Goal: Contribute content: Add original content to the website for others to see

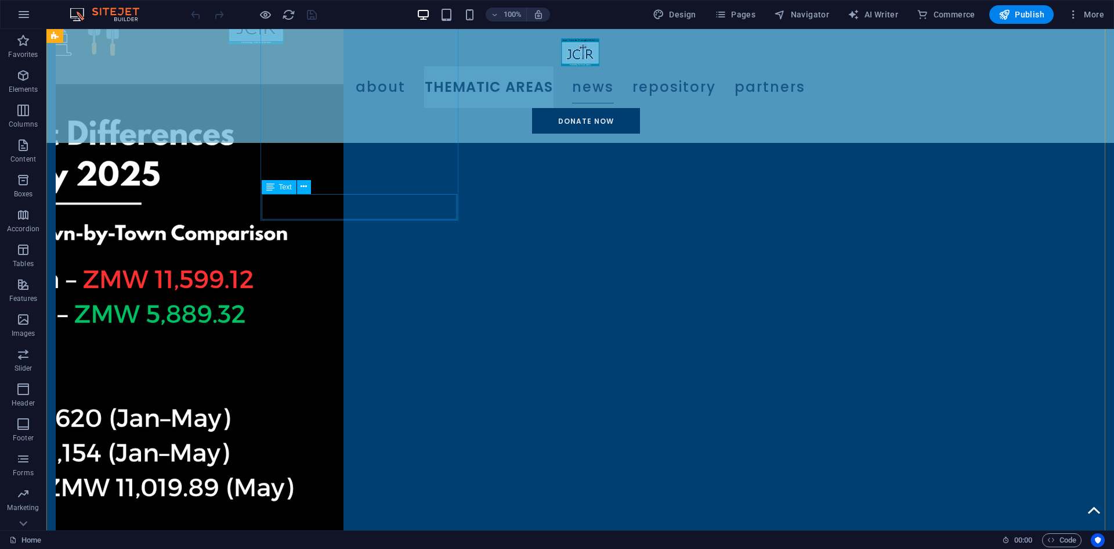
scroll to position [1393, 0]
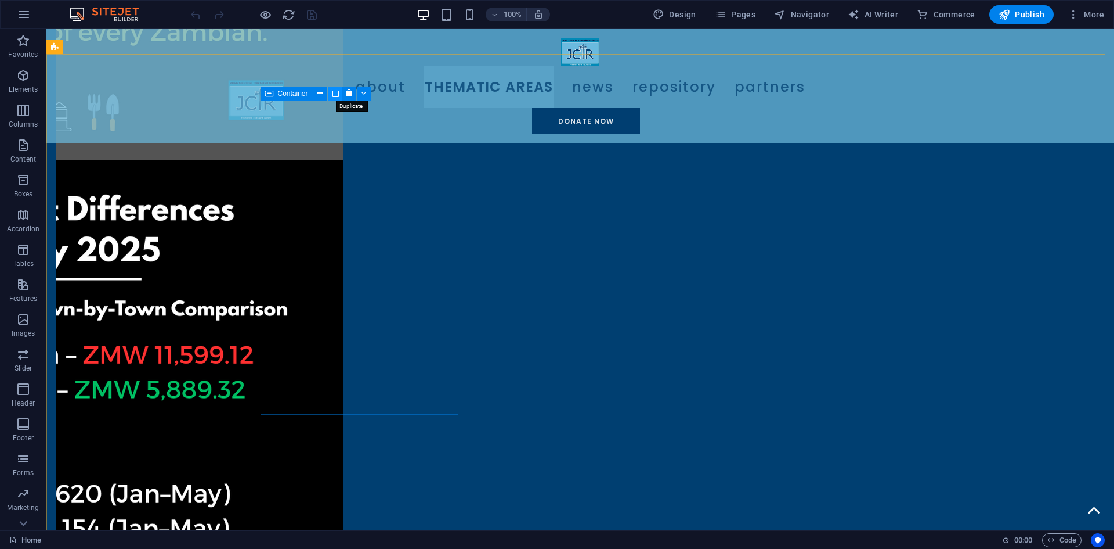
click at [330, 90] on button at bounding box center [335, 93] width 14 height 14
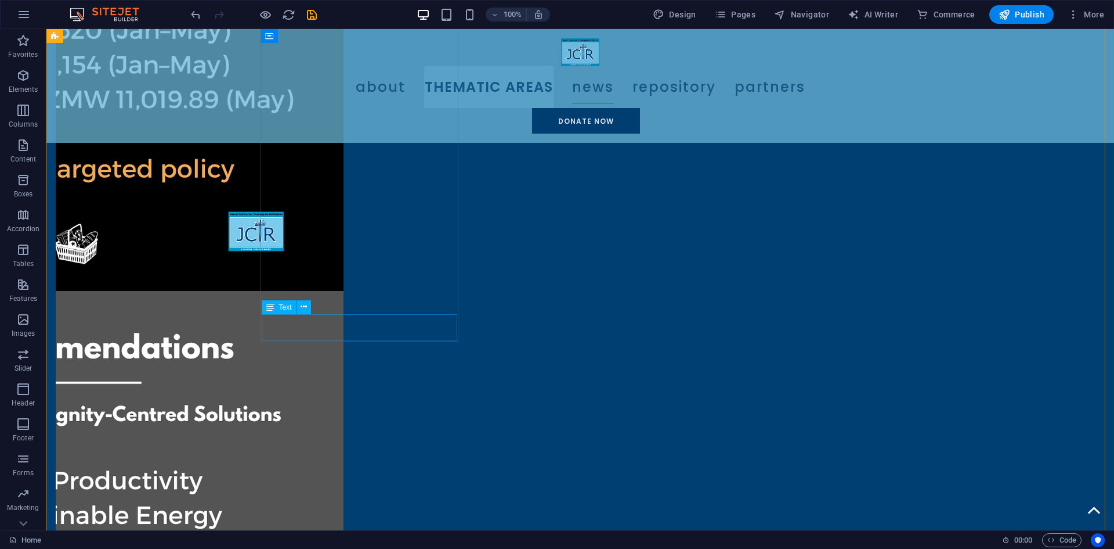
scroll to position [1915, 0]
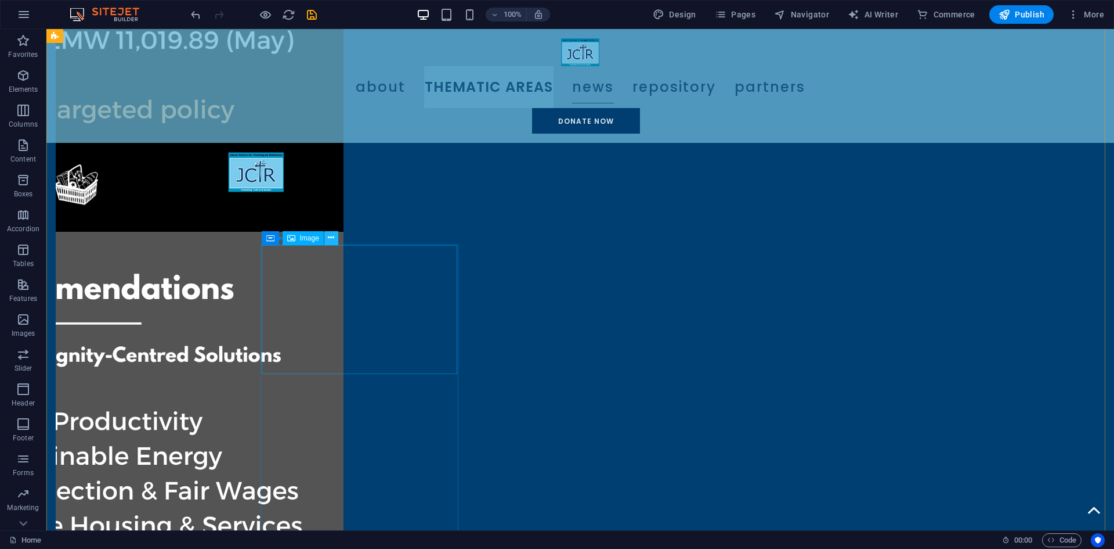
click at [334, 235] on icon at bounding box center [331, 238] width 6 height 12
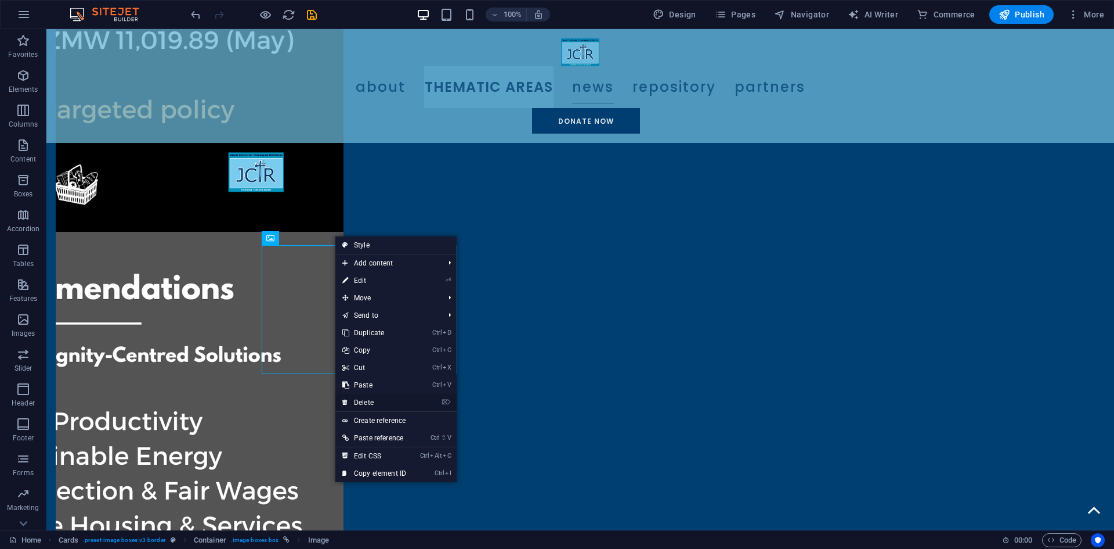
click at [364, 398] on link "⌦ Delete" at bounding box center [374, 402] width 78 height 17
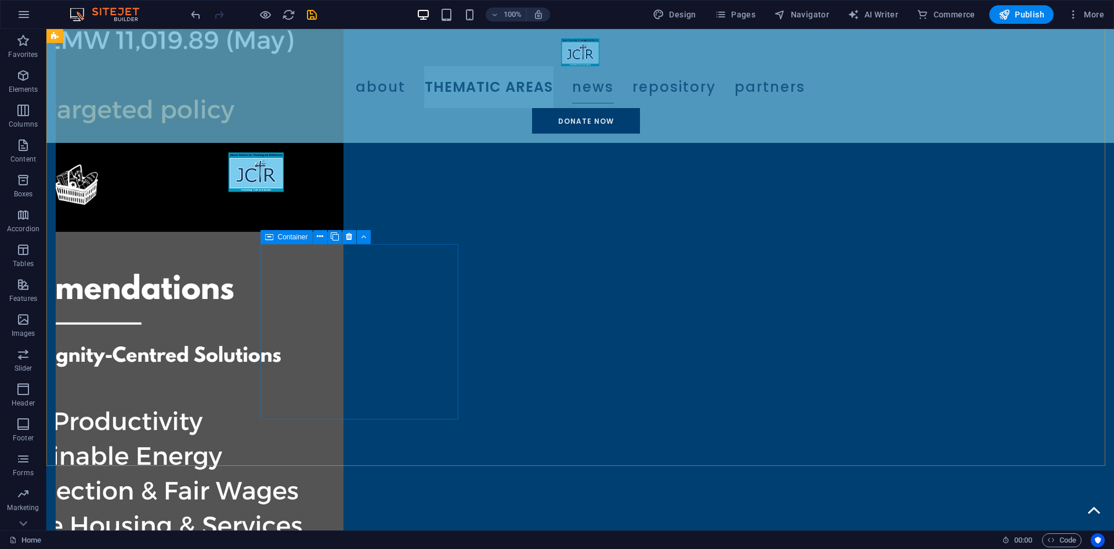
click at [272, 233] on icon at bounding box center [269, 237] width 8 height 14
click at [349, 237] on icon at bounding box center [349, 236] width 6 height 12
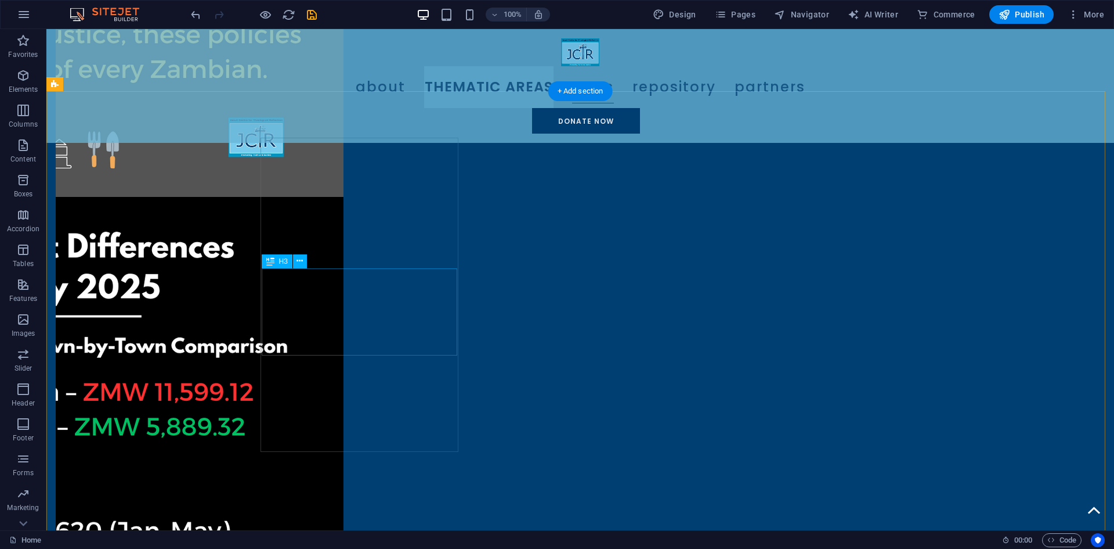
scroll to position [1393, 0]
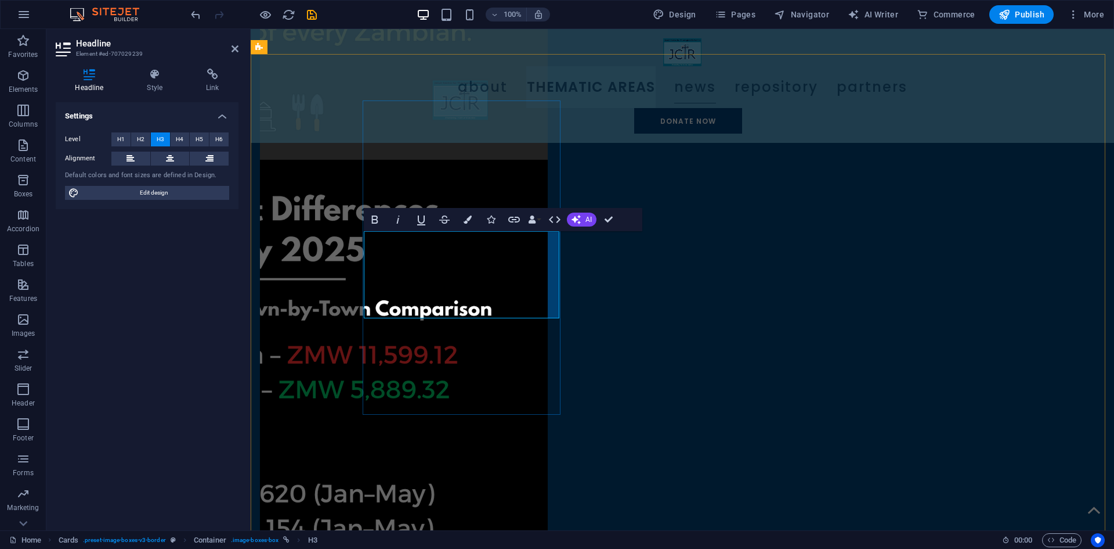
drag, startPoint x: 440, startPoint y: 255, endPoint x: 488, endPoint y: 299, distance: 64.5
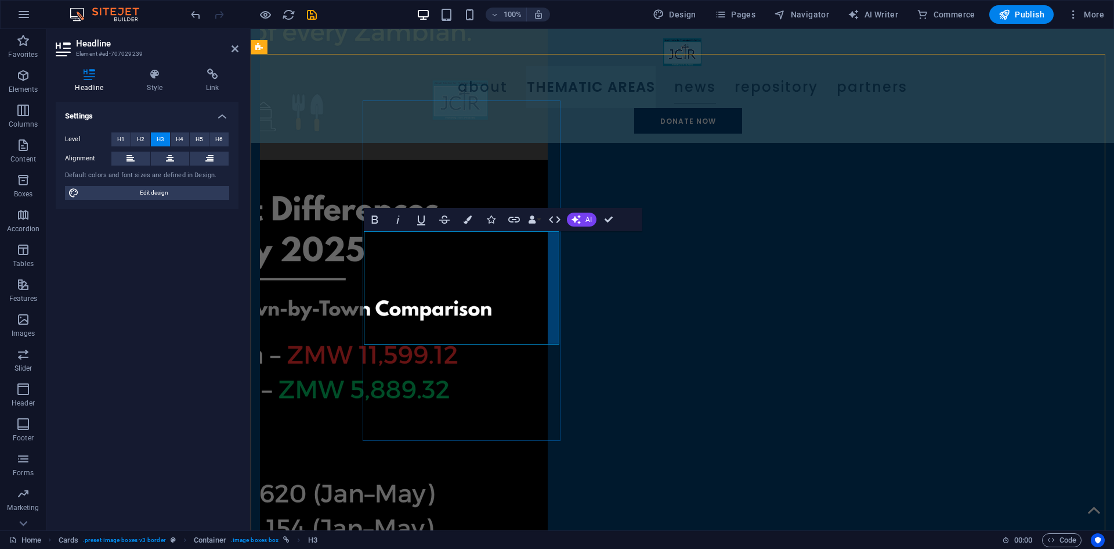
drag, startPoint x: 454, startPoint y: 304, endPoint x: 513, endPoint y: 326, distance: 63.2
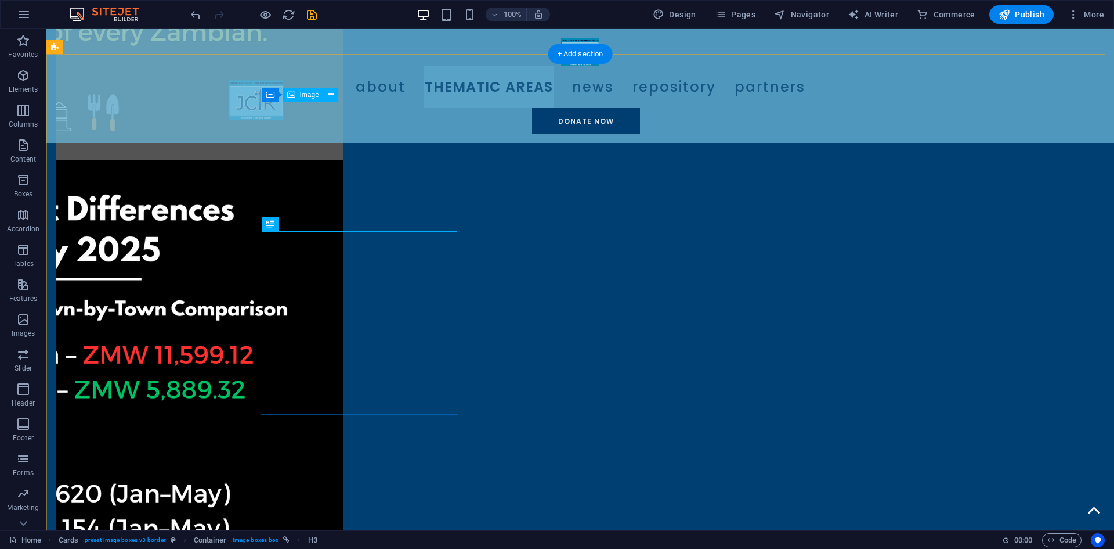
select select "%"
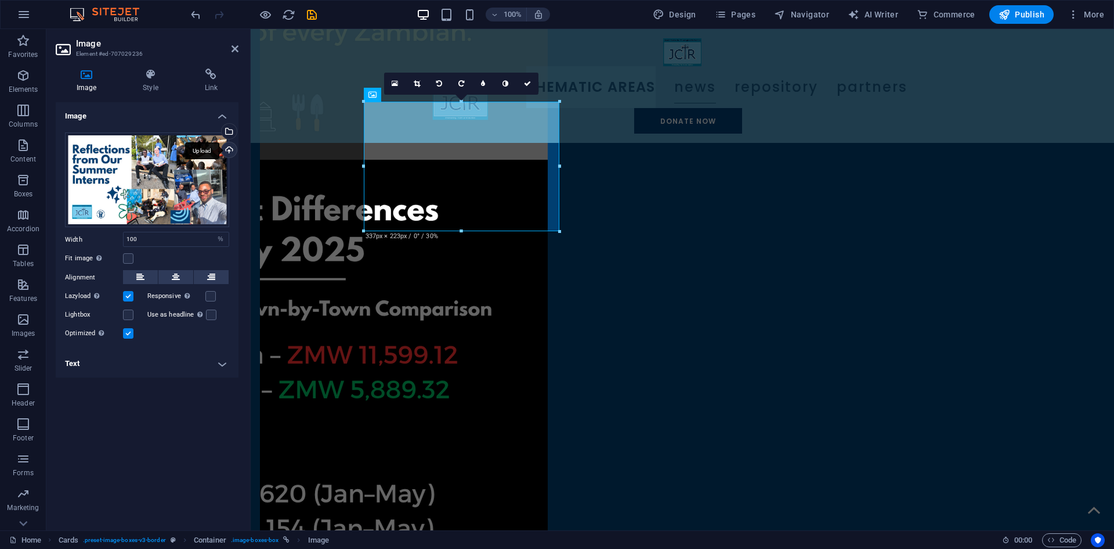
click at [229, 147] on div "Upload" at bounding box center [227, 150] width 17 height 17
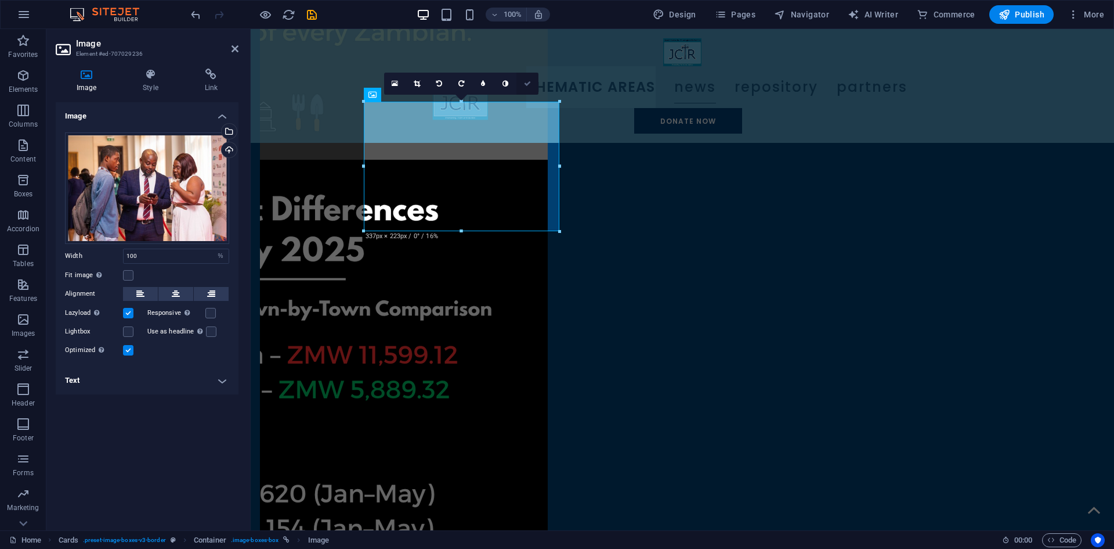
click at [524, 84] on icon at bounding box center [527, 83] width 7 height 7
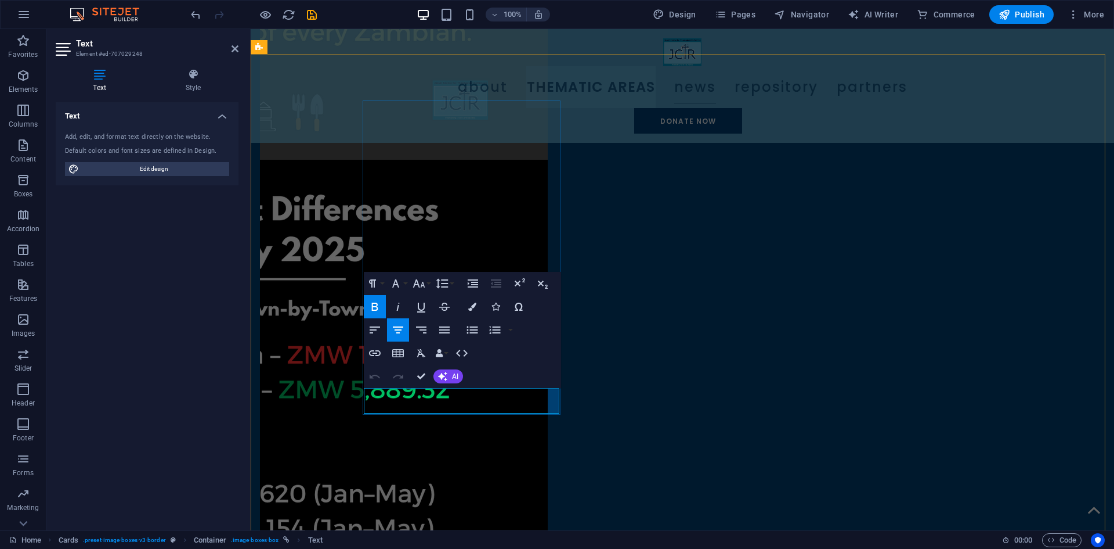
drag, startPoint x: 421, startPoint y: 377, endPoint x: 375, endPoint y: 348, distance: 54.5
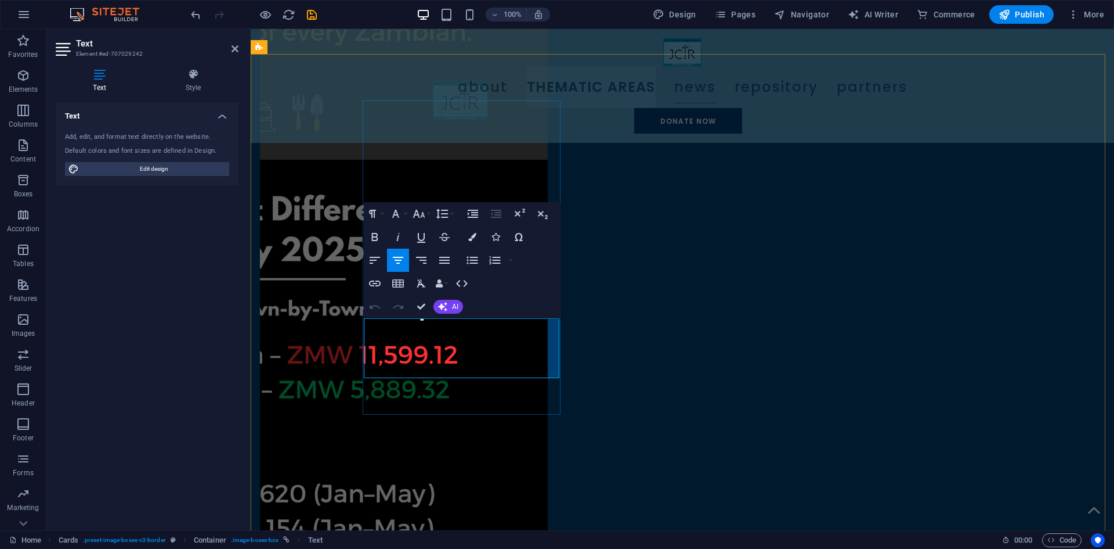
drag, startPoint x: 423, startPoint y: 327, endPoint x: 503, endPoint y: 366, distance: 89.0
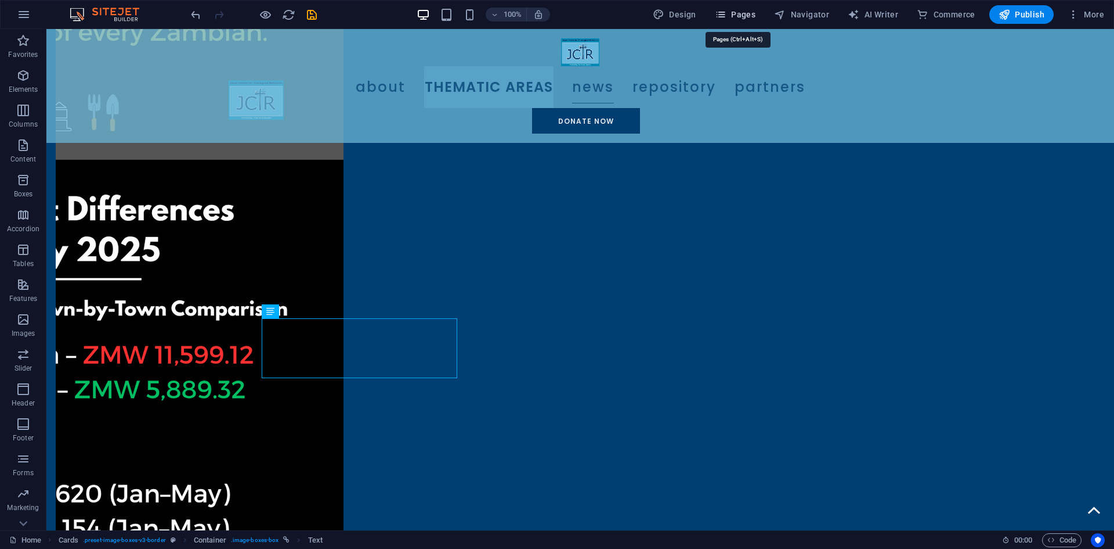
click at [719, 18] on icon "button" at bounding box center [721, 15] width 12 height 12
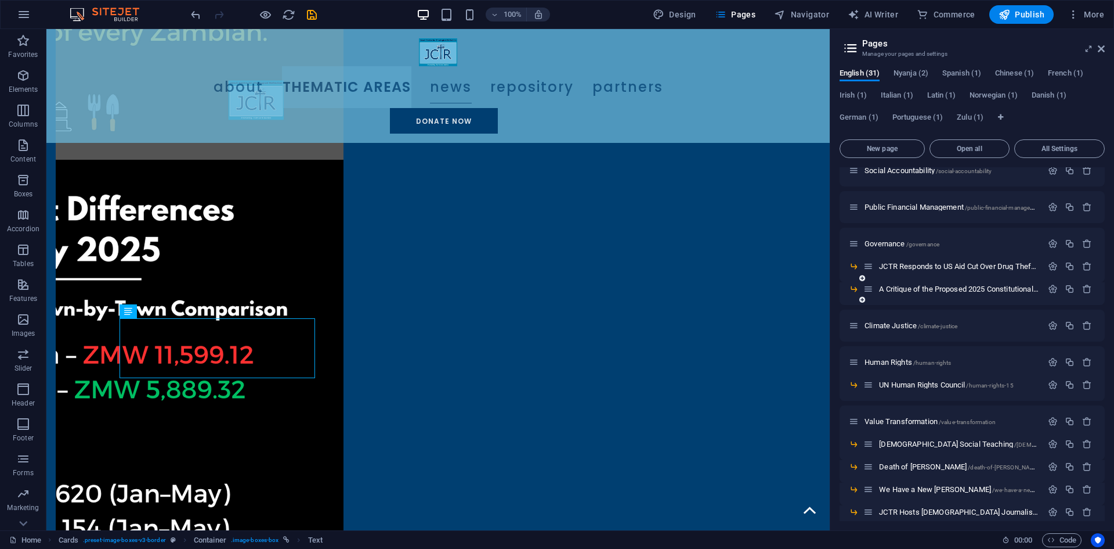
scroll to position [397, 0]
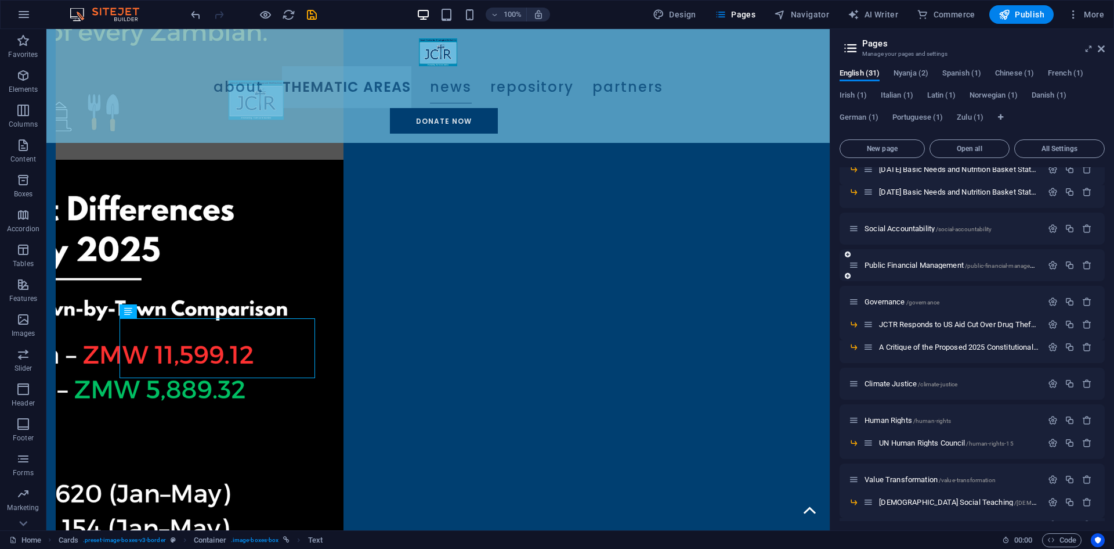
click at [848, 274] on icon at bounding box center [848, 275] width 6 height 7
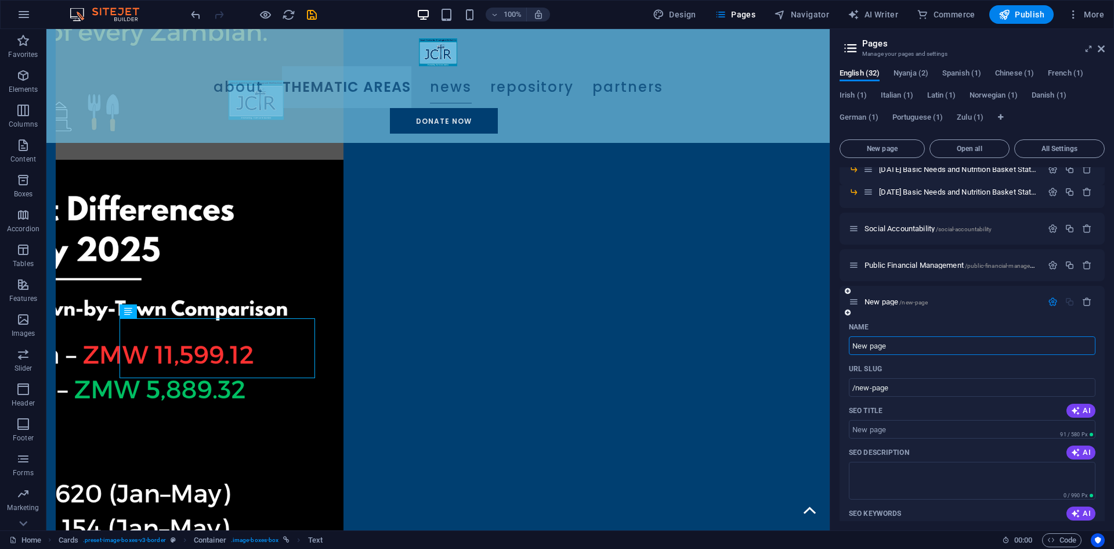
click at [912, 345] on input "New page" at bounding box center [972, 345] width 247 height 19
type input "African conf"
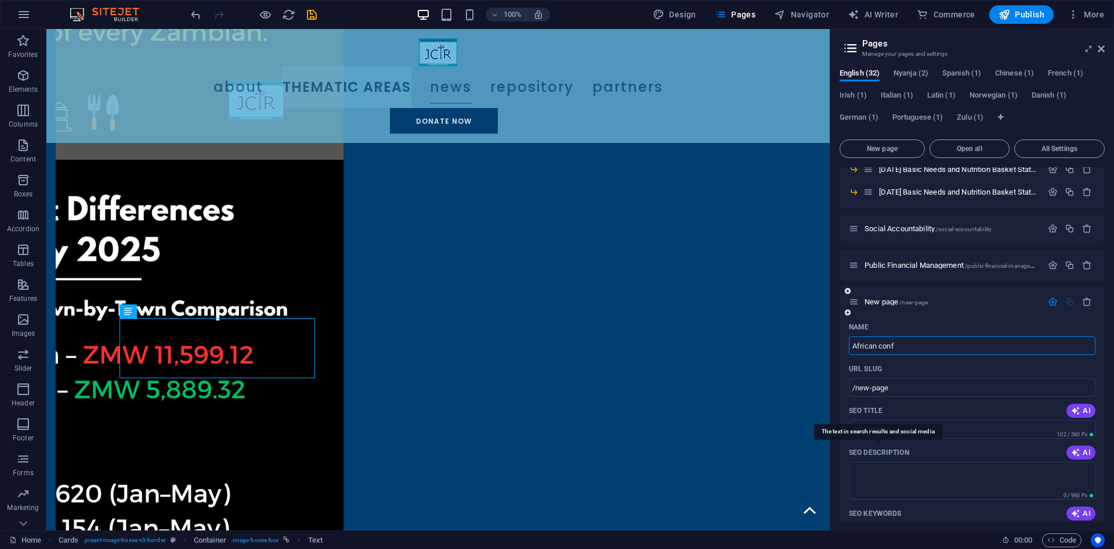
type input "/african-con"
type input "African conf"
type input "/african-conf"
type input "African conference"
type input "/african-confere"
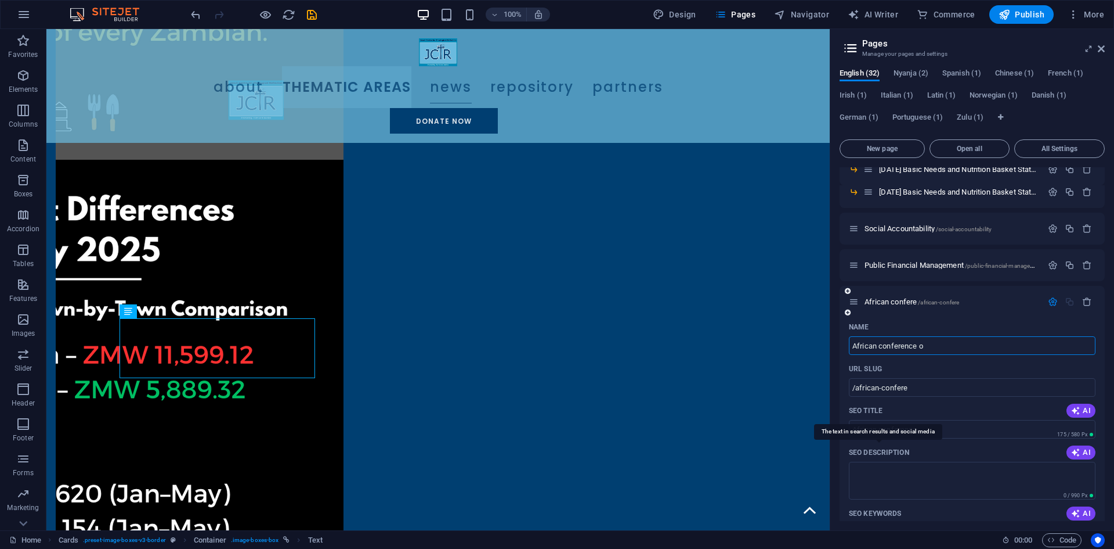
type input "African conference on"
type input "/african-conference"
type input "African conference on de"
type input "/african-conference-on"
type input "African conference on debt de"
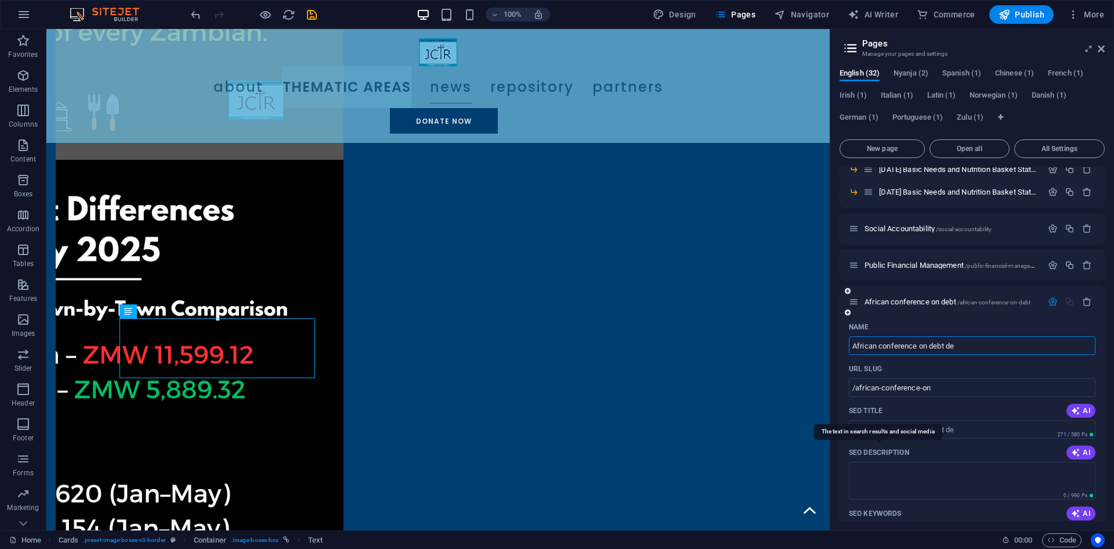
type input "/african-conference-on-debt"
type input "African conference on debt deve"
type input "/african-conference-on-debt-de"
type input "African conference on debt develo[p"
type input "/african-conference-on-debt-devel"
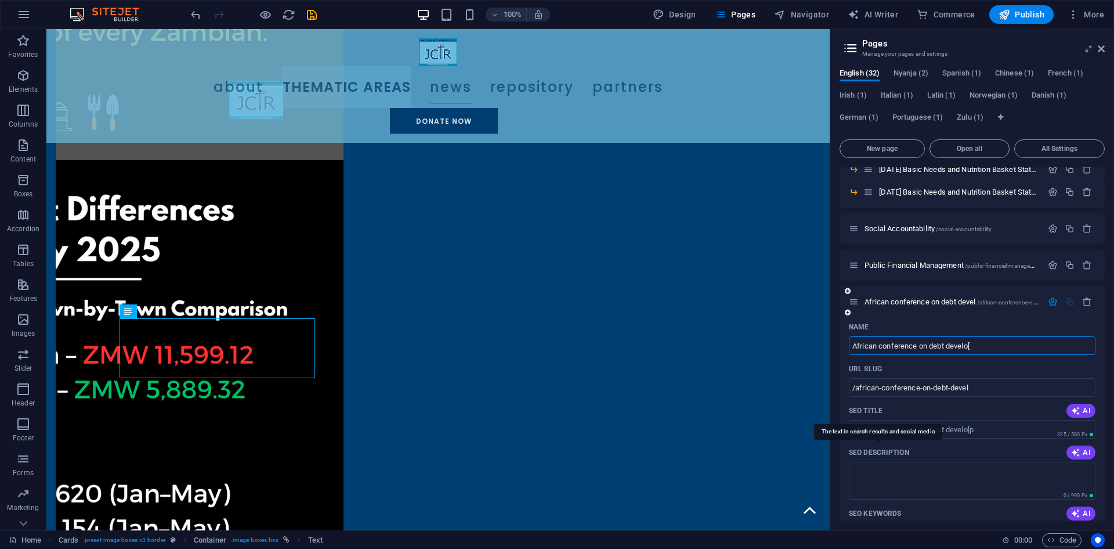
type input "African conference on debt develo"
type input "/african-conference-on-debt-develo-p"
type input "African conference on debt develop,"
type input "/african-conference-on-debt-develop"
type input "African conference on debt developme"
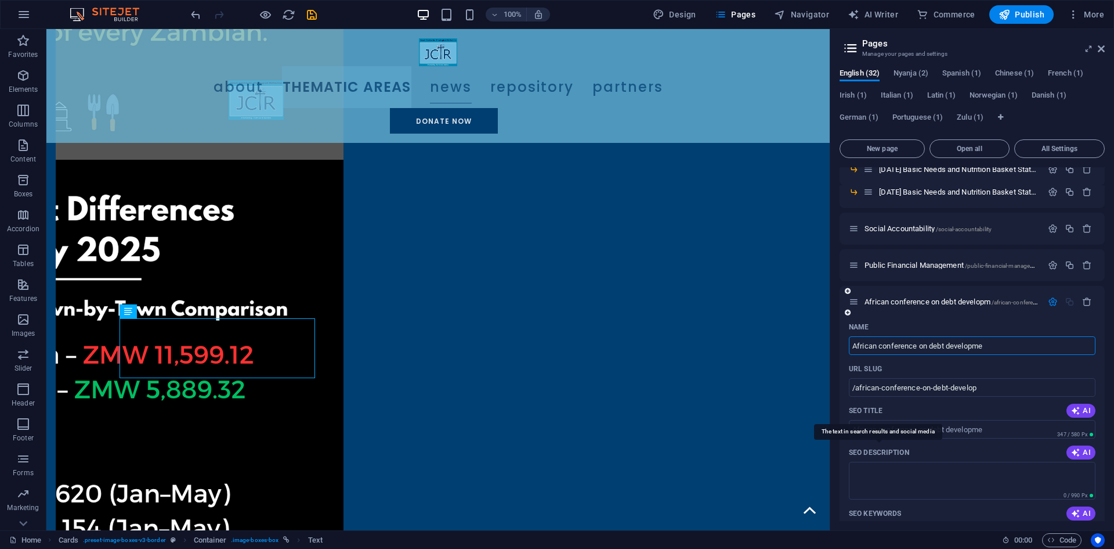
type input "/african-conference-on-debt-developm"
type input "African conference on debt development"
type input "/african-conference-on-debt-development"
type input "African conference on debt and development"
type input "/african-conference-on-debt-and-development"
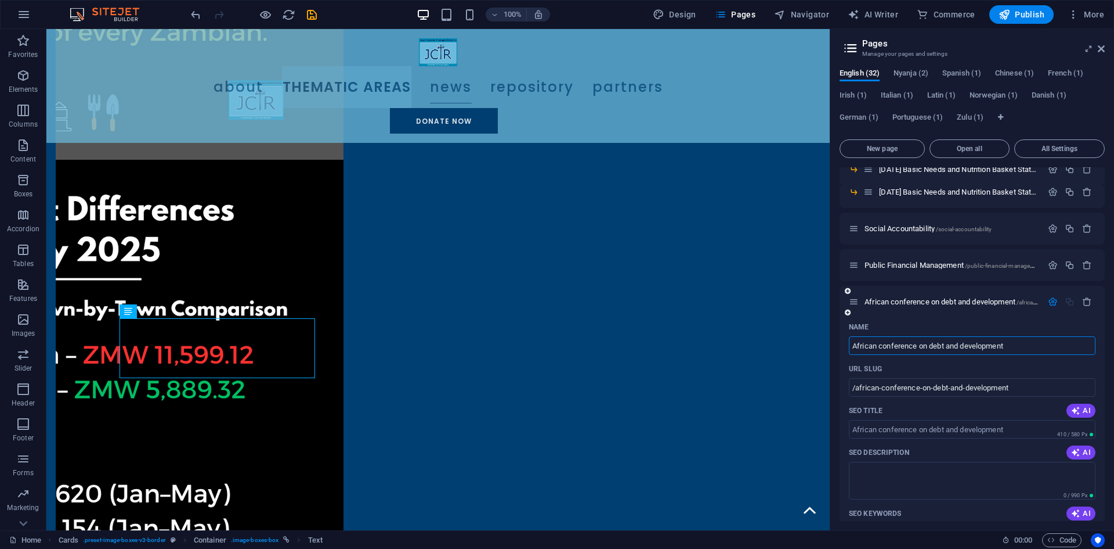
click at [1013, 349] on input "African conference on debt and development" at bounding box center [972, 345] width 247 height 19
type input "African conference on debt and development af"
type input "/african-conference-on-debt-and-development-af"
type input "African conference on debt and development afco"
type input "/african-conference-on-debt-and-development-afc"
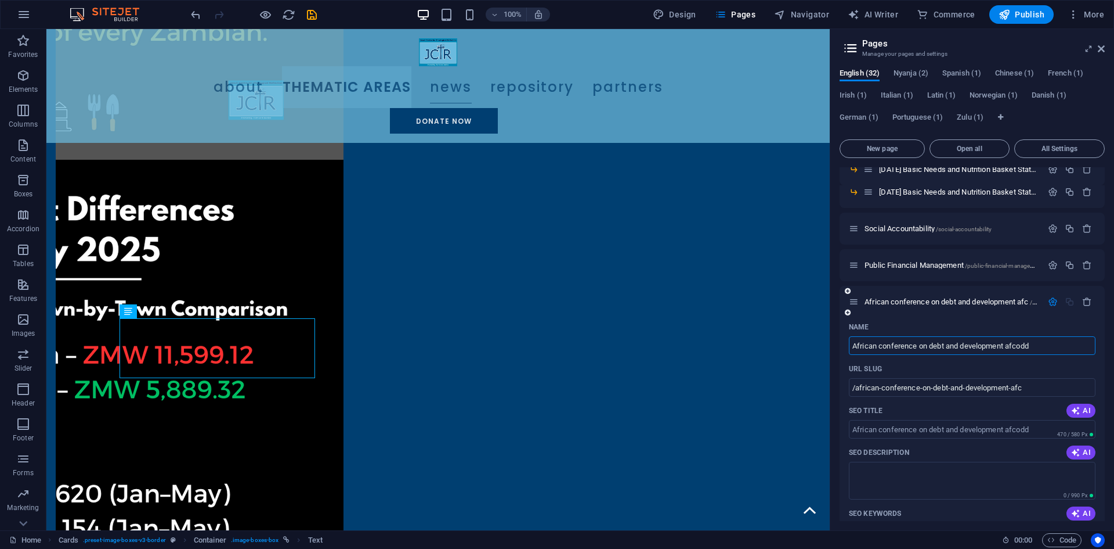
type input "African conference on debt and development afcodd"
type input "/african-conference-on-debt-and-development-afcodd"
type input "African conference on debt and development afcodd v"
type input "/african-conference-on-debt-and-development-afcodd-v"
drag, startPoint x: 1044, startPoint y: 344, endPoint x: 1011, endPoint y: 348, distance: 33.3
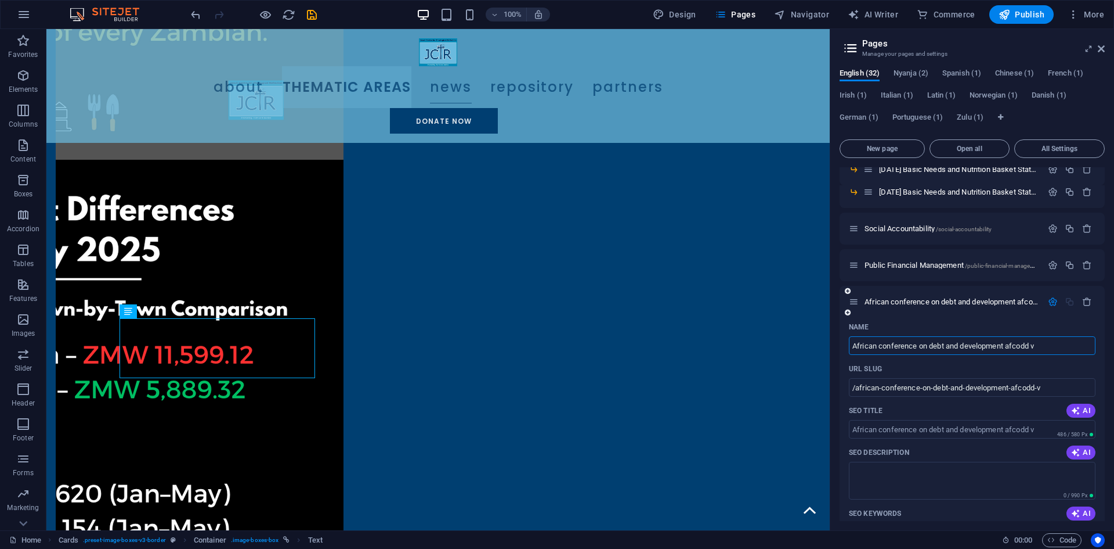
click at [1011, 348] on input "African conference on debt and development afcodd v" at bounding box center [972, 345] width 247 height 19
click at [1058, 347] on input "African conference on debt and development afcodd v" at bounding box center [972, 345] width 247 height 19
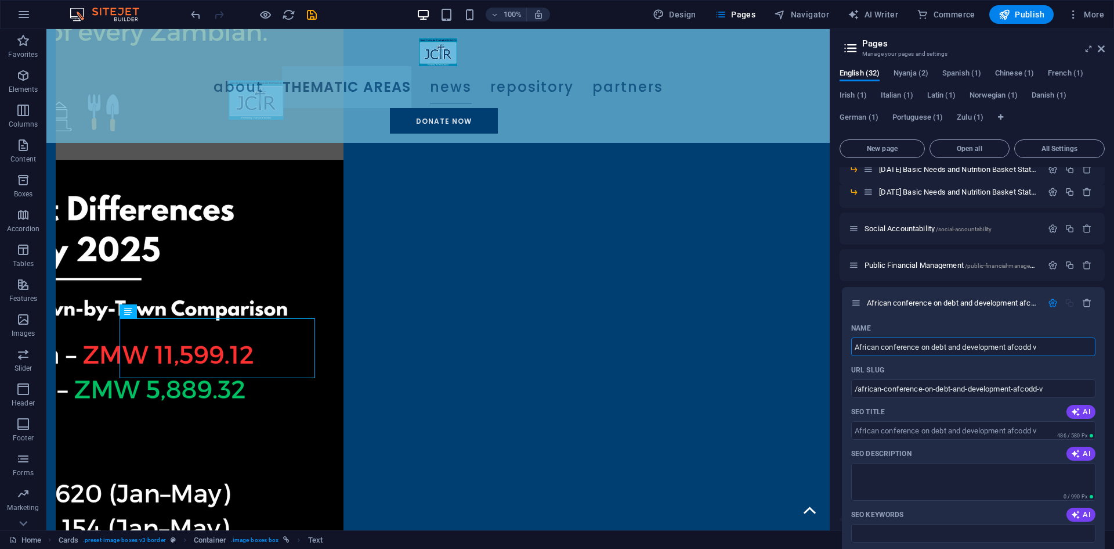
click at [858, 302] on div "Home / News Archive /news-archive Events /events Climate Change National Summit…" at bounding box center [972, 230] width 265 height 920
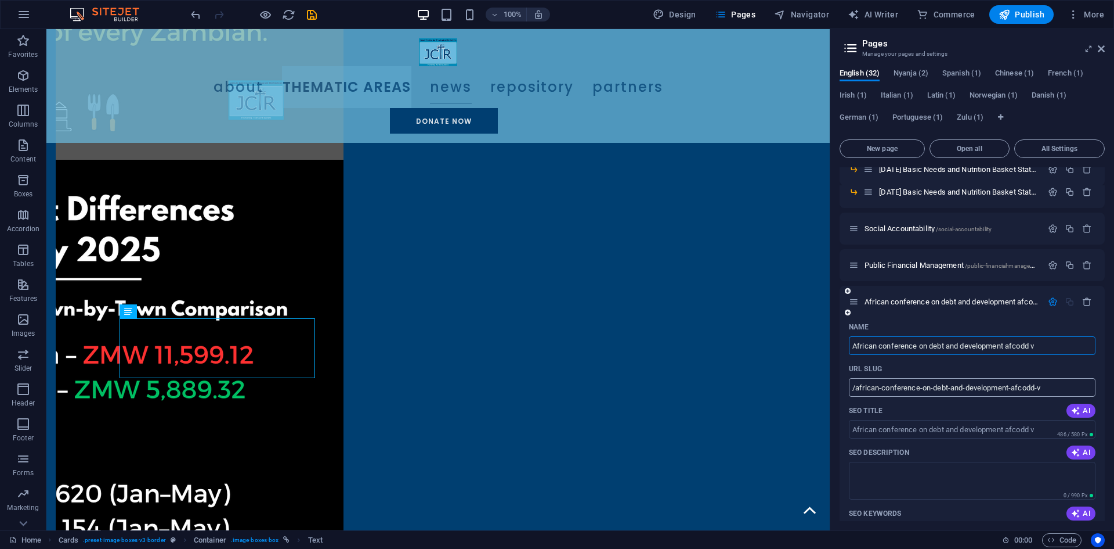
type input "African conference on debt and development afcodd v"
click at [944, 390] on input "/african-conference-on-debt-and-development-afcodd-v" at bounding box center [972, 387] width 247 height 19
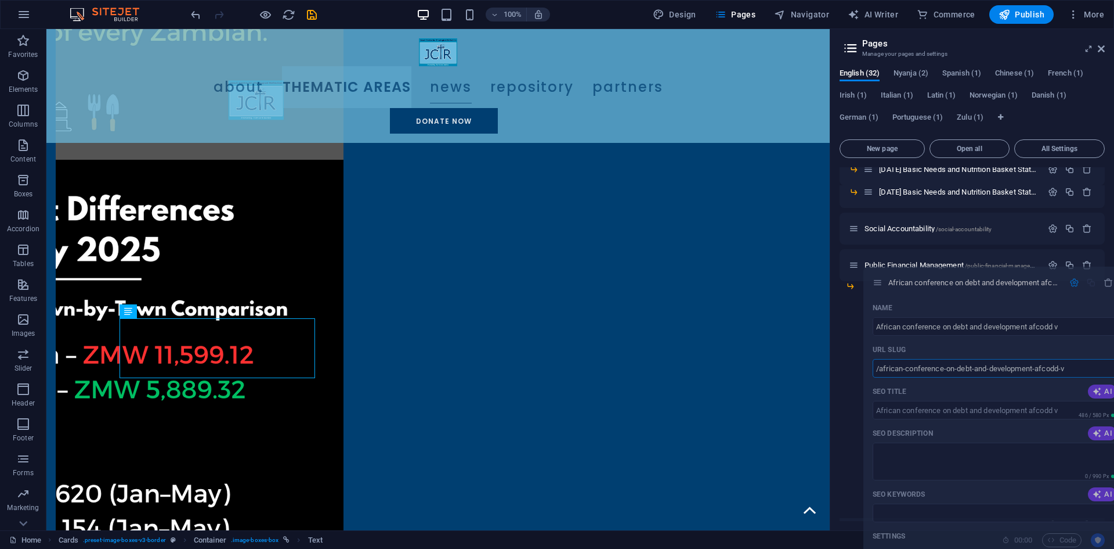
drag, startPoint x: 853, startPoint y: 302, endPoint x: 880, endPoint y: 282, distance: 33.2
click at [880, 282] on div "Home / News Archive /news-archive Events /events Climate Change National Summit…" at bounding box center [972, 230] width 265 height 920
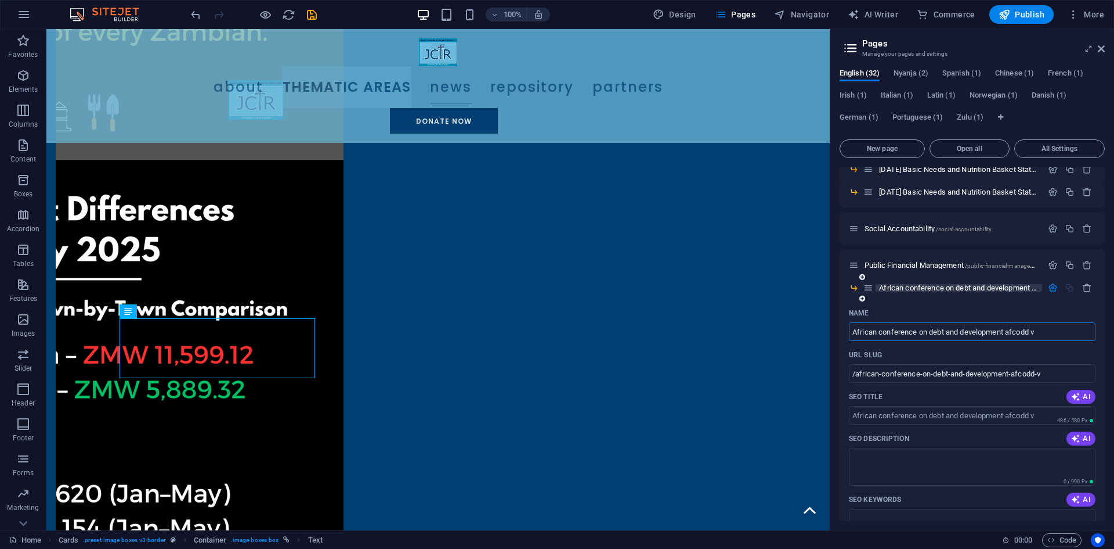
click at [961, 288] on span "African conference on debt and development afcodd v /african-conference-on-debt…" at bounding box center [1044, 287] width 330 height 9
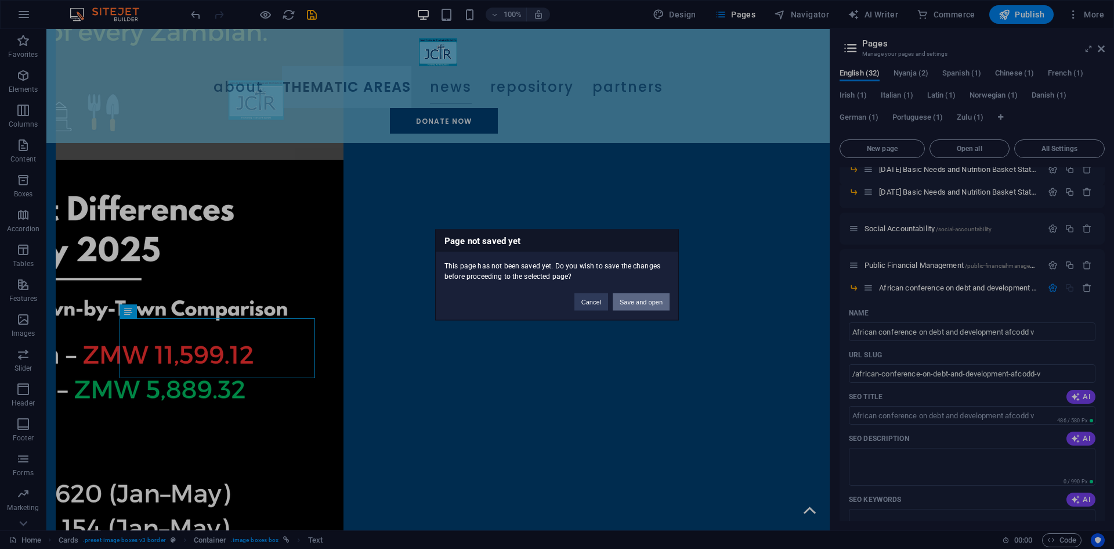
drag, startPoint x: 656, startPoint y: 301, endPoint x: 735, endPoint y: 311, distance: 79.6
click at [656, 301] on button "Save and open" at bounding box center [641, 301] width 57 height 17
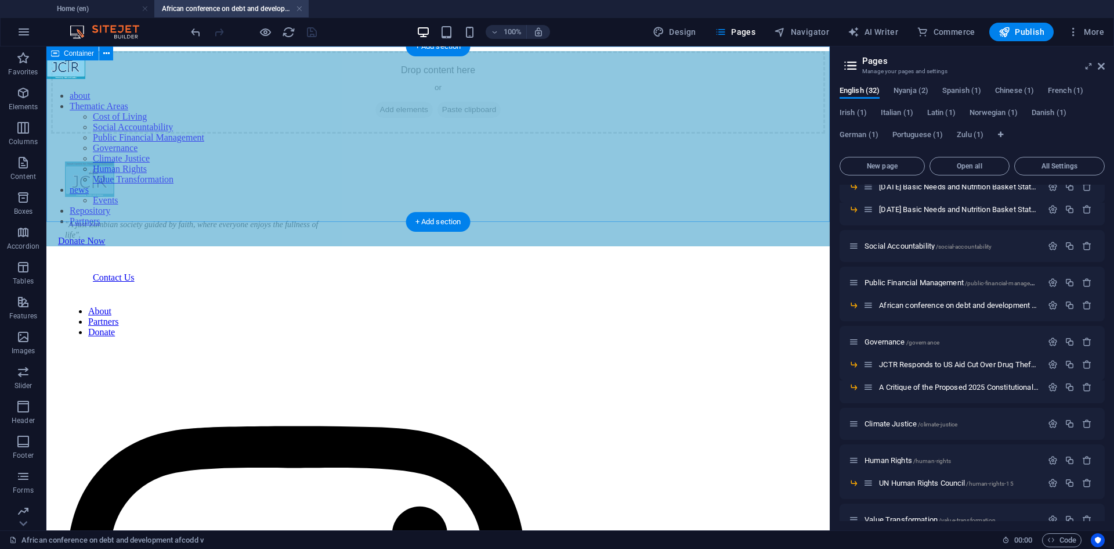
scroll to position [0, 0]
click at [381, 118] on span "Add elements" at bounding box center [404, 110] width 57 height 16
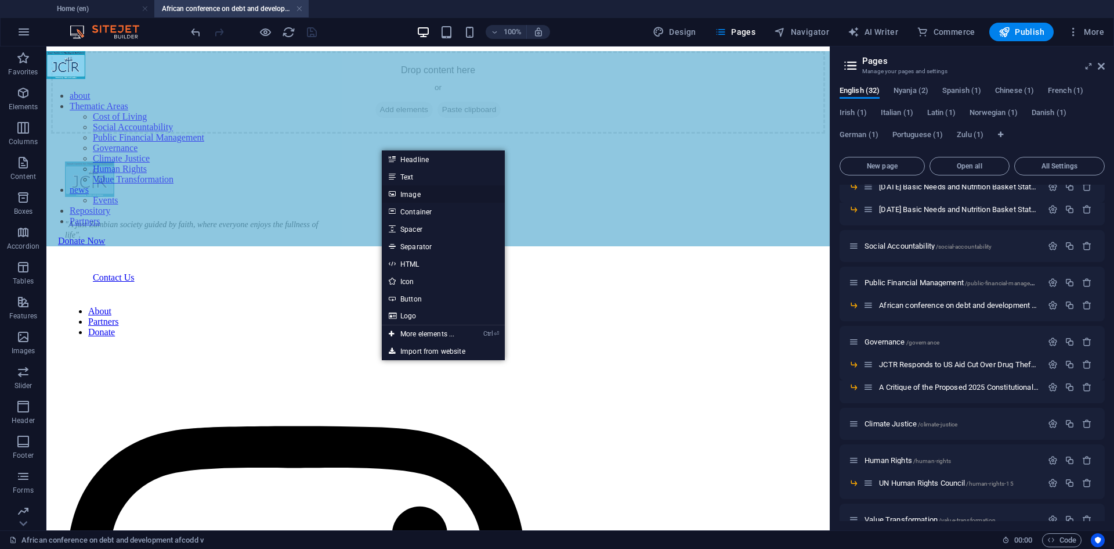
click at [412, 192] on link "Image" at bounding box center [443, 193] width 123 height 17
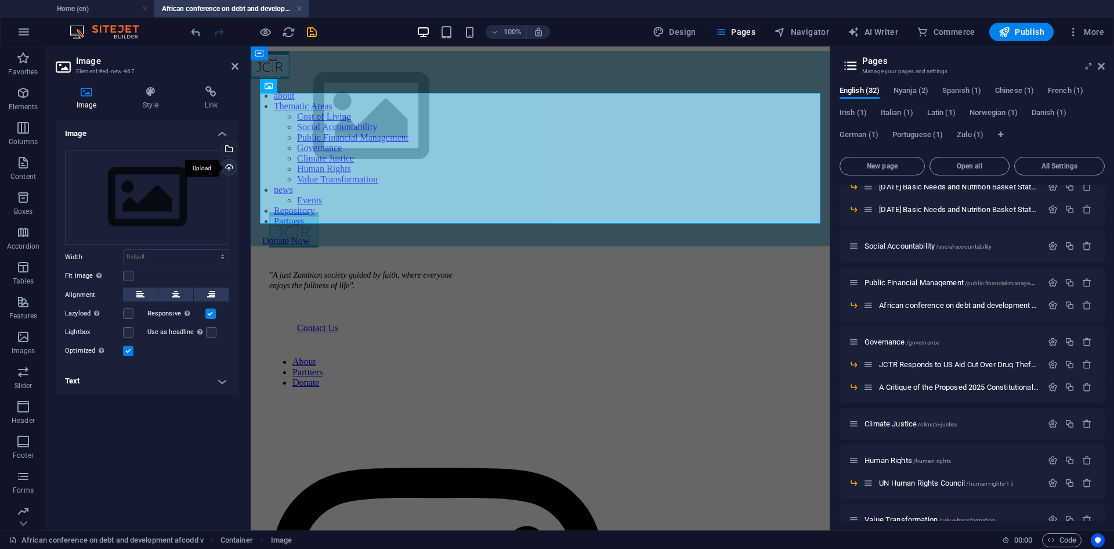
click at [226, 165] on div "Upload" at bounding box center [227, 168] width 17 height 17
click at [199, 30] on icon "undo" at bounding box center [195, 32] width 13 height 13
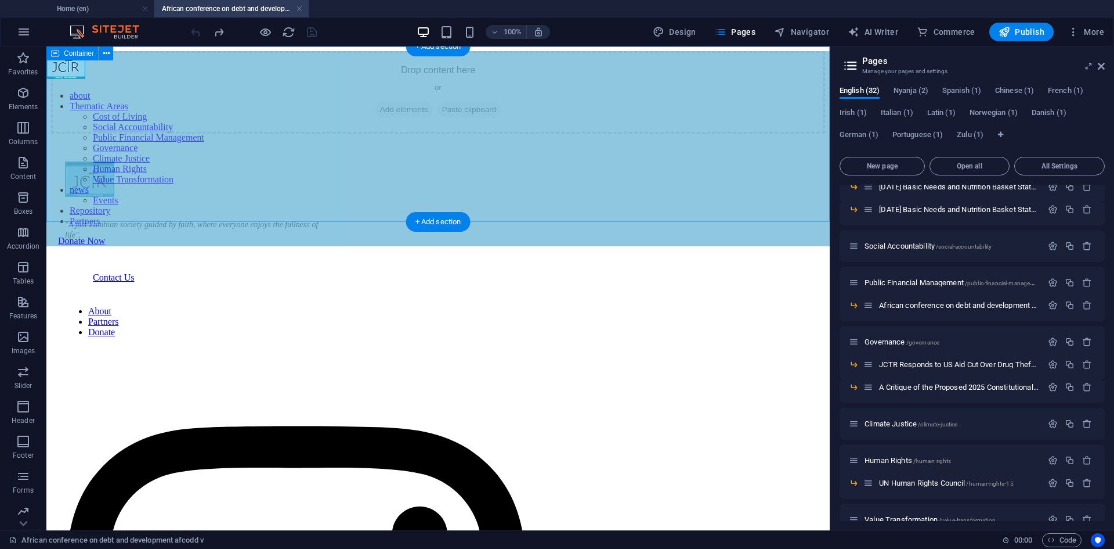
click at [401, 118] on span "Add elements" at bounding box center [404, 110] width 57 height 16
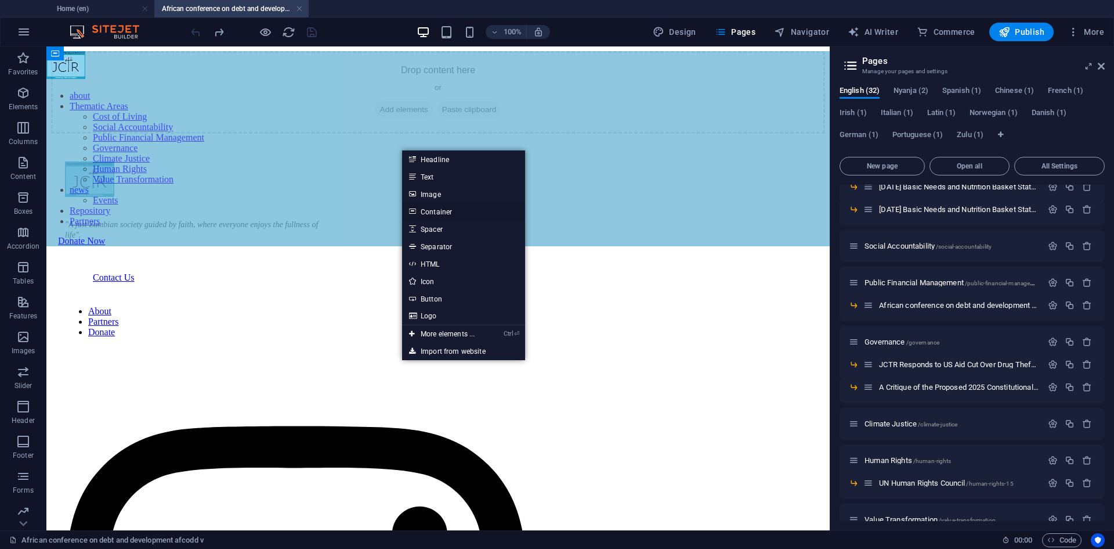
click at [441, 205] on link "Container" at bounding box center [463, 211] width 123 height 17
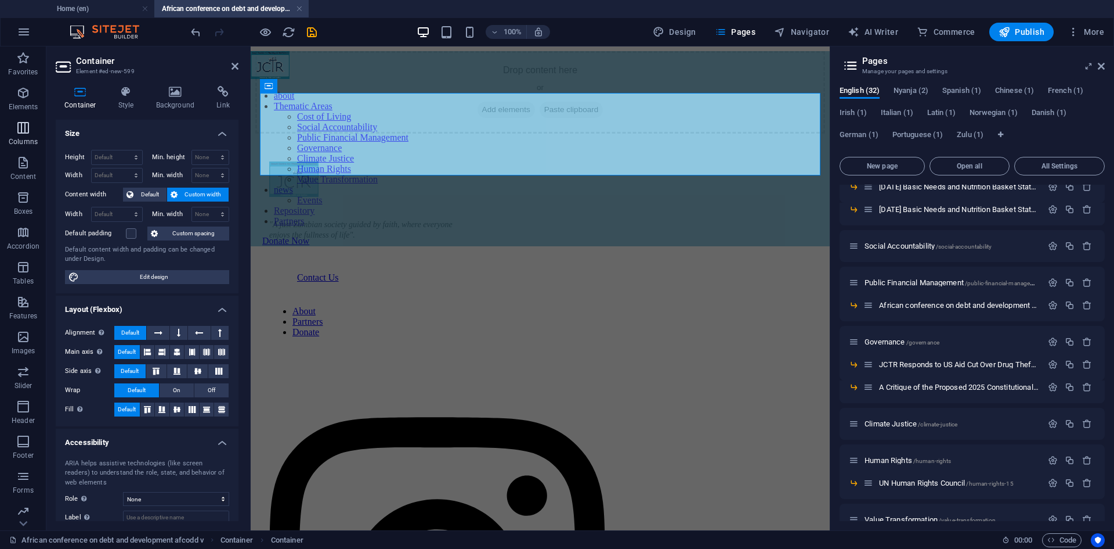
click at [33, 132] on span "Columns" at bounding box center [23, 135] width 46 height 28
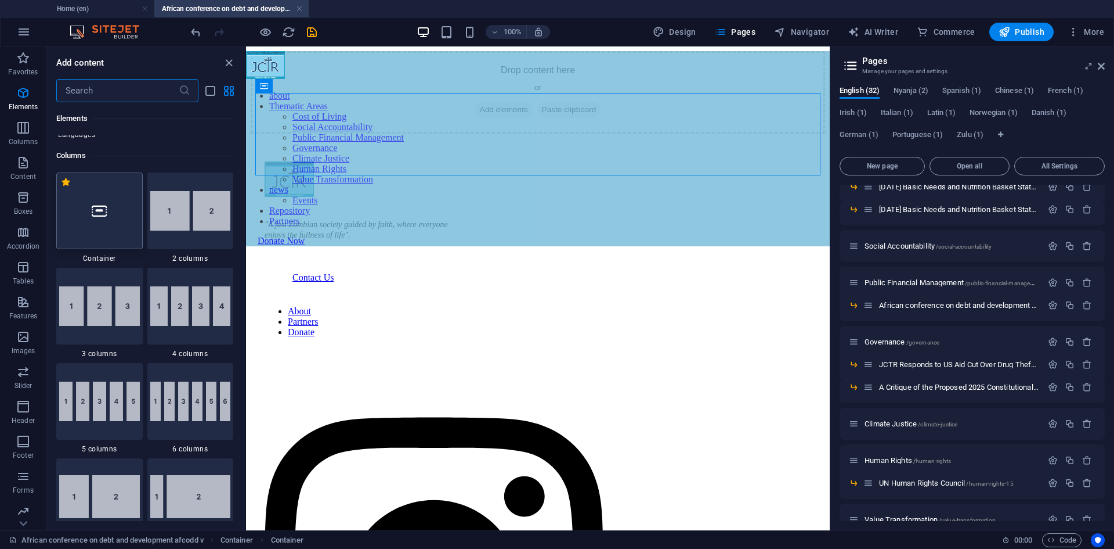
scroll to position [575, 0]
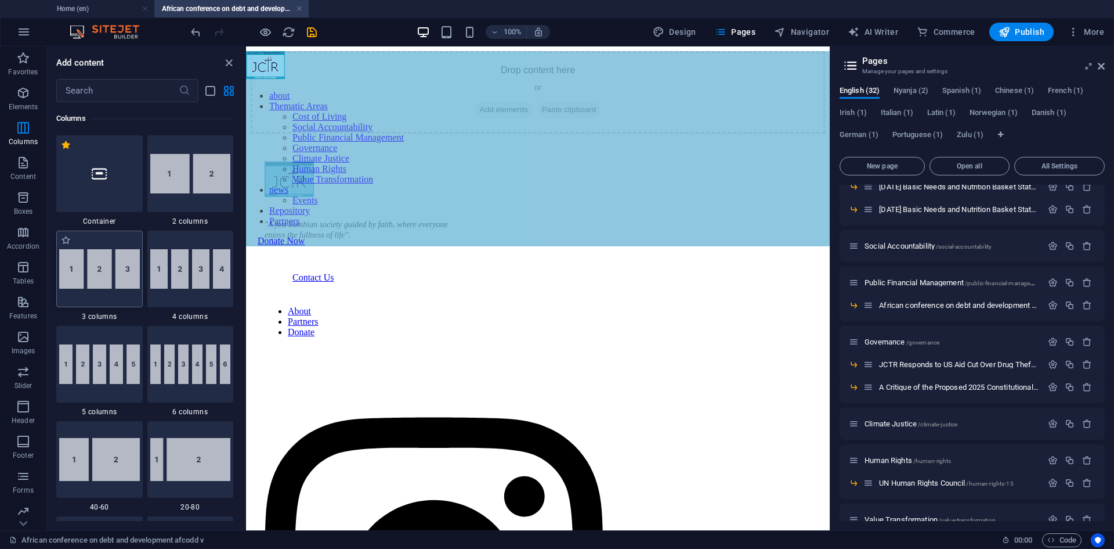
click at [104, 260] on img at bounding box center [99, 268] width 81 height 39
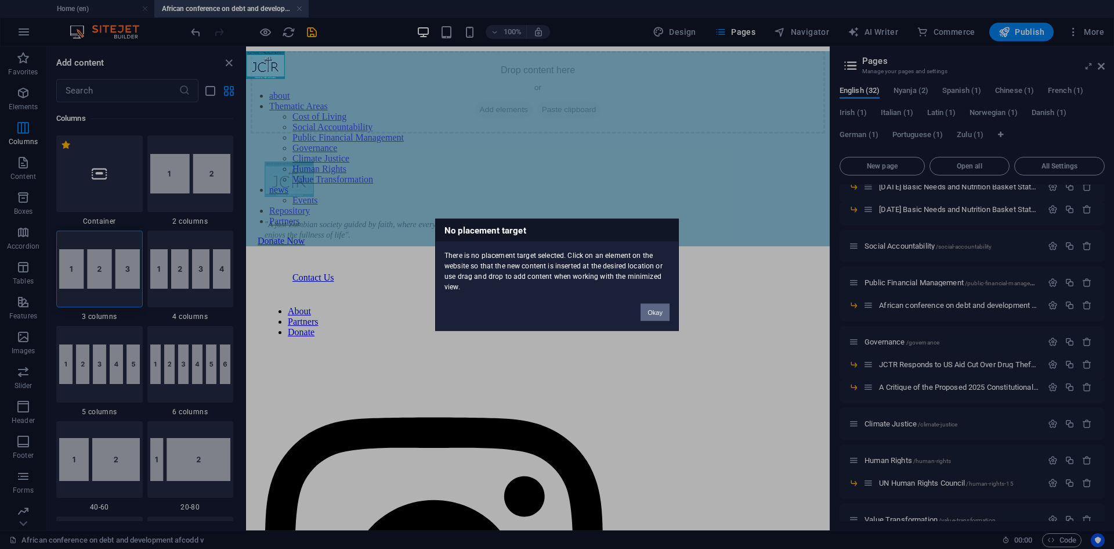
click at [647, 314] on button "Okay" at bounding box center [655, 311] width 29 height 17
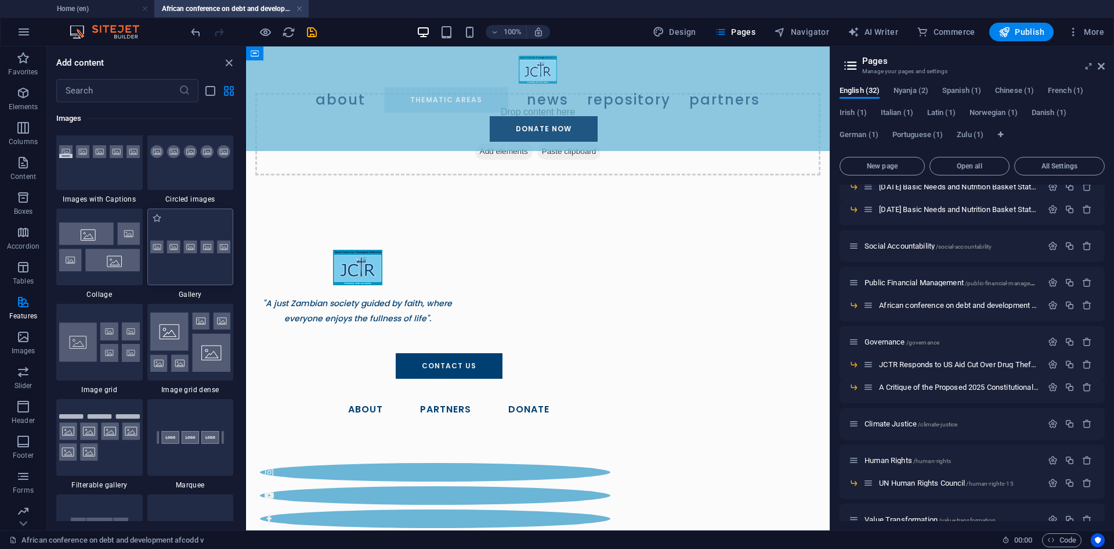
scroll to position [5798, 0]
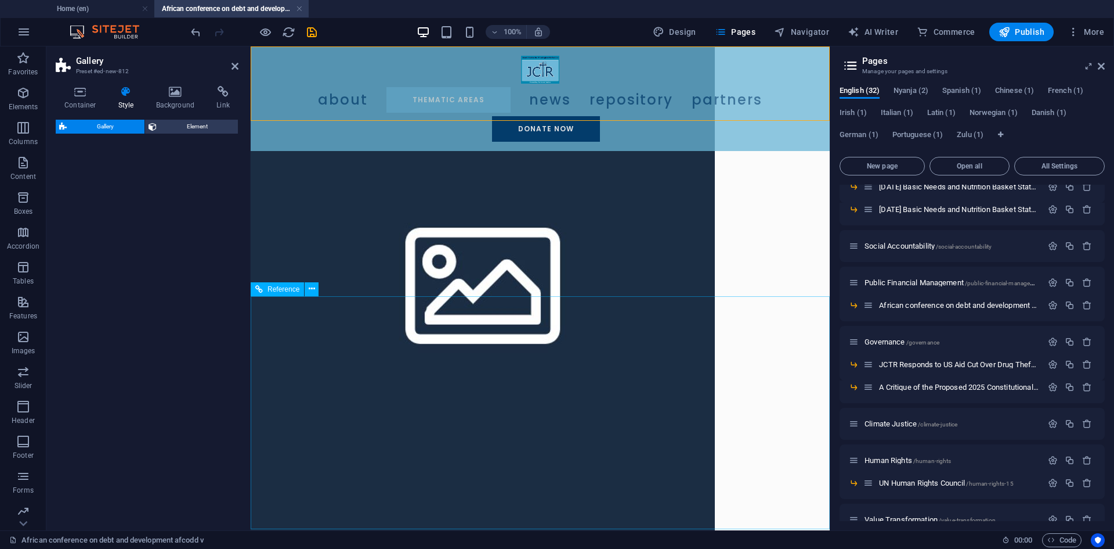
select select "rem"
select select "preset-gallery-v3-default"
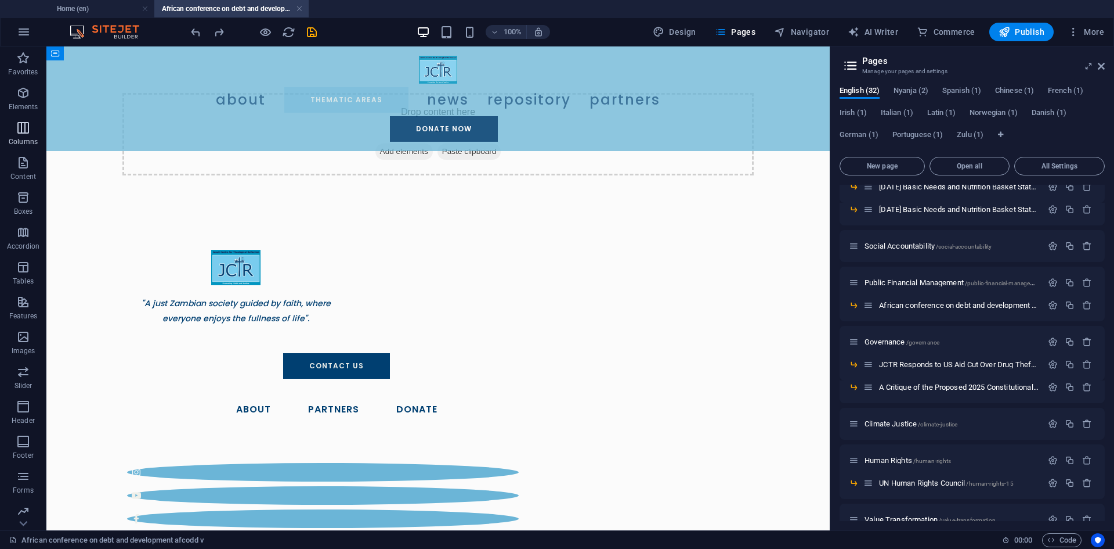
click at [19, 129] on icon "button" at bounding box center [23, 128] width 14 height 14
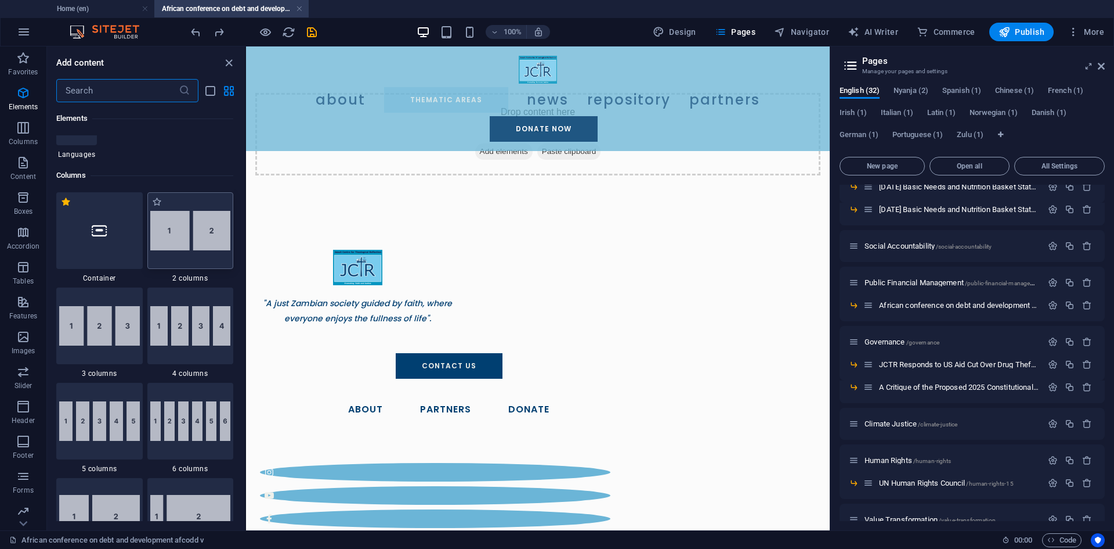
scroll to position [575, 0]
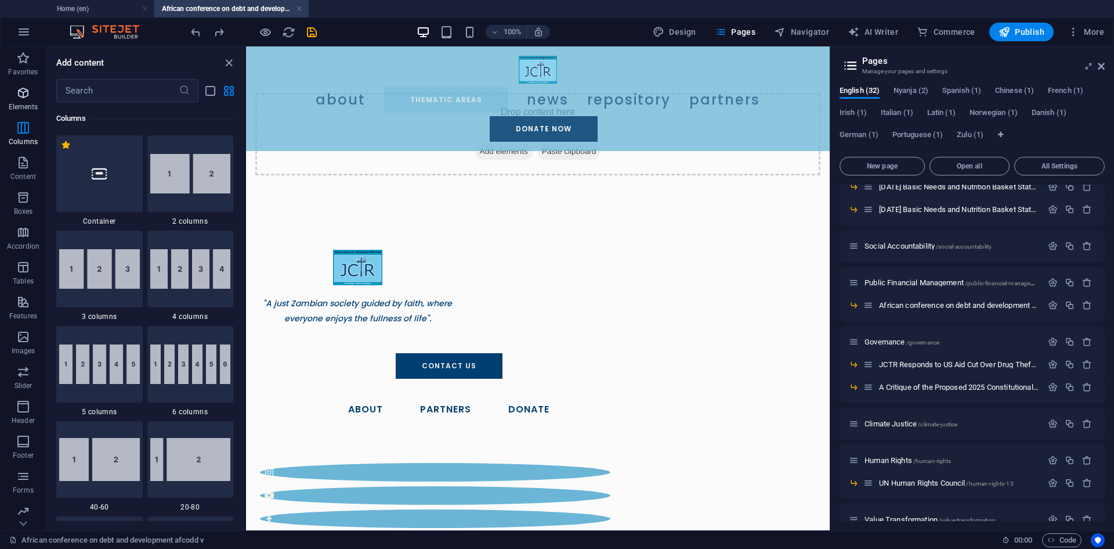
click at [21, 104] on p "Elements" at bounding box center [24, 106] width 30 height 9
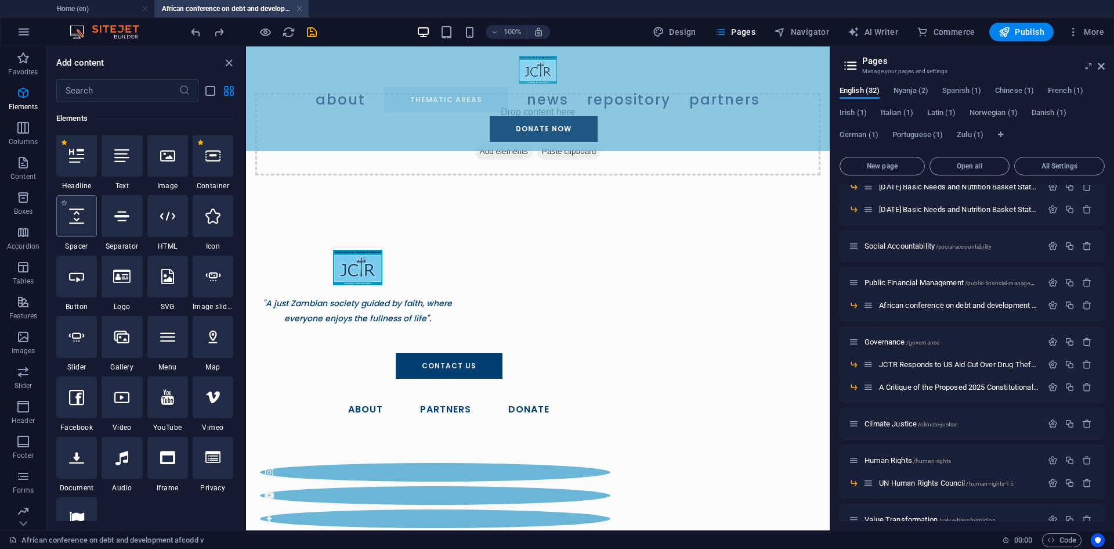
scroll to position [124, 0]
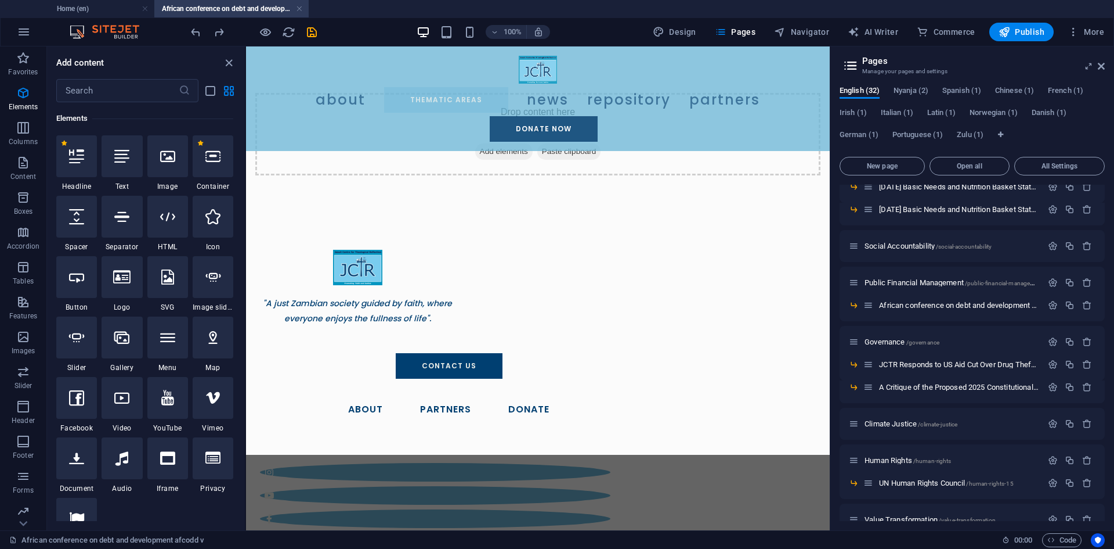
select select "px"
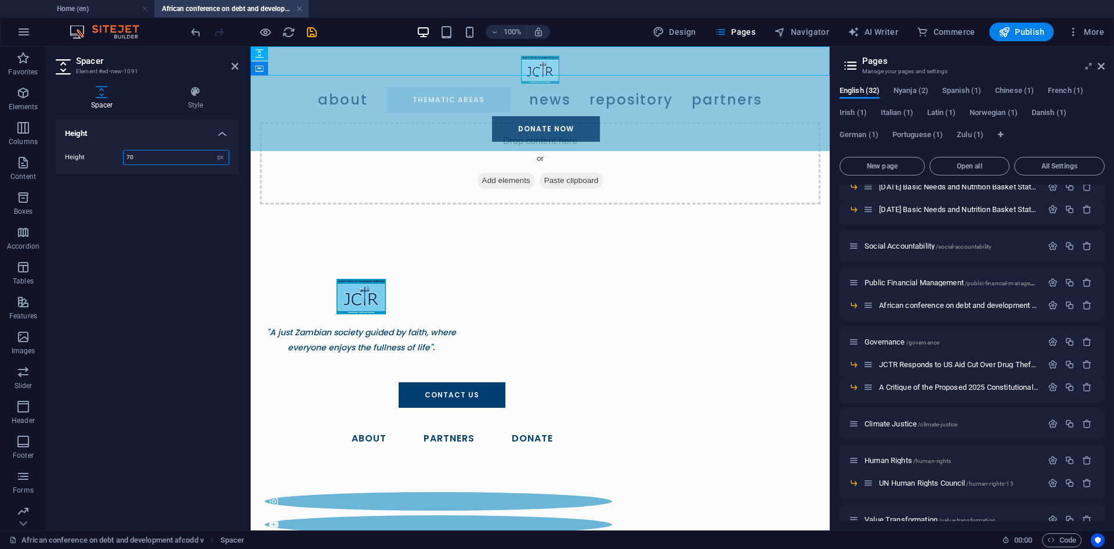
type input "70"
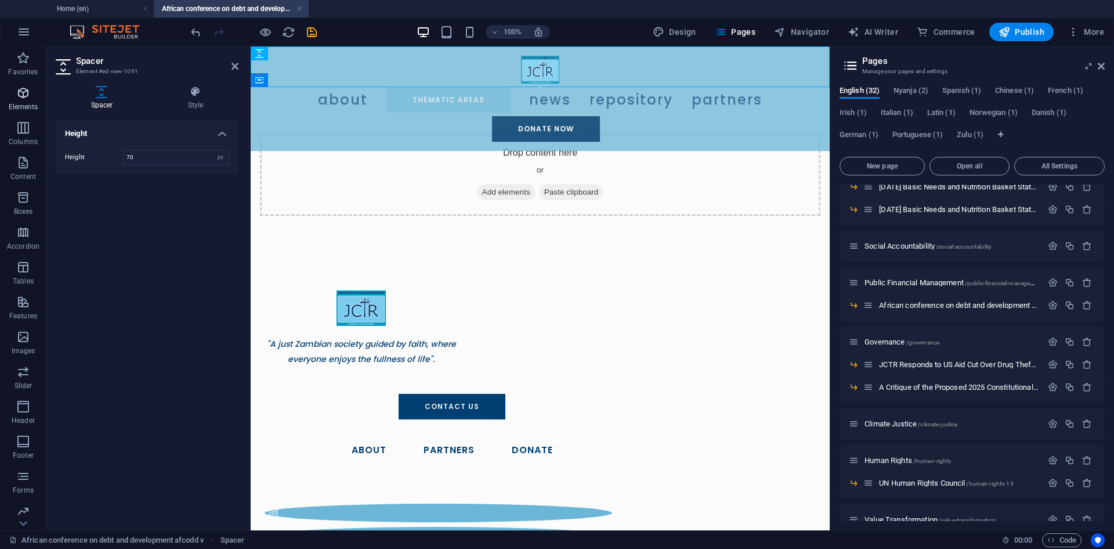
click at [28, 99] on icon "button" at bounding box center [23, 93] width 14 height 14
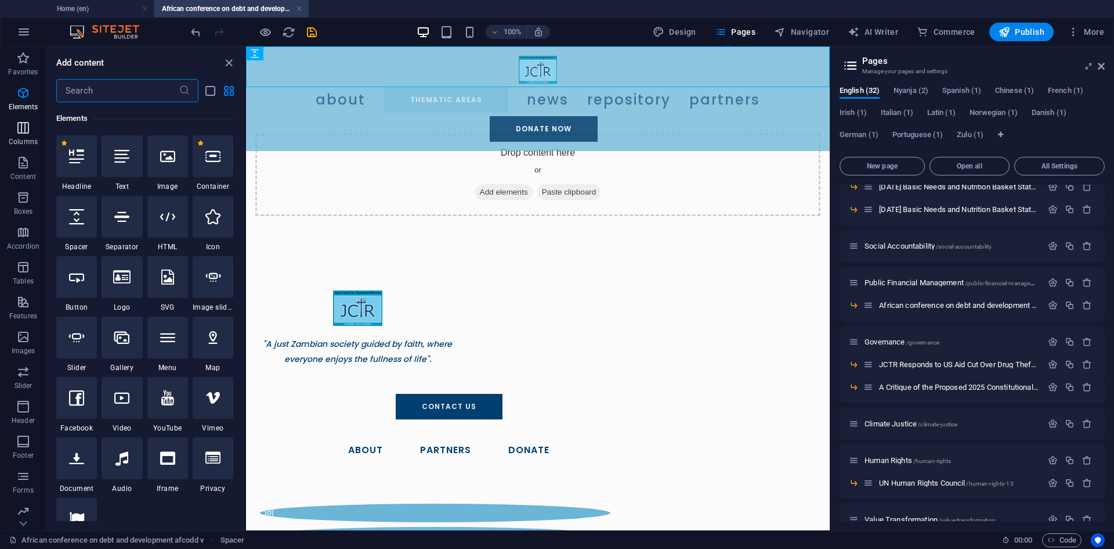
click at [30, 140] on p "Columns" at bounding box center [23, 141] width 29 height 9
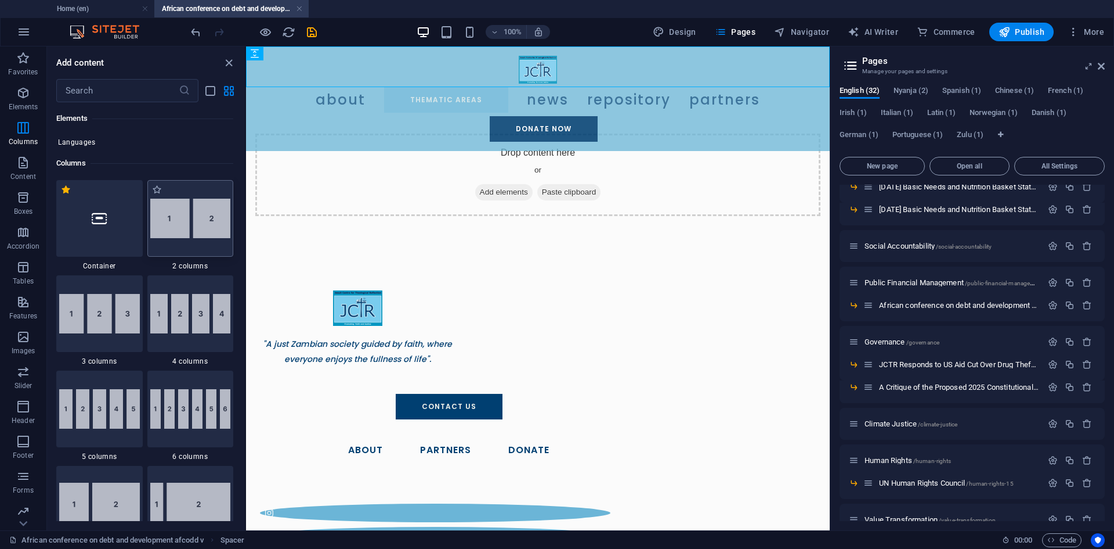
scroll to position [575, 0]
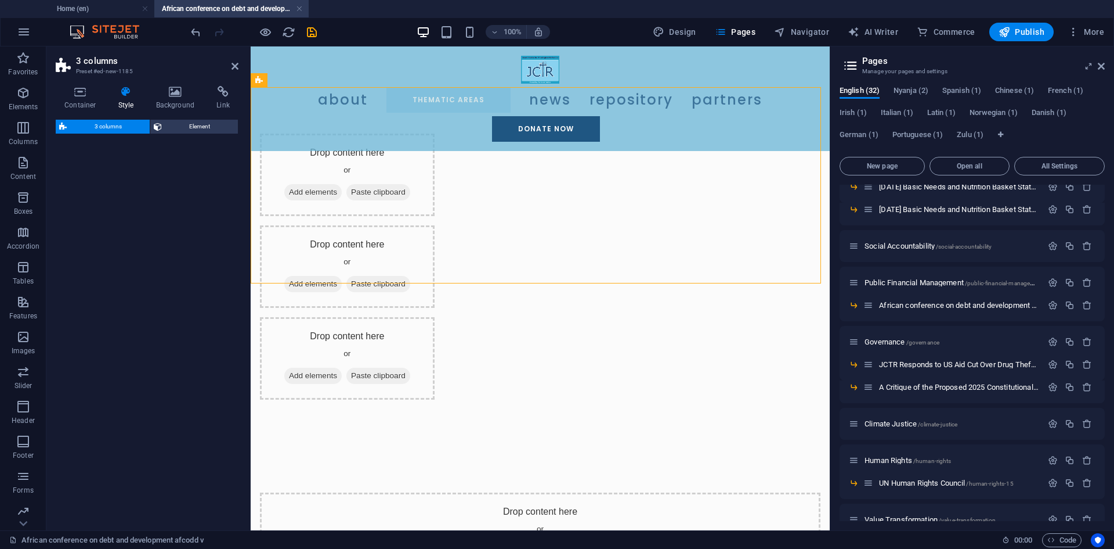
select select "rem"
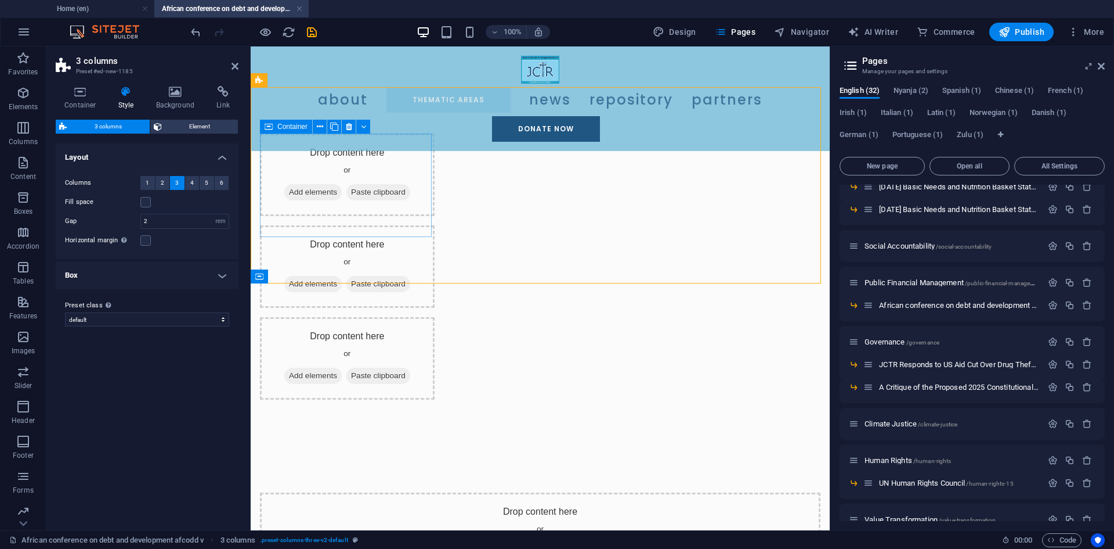
click at [342, 193] on span "Add elements" at bounding box center [312, 192] width 57 height 16
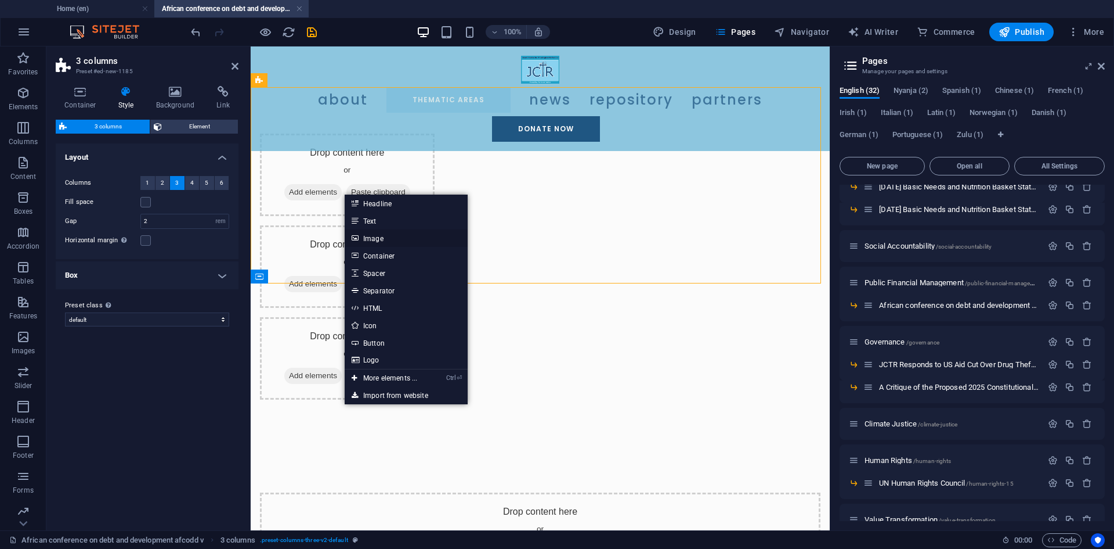
click at [389, 237] on link "Image" at bounding box center [406, 237] width 123 height 17
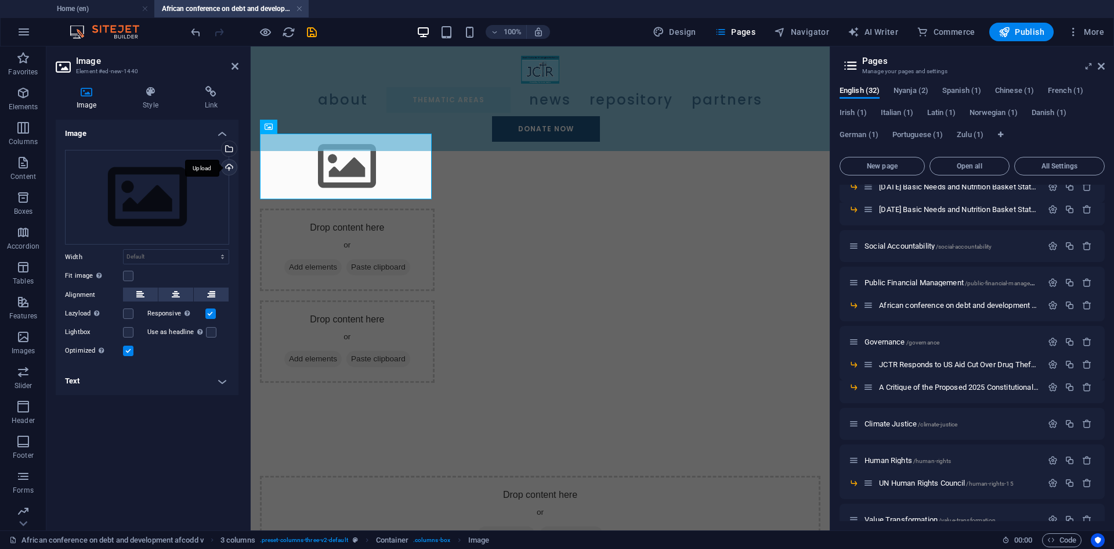
click at [232, 165] on div "Upload" at bounding box center [227, 168] width 17 height 17
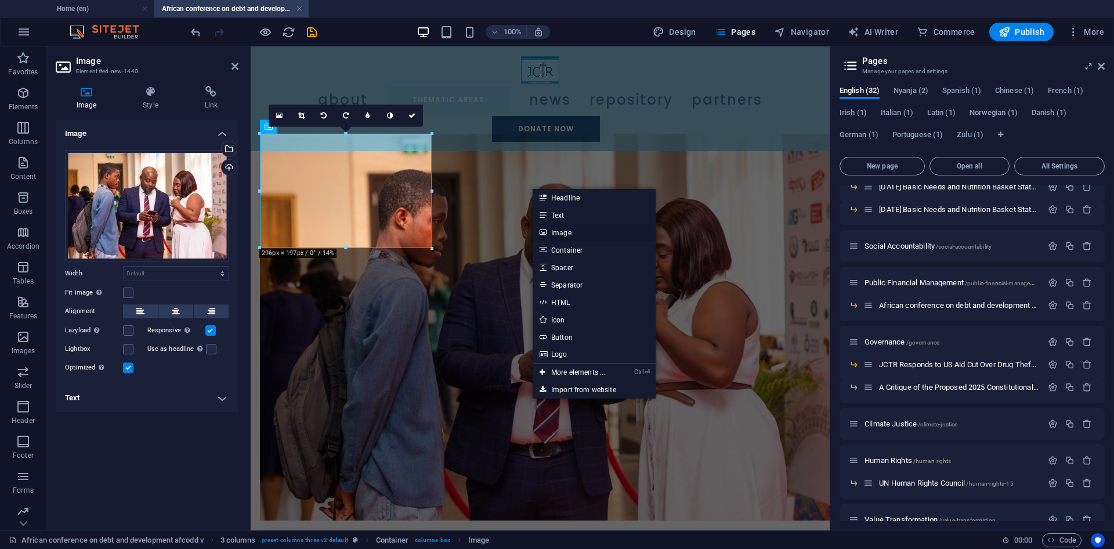
click at [567, 231] on link "Image" at bounding box center [594, 231] width 123 height 17
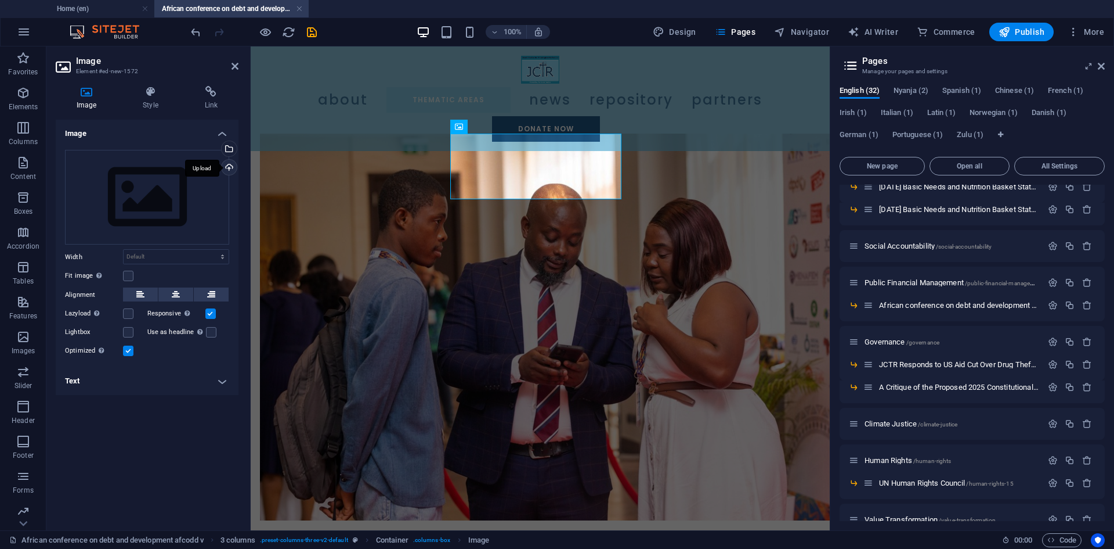
click at [229, 171] on div "Upload" at bounding box center [227, 168] width 17 height 17
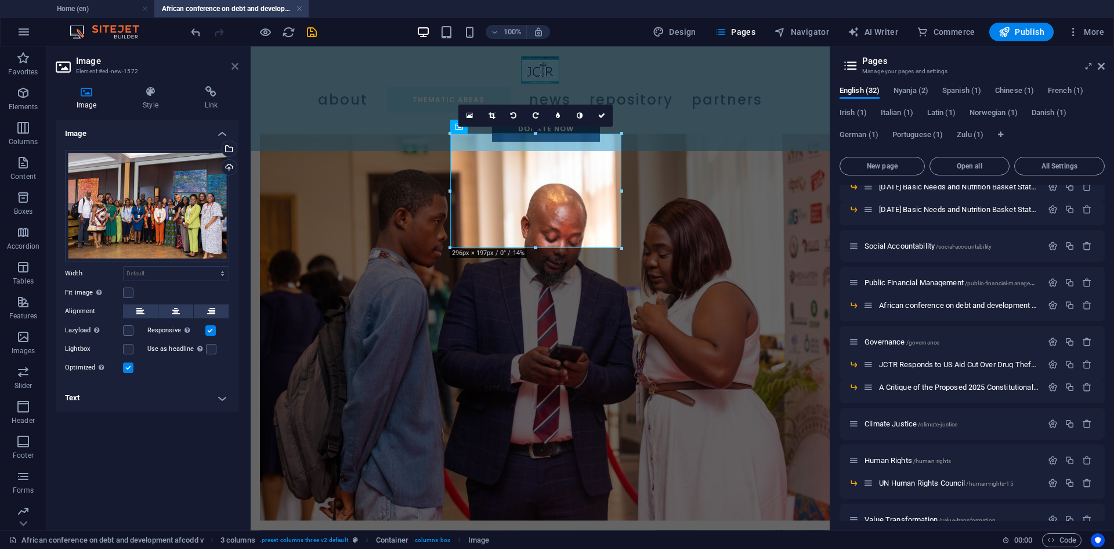
click at [236, 65] on icon at bounding box center [235, 66] width 7 height 9
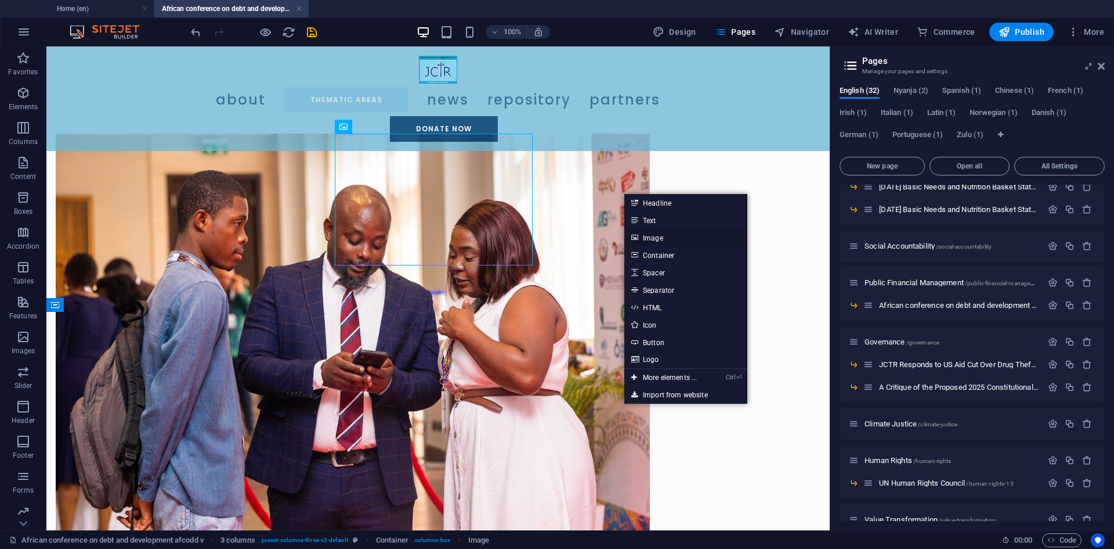
click at [664, 239] on link "Image" at bounding box center [686, 237] width 123 height 17
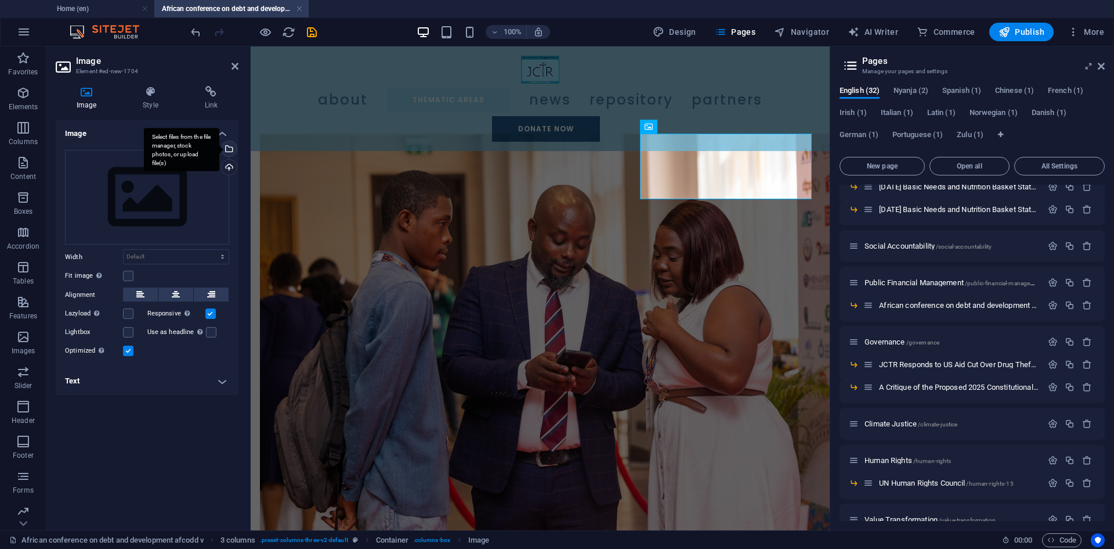
click at [229, 150] on div "Select files from the file manager, stock photos, or upload file(s)" at bounding box center [227, 149] width 17 height 17
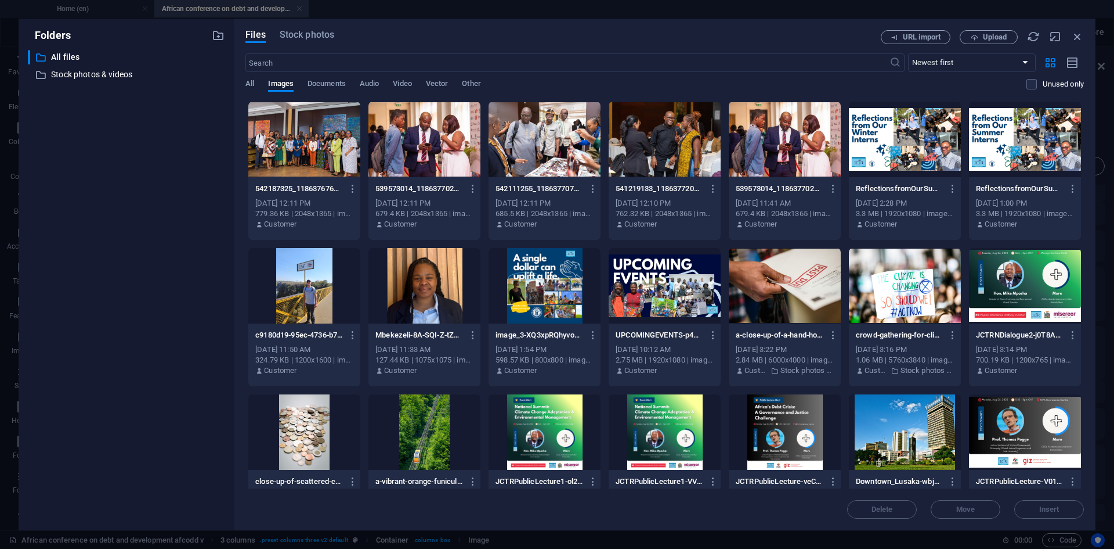
click at [557, 152] on div at bounding box center [545, 139] width 112 height 75
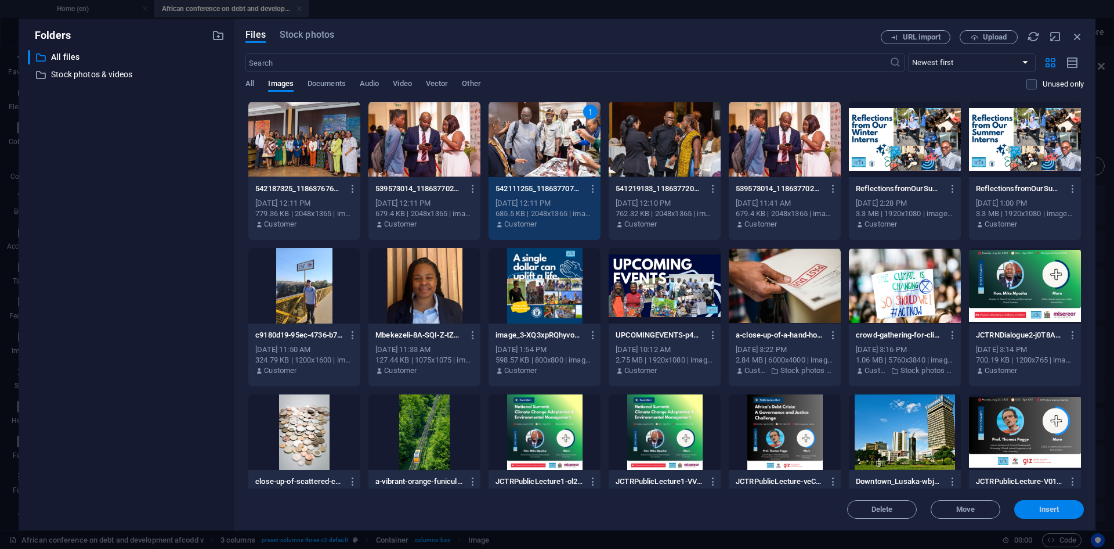
click at [1027, 507] on span "Insert" at bounding box center [1049, 509] width 60 height 7
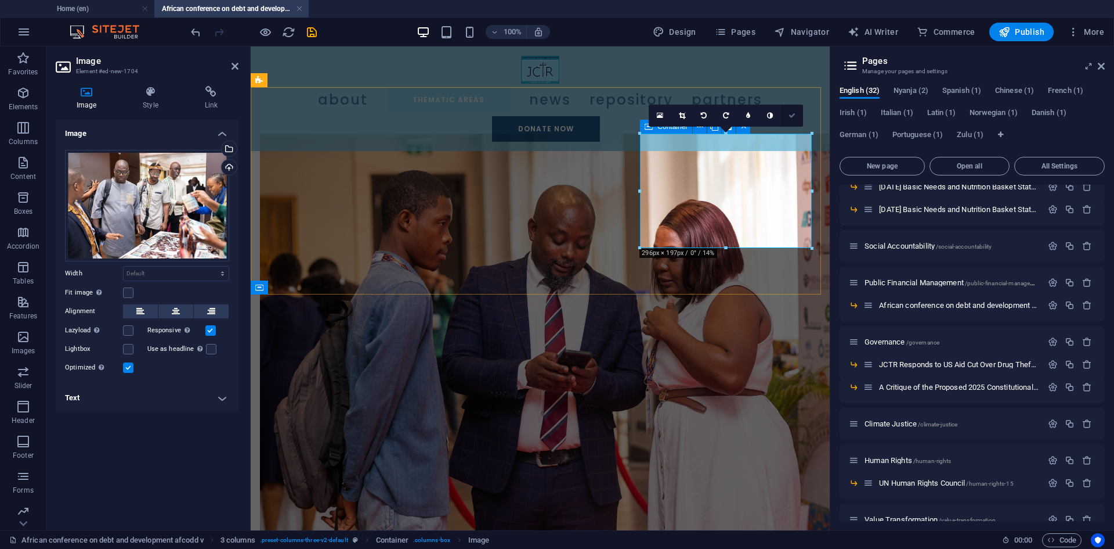
click at [787, 112] on link at bounding box center [792, 115] width 22 height 22
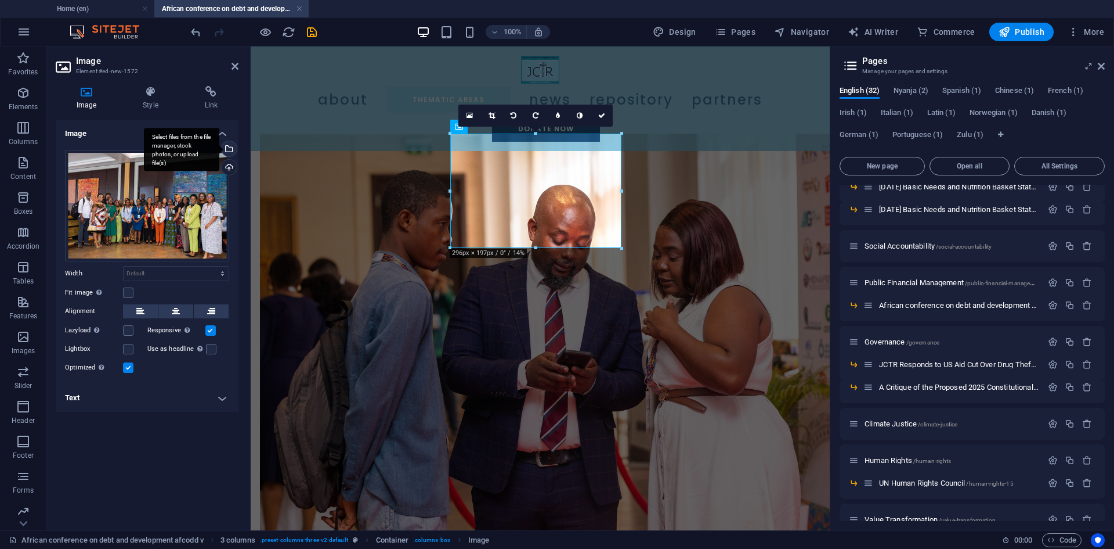
click at [232, 153] on div "Select files from the file manager, stock photos, or upload file(s)" at bounding box center [227, 149] width 17 height 17
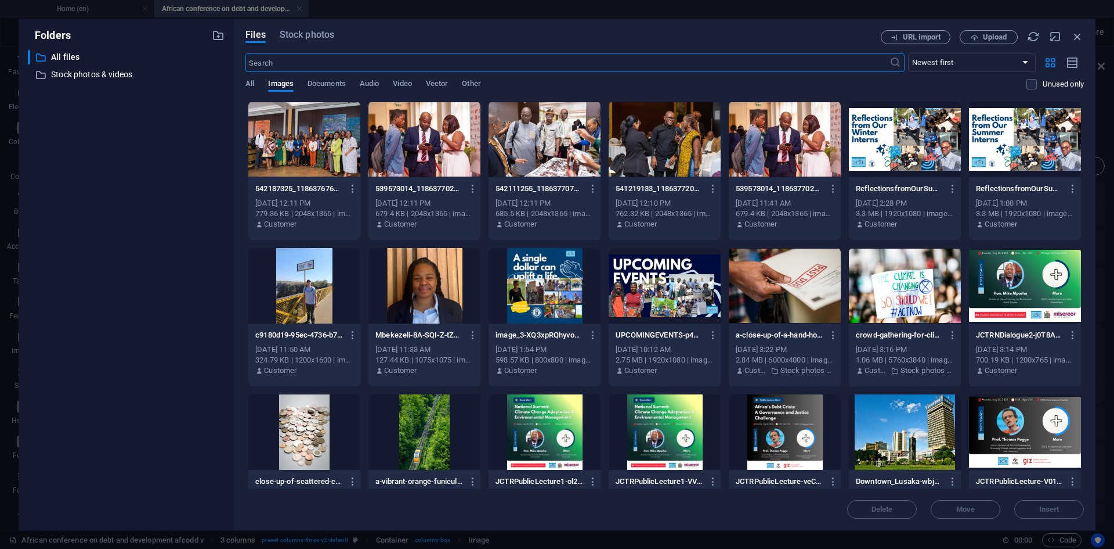
click at [657, 139] on div at bounding box center [665, 139] width 112 height 75
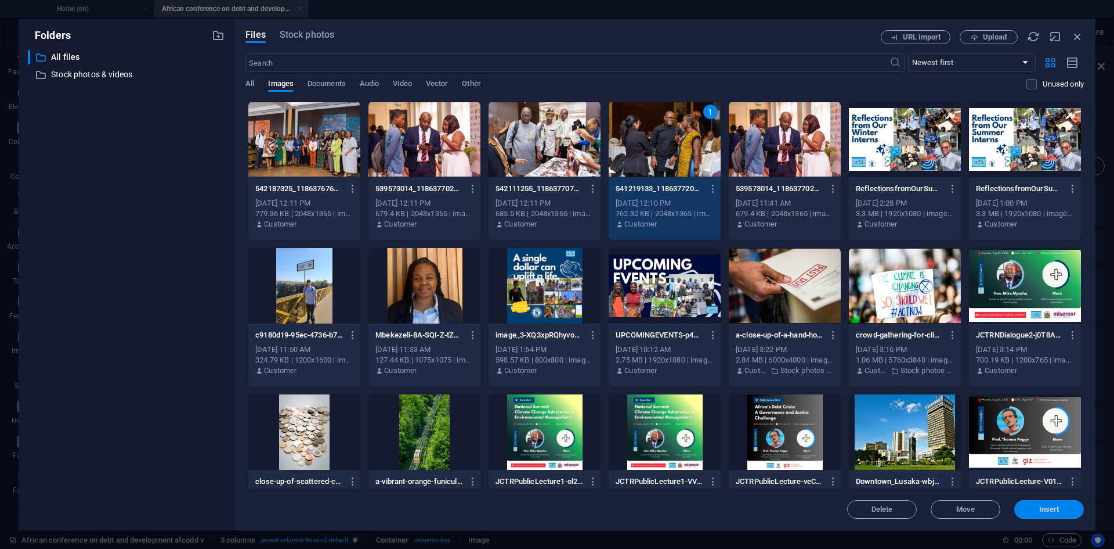
click at [1041, 506] on span "Insert" at bounding box center [1050, 509] width 20 height 7
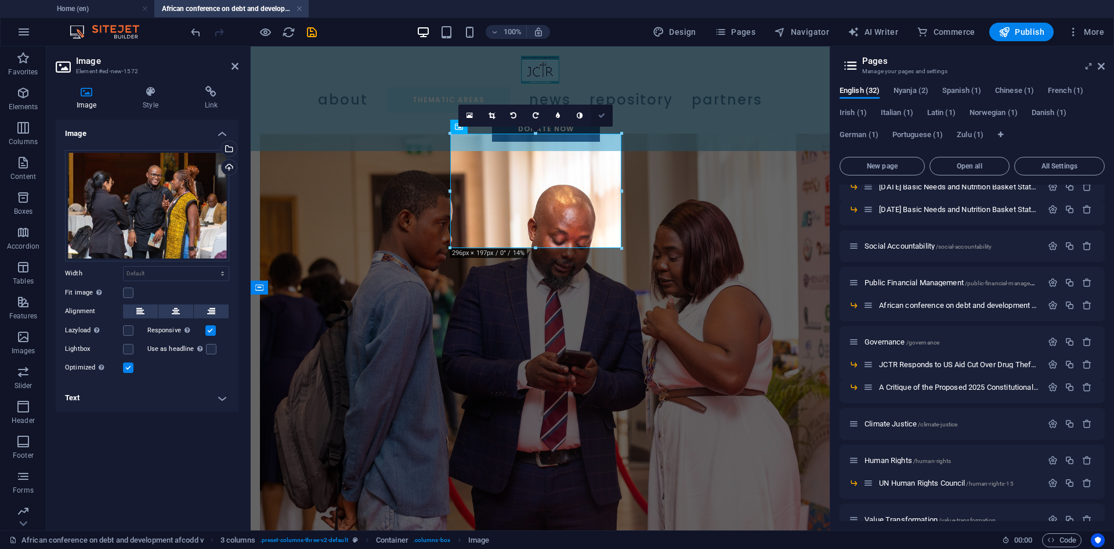
click at [602, 118] on icon at bounding box center [601, 115] width 7 height 7
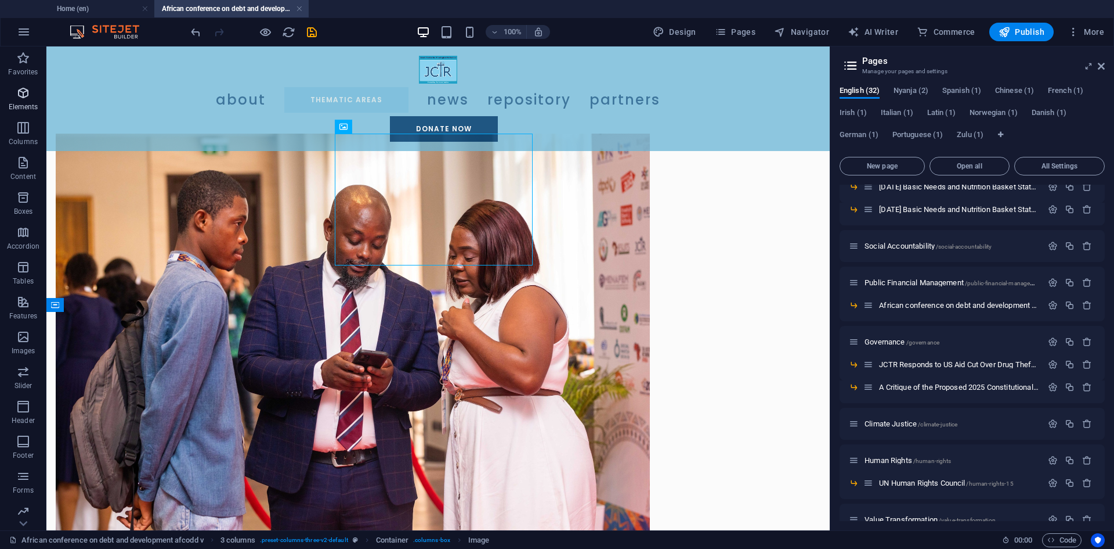
click at [24, 100] on span "Elements" at bounding box center [23, 100] width 46 height 28
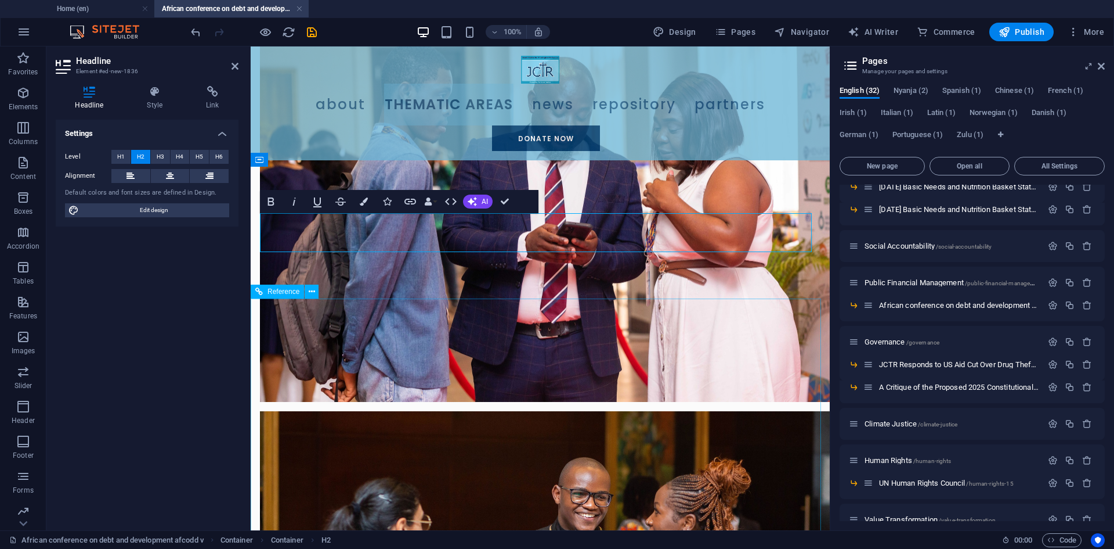
scroll to position [0, 0]
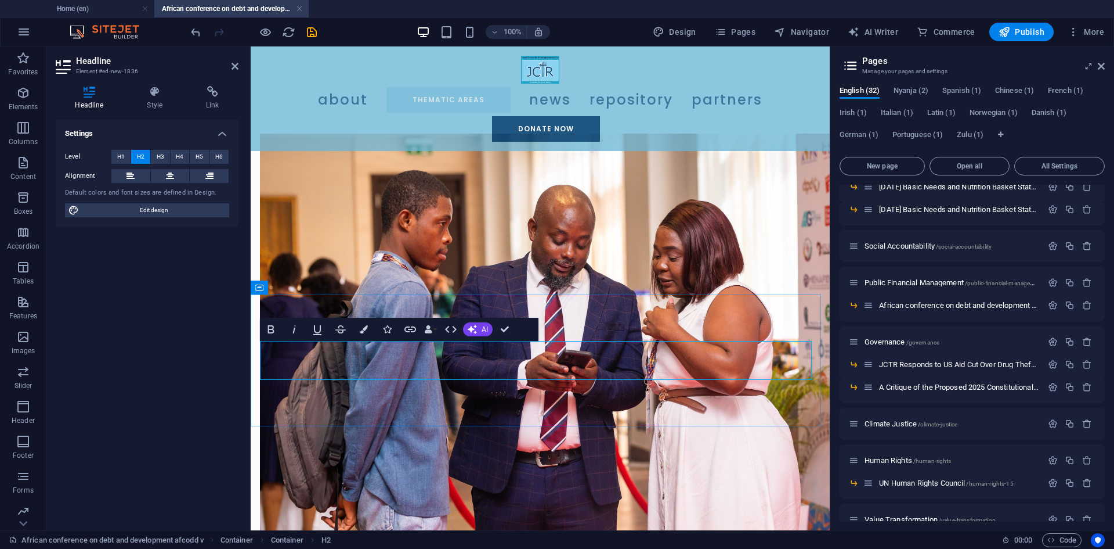
drag, startPoint x: 503, startPoint y: 334, endPoint x: 461, endPoint y: 300, distance: 54.0
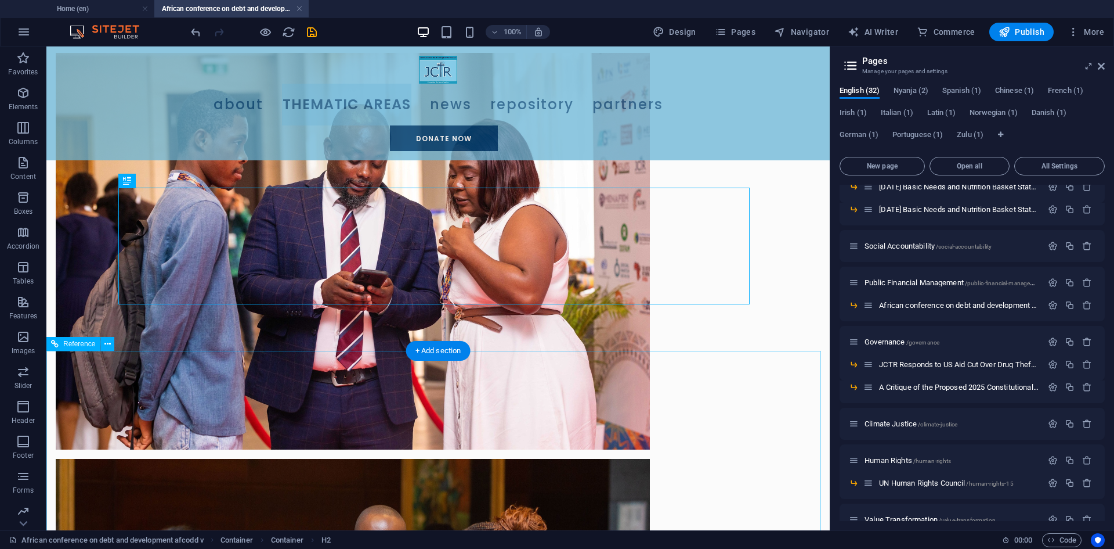
scroll to position [23, 0]
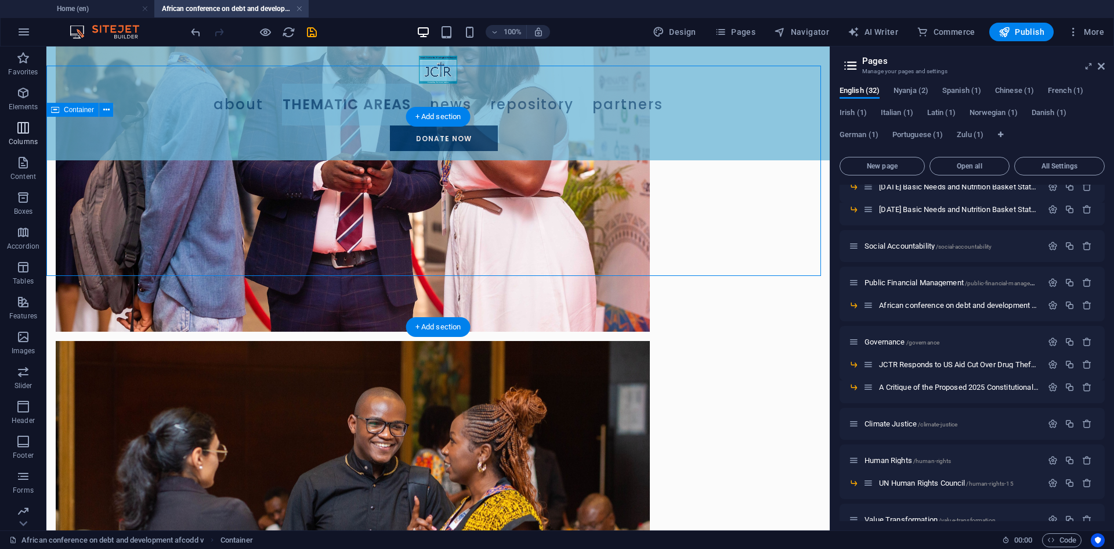
scroll to position [255, 0]
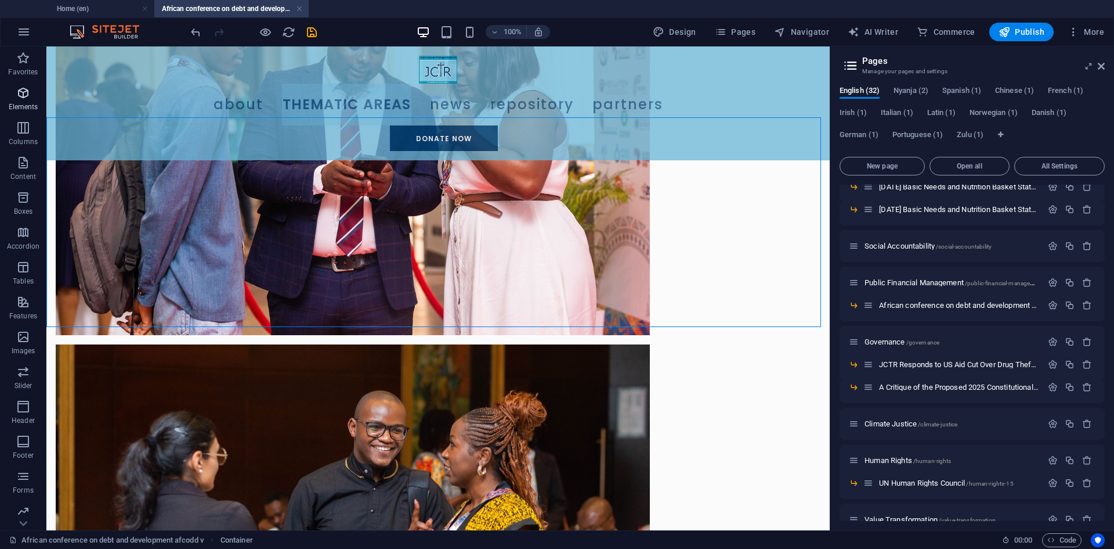
click at [21, 91] on icon "button" at bounding box center [23, 93] width 14 height 14
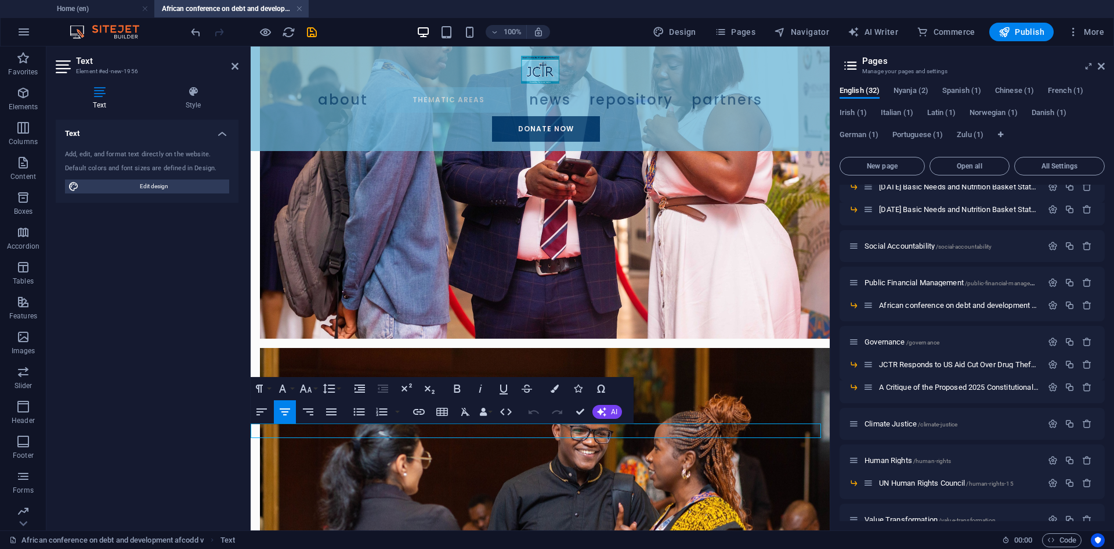
scroll to position [48, 0]
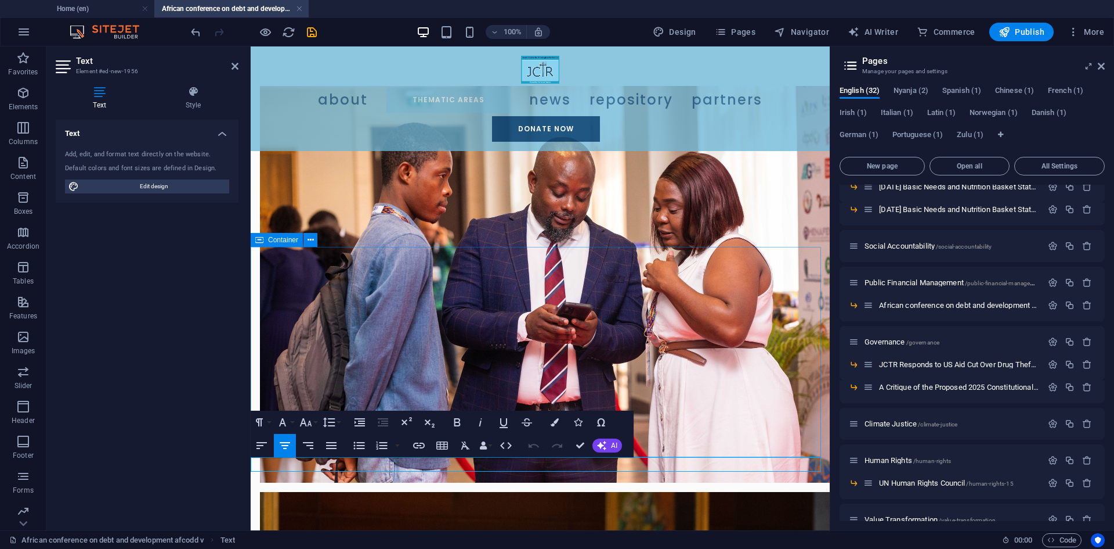
drag, startPoint x: 699, startPoint y: 435, endPoint x: 690, endPoint y: 440, distance: 10.4
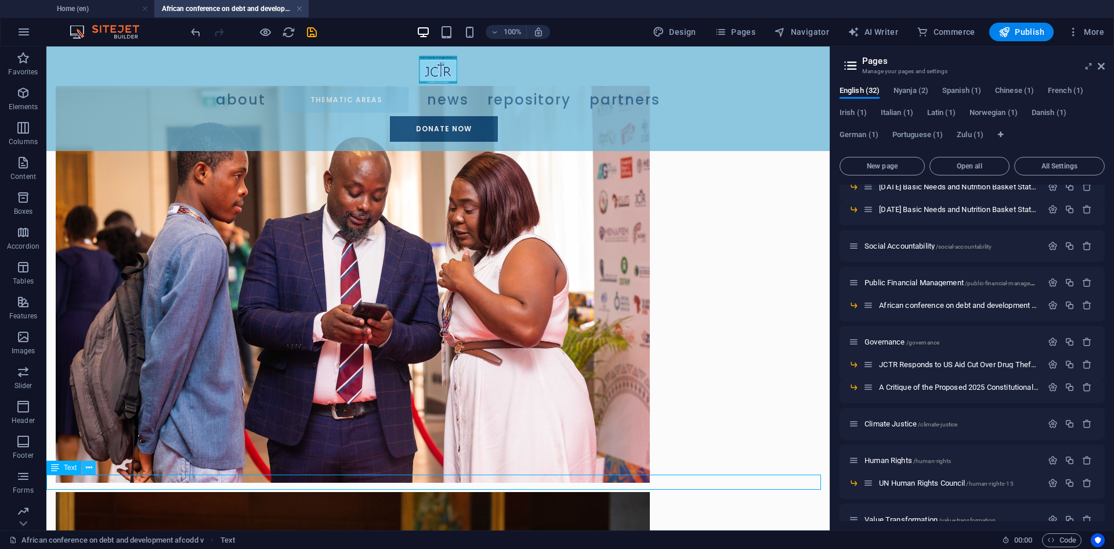
click at [91, 469] on icon at bounding box center [89, 467] width 6 height 12
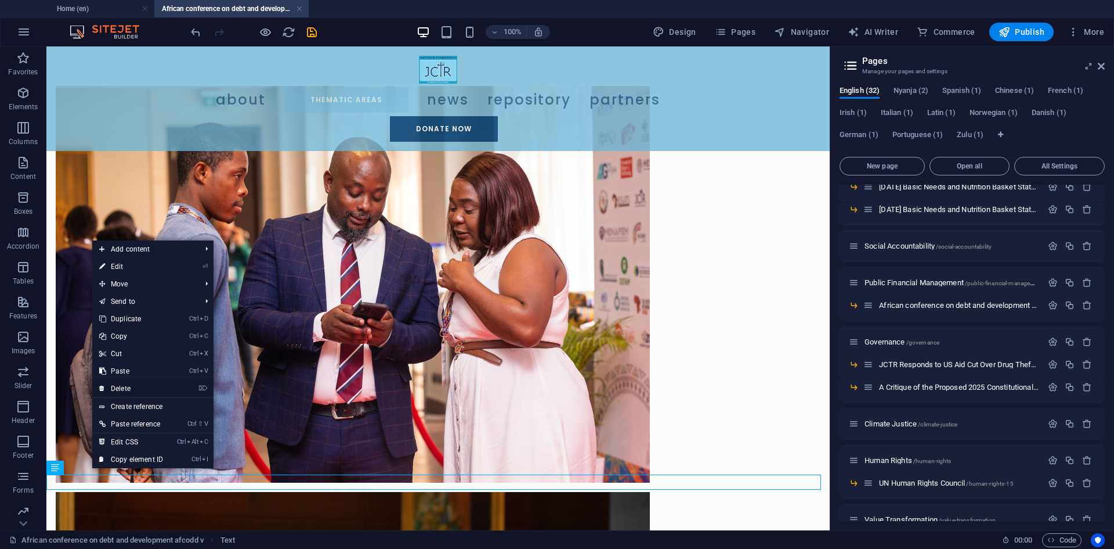
click at [121, 386] on link "⌦ Delete" at bounding box center [131, 388] width 78 height 17
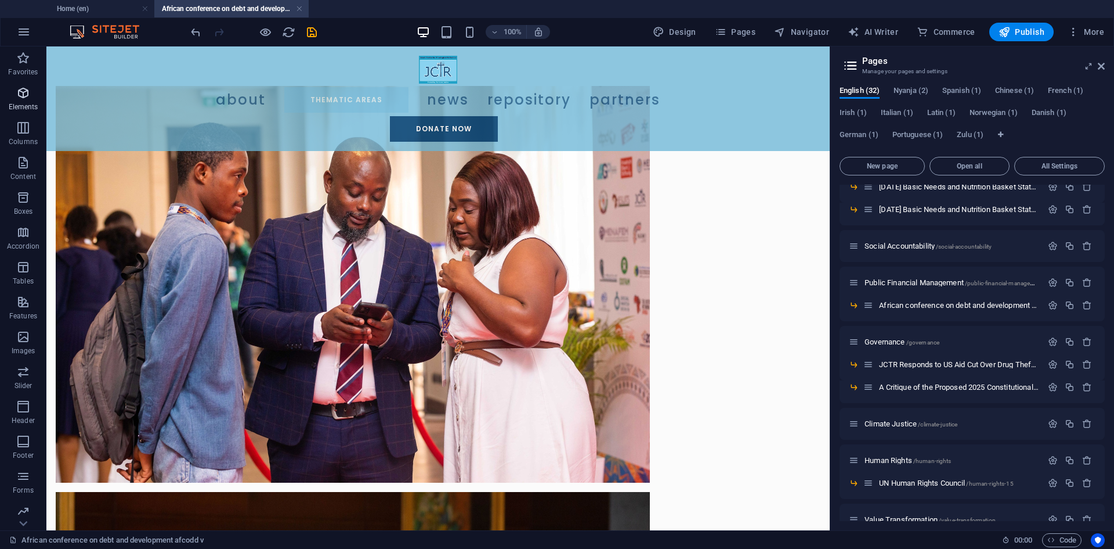
click at [20, 103] on p "Elements" at bounding box center [24, 106] width 30 height 9
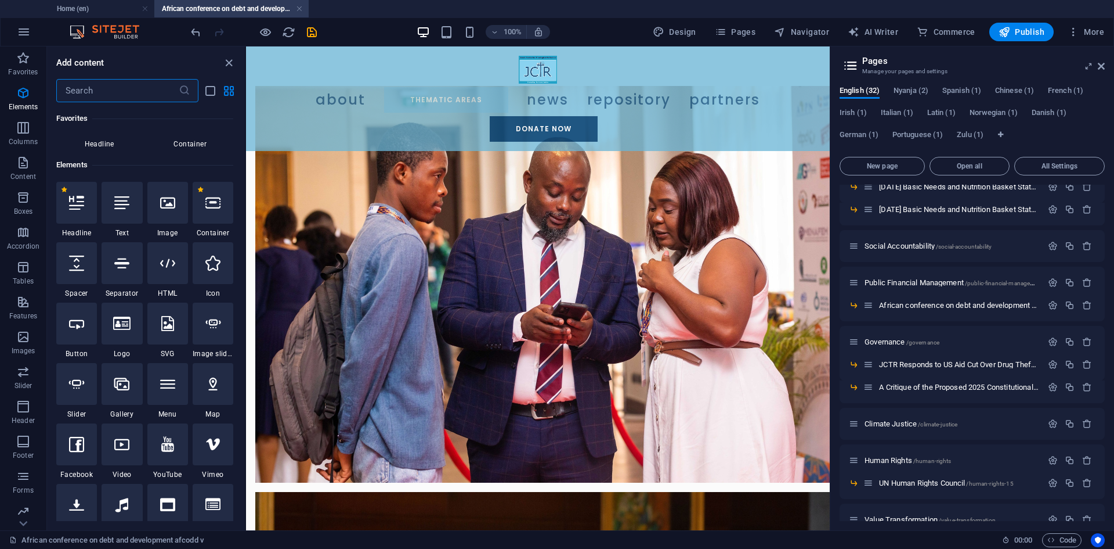
scroll to position [124, 0]
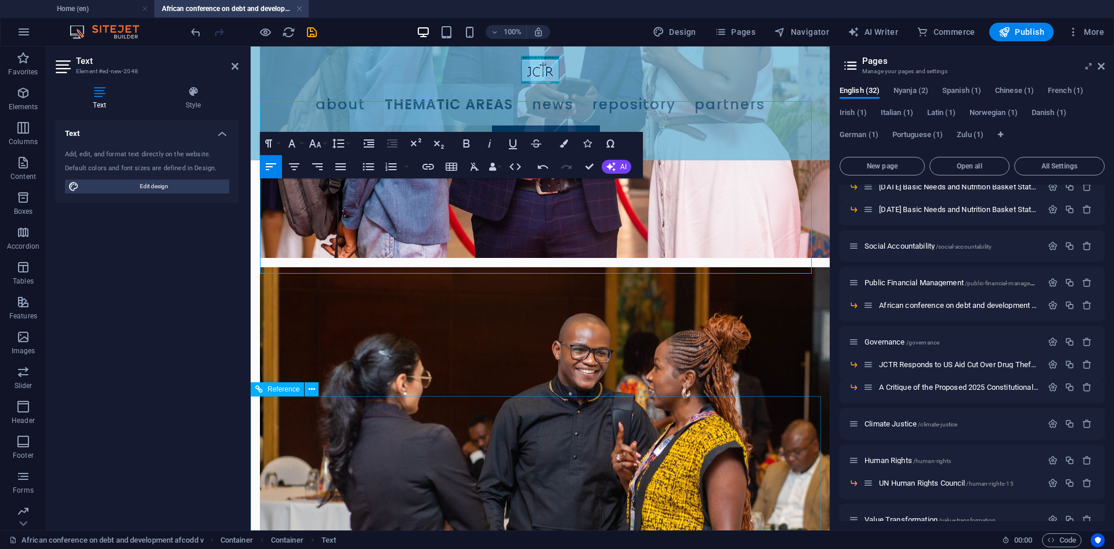
scroll to position [366, 0]
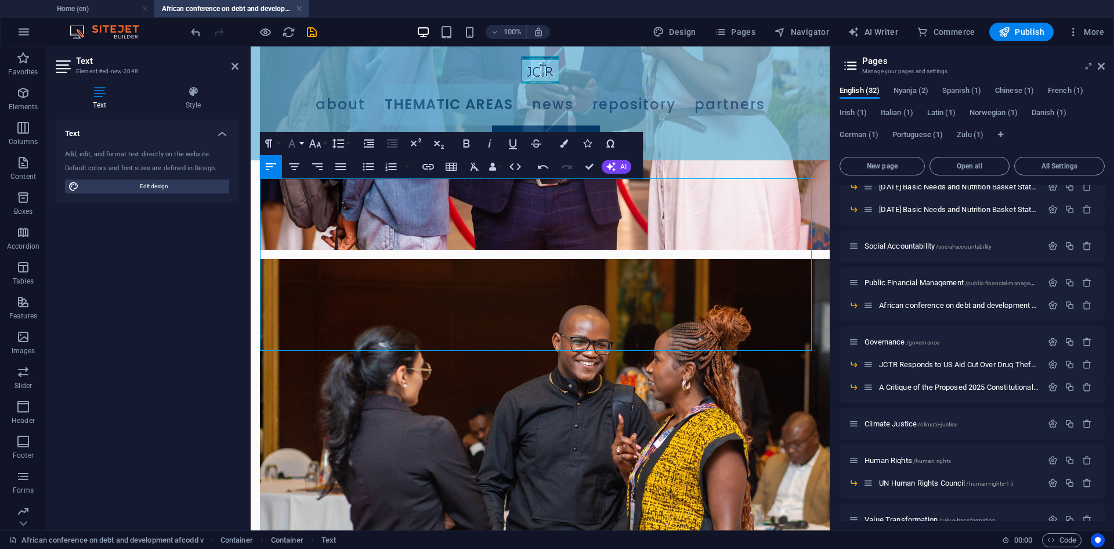
click at [302, 146] on button "Font Family" at bounding box center [294, 143] width 22 height 23
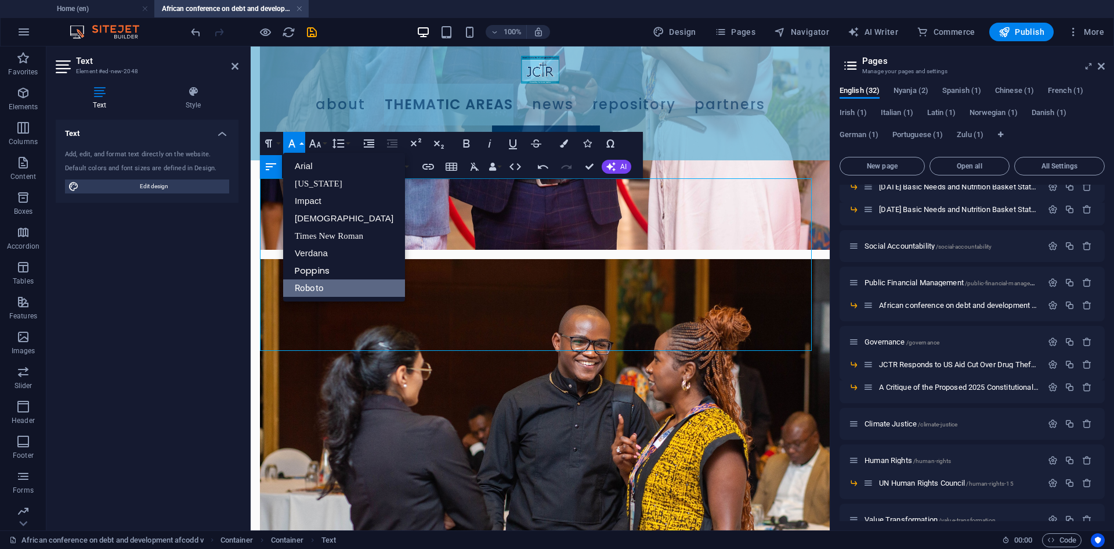
click at [302, 292] on link "Roboto" at bounding box center [344, 287] width 122 height 17
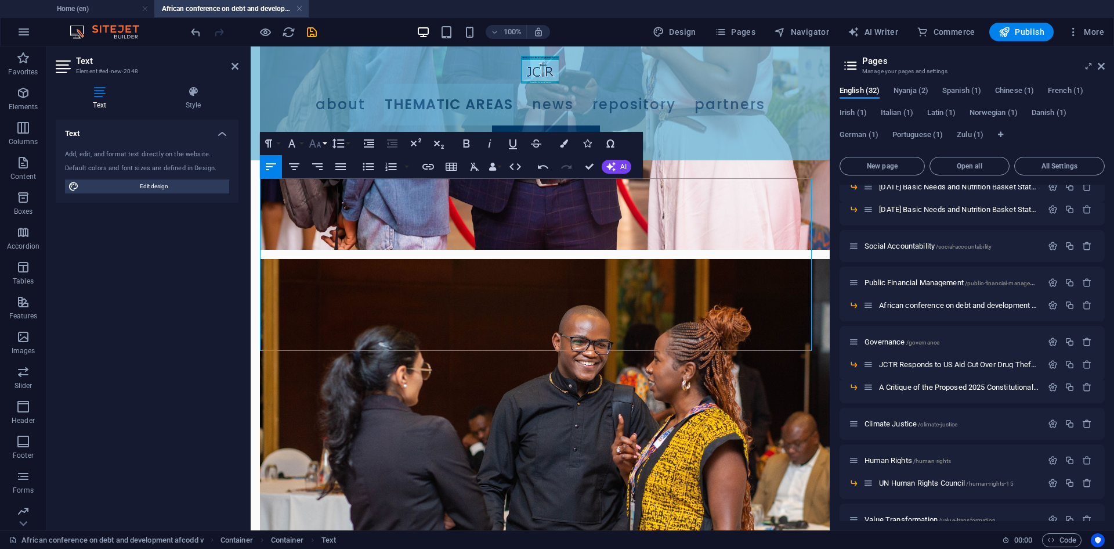
click at [319, 149] on icon "button" at bounding box center [315, 143] width 14 height 14
click at [327, 240] on link "12" at bounding box center [327, 235] width 42 height 17
click at [319, 147] on icon "button" at bounding box center [315, 143] width 14 height 14
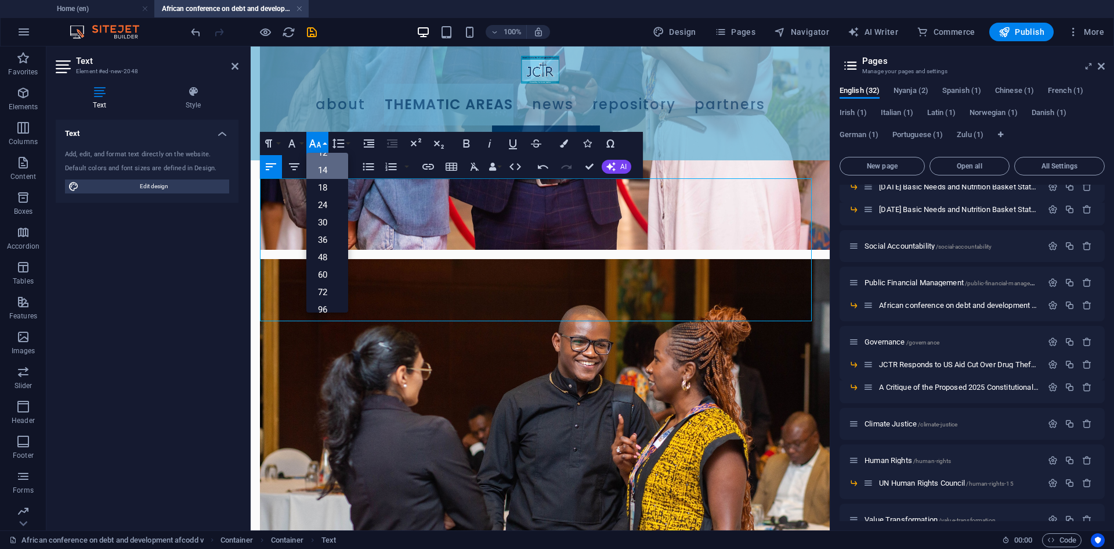
click at [330, 170] on link "14" at bounding box center [327, 169] width 42 height 17
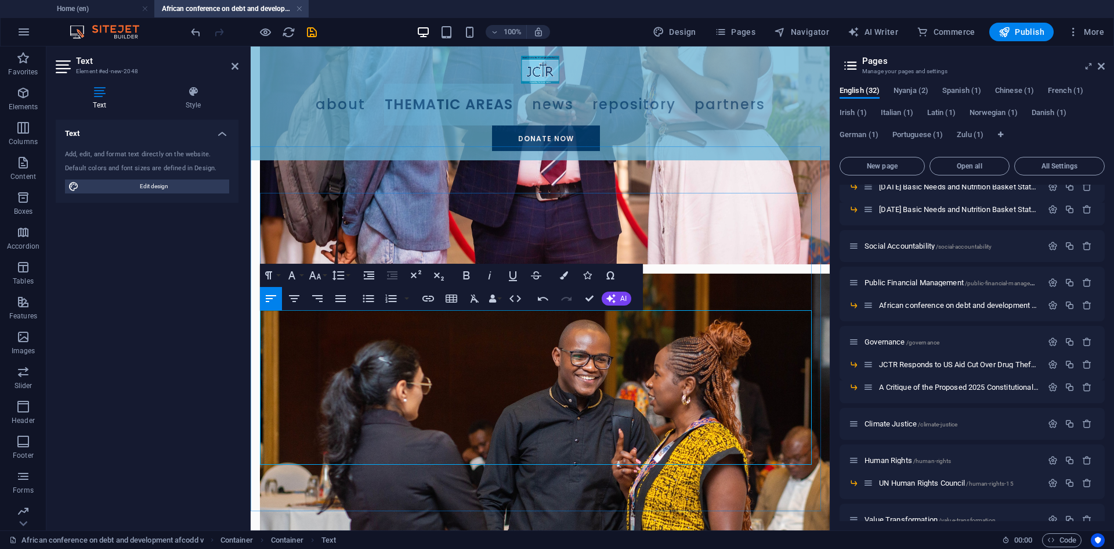
scroll to position [366, 0]
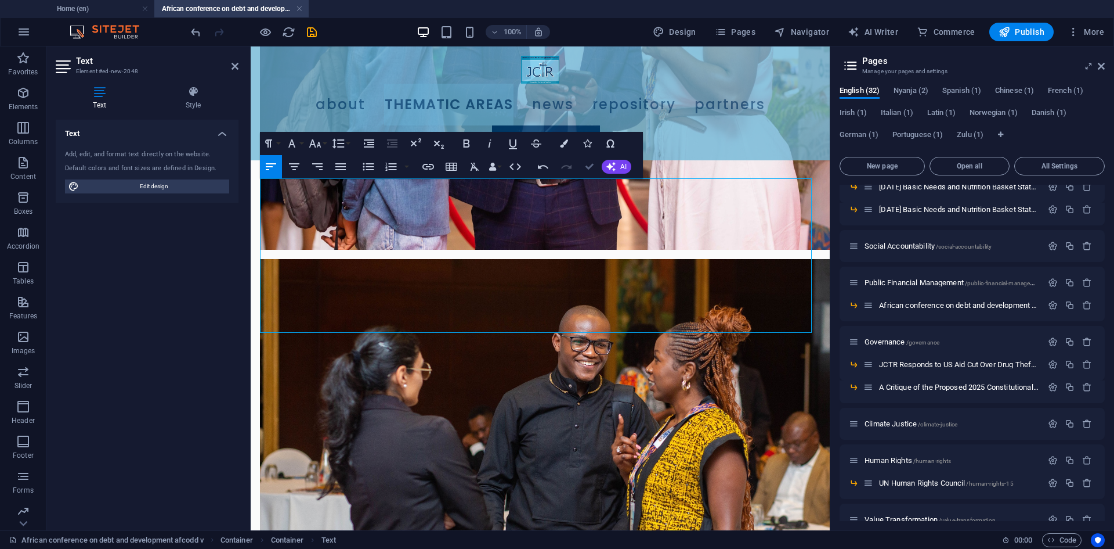
drag, startPoint x: 591, startPoint y: 168, endPoint x: 587, endPoint y: 201, distance: 33.3
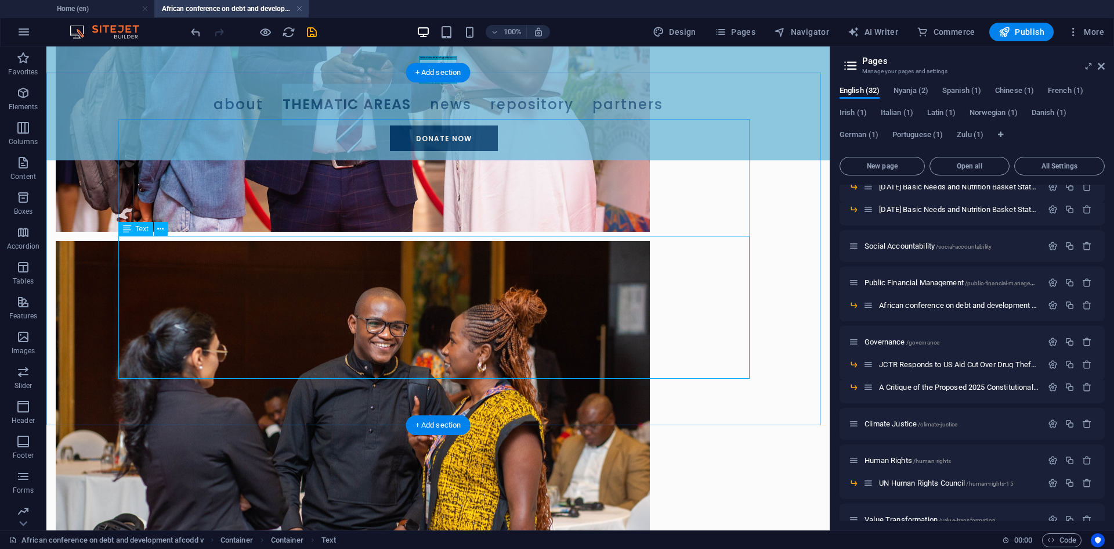
scroll to position [398, 0]
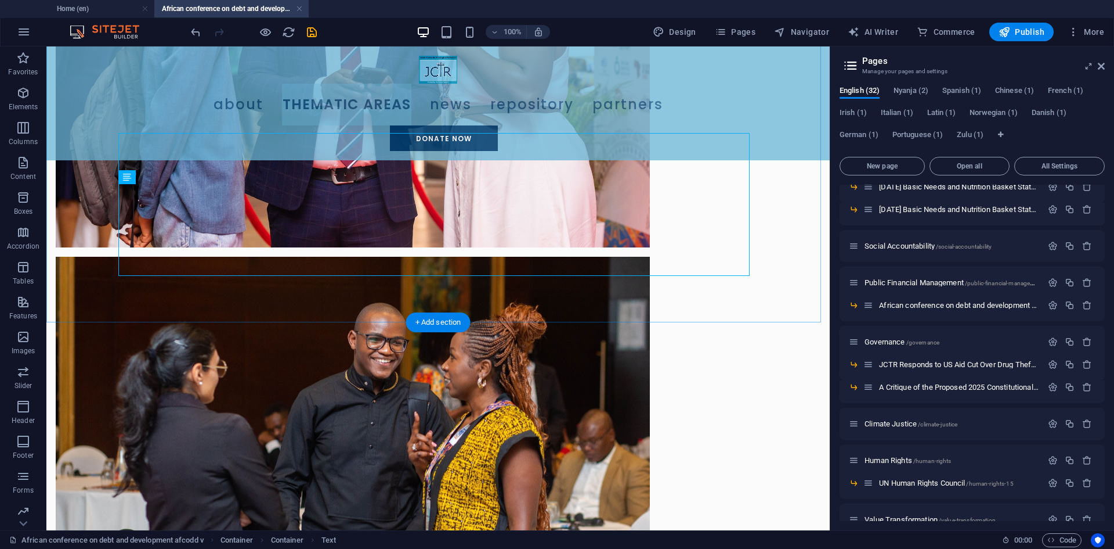
scroll to position [351, 0]
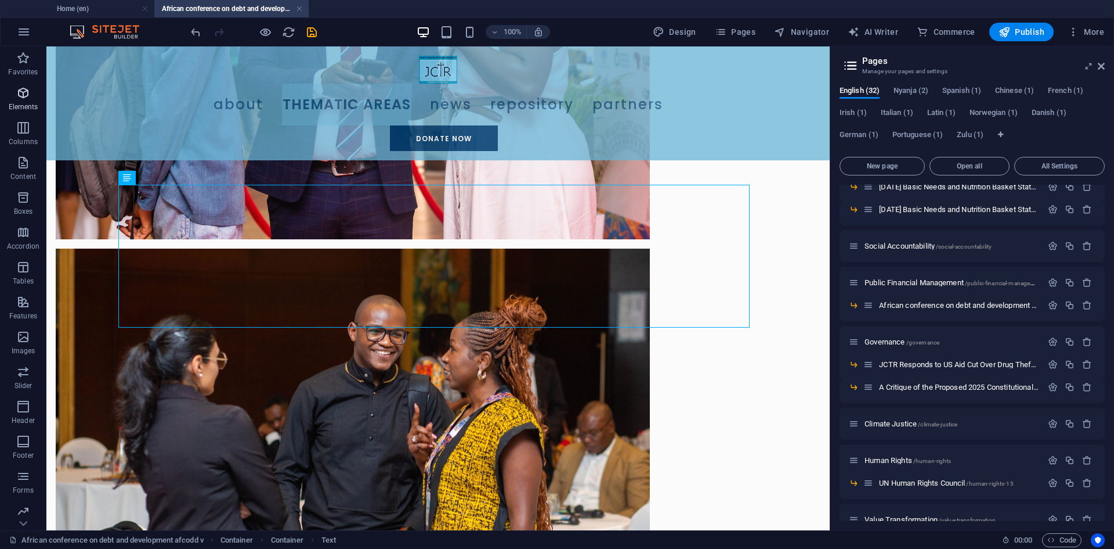
click at [20, 101] on span "Elements" at bounding box center [23, 100] width 46 height 28
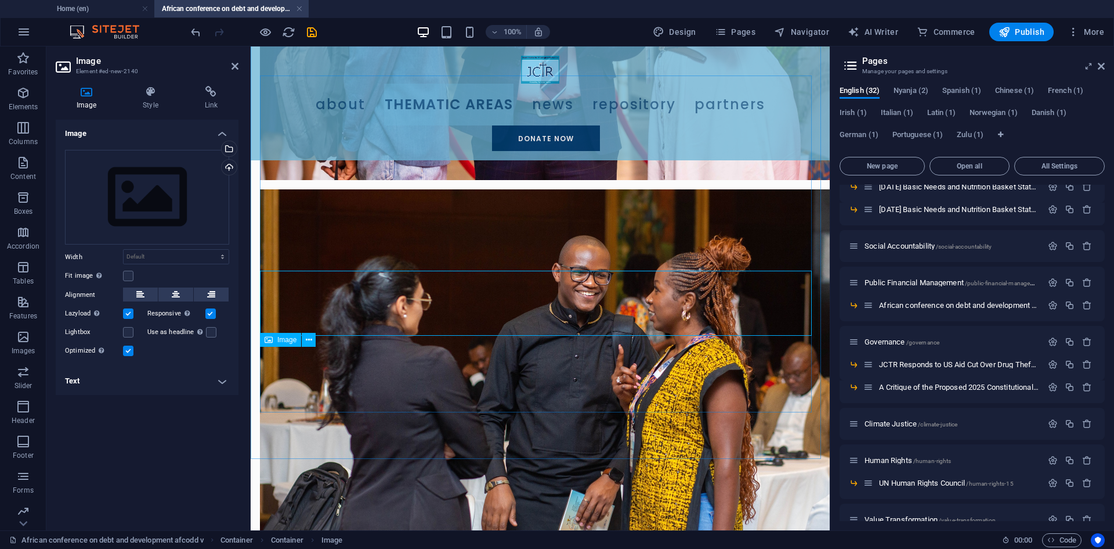
scroll to position [434, 0]
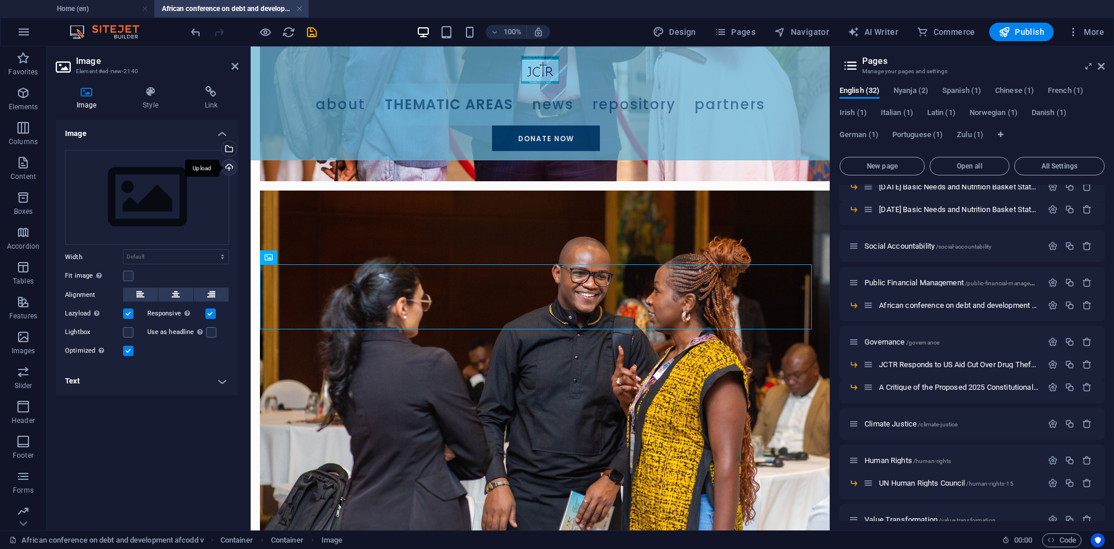
click at [229, 168] on div "Upload" at bounding box center [227, 168] width 17 height 17
click at [232, 146] on div "Select files from the file manager, stock photos, or upload file(s)" at bounding box center [227, 149] width 17 height 17
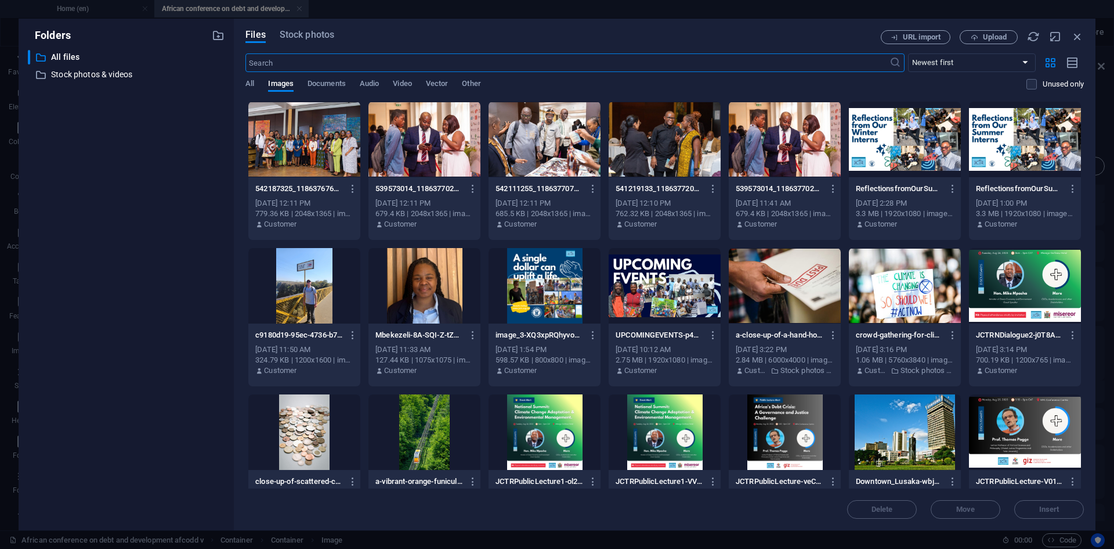
scroll to position [0, 0]
click at [308, 145] on div at bounding box center [304, 139] width 112 height 75
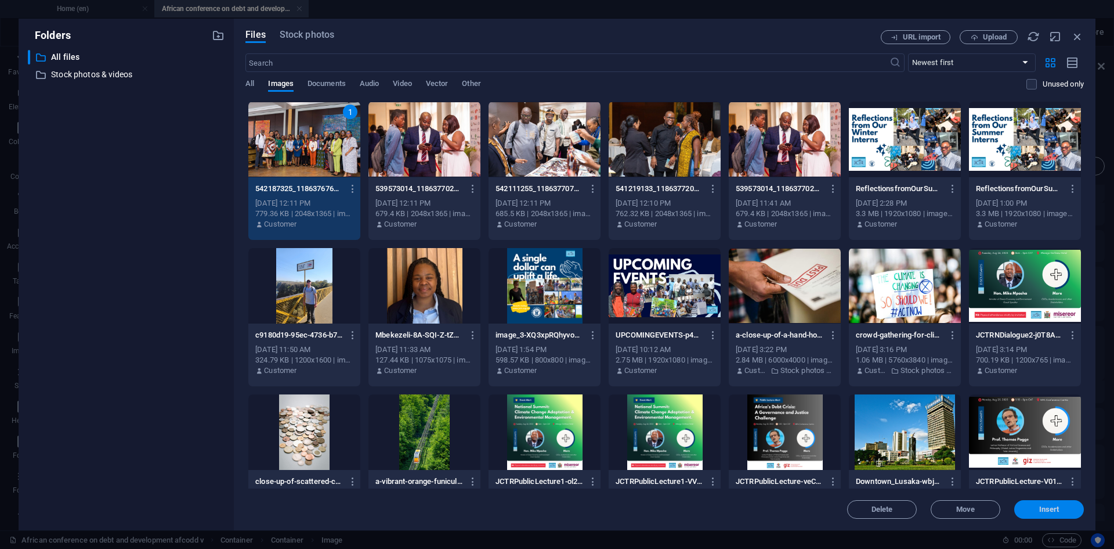
click at [1056, 506] on span "Insert" at bounding box center [1050, 509] width 20 height 7
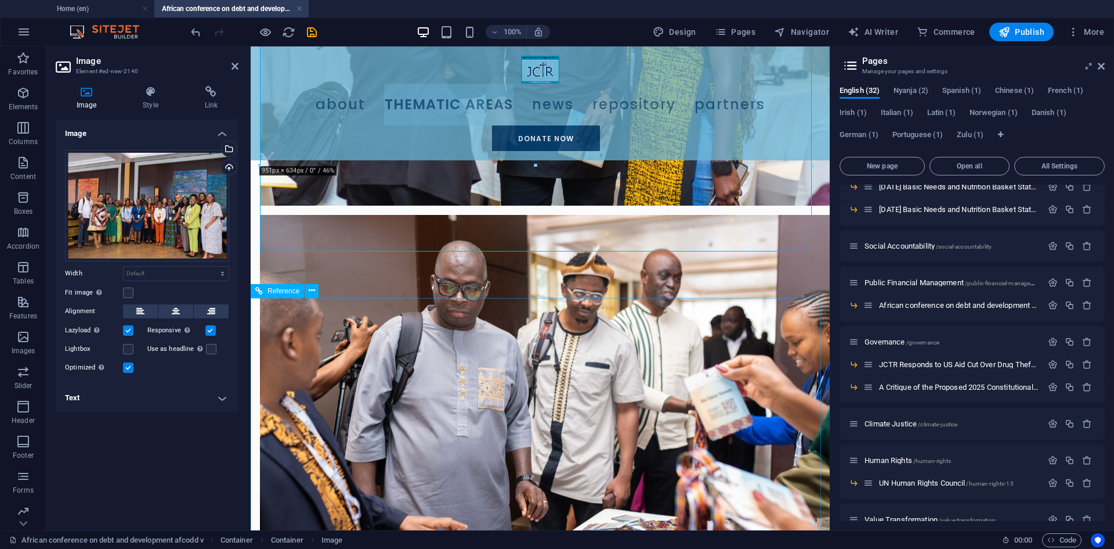
scroll to position [641, 0]
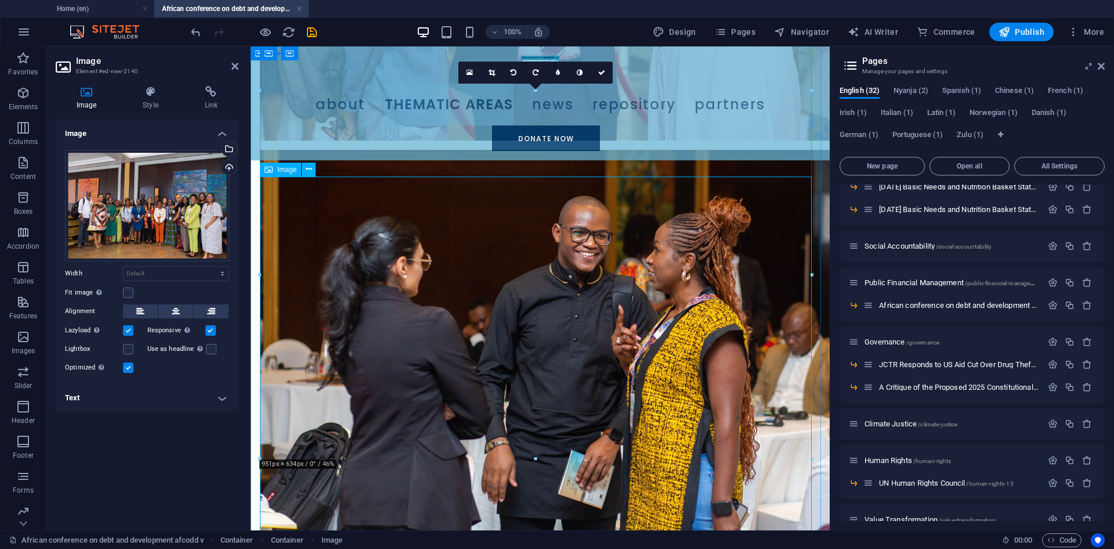
scroll to position [467, 0]
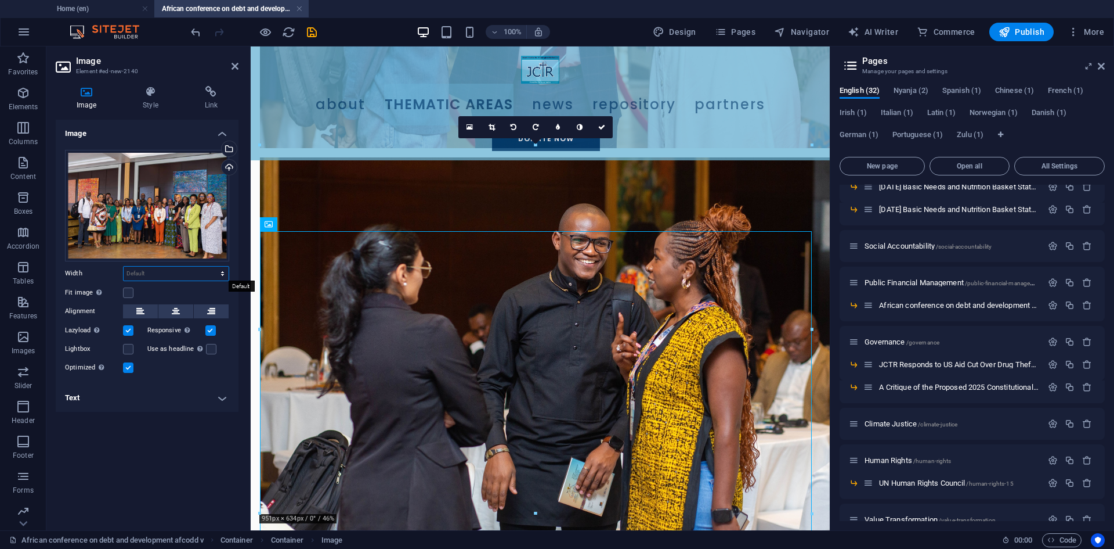
click at [218, 275] on select "Default auto px rem % em vh vw" at bounding box center [176, 273] width 105 height 14
select select "%"
click at [212, 266] on select "Default auto px rem % em vh vw" at bounding box center [176, 273] width 105 height 14
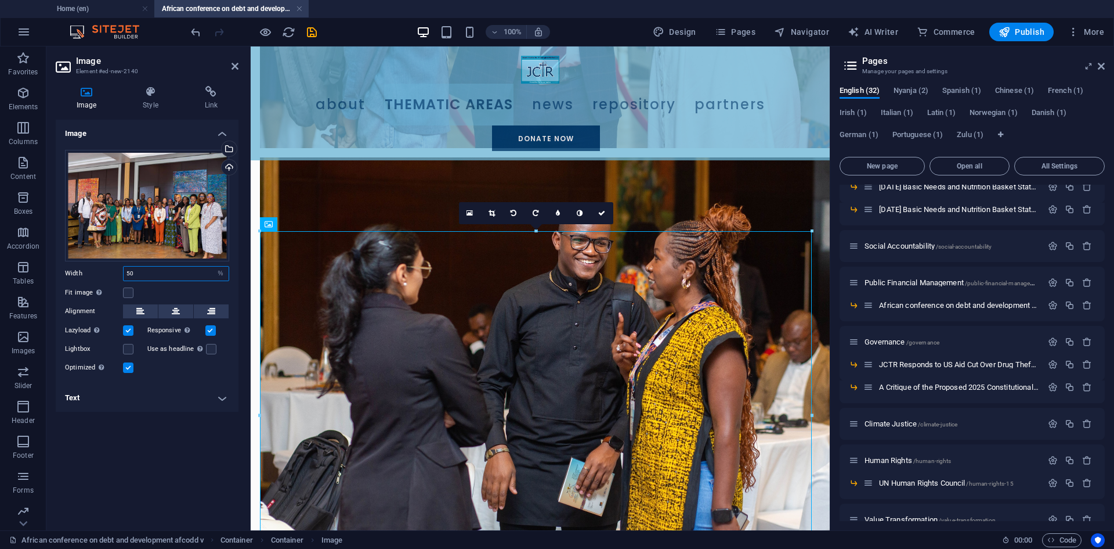
type input "50"
click at [16, 98] on icon "button" at bounding box center [23, 93] width 14 height 14
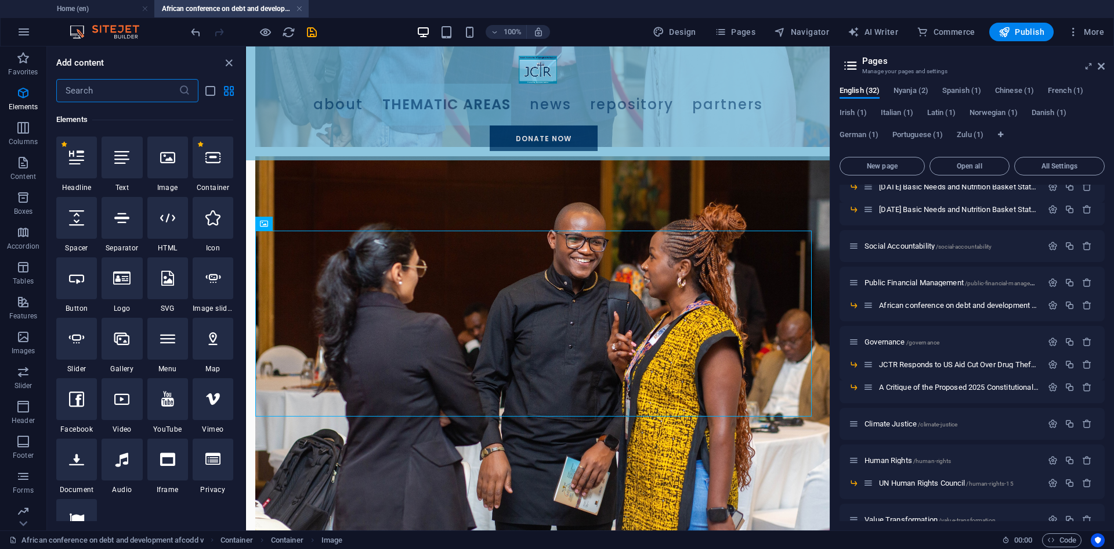
scroll to position [124, 0]
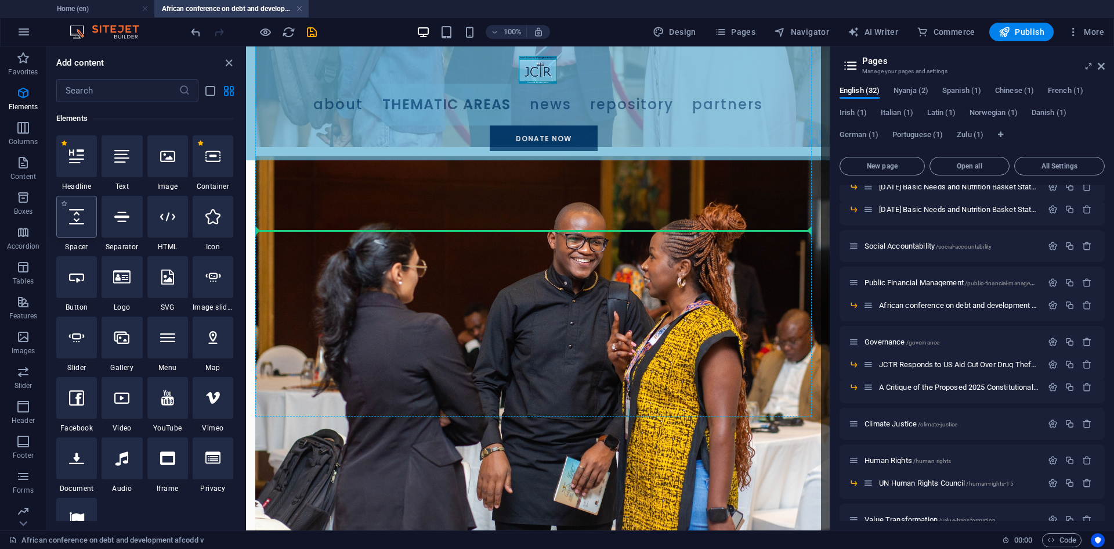
select select "px"
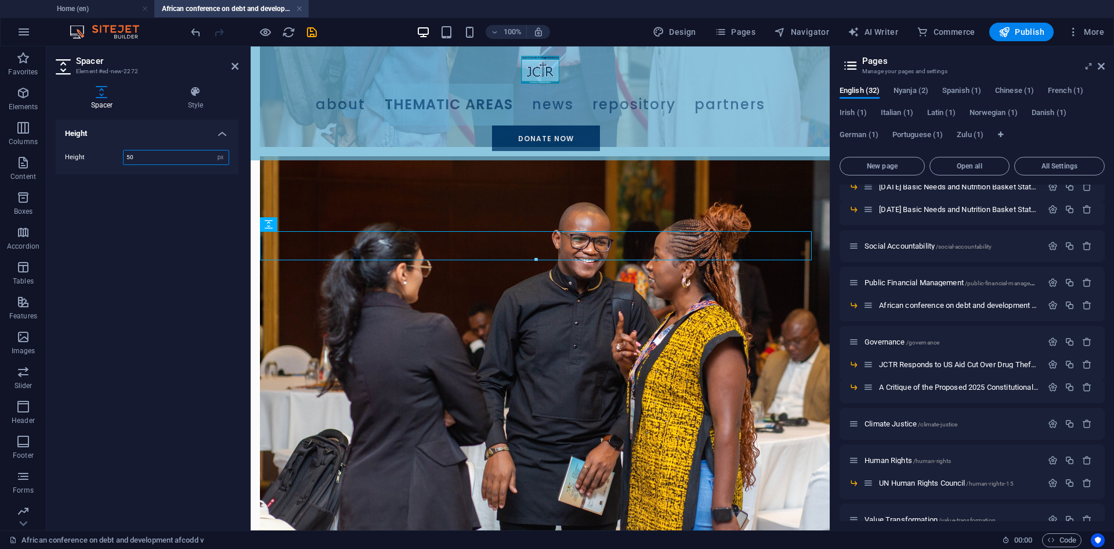
scroll to position [467, 0]
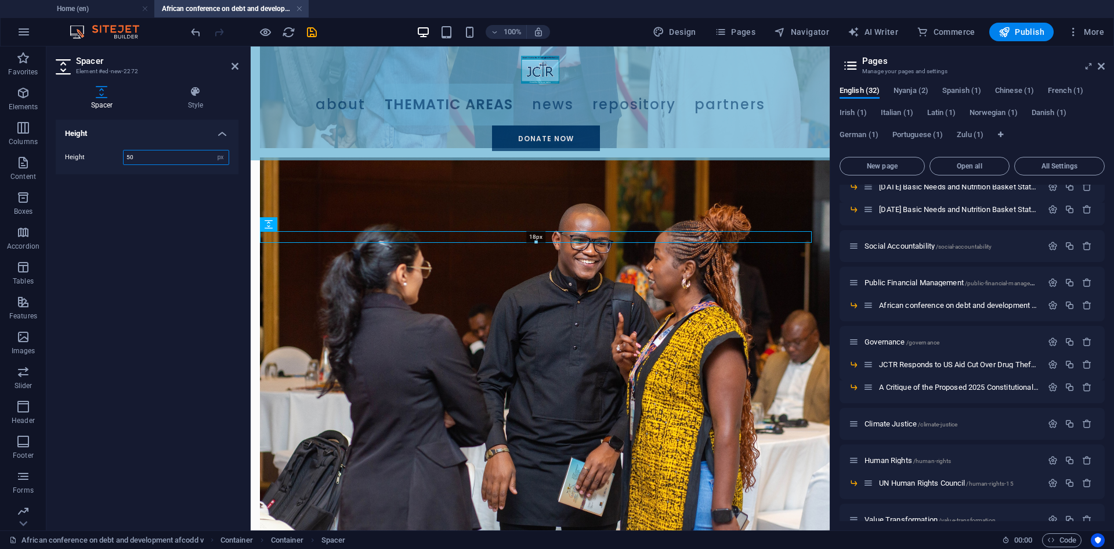
drag, startPoint x: 536, startPoint y: 259, endPoint x: 540, endPoint y: 240, distance: 19.0
click at [540, 240] on div at bounding box center [536, 242] width 551 height 4
type input "18"
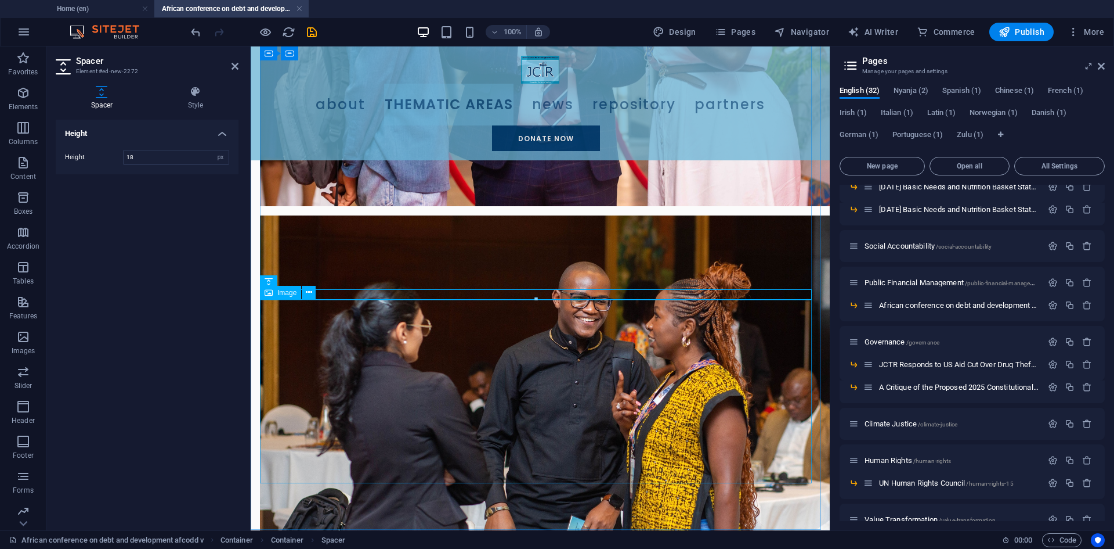
scroll to position [641, 0]
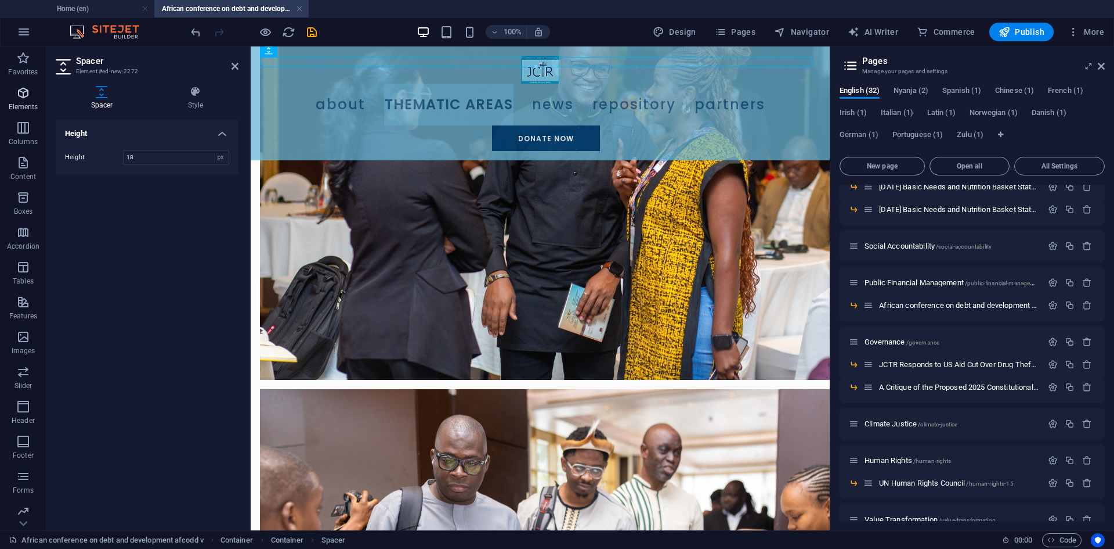
click at [25, 99] on icon "button" at bounding box center [23, 93] width 14 height 14
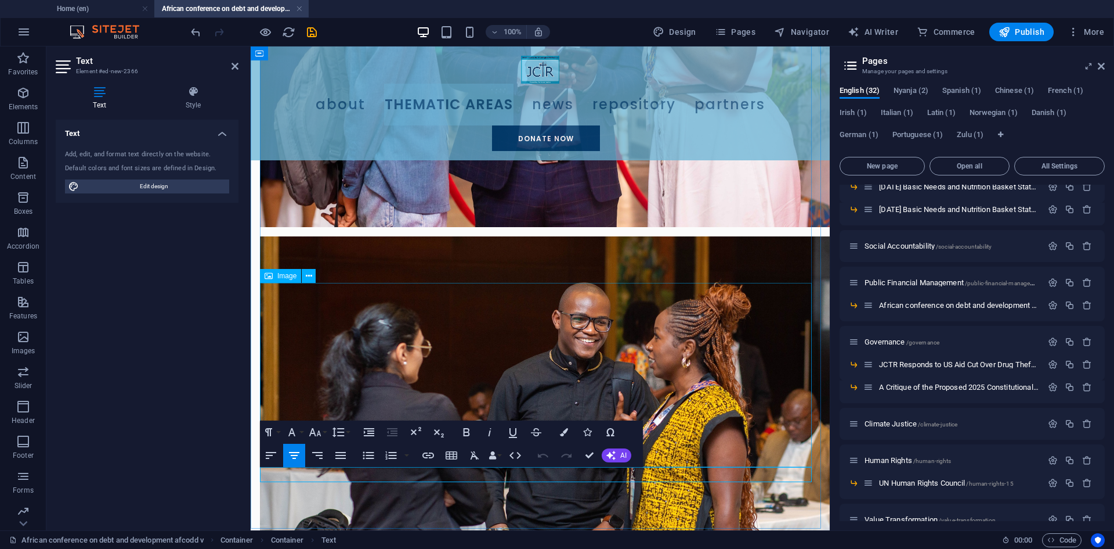
scroll to position [434, 0]
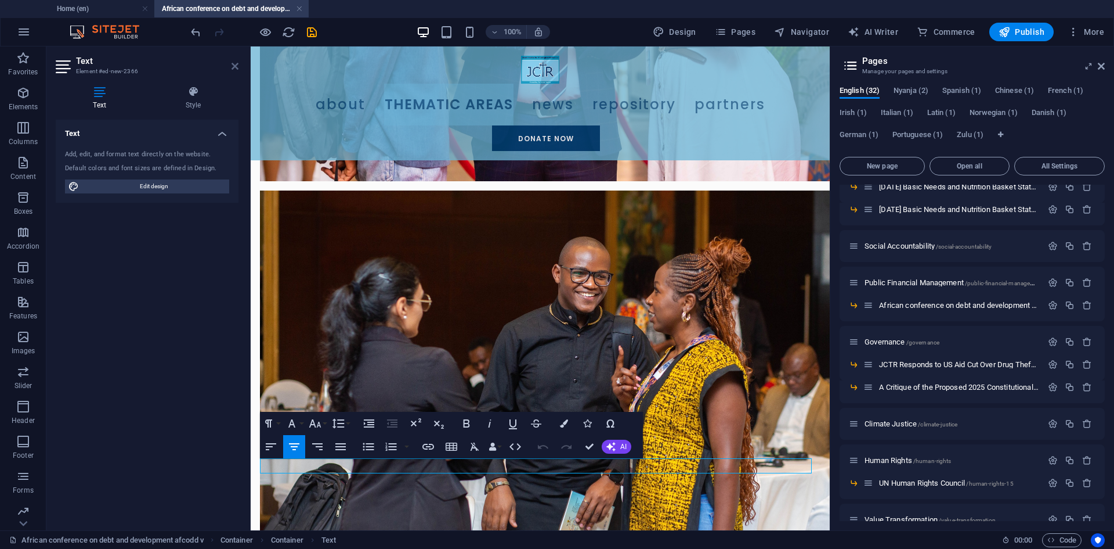
click at [234, 65] on icon at bounding box center [235, 66] width 7 height 9
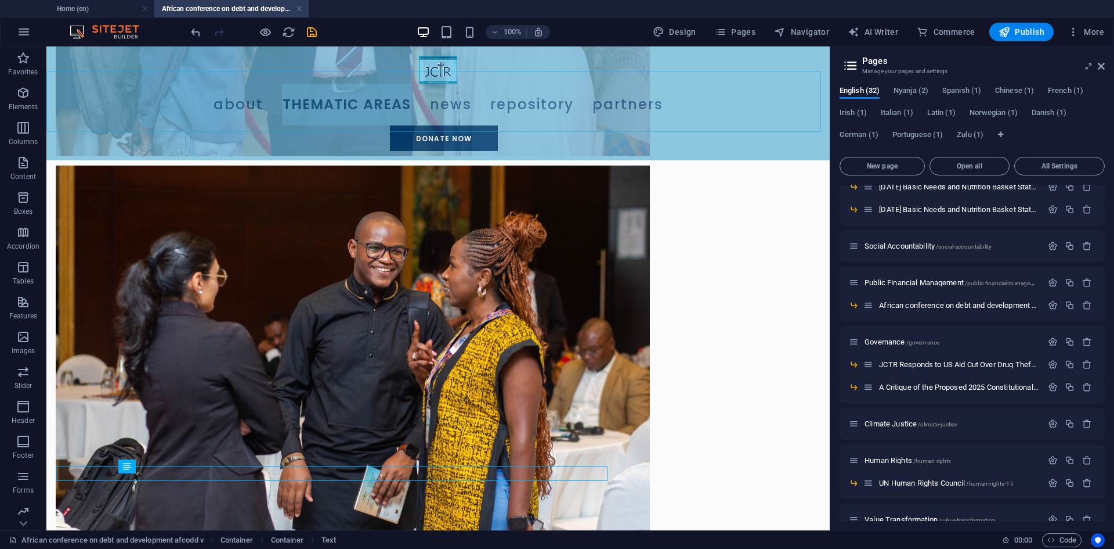
scroll to position [427, 0]
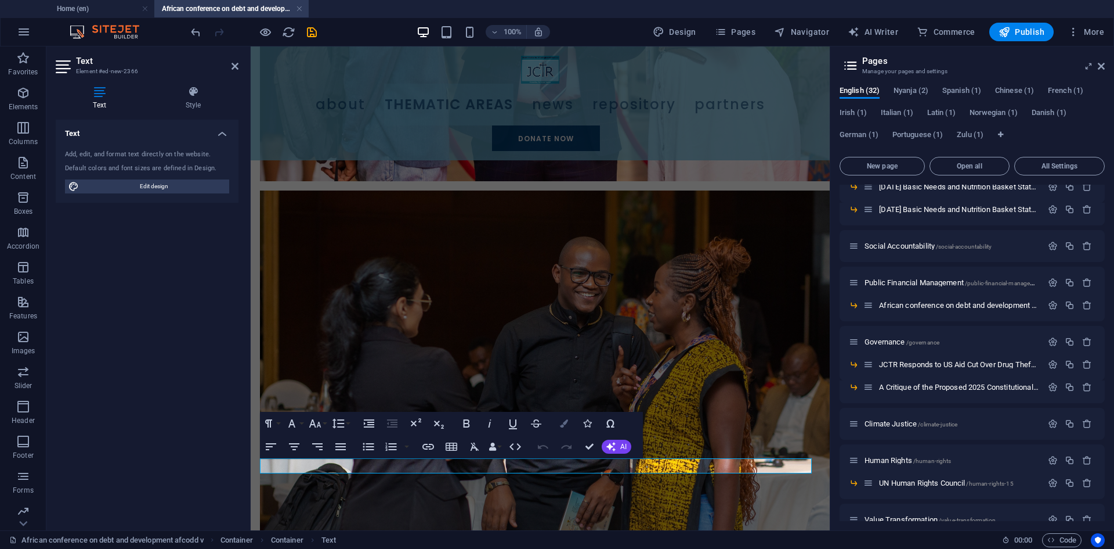
click at [565, 427] on icon "button" at bounding box center [564, 423] width 8 height 8
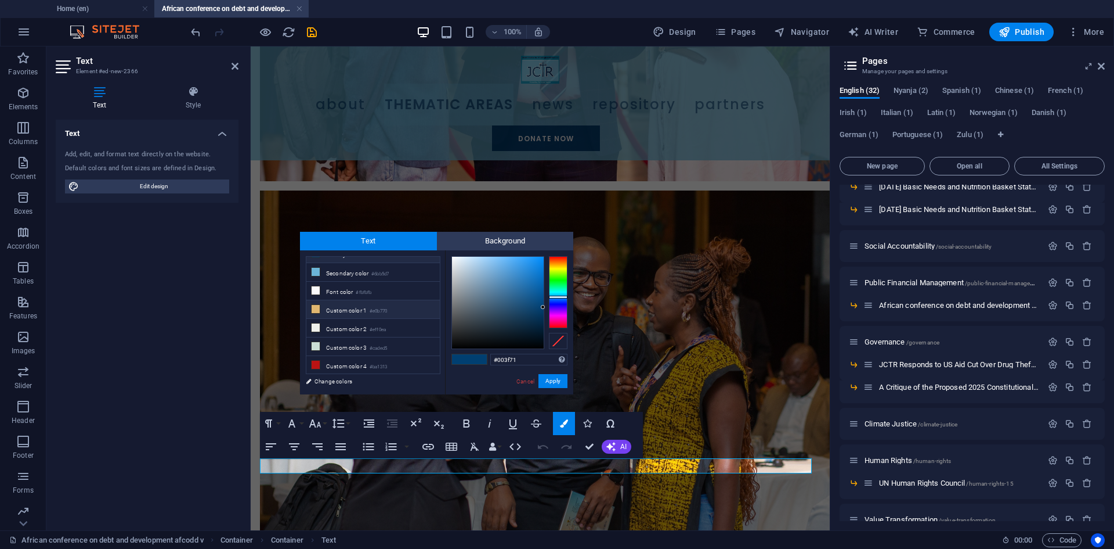
scroll to position [45, 0]
click at [355, 364] on li "Custom color 5 #000000" at bounding box center [372, 369] width 133 height 19
type input "#000000"
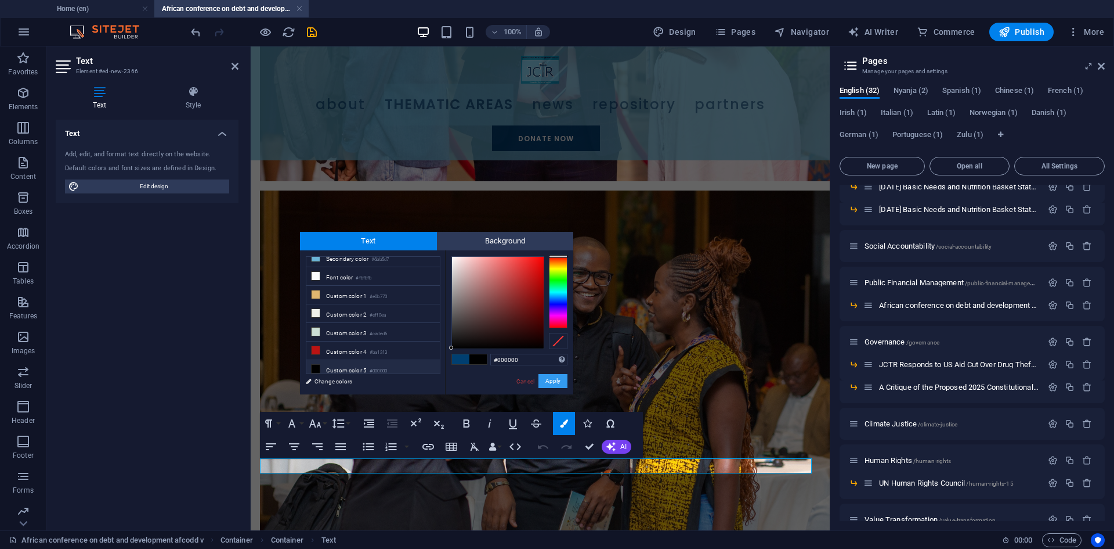
click at [549, 379] on button "Apply" at bounding box center [553, 381] width 29 height 14
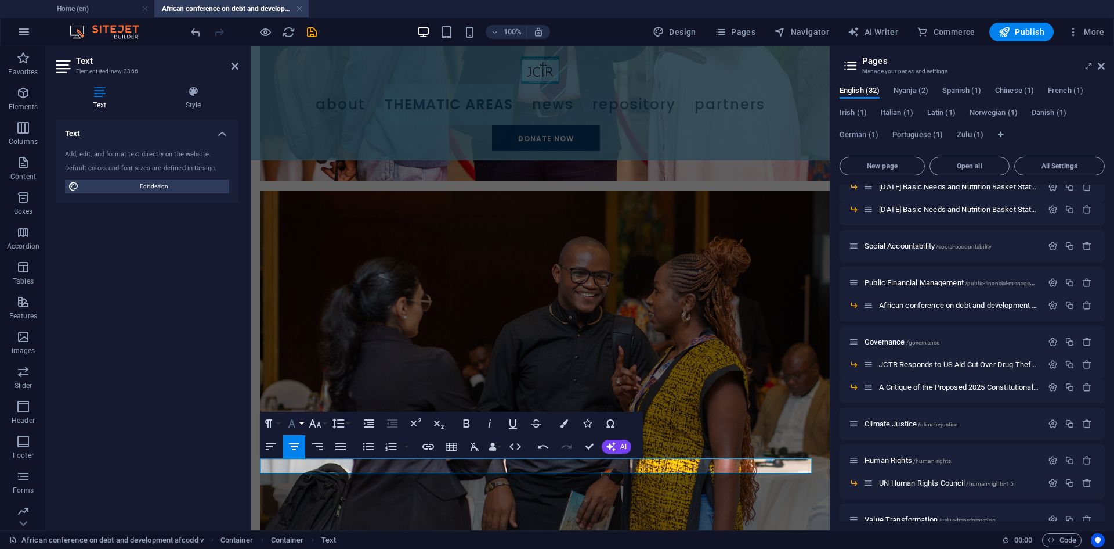
click at [300, 427] on button "Font Family" at bounding box center [294, 423] width 22 height 23
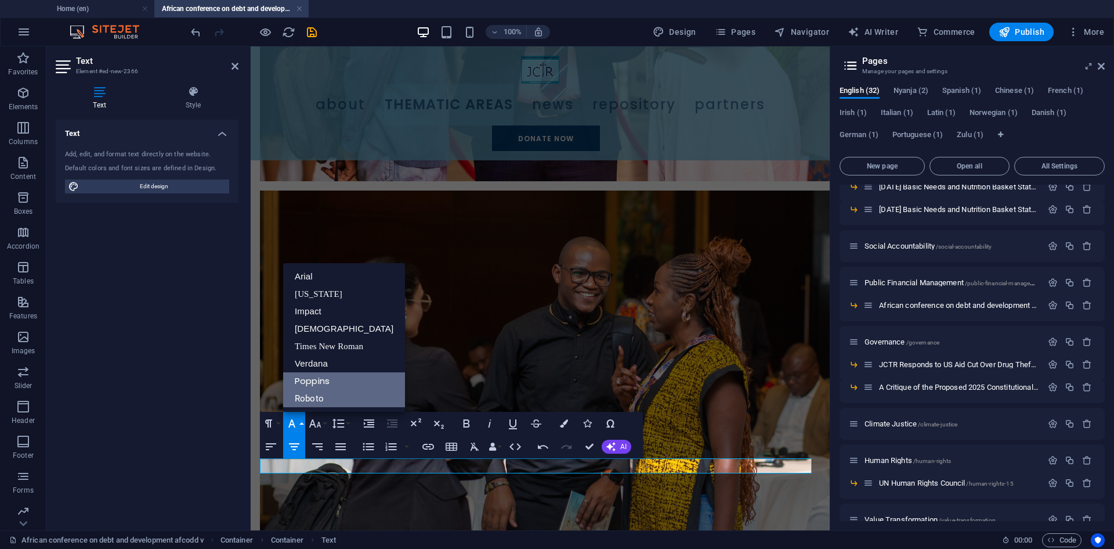
scroll to position [0, 0]
click at [323, 398] on link "Roboto" at bounding box center [344, 397] width 122 height 17
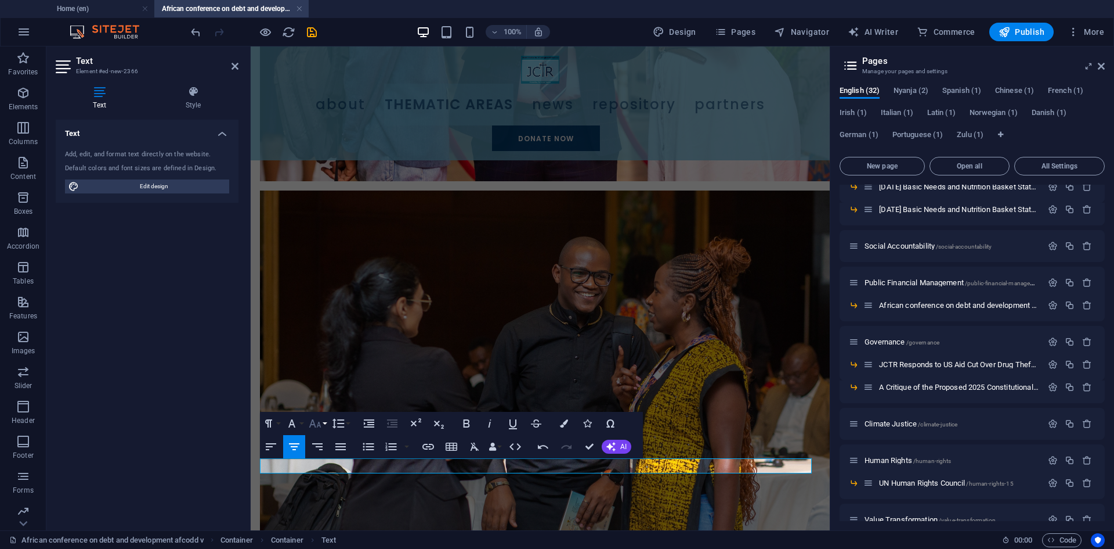
click at [321, 428] on icon "button" at bounding box center [315, 423] width 14 height 14
click at [321, 348] on link "14" at bounding box center [327, 352] width 42 height 17
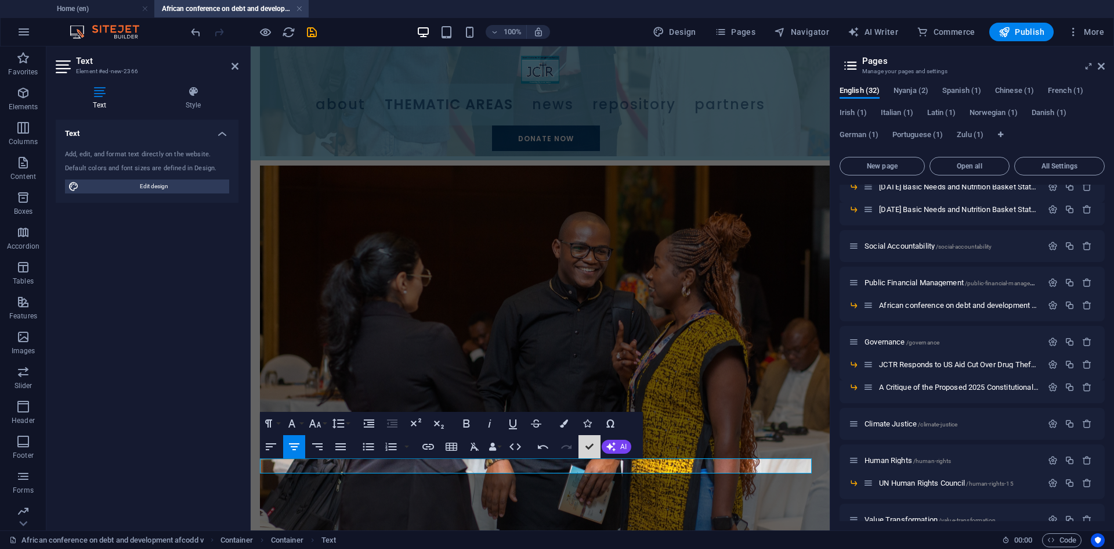
scroll to position [442, 0]
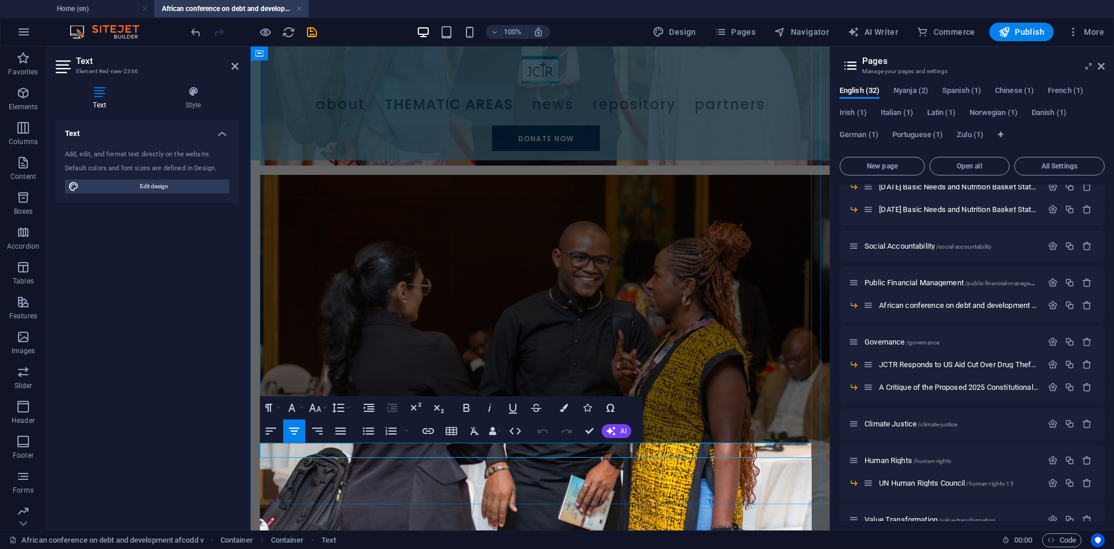
scroll to position [19649, 0]
click at [562, 404] on icon "button" at bounding box center [564, 407] width 8 height 8
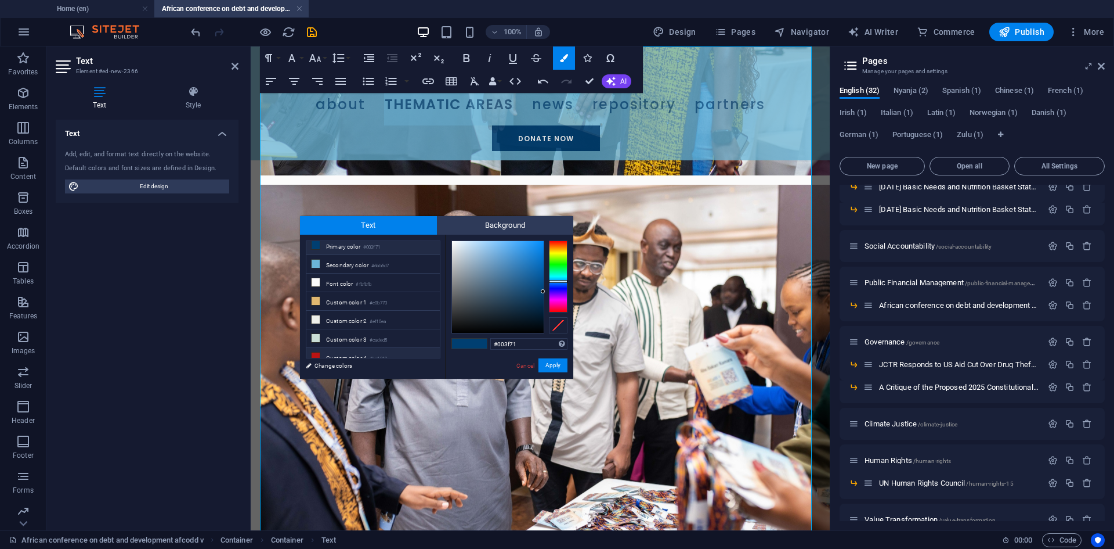
scroll to position [45, 0]
click at [353, 346] on li "Custom color 5 #000000" at bounding box center [372, 353] width 133 height 19
type input "#000000"
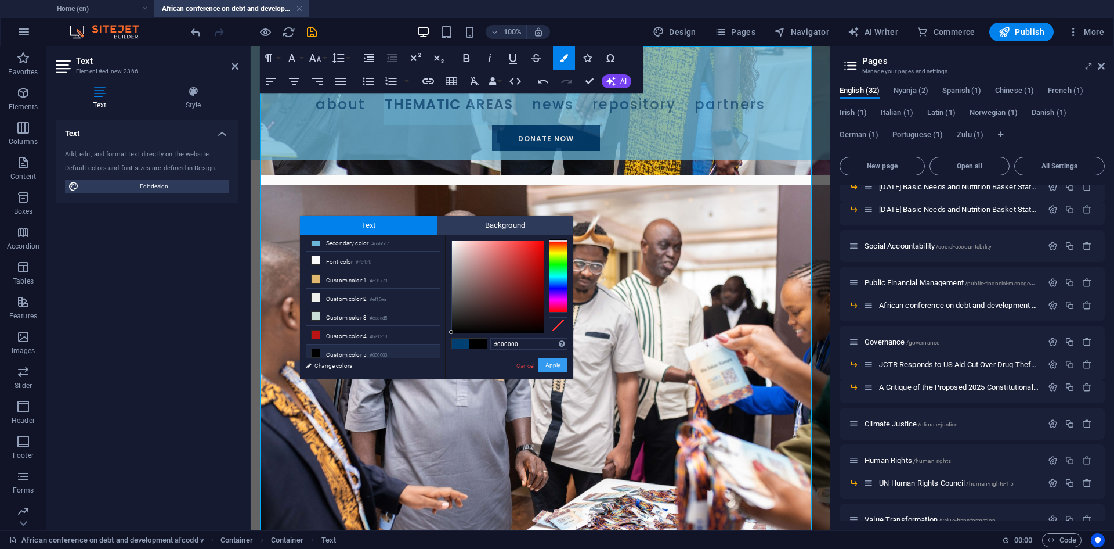
click at [548, 365] on button "Apply" at bounding box center [553, 365] width 29 height 14
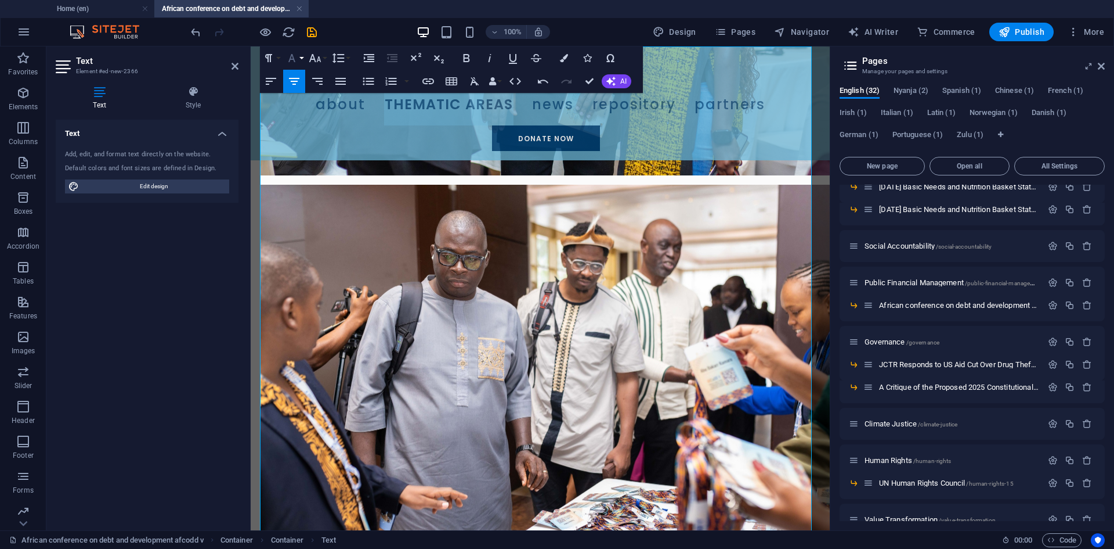
click at [295, 62] on icon "button" at bounding box center [291, 58] width 7 height 8
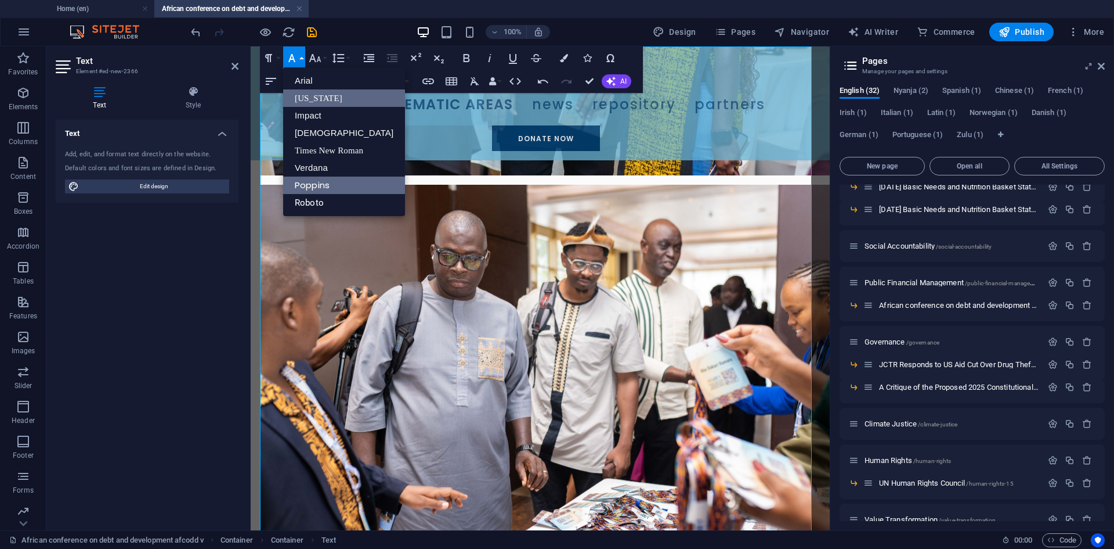
scroll to position [0, 0]
click at [305, 197] on link "Roboto" at bounding box center [344, 202] width 122 height 17
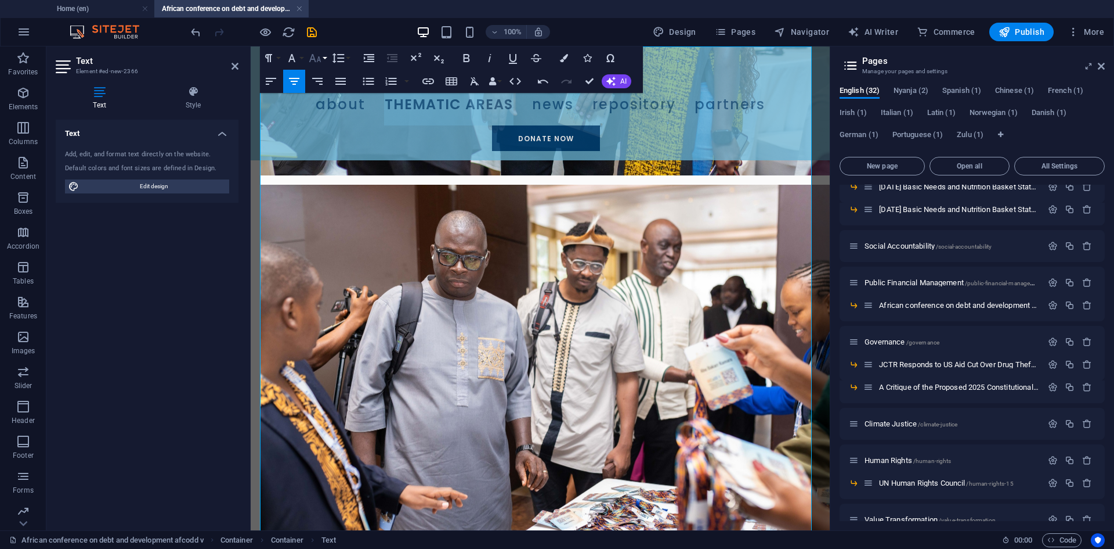
click at [316, 60] on icon "button" at bounding box center [315, 58] width 14 height 14
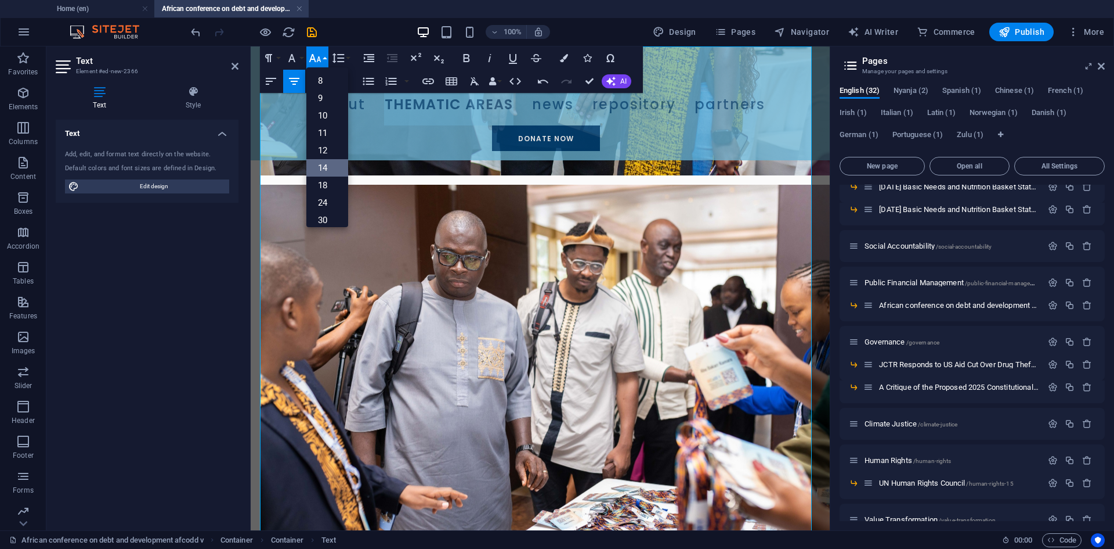
click at [334, 162] on link "14" at bounding box center [327, 167] width 42 height 17
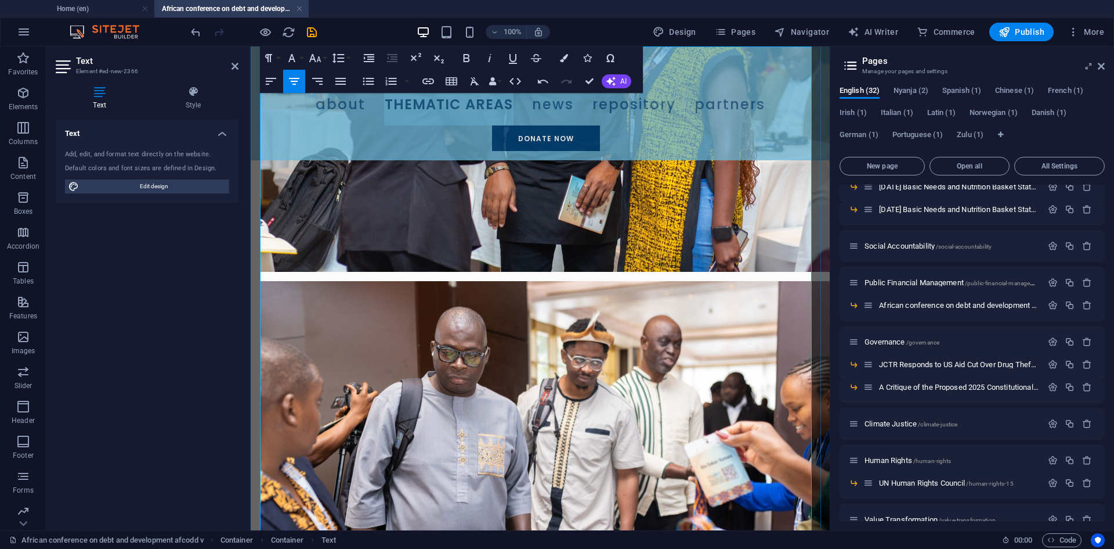
scroll to position [672, 0]
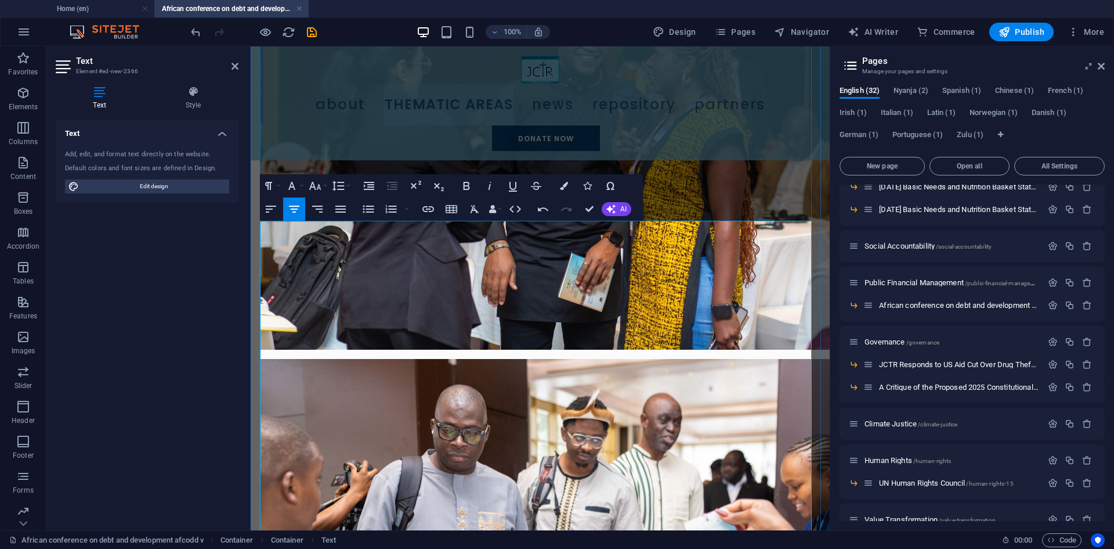
click at [346, 212] on icon "button" at bounding box center [340, 208] width 10 height 7
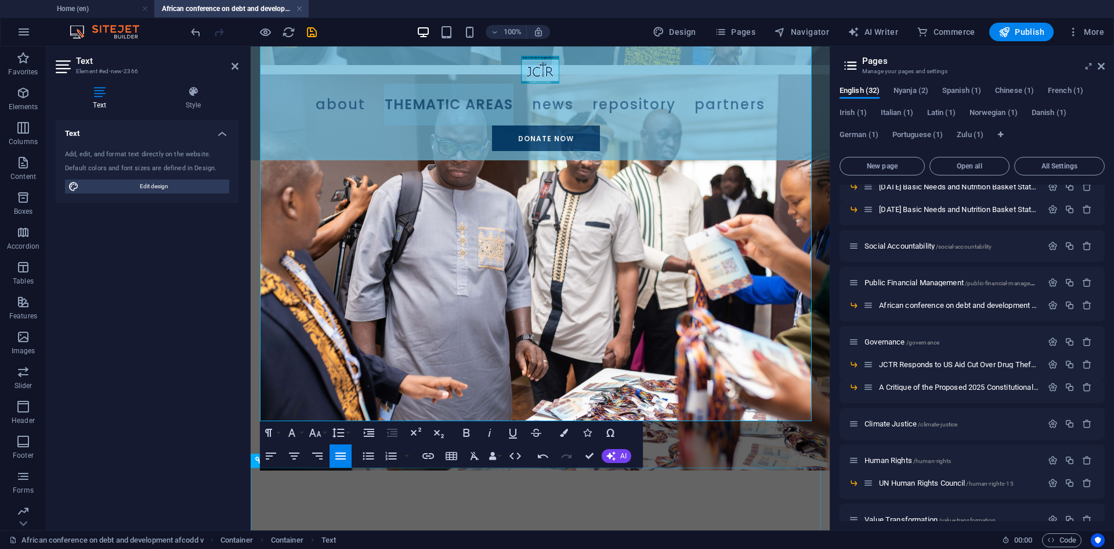
scroll to position [962, 0]
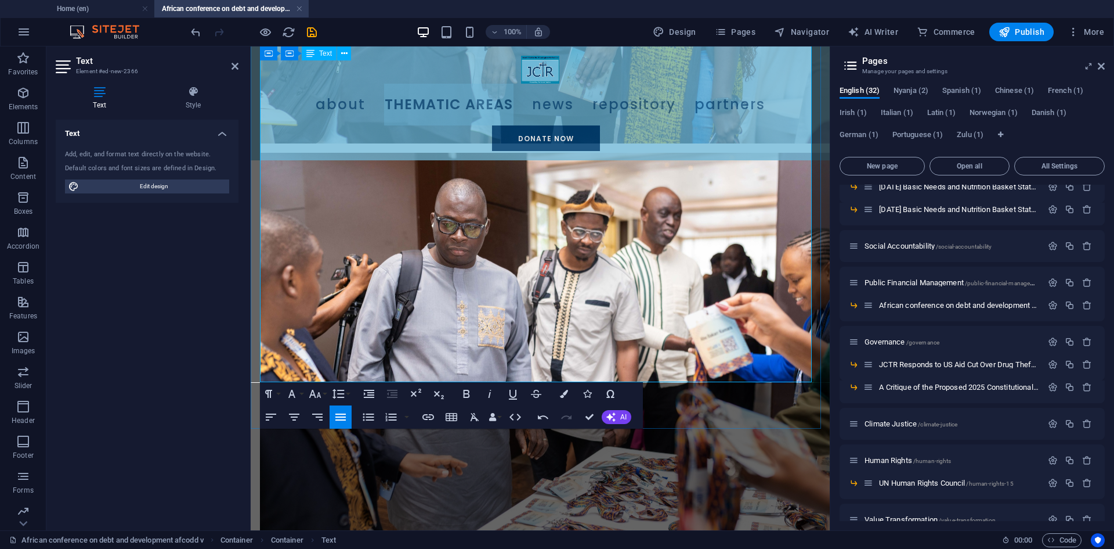
scroll to position [846, 0]
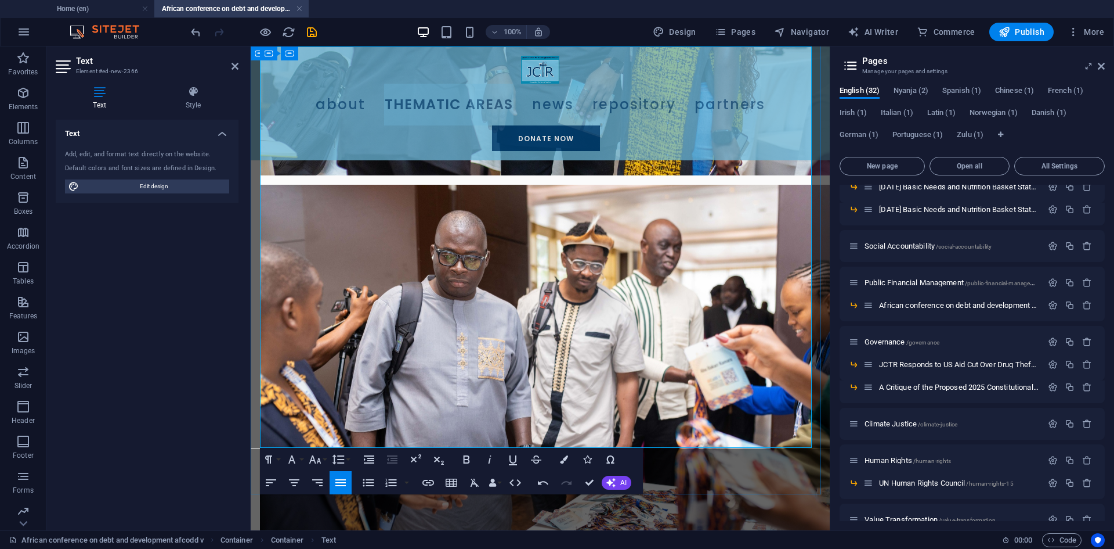
click at [467, 460] on icon "button" at bounding box center [467, 459] width 6 height 8
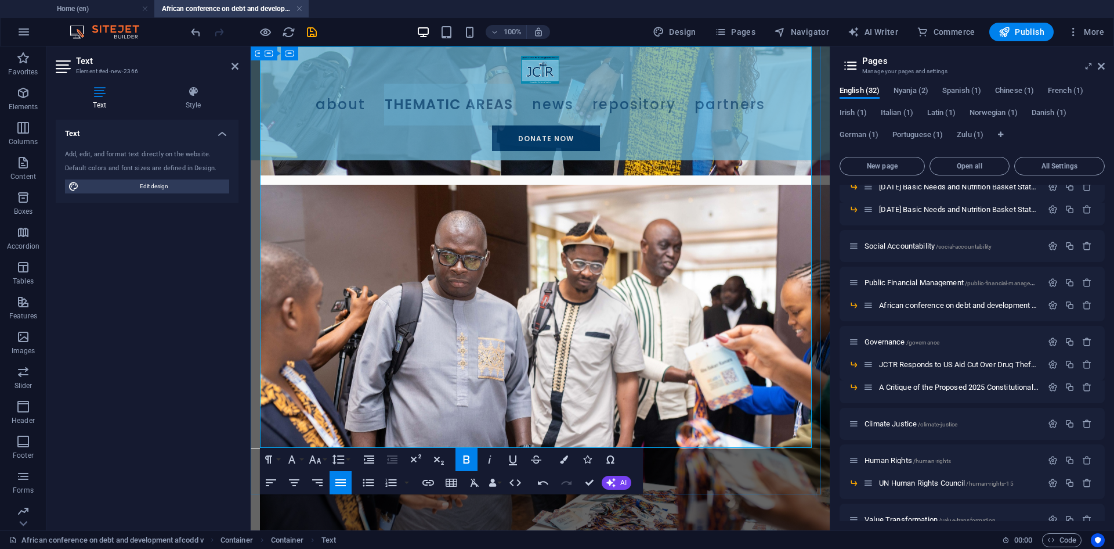
click at [471, 461] on icon "button" at bounding box center [467, 459] width 14 height 14
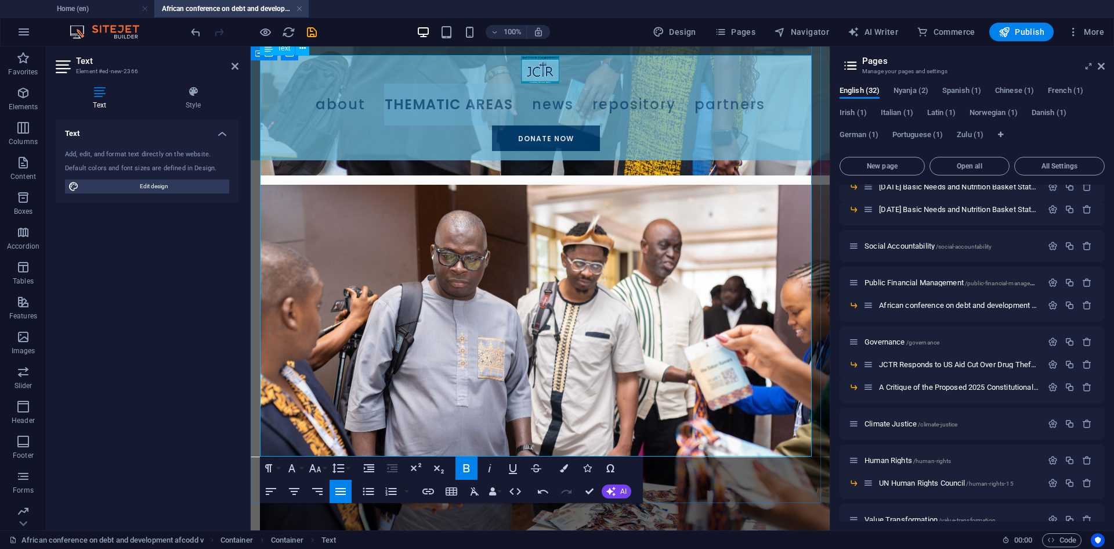
scroll to position [672, 0]
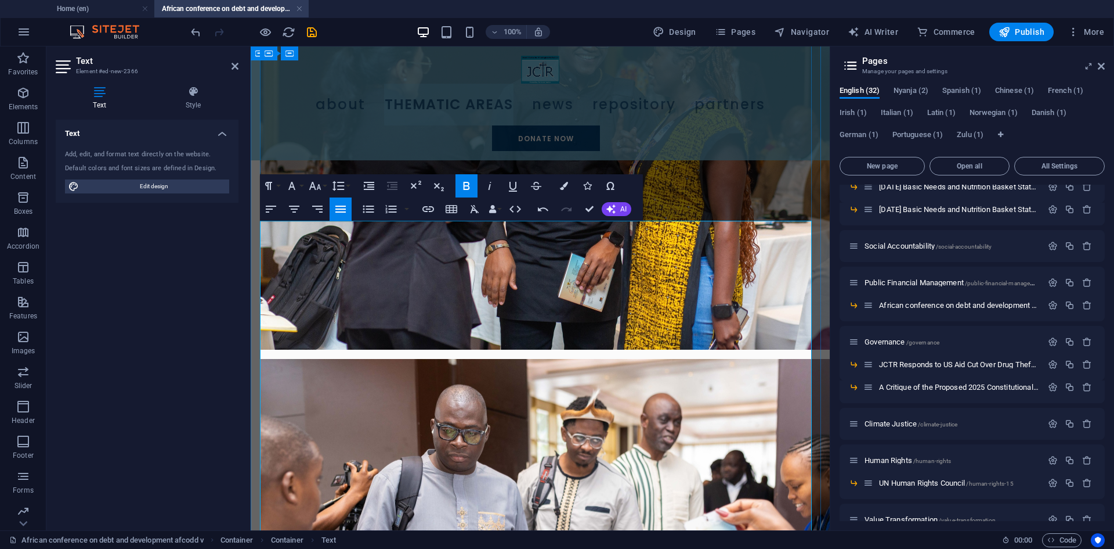
click at [467, 184] on icon "button" at bounding box center [467, 186] width 14 height 14
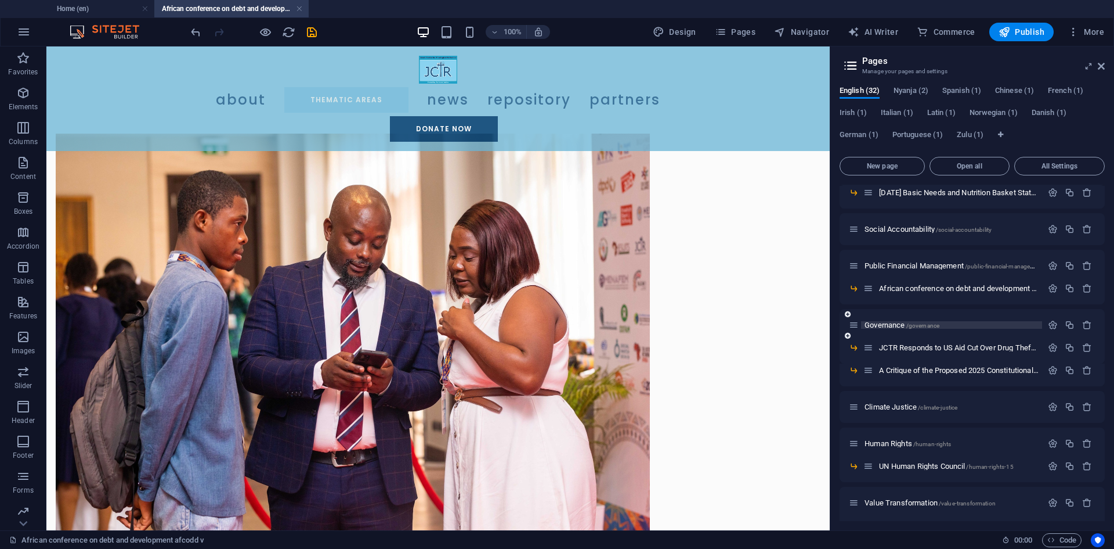
scroll to position [397, 0]
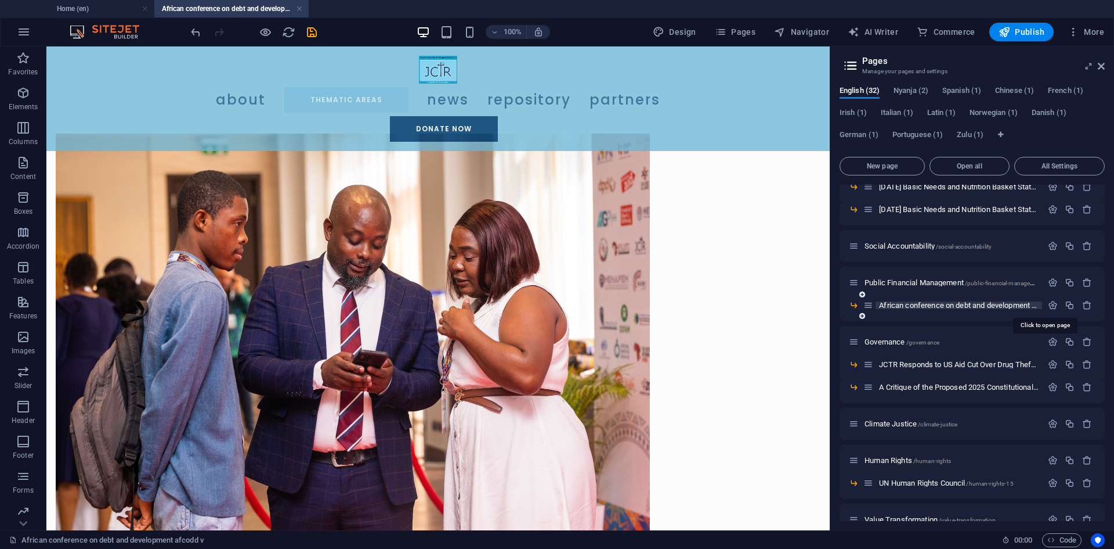
click at [1015, 305] on span "African conference on debt and development afcodd v /african-conference-on-debt…" at bounding box center [1044, 305] width 330 height 9
click at [1051, 306] on icon "button" at bounding box center [1053, 305] width 10 height 10
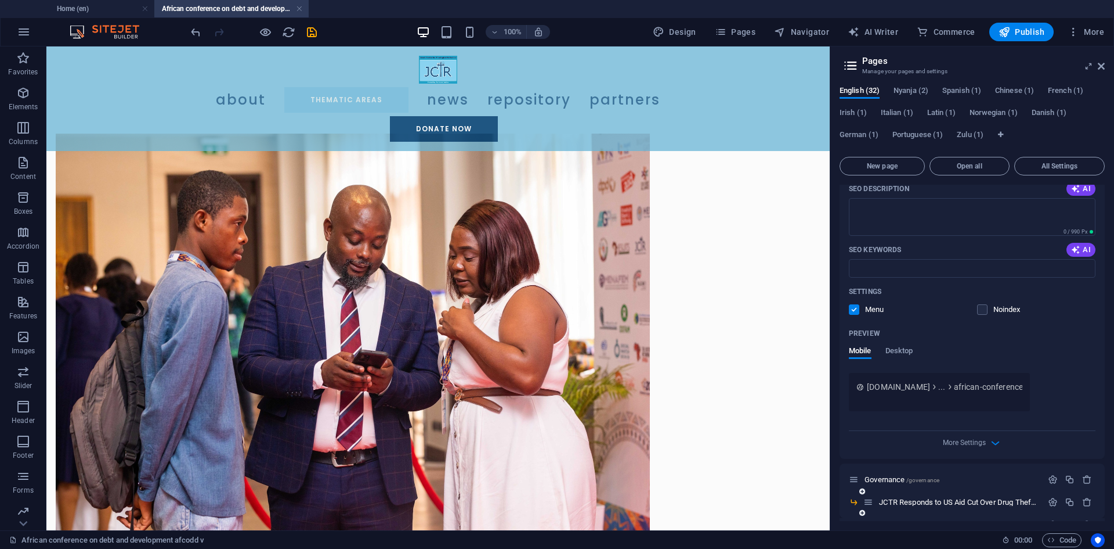
scroll to position [745, 0]
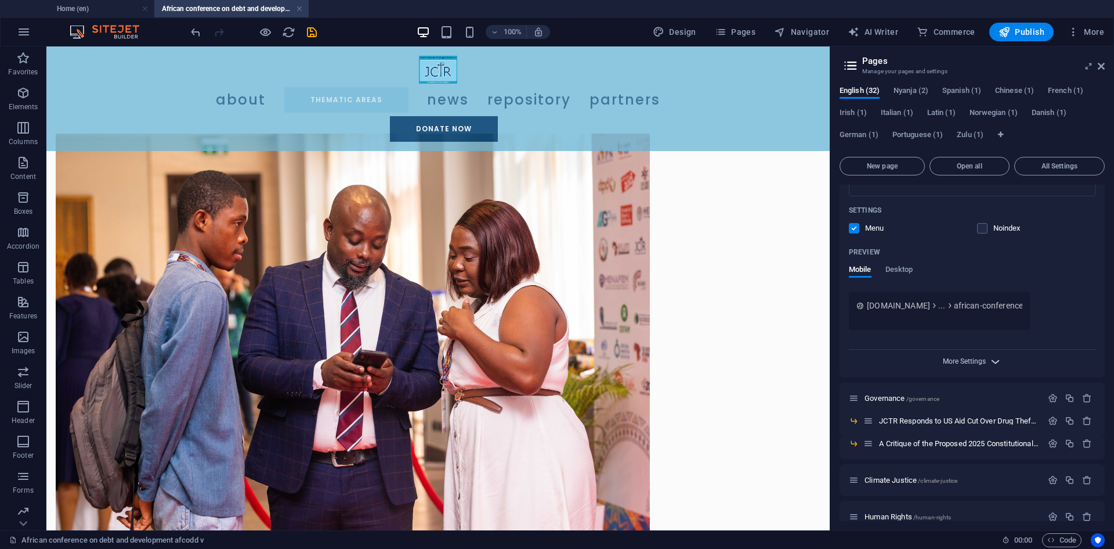
click at [965, 361] on span "More Settings" at bounding box center [964, 361] width 43 height 8
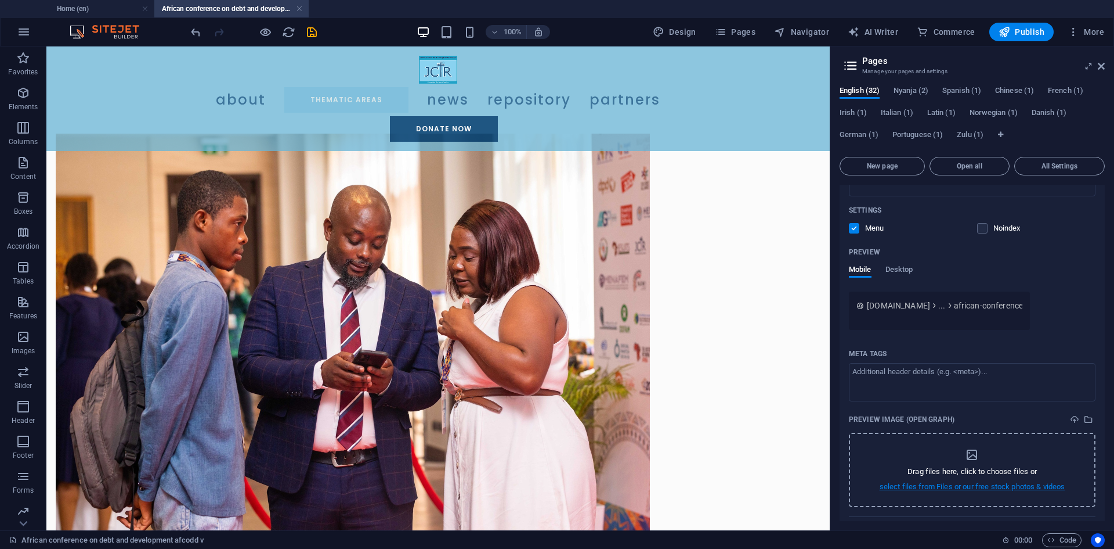
click at [990, 483] on p "select files from Files or our free stock photos & videos" at bounding box center [973, 486] width 186 height 10
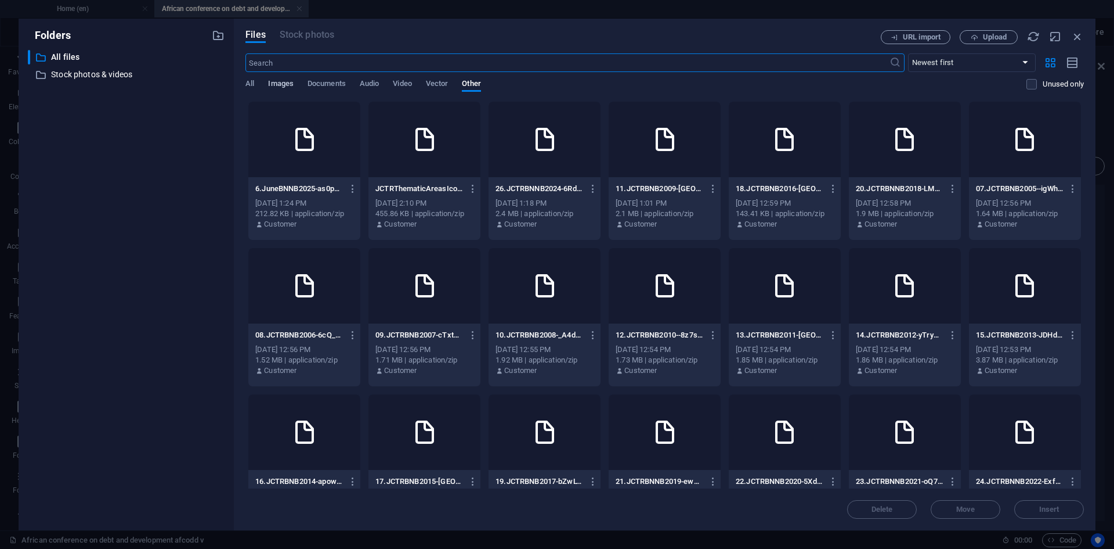
click at [283, 80] on span "Images" at bounding box center [281, 85] width 26 height 16
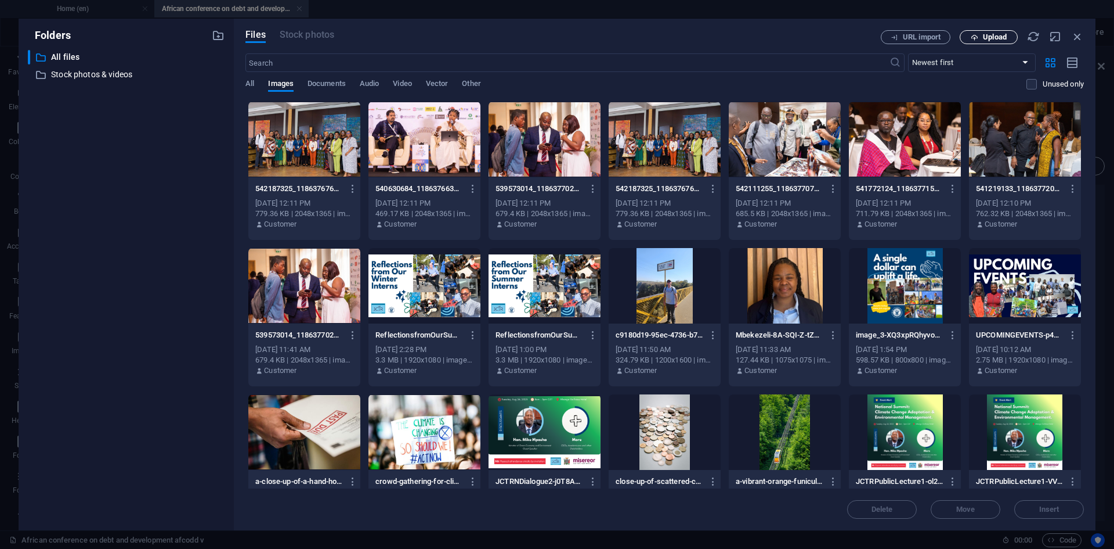
click at [991, 39] on span "Upload" at bounding box center [995, 37] width 24 height 7
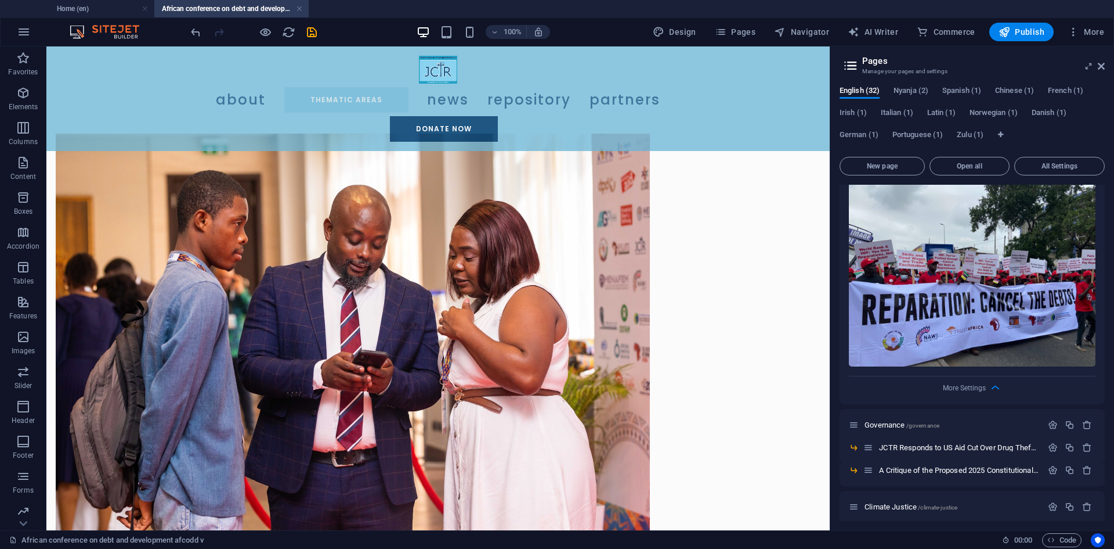
scroll to position [919, 0]
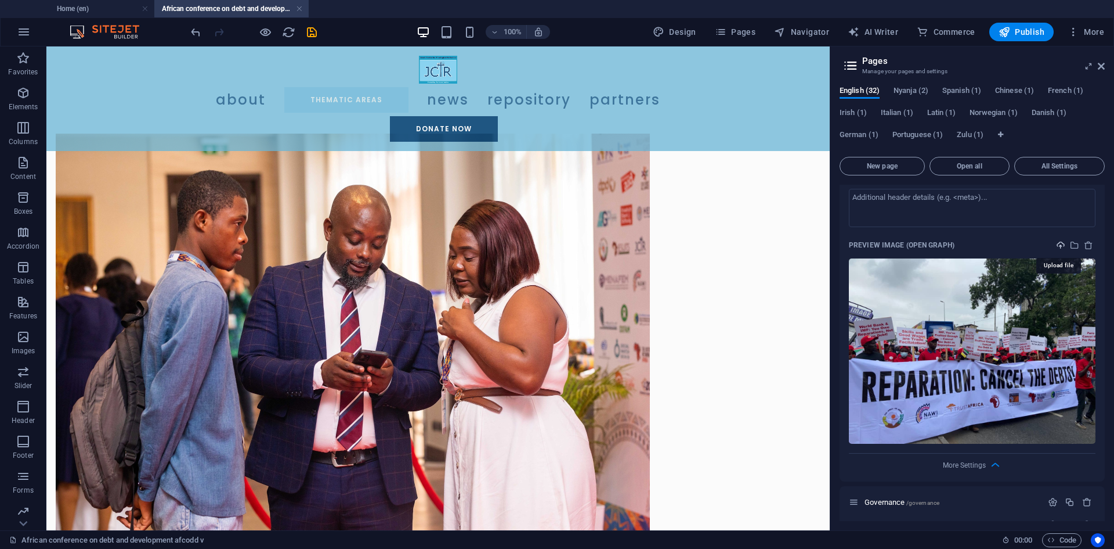
click at [1062, 245] on icon "upload" at bounding box center [1060, 244] width 9 height 9
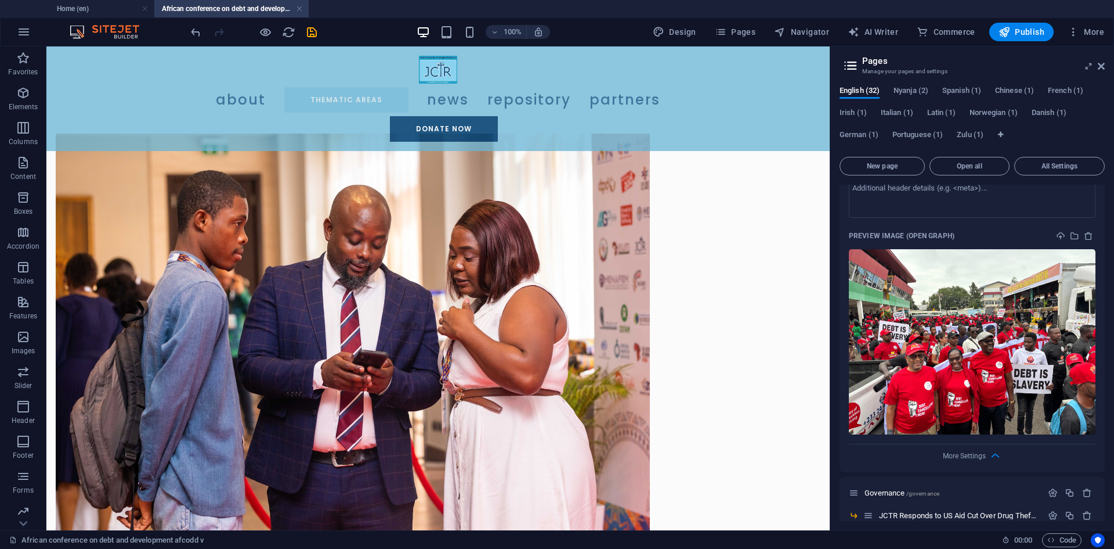
scroll to position [871, 0]
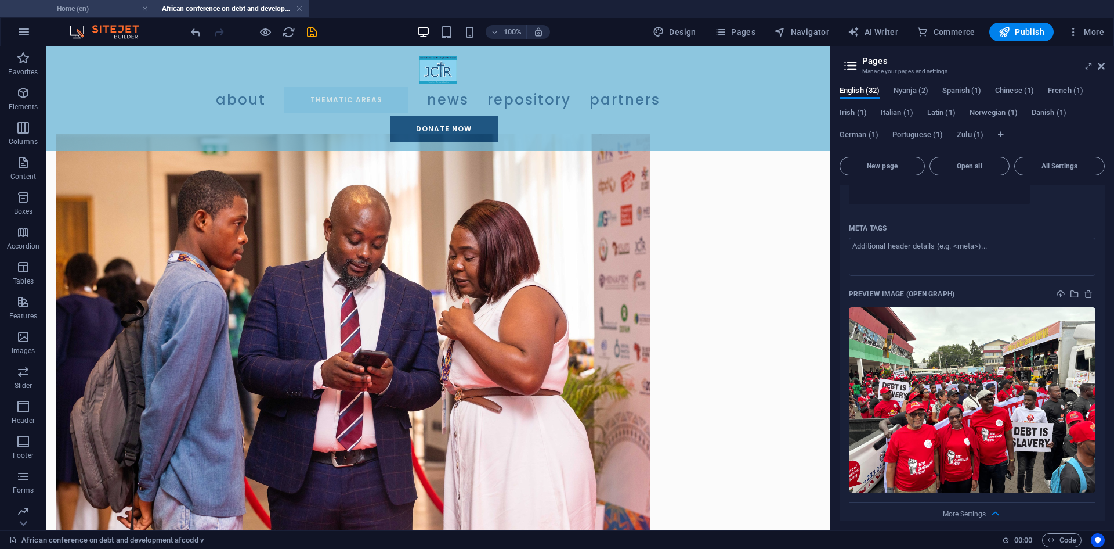
click at [86, 8] on h4 "Home (en)" at bounding box center [77, 8] width 154 height 13
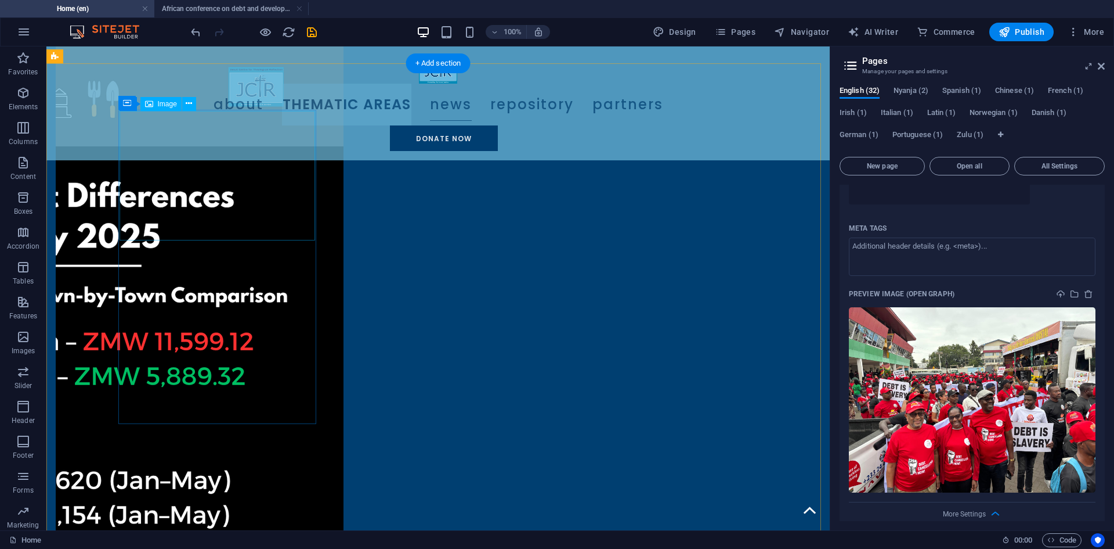
scroll to position [1309, 0]
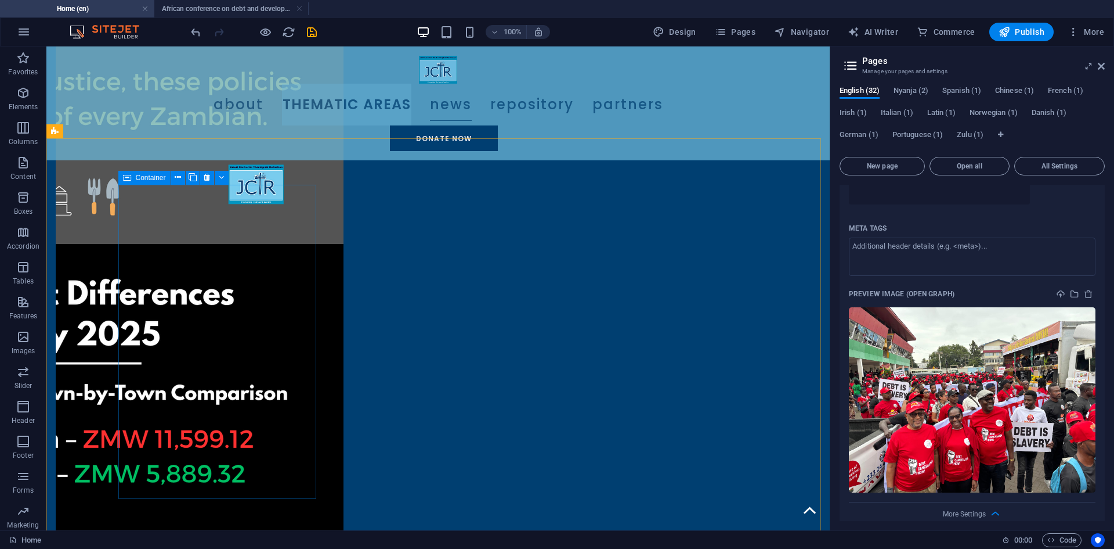
click at [130, 175] on icon at bounding box center [127, 178] width 8 height 14
click at [183, 179] on button at bounding box center [178, 178] width 14 height 14
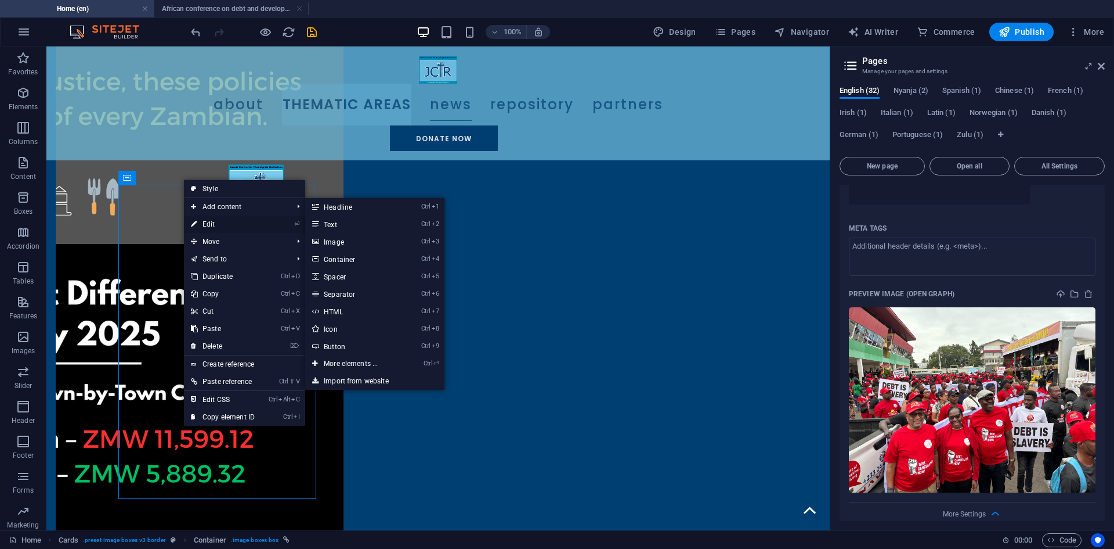
click at [212, 219] on link "⏎ Edit" at bounding box center [223, 223] width 78 height 17
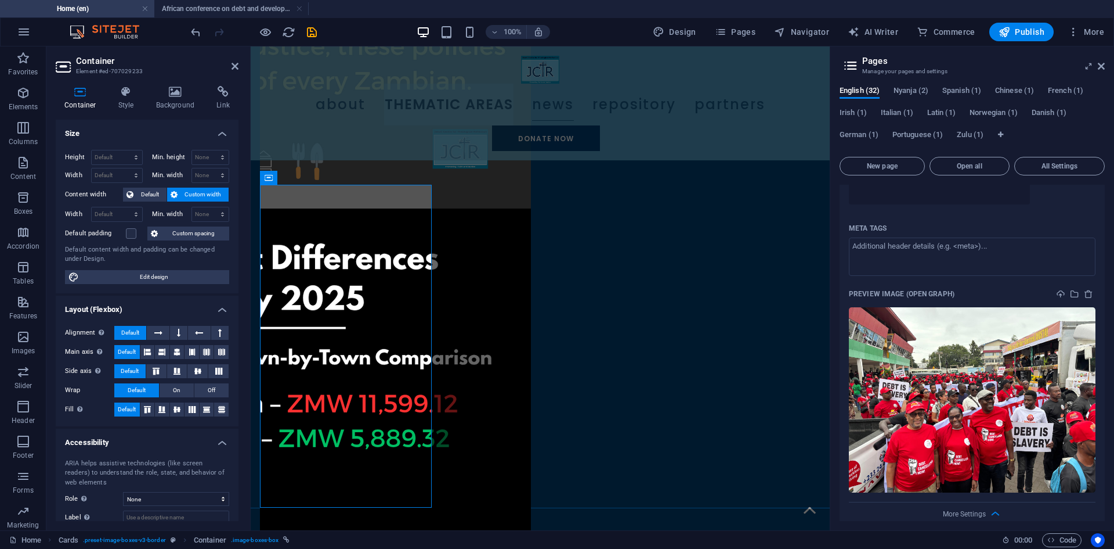
scroll to position [1294, 0]
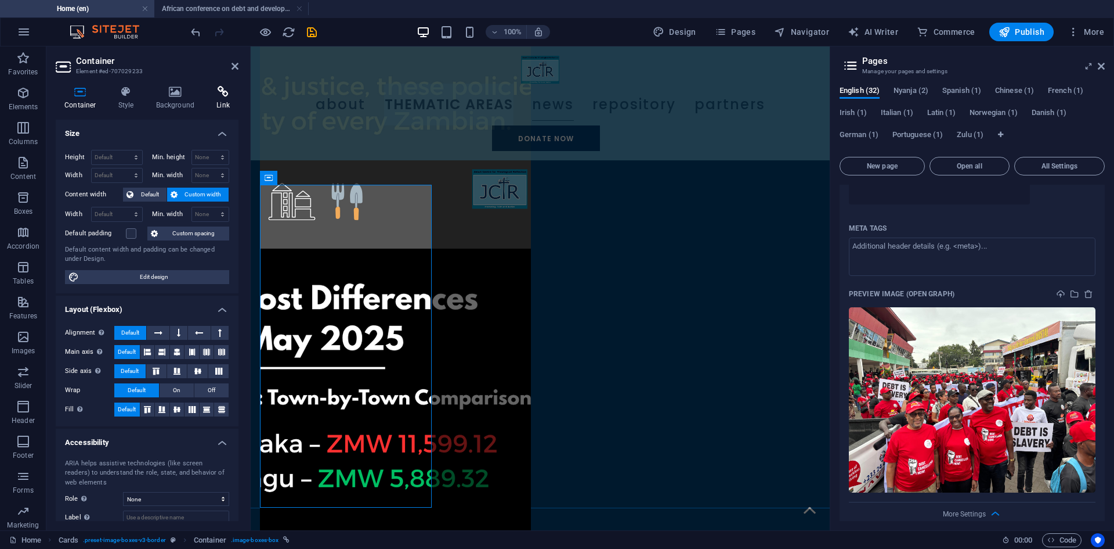
click at [209, 98] on h4 "Link" at bounding box center [223, 98] width 31 height 24
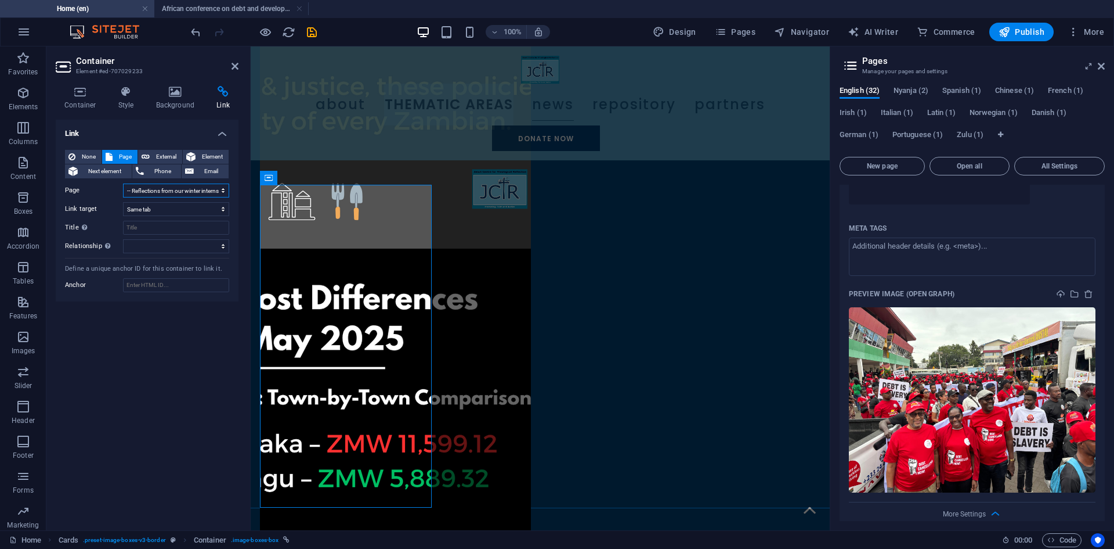
click at [183, 191] on select "Home News Archive Events -- Climate Change National Summit 2025 -- Public Lectu…" at bounding box center [176, 190] width 106 height 14
select select "16"
click at [123, 183] on select "Home News Archive Events -- Climate Change National Summit 2025 -- Public Lectu…" at bounding box center [176, 190] width 106 height 14
click at [168, 379] on div "Link None Page External Element Next element Phone Email Page Home News Archive…" at bounding box center [147, 320] width 183 height 401
click at [311, 35] on icon "save" at bounding box center [311, 32] width 13 height 13
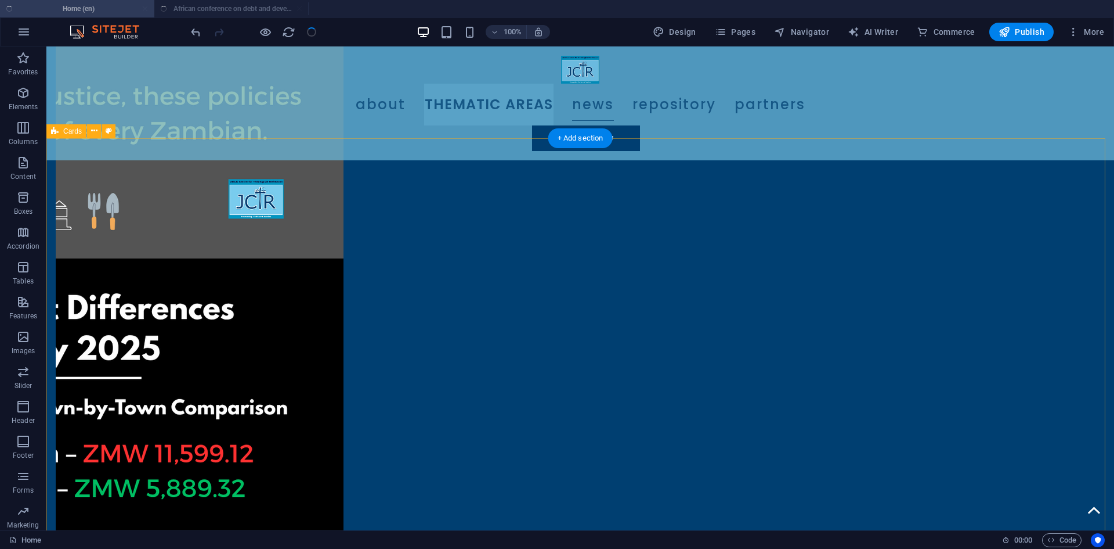
scroll to position [1309, 0]
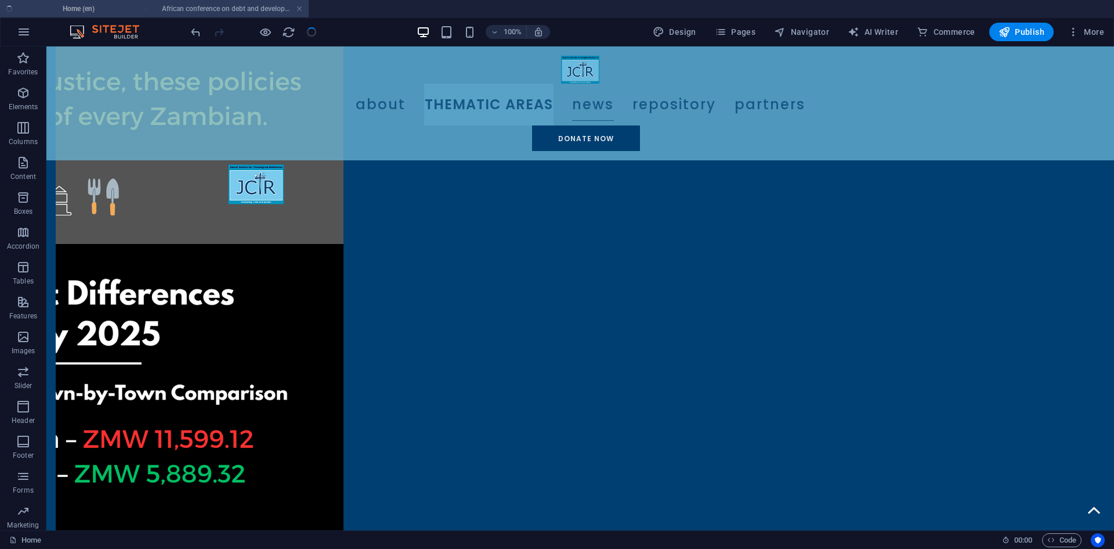
click at [240, 6] on h4 "African conference on debt and development afcodd v (en)" at bounding box center [231, 8] width 154 height 13
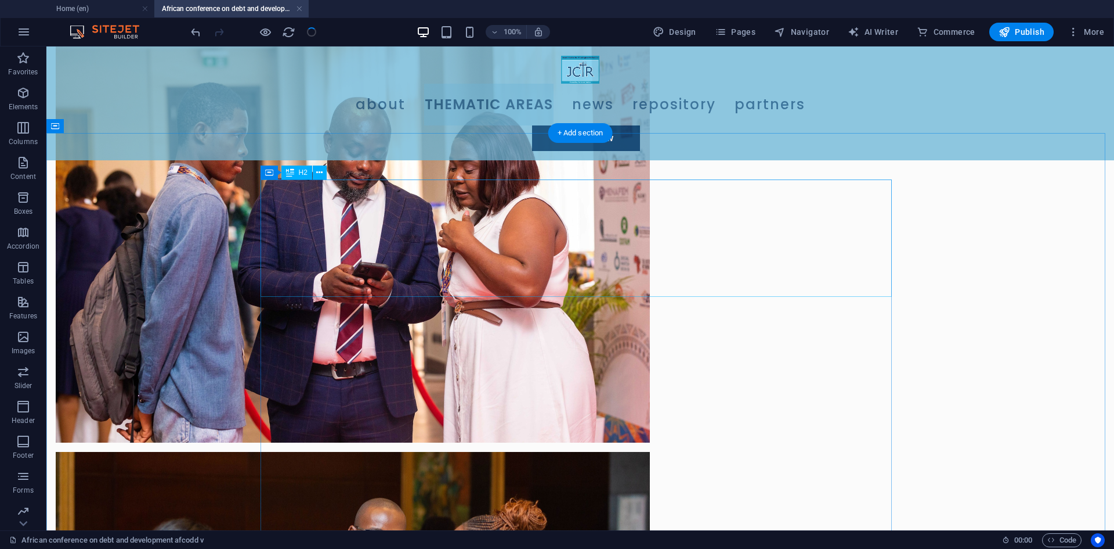
scroll to position [293, 0]
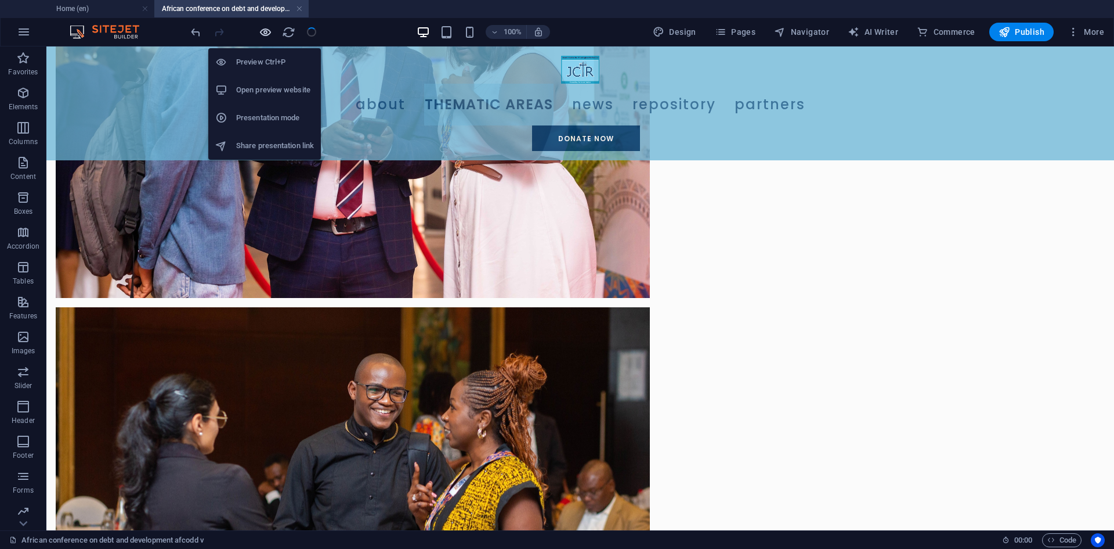
click at [264, 37] on icon "button" at bounding box center [265, 32] width 13 height 13
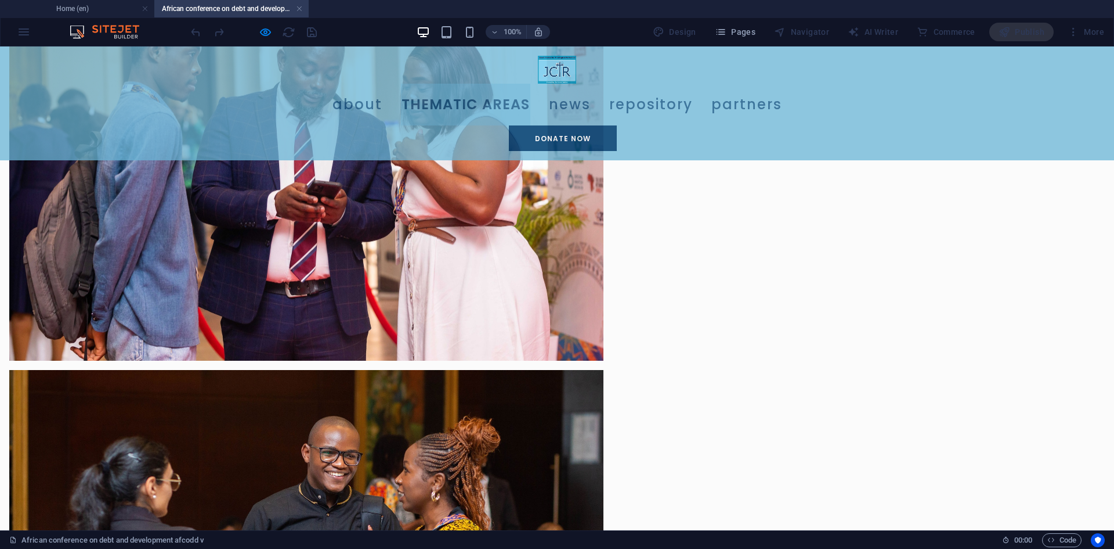
scroll to position [237, 0]
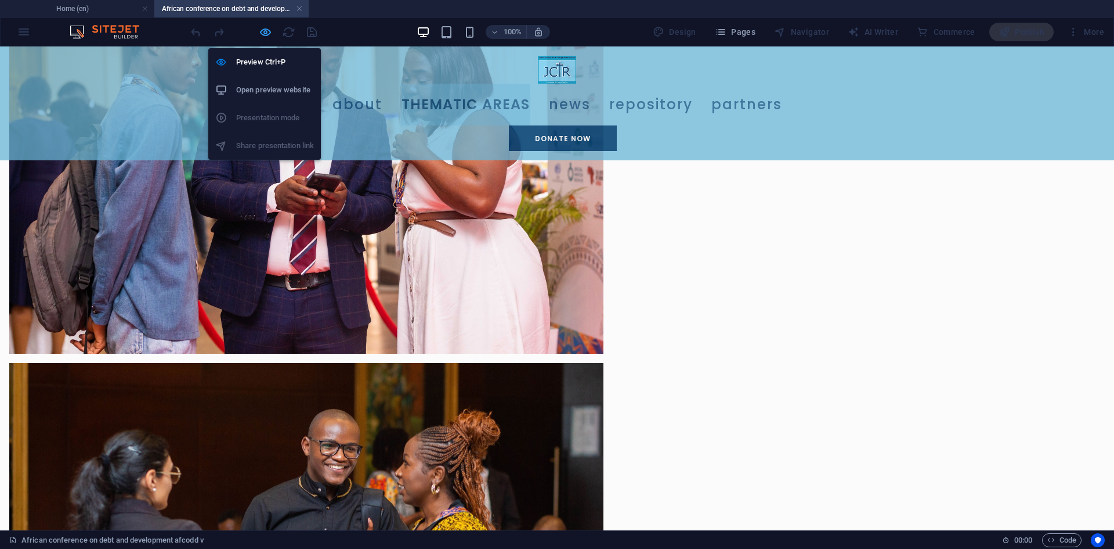
click at [265, 31] on icon "button" at bounding box center [265, 32] width 13 height 13
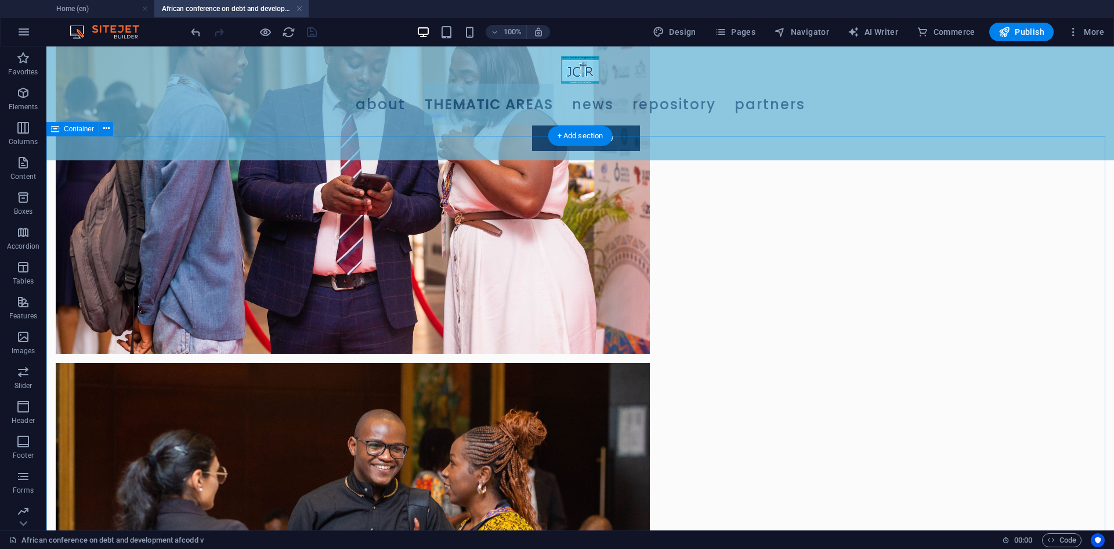
click at [30, 89] on icon "button" at bounding box center [23, 93] width 14 height 14
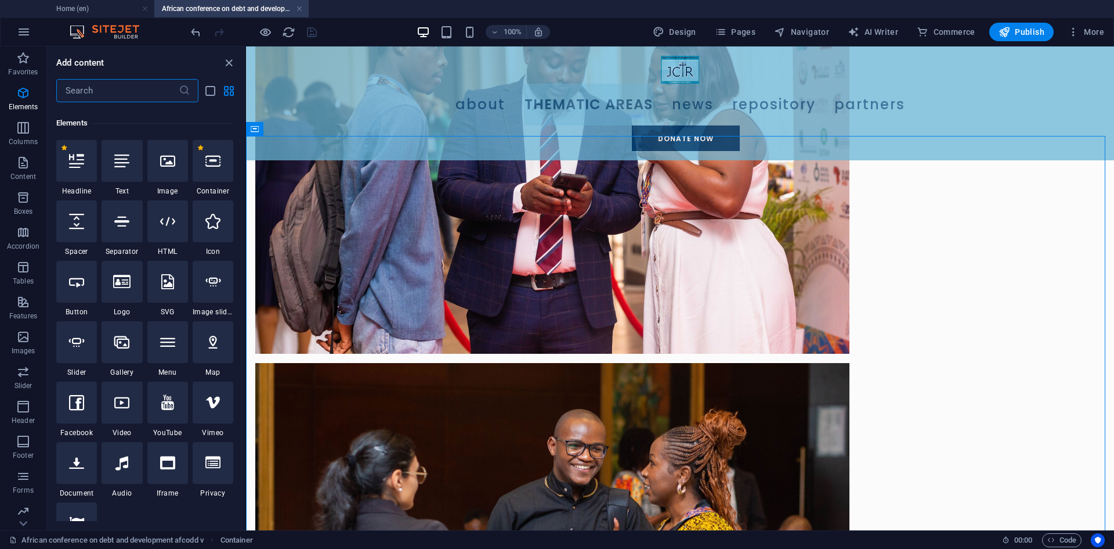
scroll to position [124, 0]
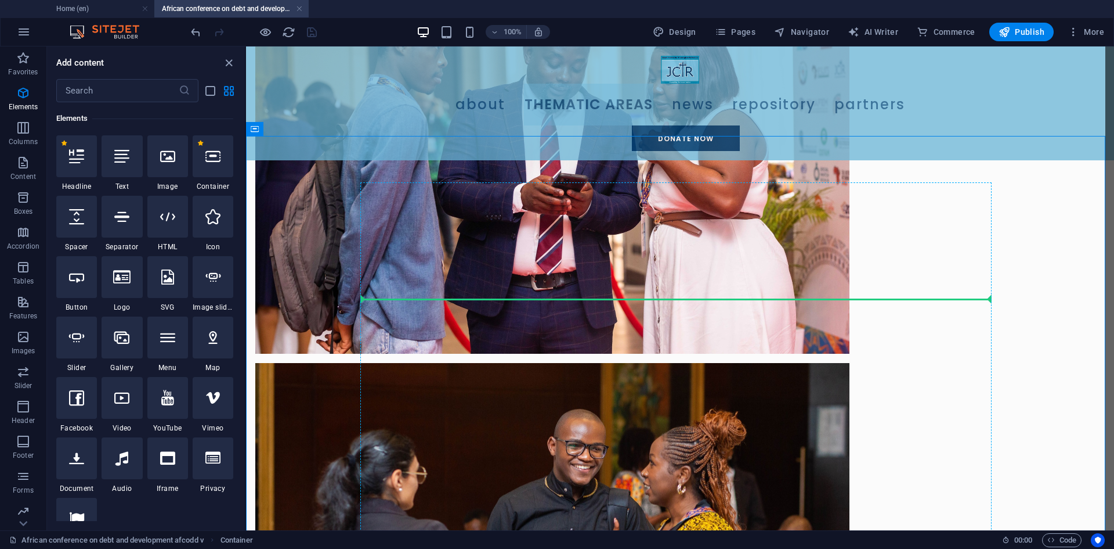
select select "px"
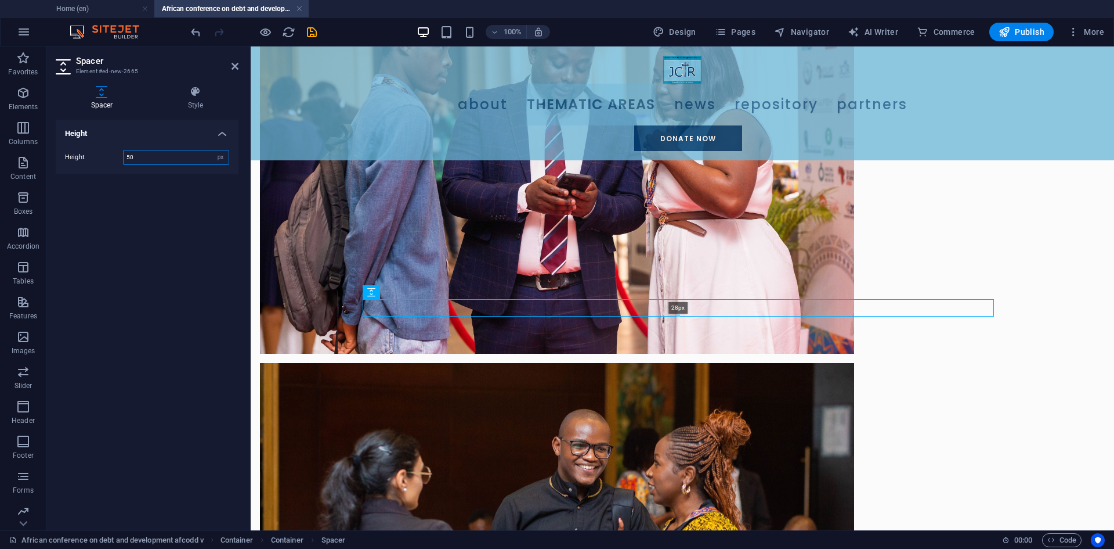
drag, startPoint x: 680, startPoint y: 328, endPoint x: 683, endPoint y: 314, distance: 14.1
click at [683, 314] on div at bounding box center [678, 316] width 630 height 4
type input "28"
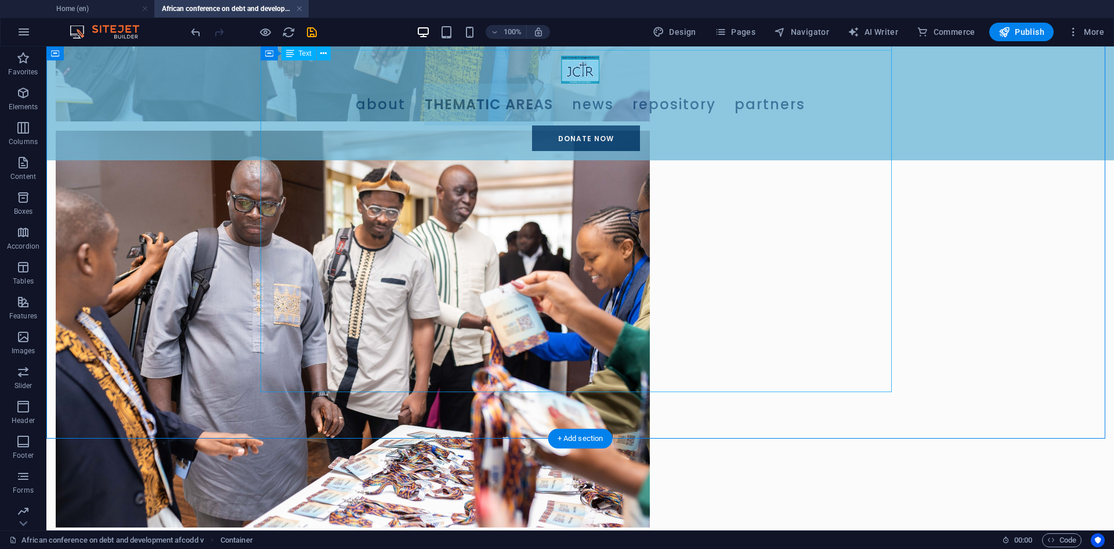
scroll to position [700, 0]
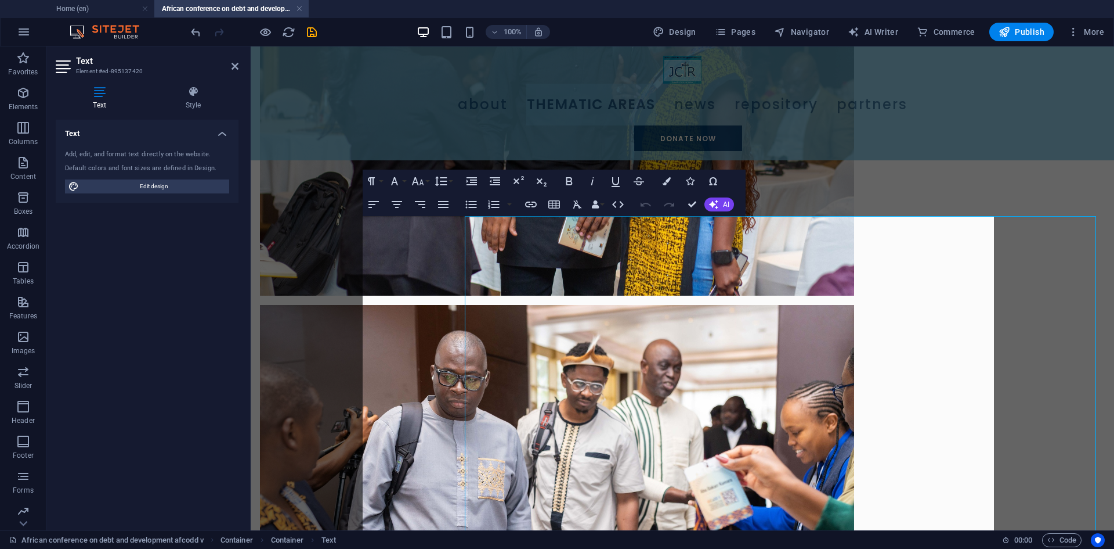
click at [416, 182] on icon "button" at bounding box center [418, 181] width 12 height 8
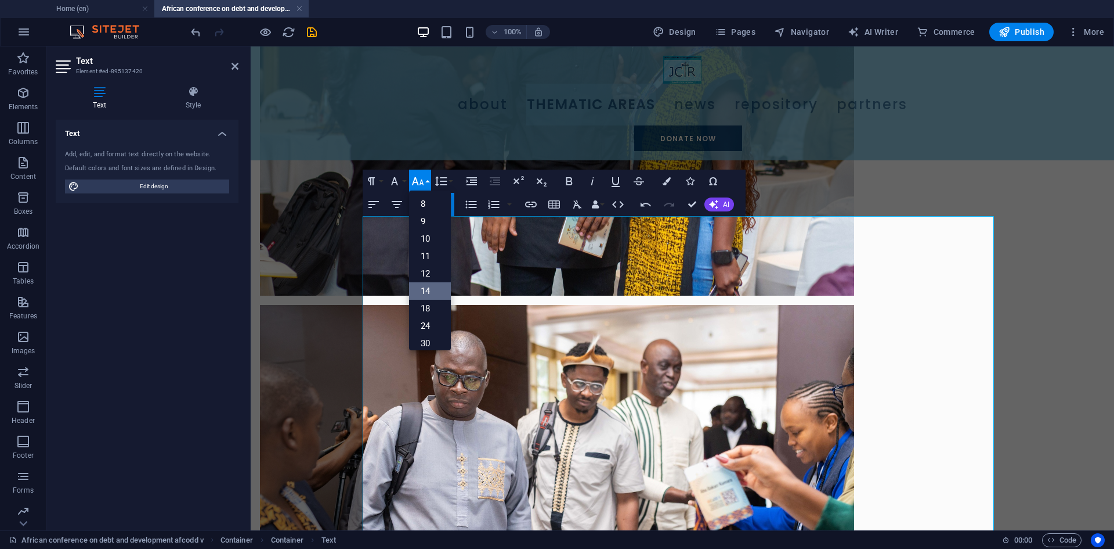
click at [423, 286] on link "14" at bounding box center [430, 290] width 42 height 17
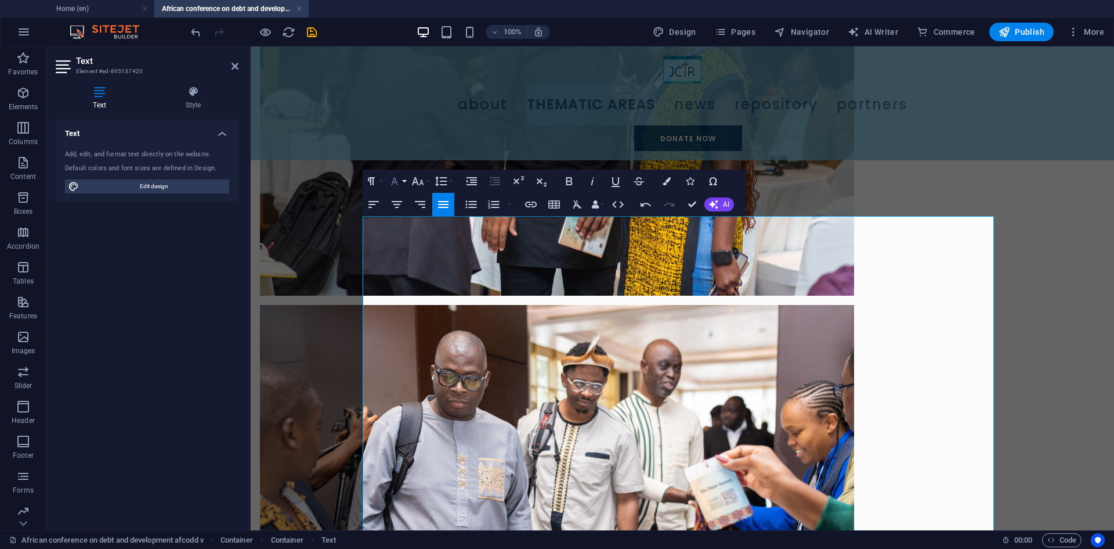
click at [400, 185] on icon "button" at bounding box center [395, 181] width 14 height 14
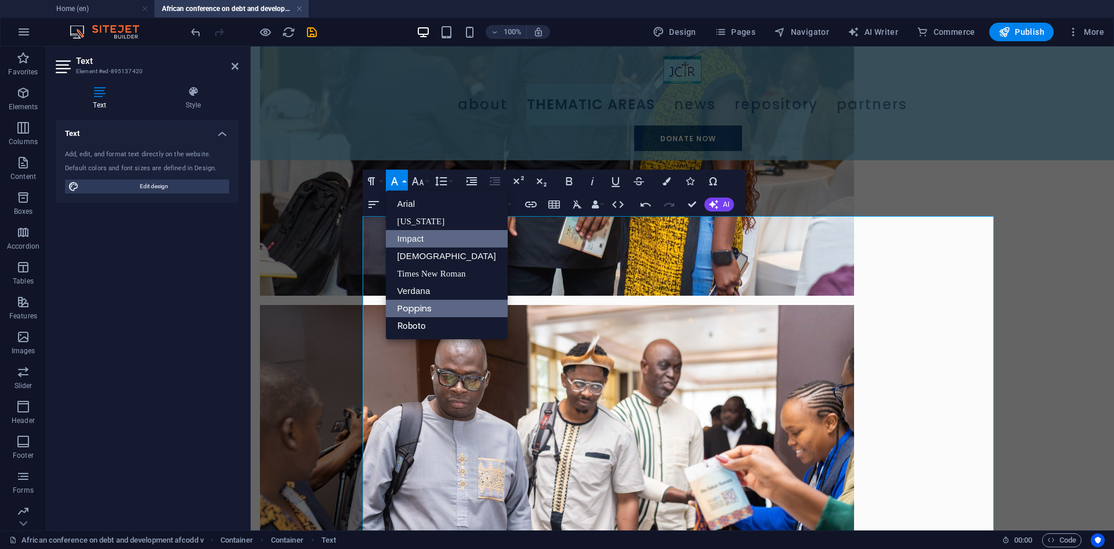
scroll to position [0, 0]
click at [408, 323] on link "Roboto" at bounding box center [447, 325] width 122 height 17
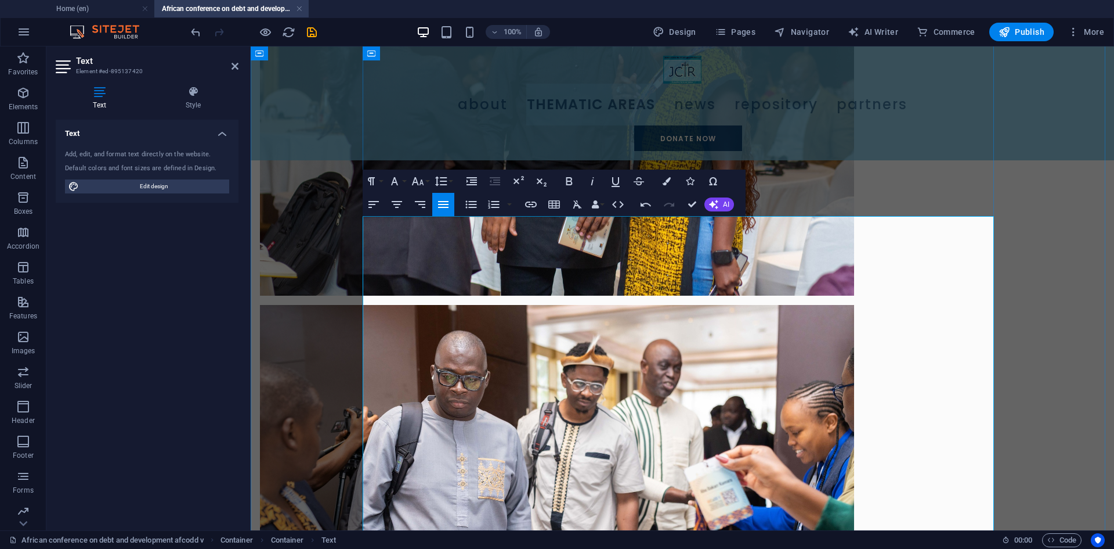
click at [665, 187] on button "Colors" at bounding box center [667, 180] width 22 height 23
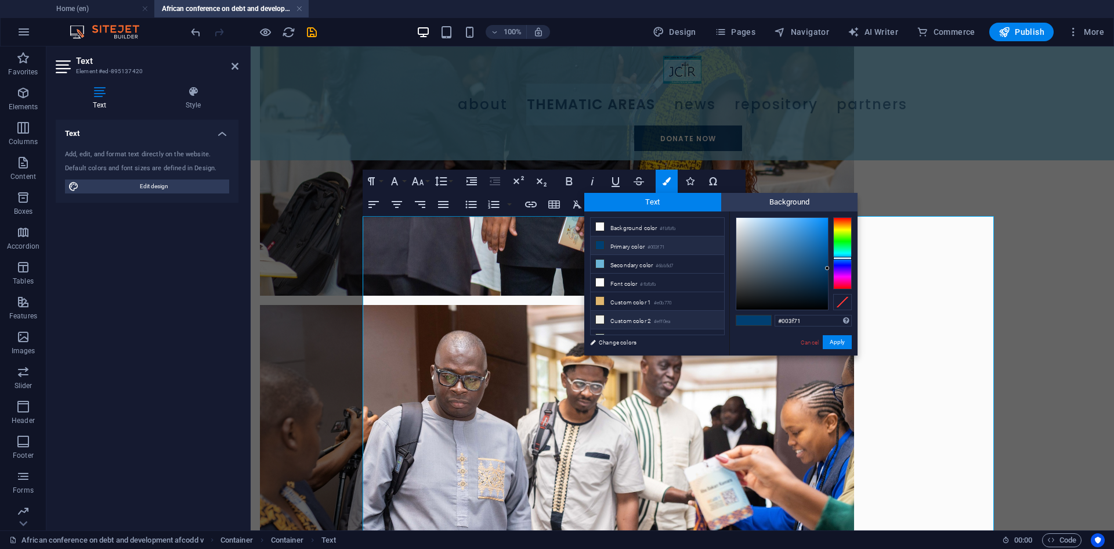
scroll to position [45, 0]
click at [636, 329] on li "Custom color 5 #000000" at bounding box center [657, 330] width 133 height 19
type input "#000000"
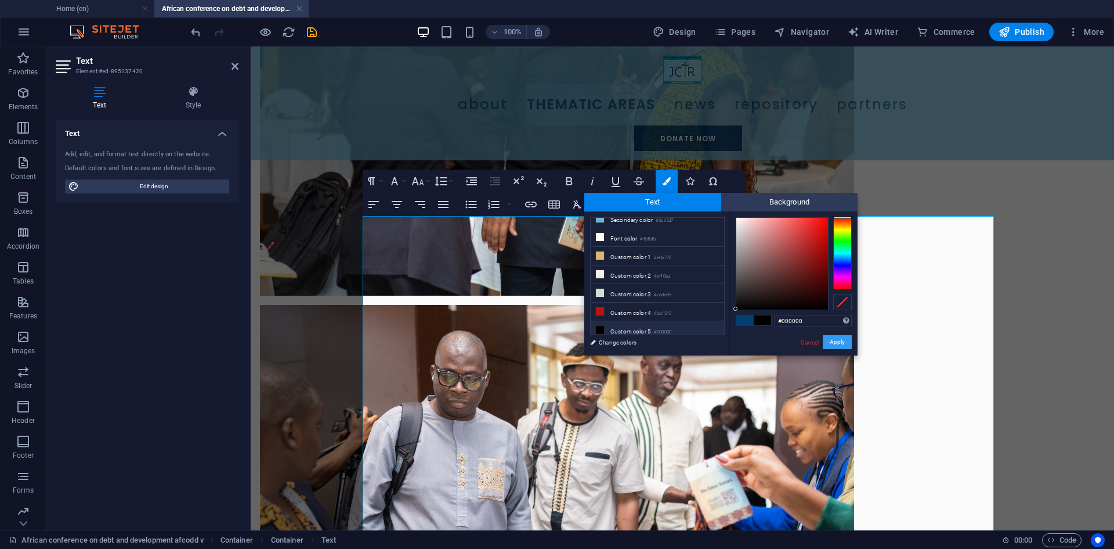
click at [839, 342] on button "Apply" at bounding box center [837, 342] width 29 height 14
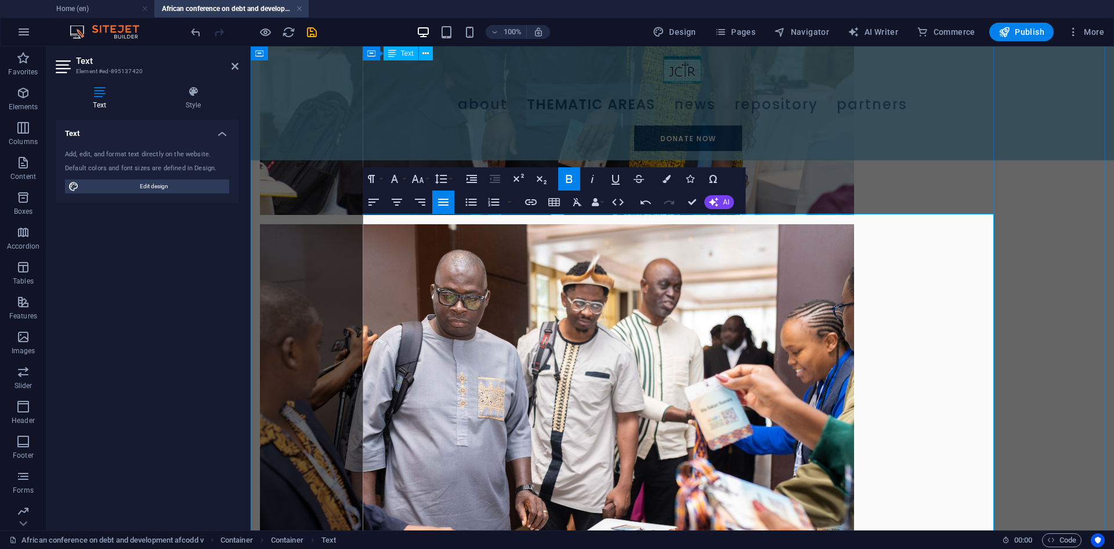
scroll to position [700, 0]
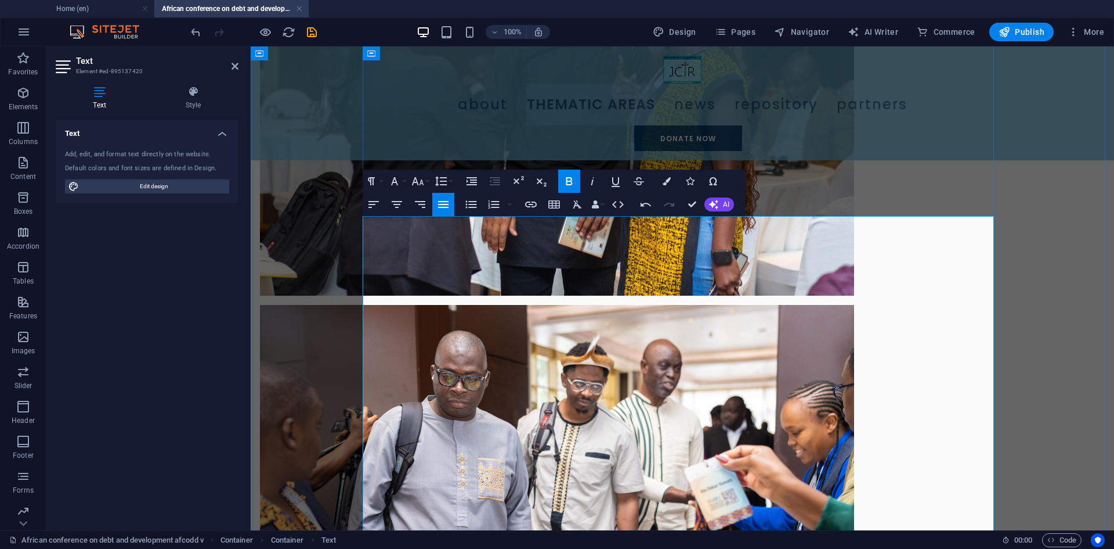
drag, startPoint x: 565, startPoint y: 331, endPoint x: 594, endPoint y: 328, distance: 29.2
click at [590, 178] on icon "button" at bounding box center [593, 181] width 14 height 14
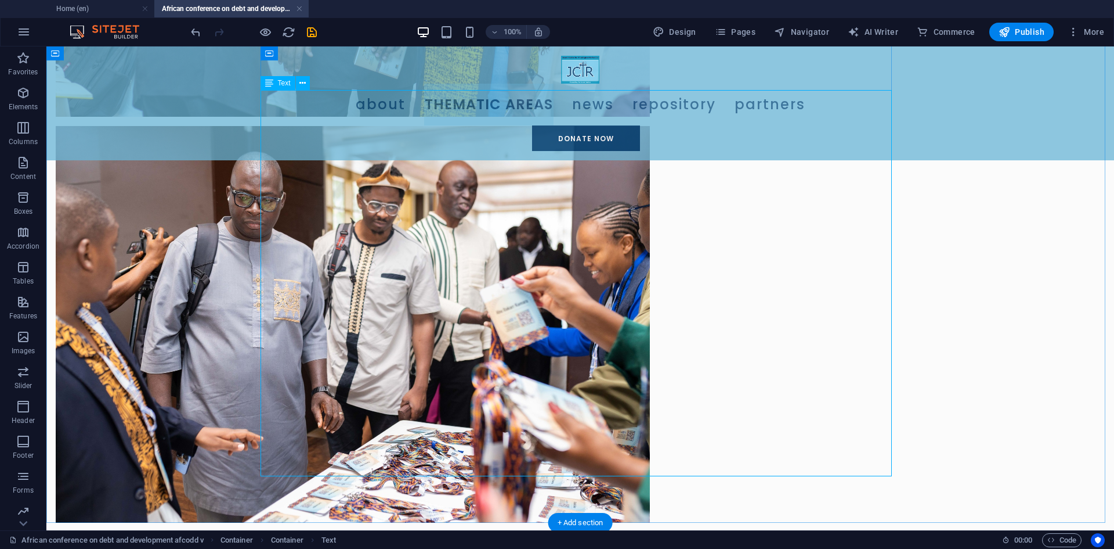
scroll to position [932, 0]
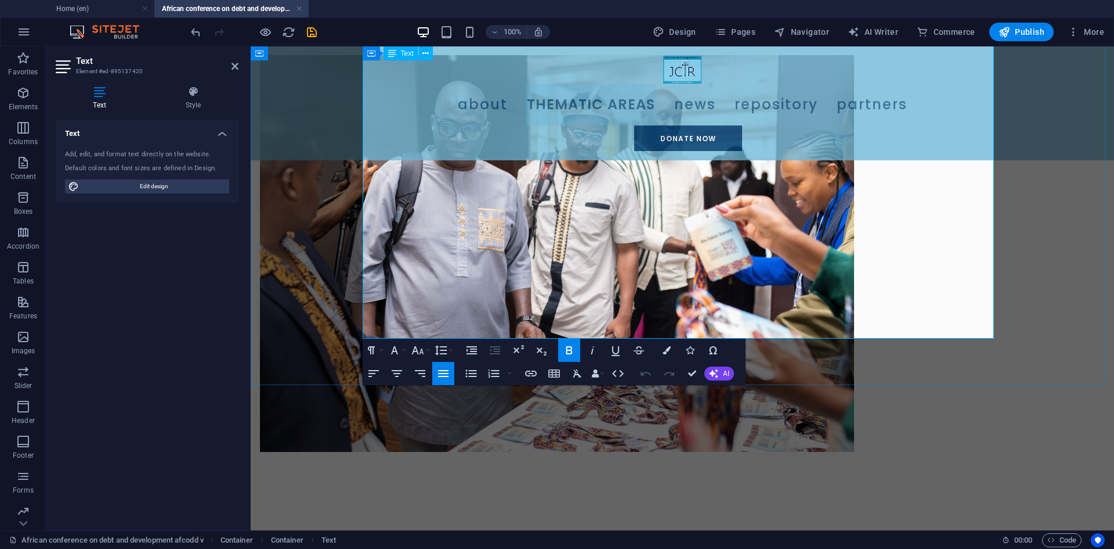
scroll to position [905, 0]
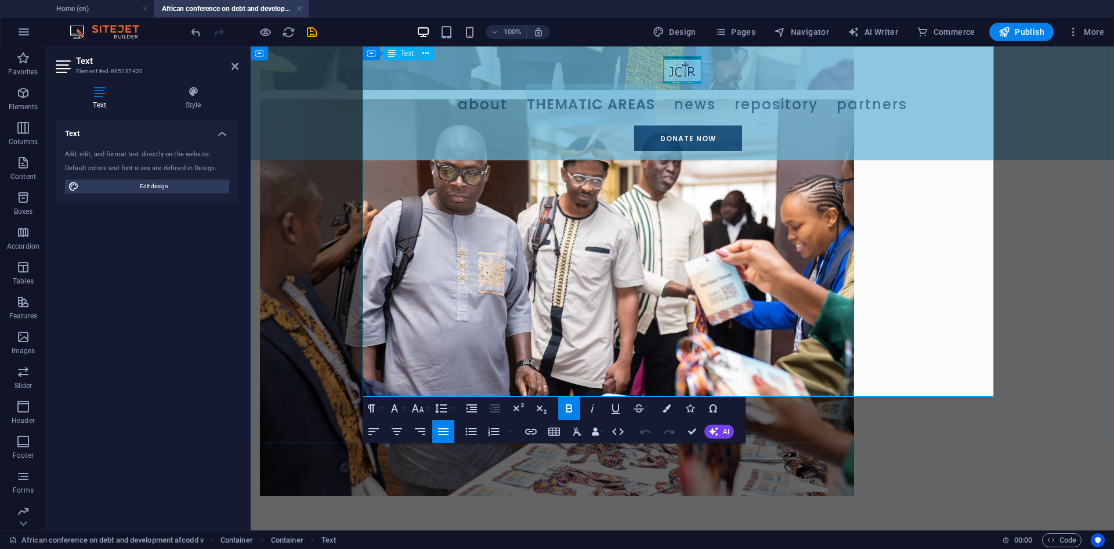
drag, startPoint x: 365, startPoint y: 153, endPoint x: 505, endPoint y: 373, distance: 261.0
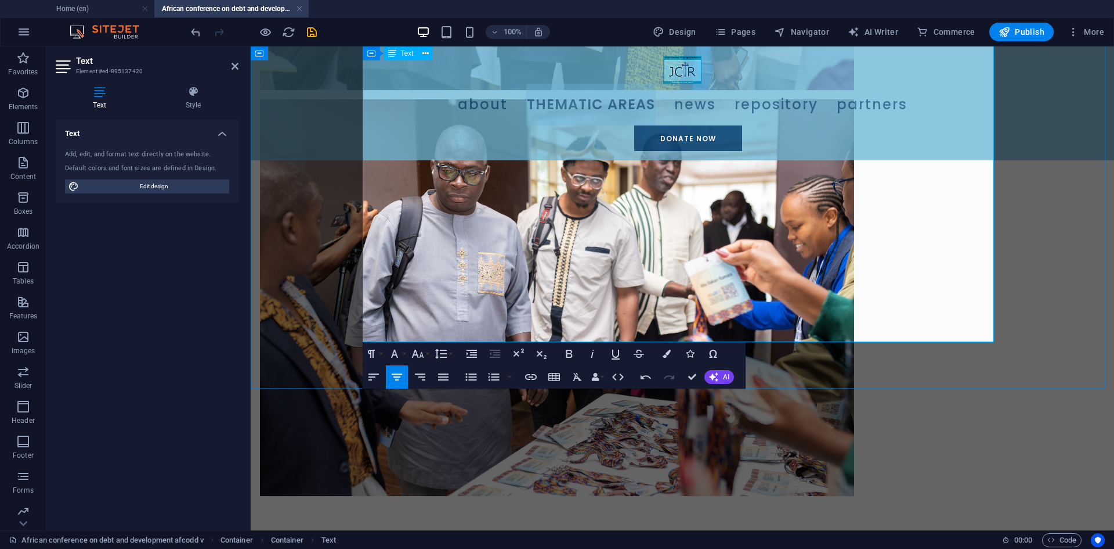
drag, startPoint x: 889, startPoint y: 318, endPoint x: 371, endPoint y: 150, distance: 543.7
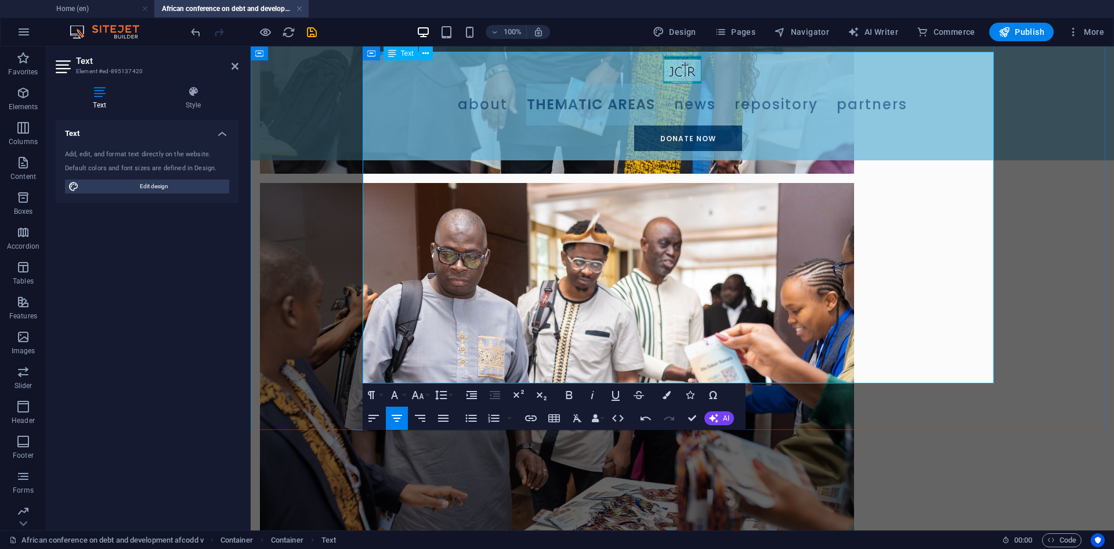
scroll to position [731, 0]
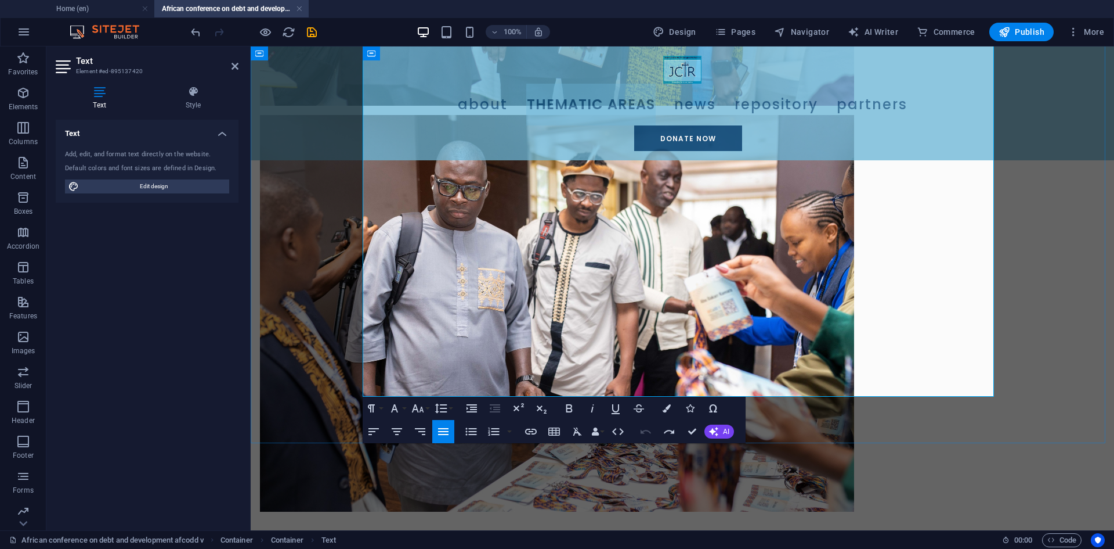
scroll to position [905, 0]
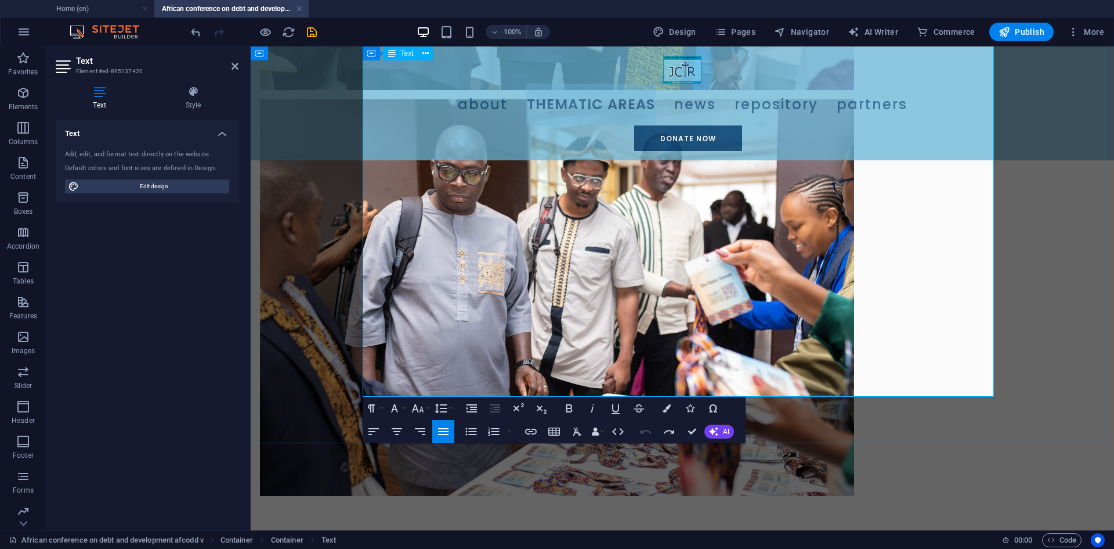
drag, startPoint x: 364, startPoint y: 183, endPoint x: 394, endPoint y: 199, distance: 34.3
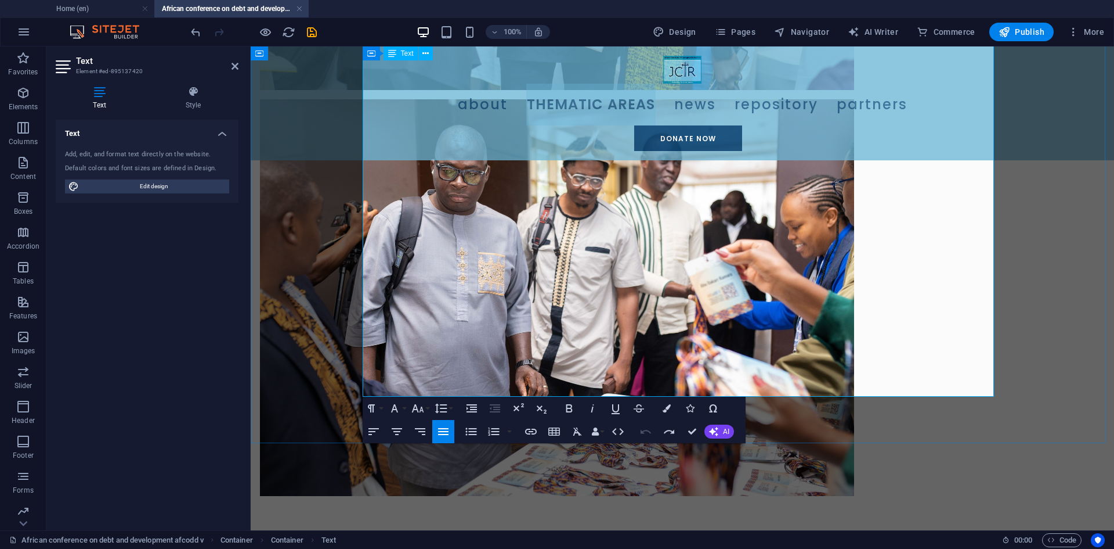
drag, startPoint x: 363, startPoint y: 183, endPoint x: 600, endPoint y: 382, distance: 309.4
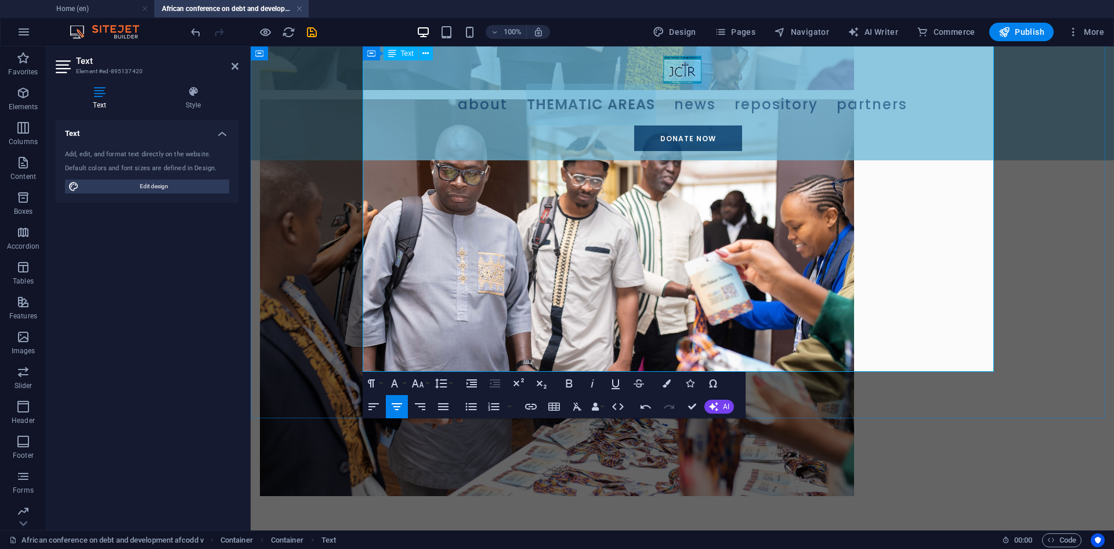
drag, startPoint x: 820, startPoint y: 259, endPoint x: 354, endPoint y: 186, distance: 471.9
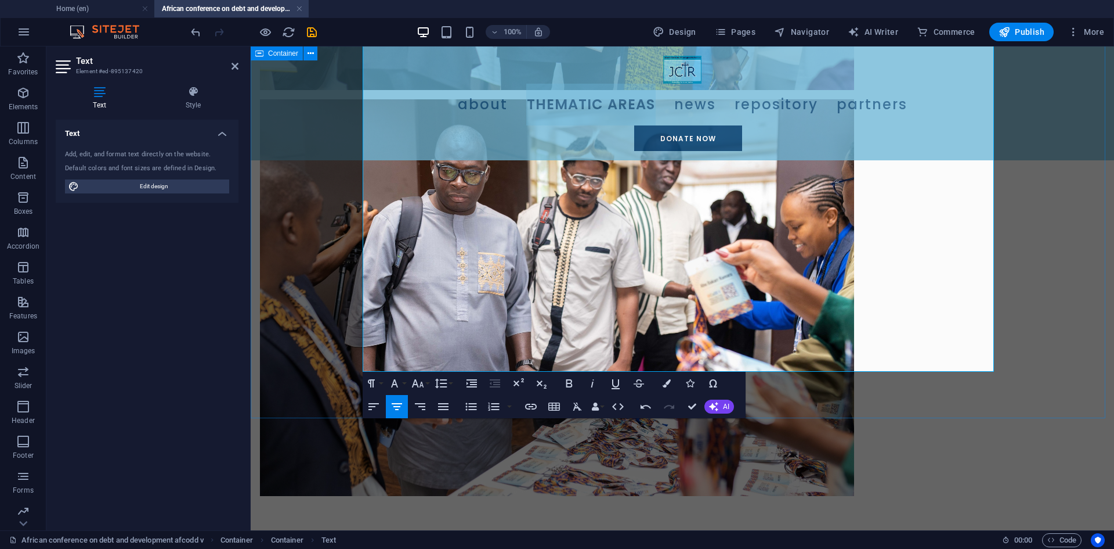
drag, startPoint x: 387, startPoint y: 183, endPoint x: 861, endPoint y: 365, distance: 507.1
click at [445, 410] on icon "button" at bounding box center [443, 406] width 10 height 7
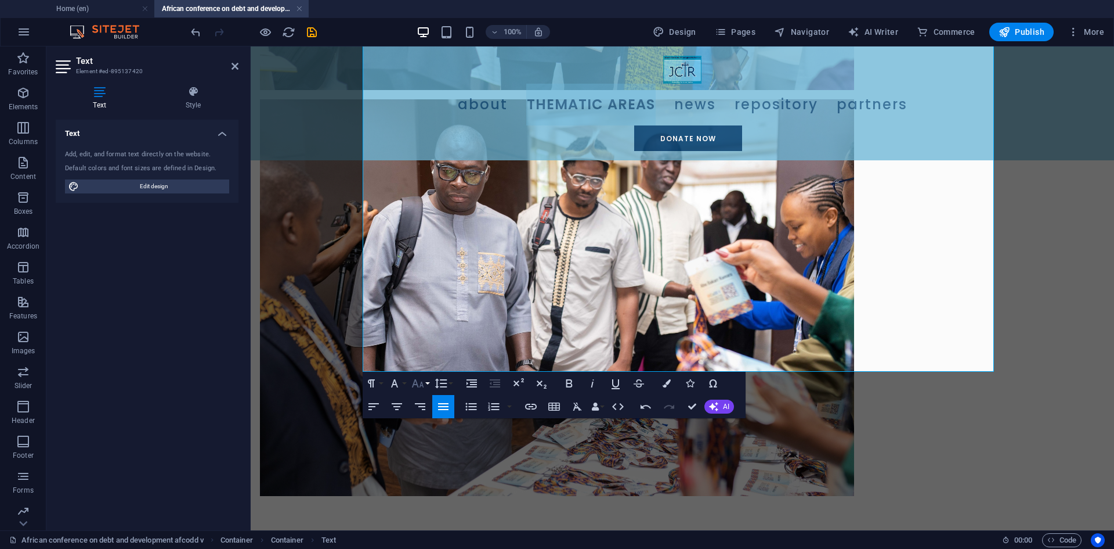
click at [419, 385] on icon "button" at bounding box center [418, 383] width 14 height 14
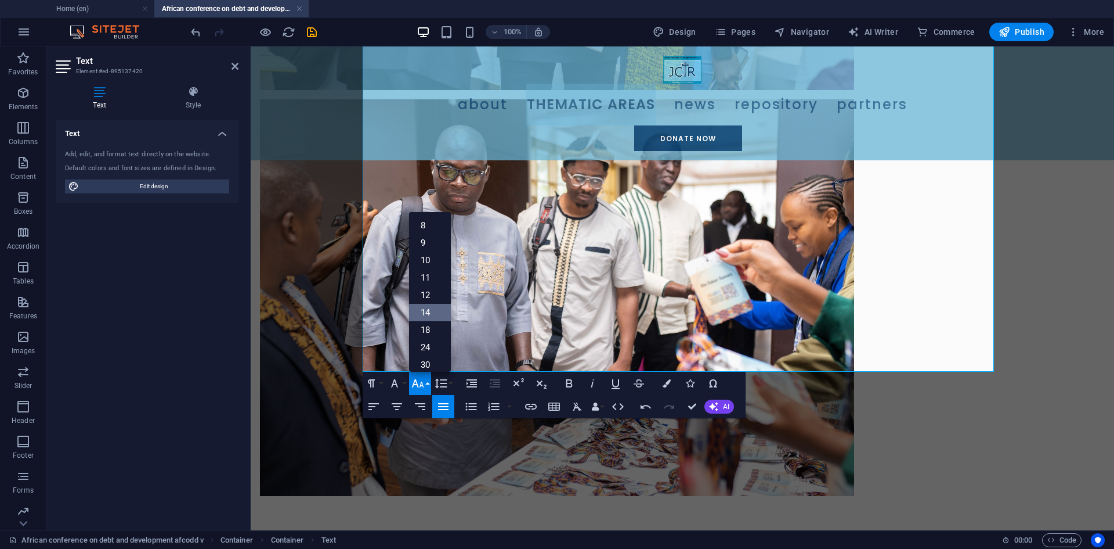
click at [427, 308] on link "14" at bounding box center [430, 312] width 42 height 17
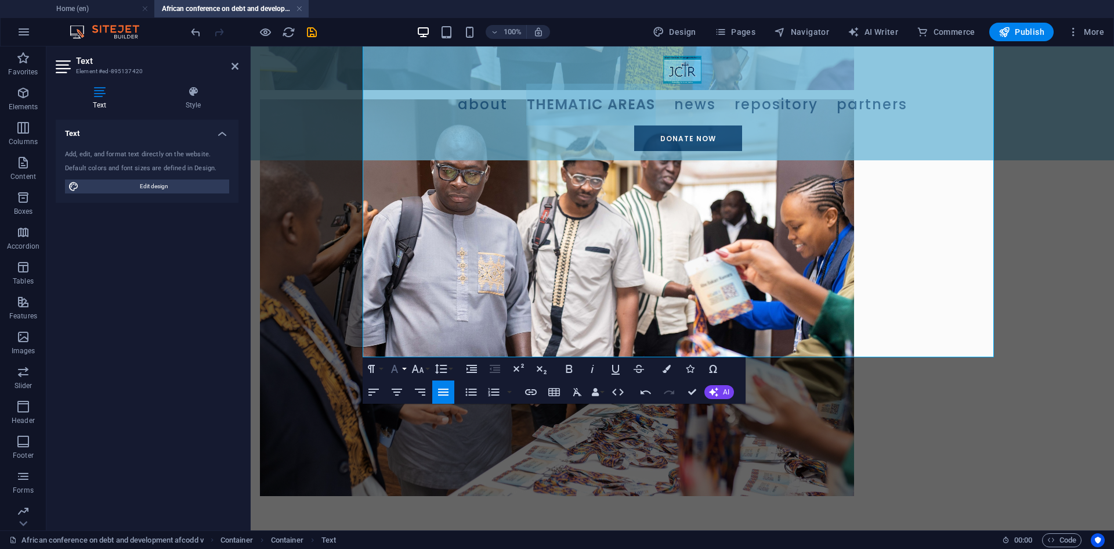
click at [394, 369] on icon "button" at bounding box center [395, 369] width 14 height 14
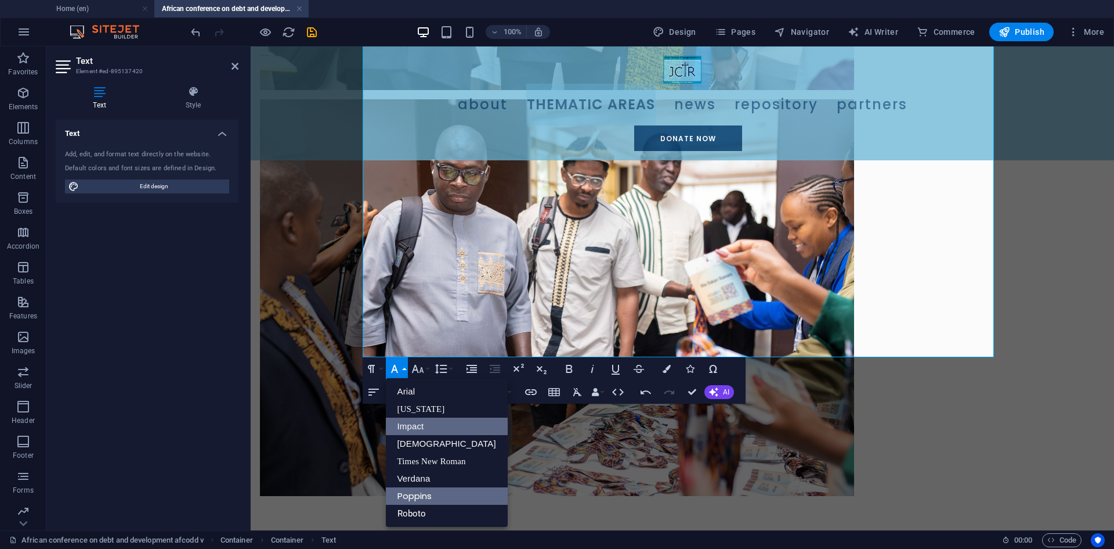
scroll to position [0, 0]
click at [417, 511] on link "Roboto" at bounding box center [447, 512] width 122 height 17
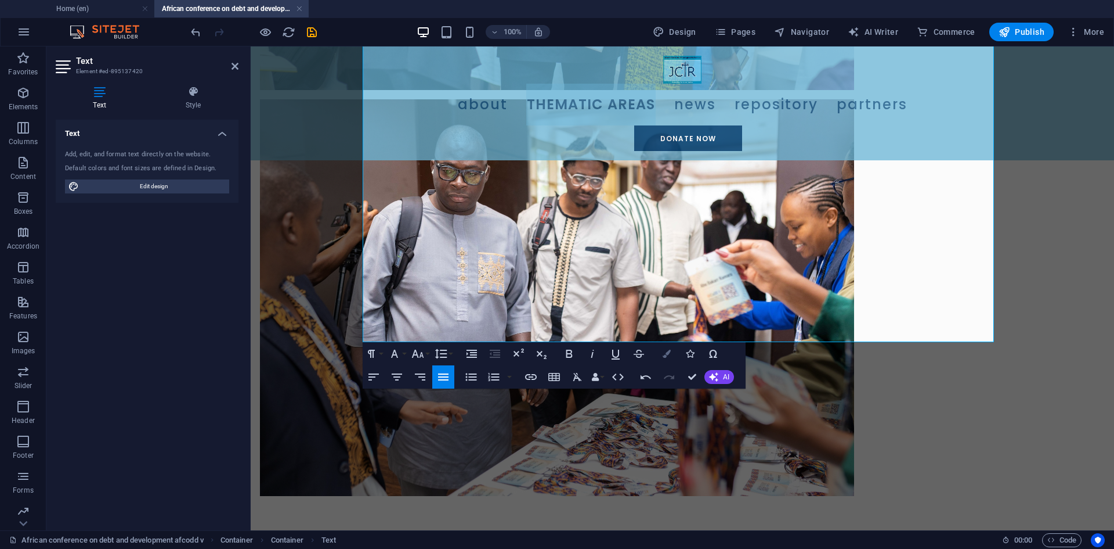
click at [669, 356] on icon "button" at bounding box center [667, 353] width 8 height 8
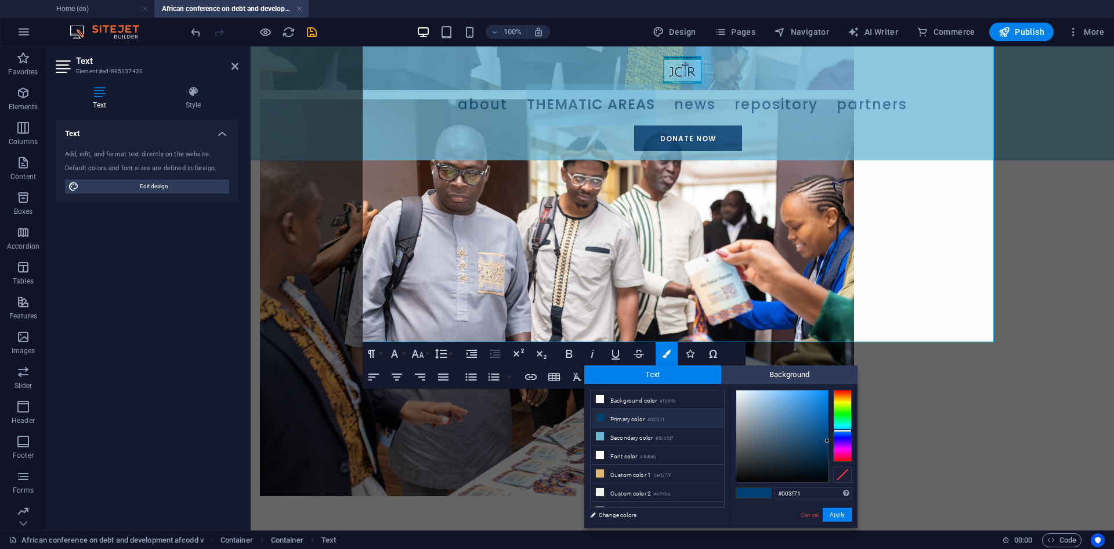
scroll to position [45, 0]
click at [621, 502] on li "Custom color 5 #000000" at bounding box center [657, 502] width 133 height 19
type input "#000000"
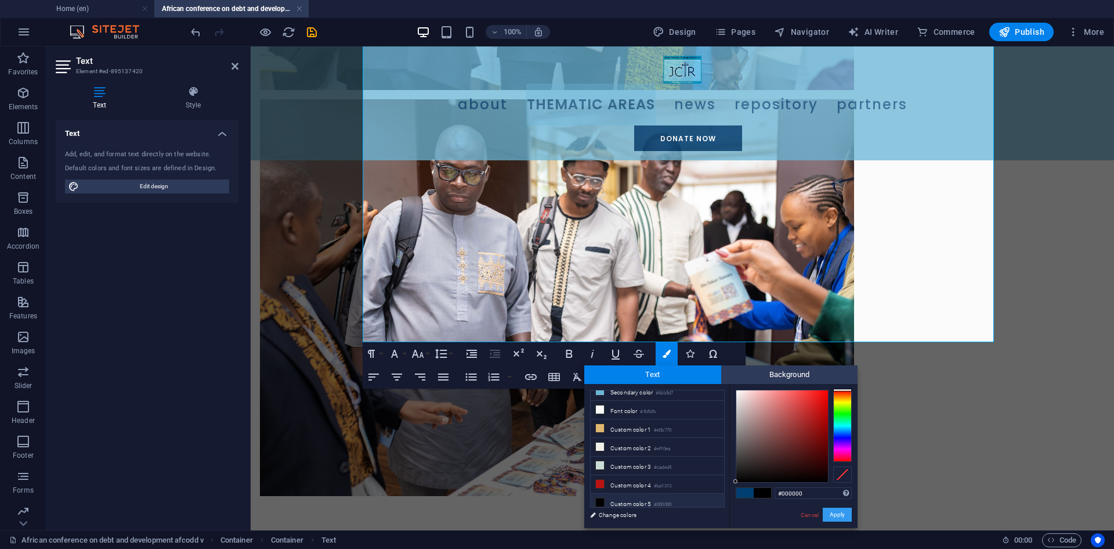
click at [840, 511] on button "Apply" at bounding box center [837, 514] width 29 height 14
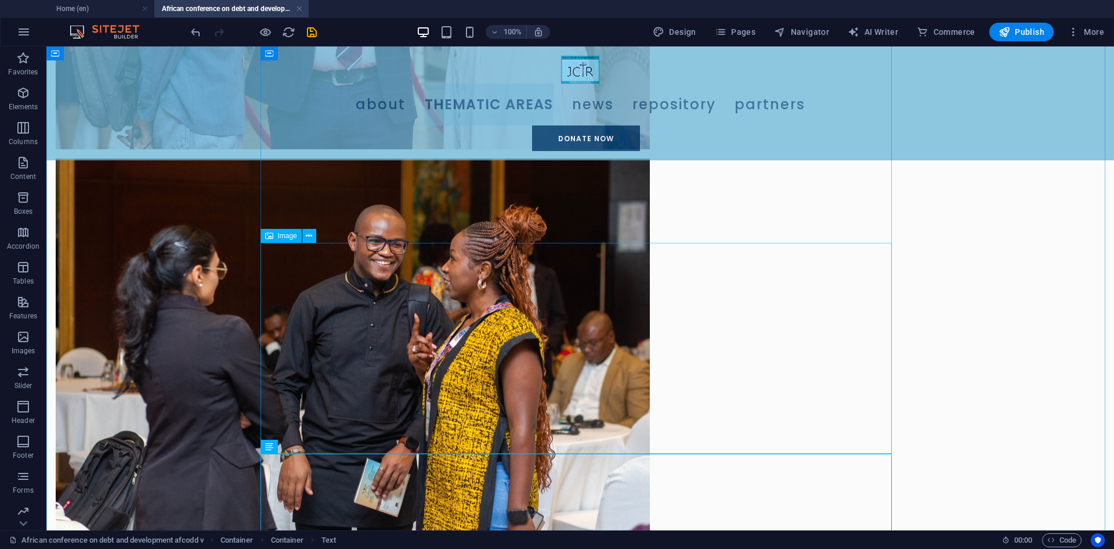
scroll to position [615, 0]
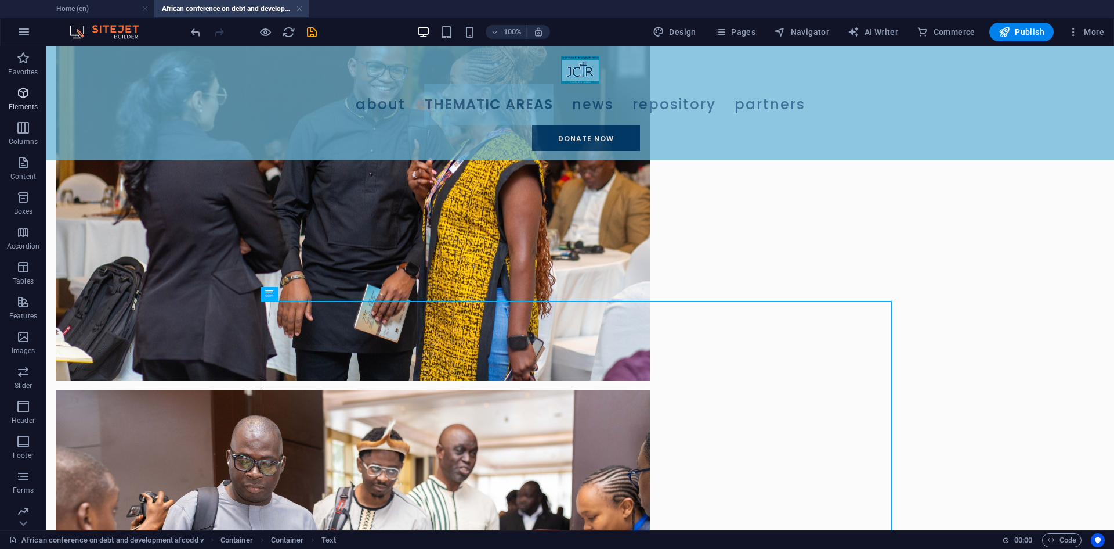
click at [23, 100] on span "Elements" at bounding box center [23, 100] width 46 height 28
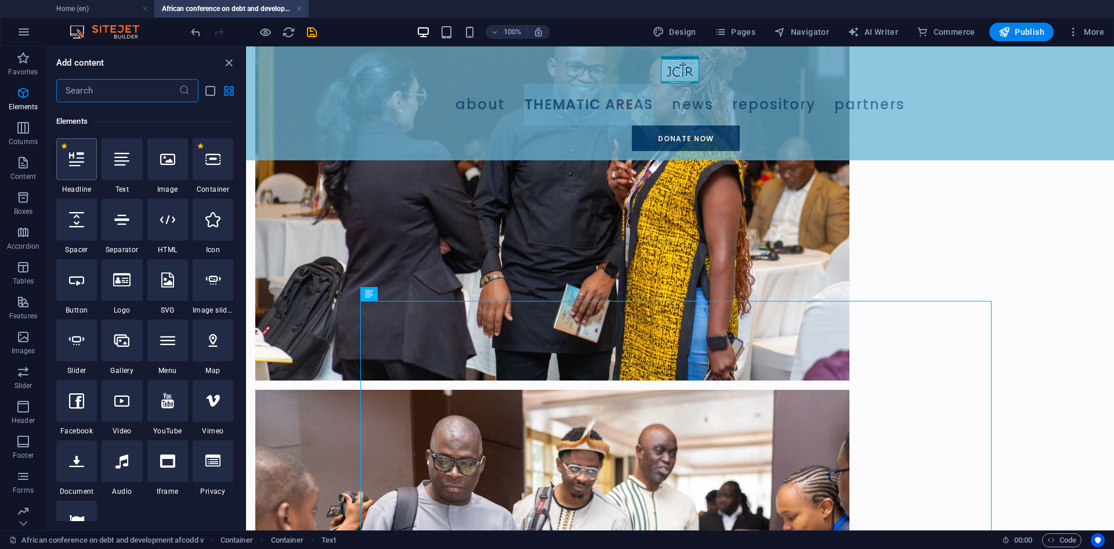
scroll to position [124, 0]
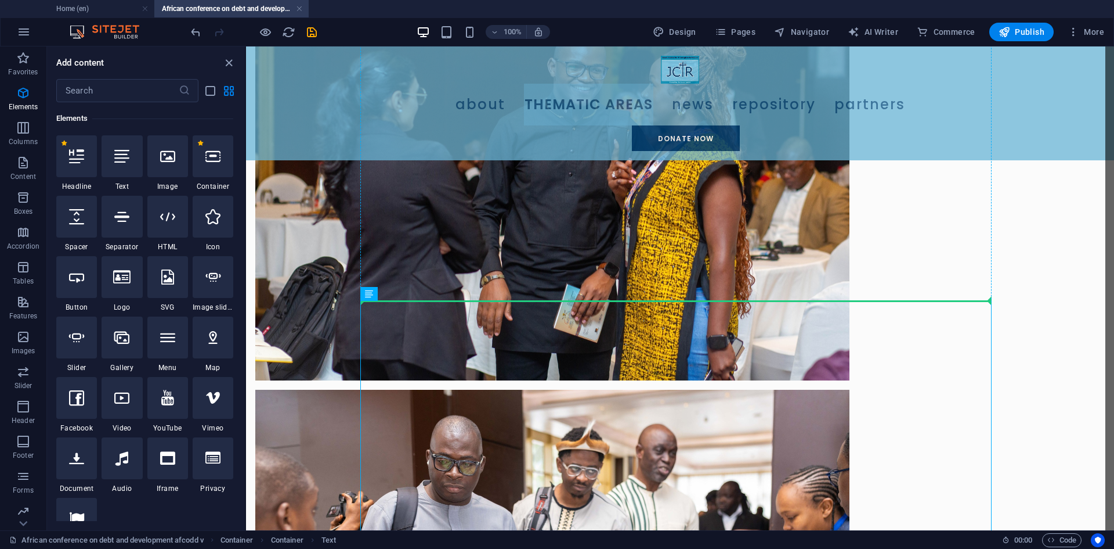
select select "px"
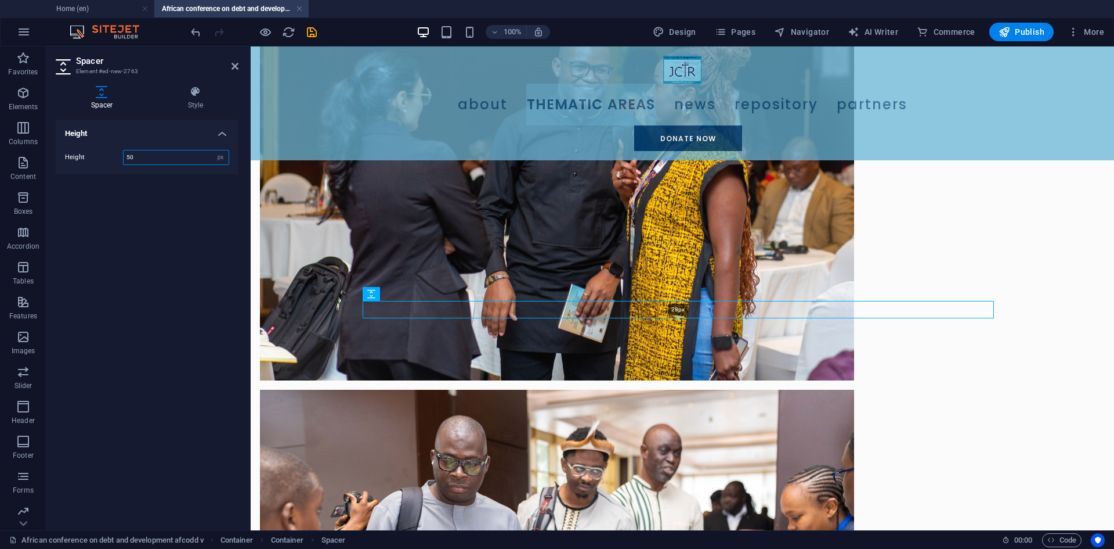
drag, startPoint x: 681, startPoint y: 330, endPoint x: 679, endPoint y: 316, distance: 14.0
click at [679, 316] on div at bounding box center [678, 318] width 630 height 4
type input "28"
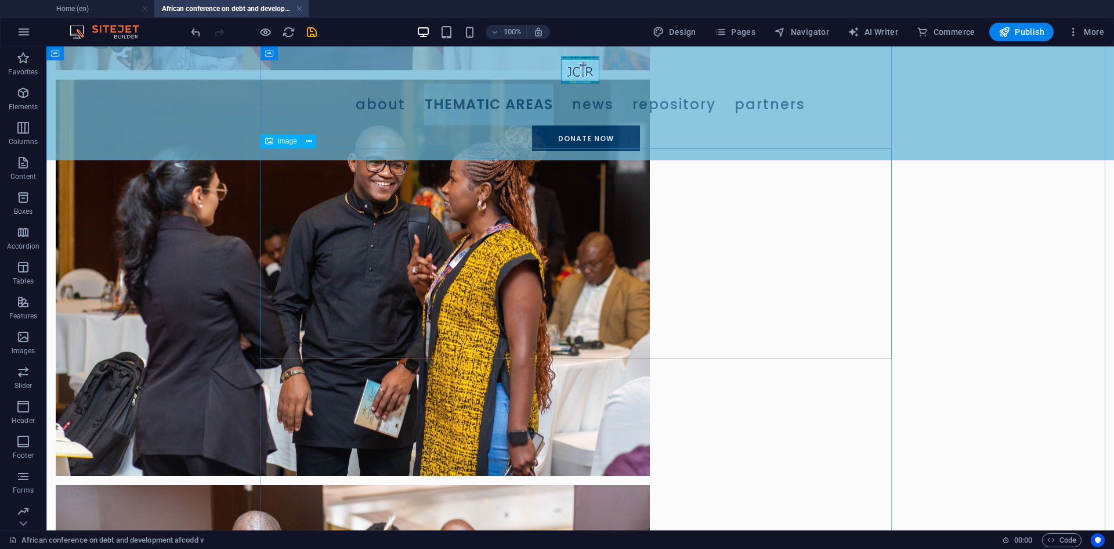
scroll to position [441, 0]
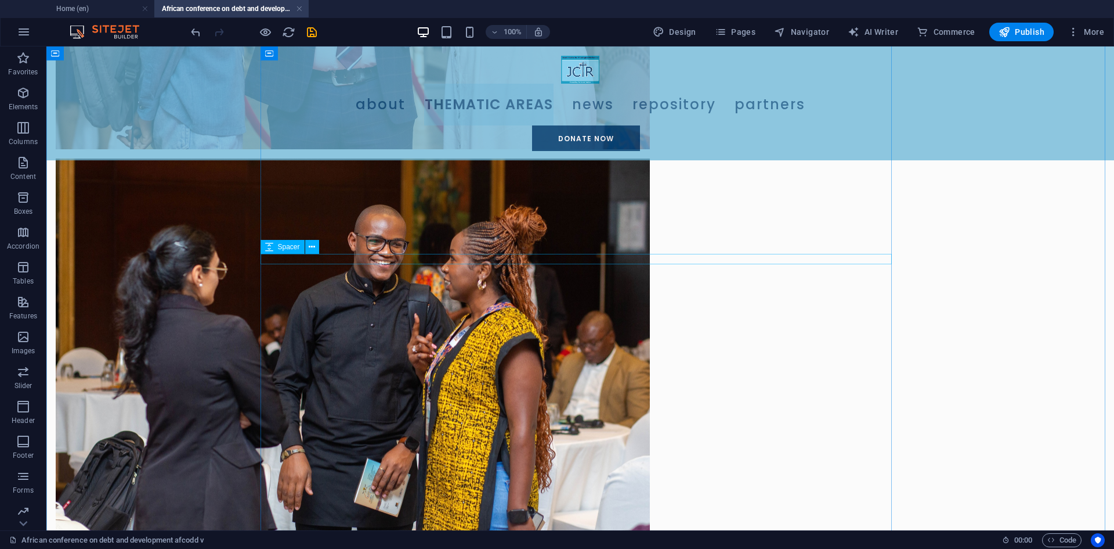
select select "px"
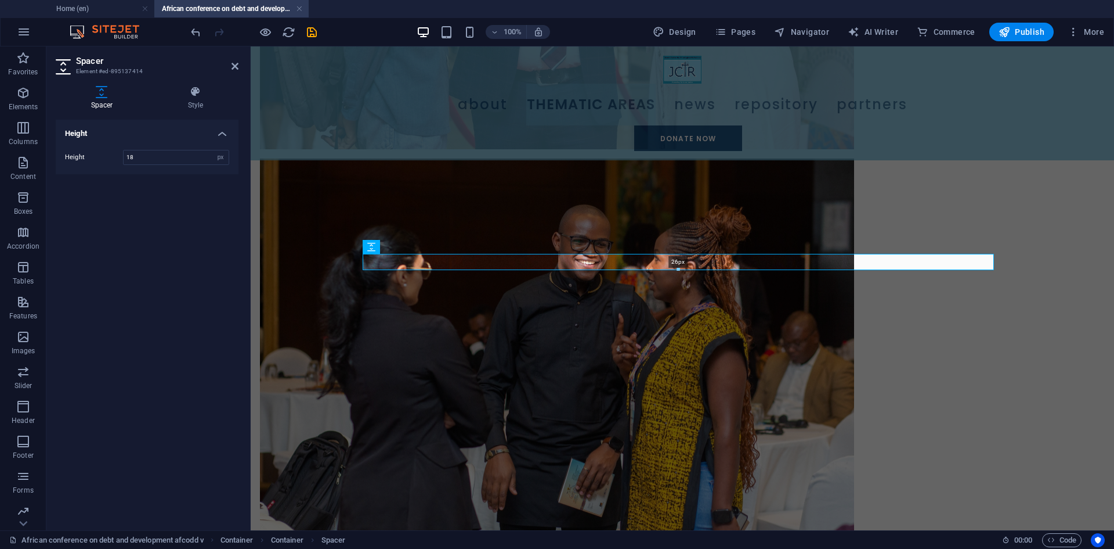
drag, startPoint x: 421, startPoint y: 220, endPoint x: 676, endPoint y: 268, distance: 259.3
click at [676, 268] on div at bounding box center [678, 270] width 630 height 4
type input "26"
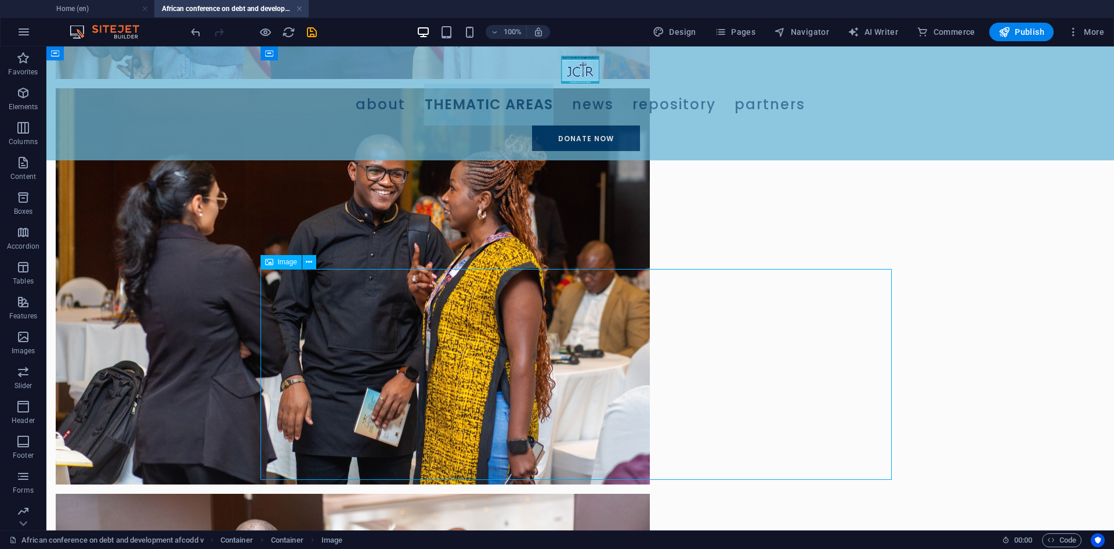
scroll to position [615, 0]
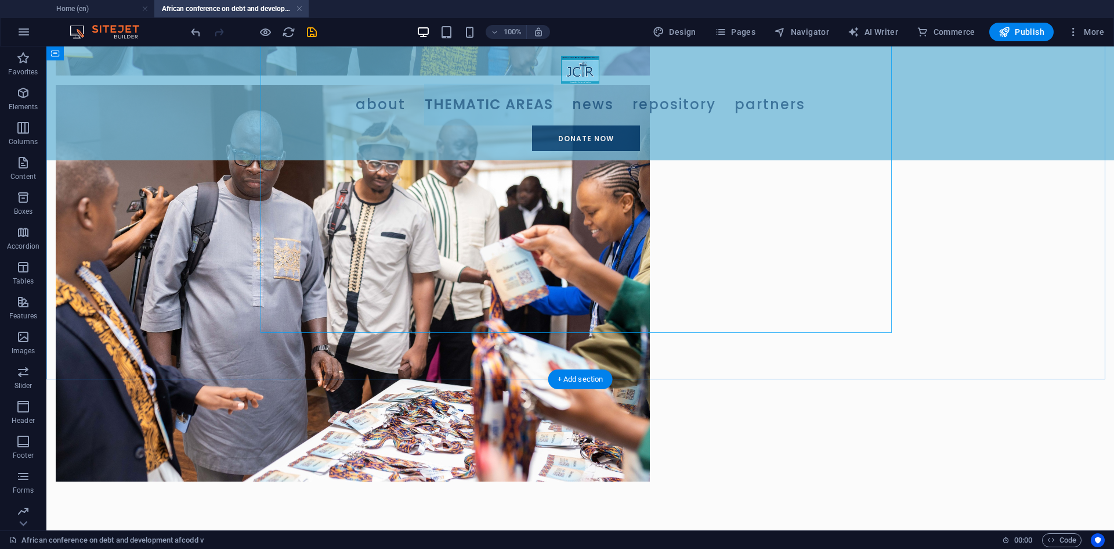
scroll to position [995, 0]
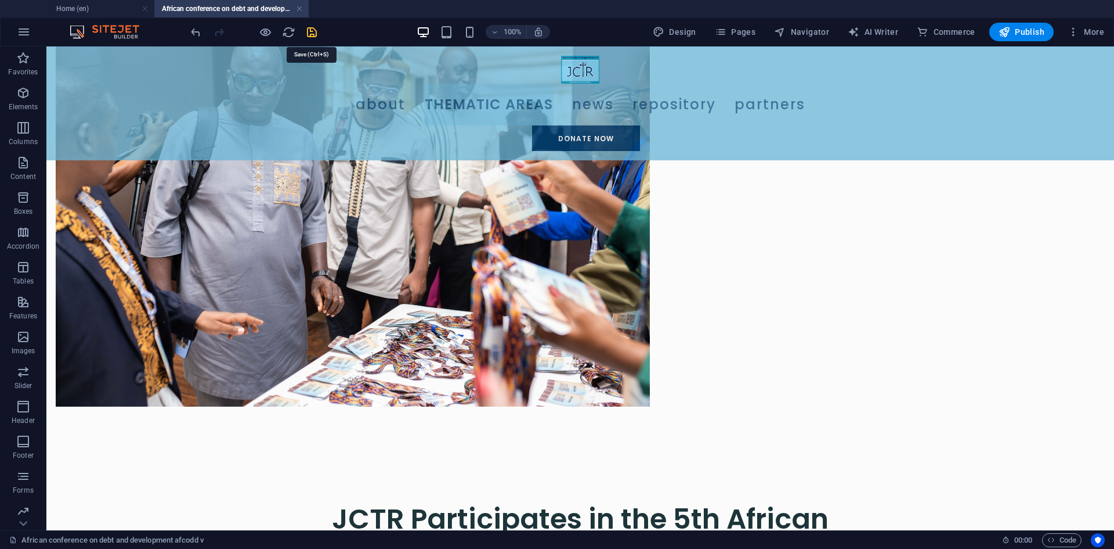
click at [312, 34] on icon "save" at bounding box center [311, 32] width 13 height 13
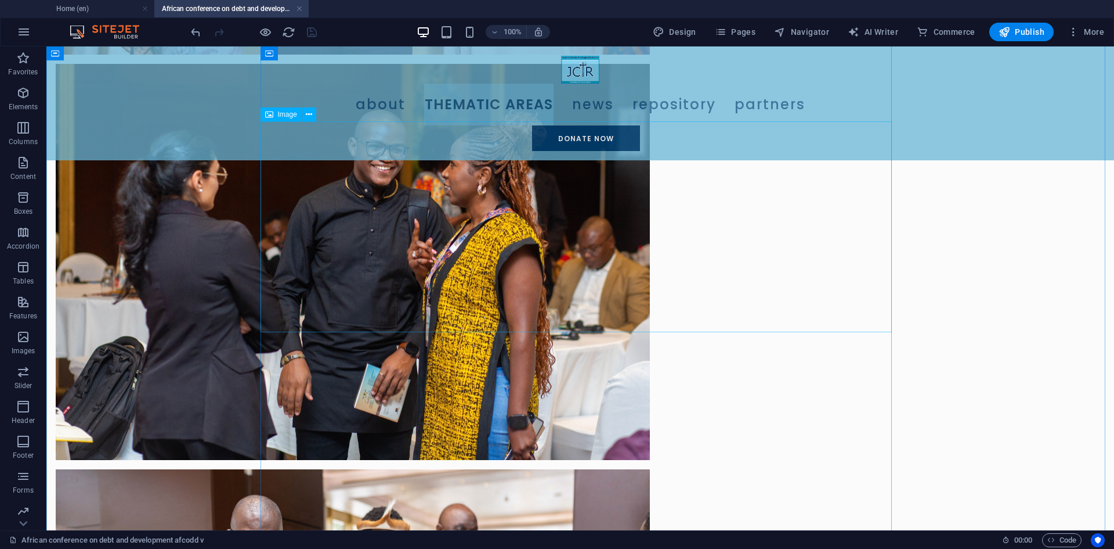
scroll to position [589, 0]
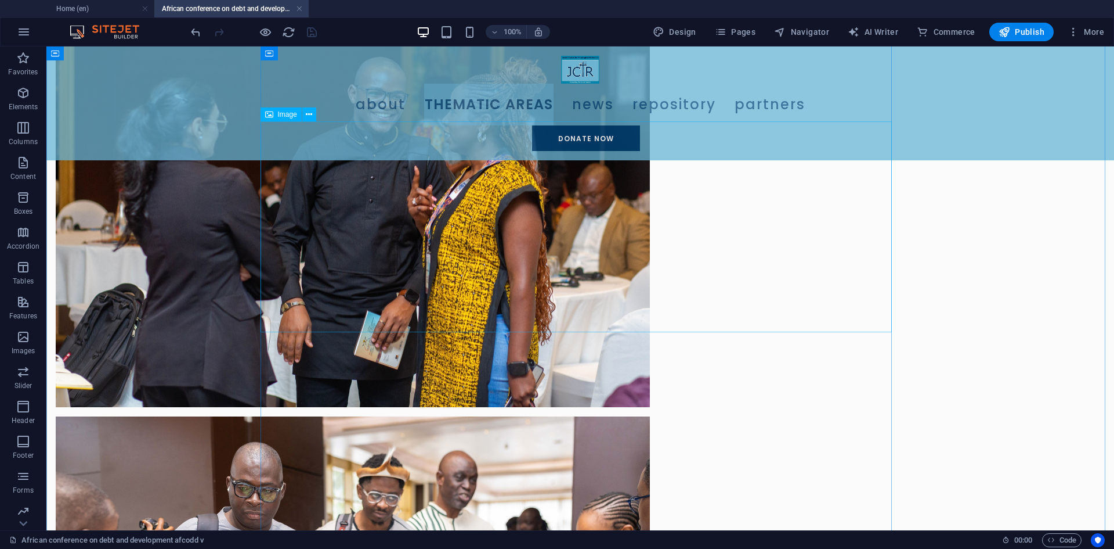
click at [30, 103] on p "Elements" at bounding box center [24, 106] width 30 height 9
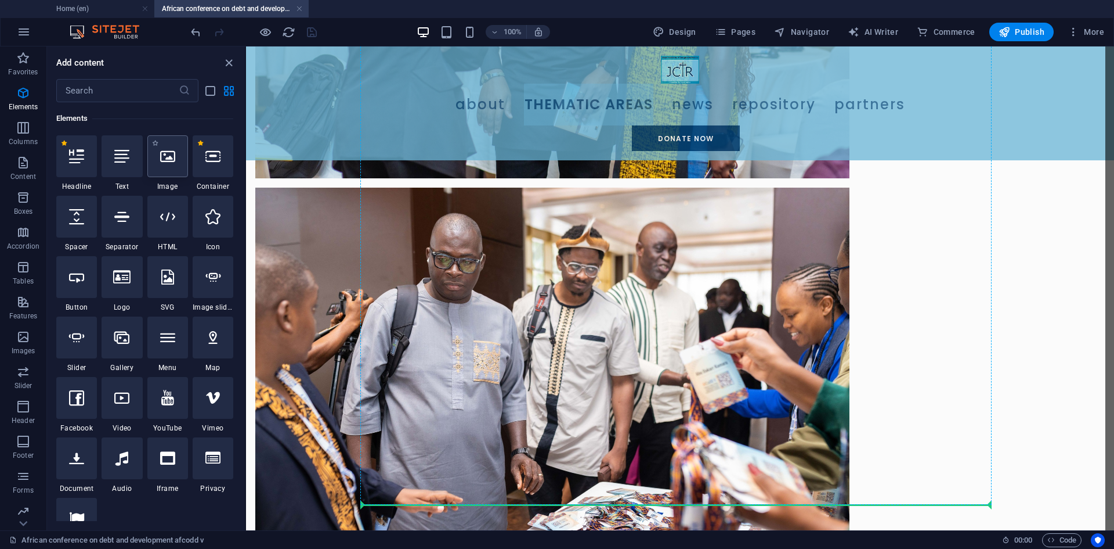
scroll to position [915, 0]
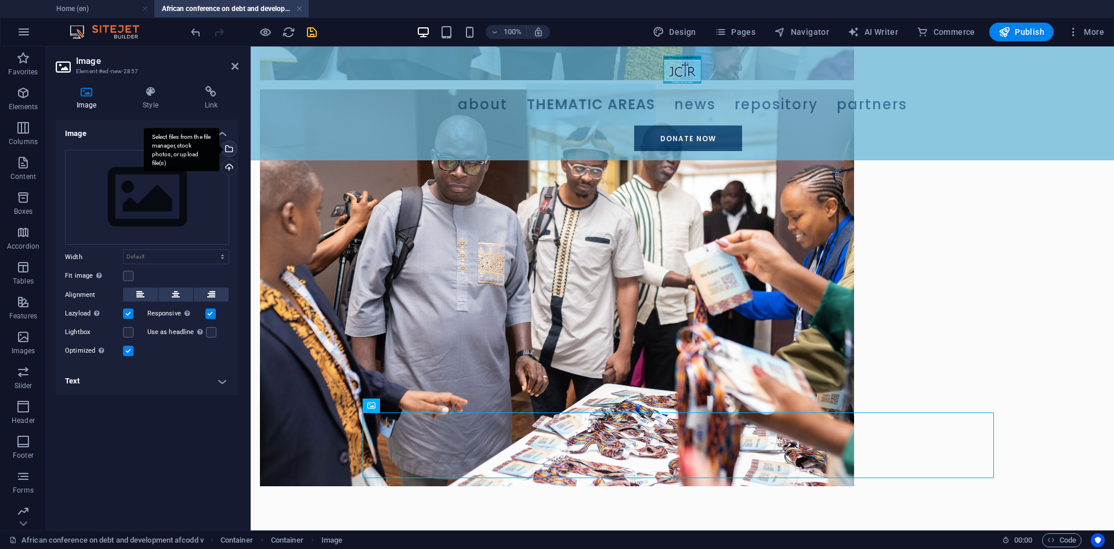
click at [230, 150] on div "Select files from the file manager, stock photos, or upload file(s)" at bounding box center [227, 149] width 17 height 17
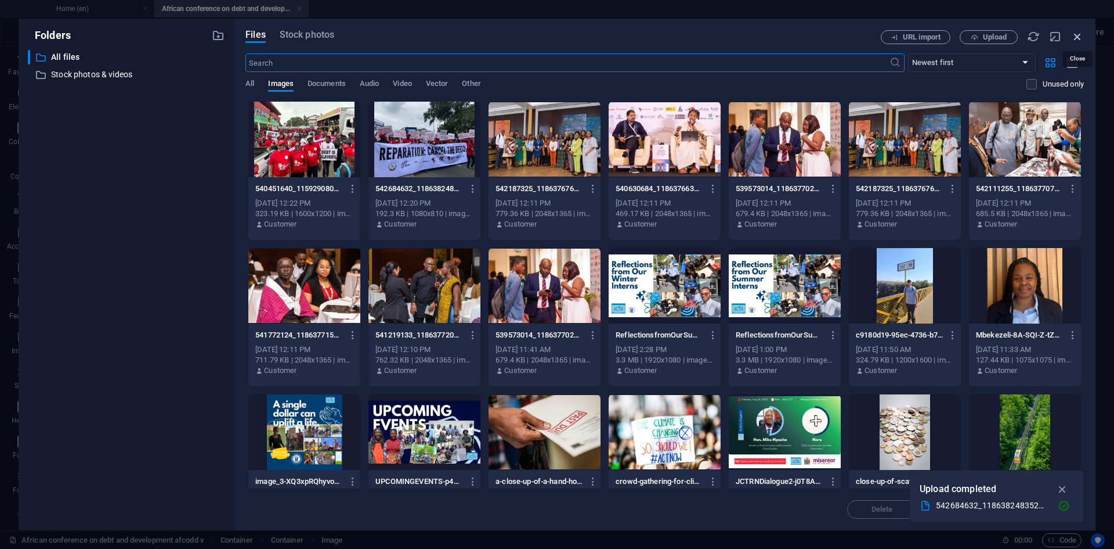
click at [1076, 35] on icon "button" at bounding box center [1077, 36] width 13 height 13
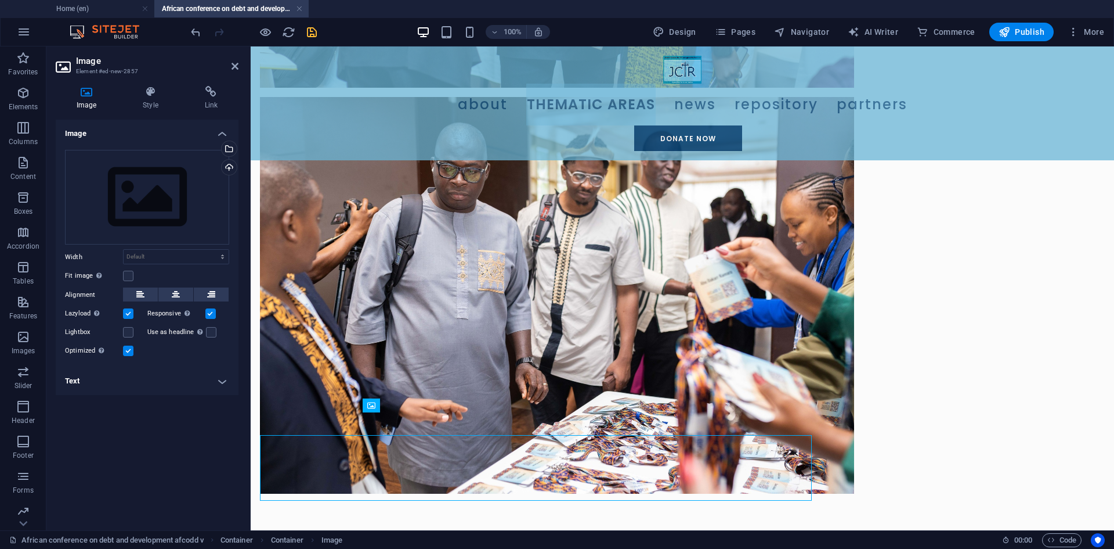
scroll to position [915, 0]
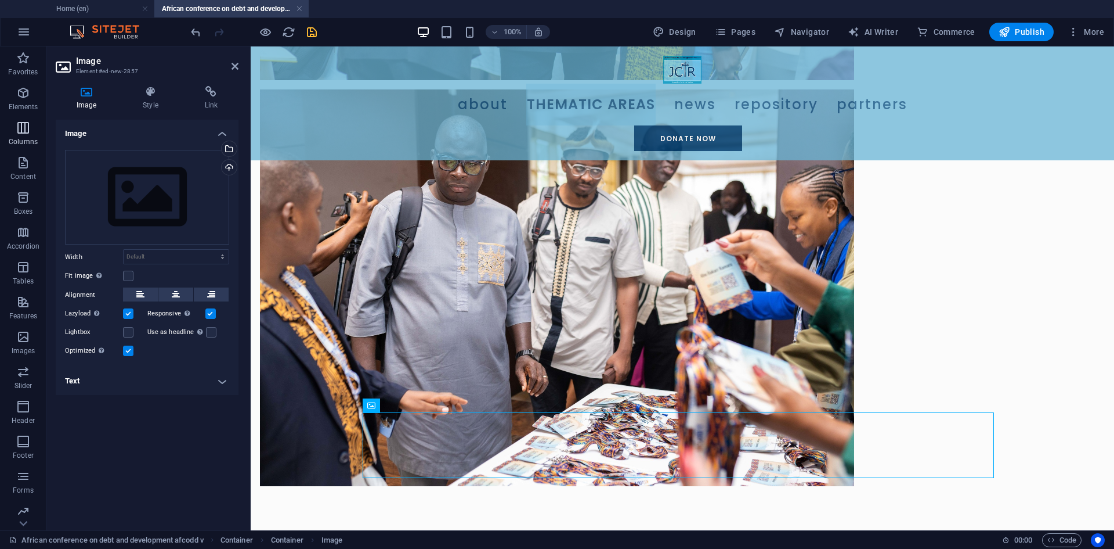
click at [23, 128] on icon "button" at bounding box center [23, 128] width 14 height 14
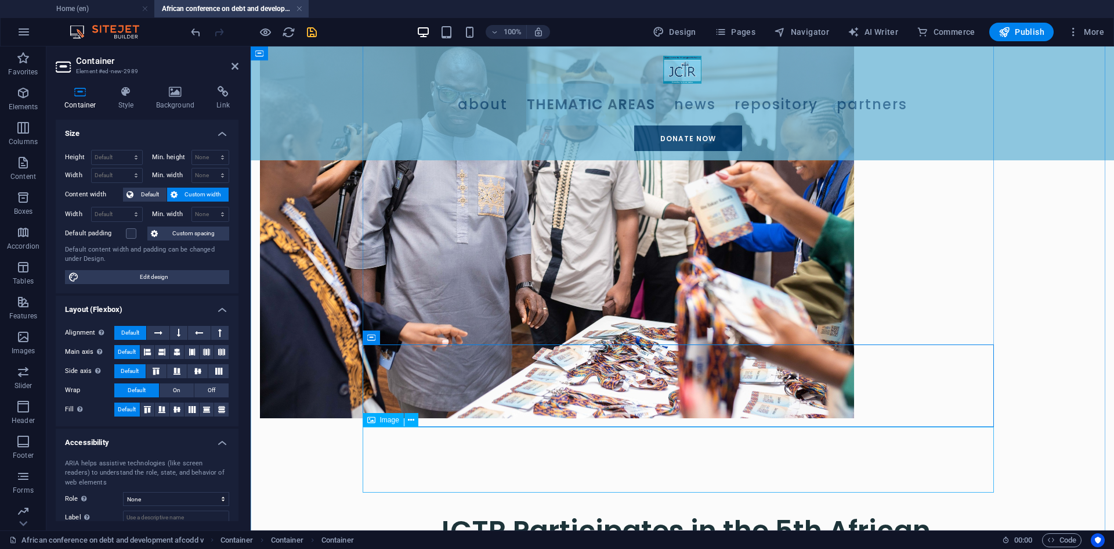
scroll to position [1001, 0]
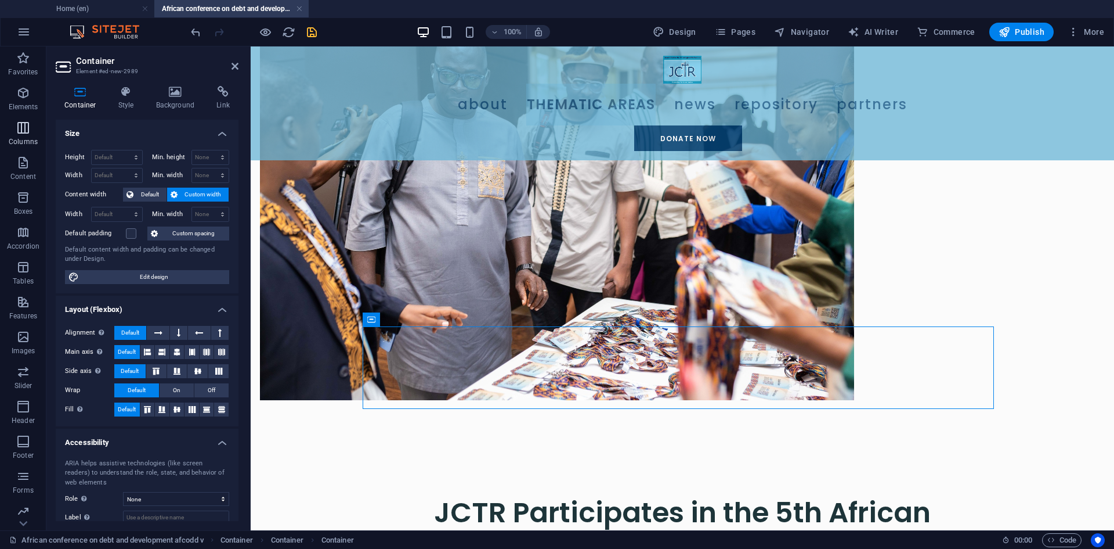
click at [20, 124] on icon "button" at bounding box center [23, 128] width 14 height 14
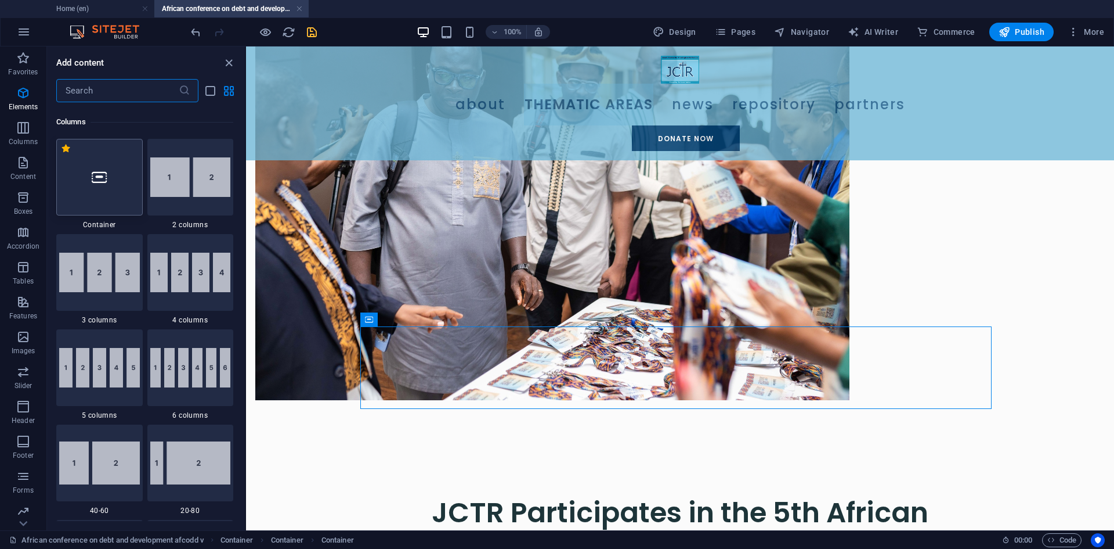
scroll to position [575, 0]
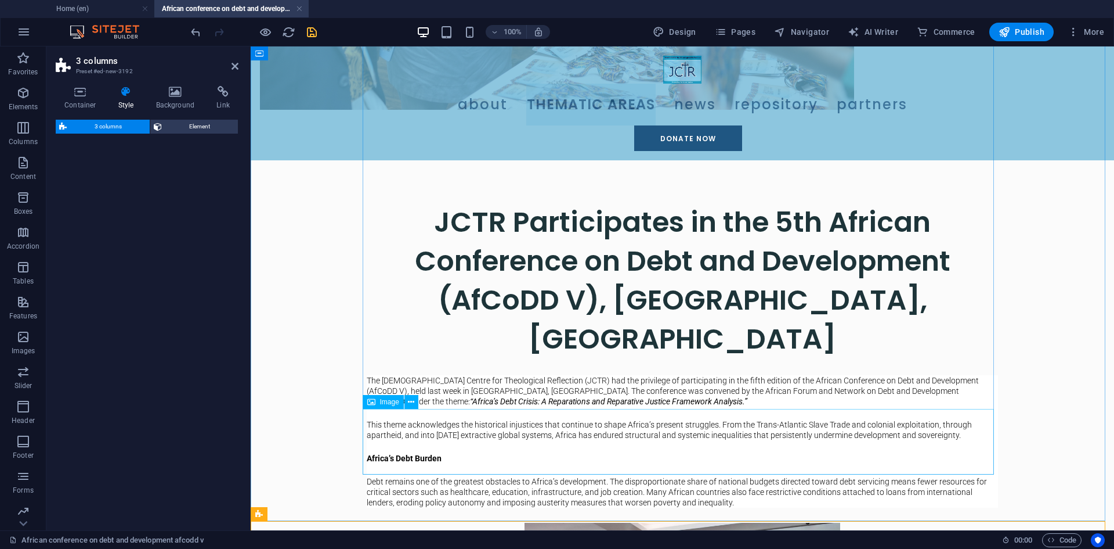
select select "rem"
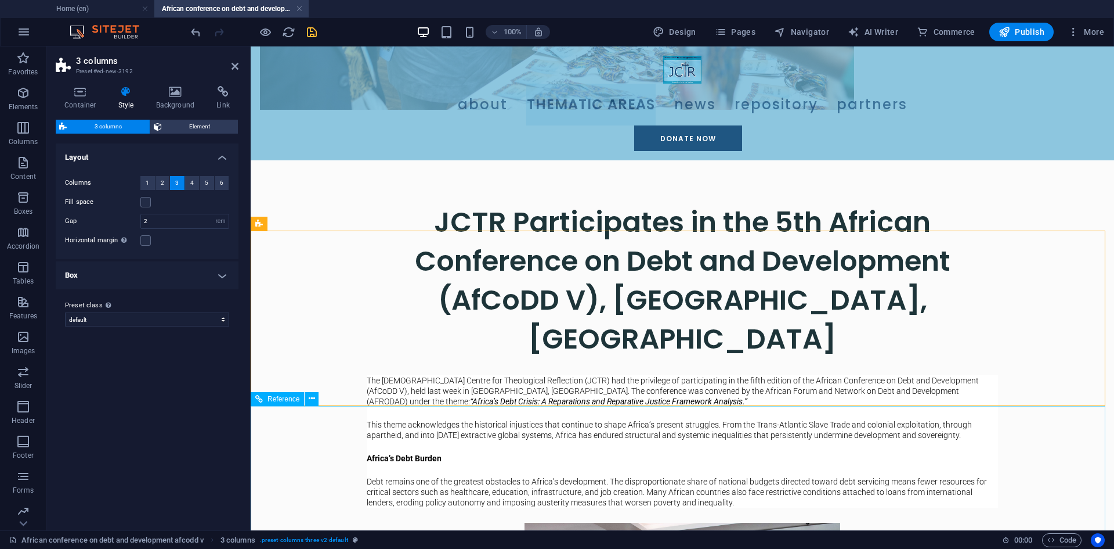
scroll to position [1059, 0]
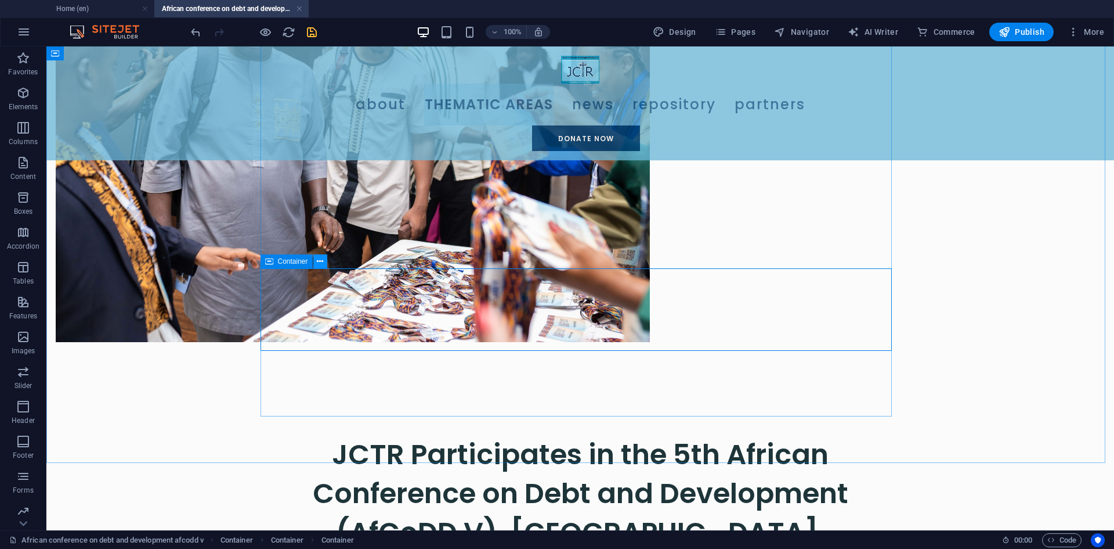
click at [316, 264] on button at bounding box center [320, 261] width 14 height 14
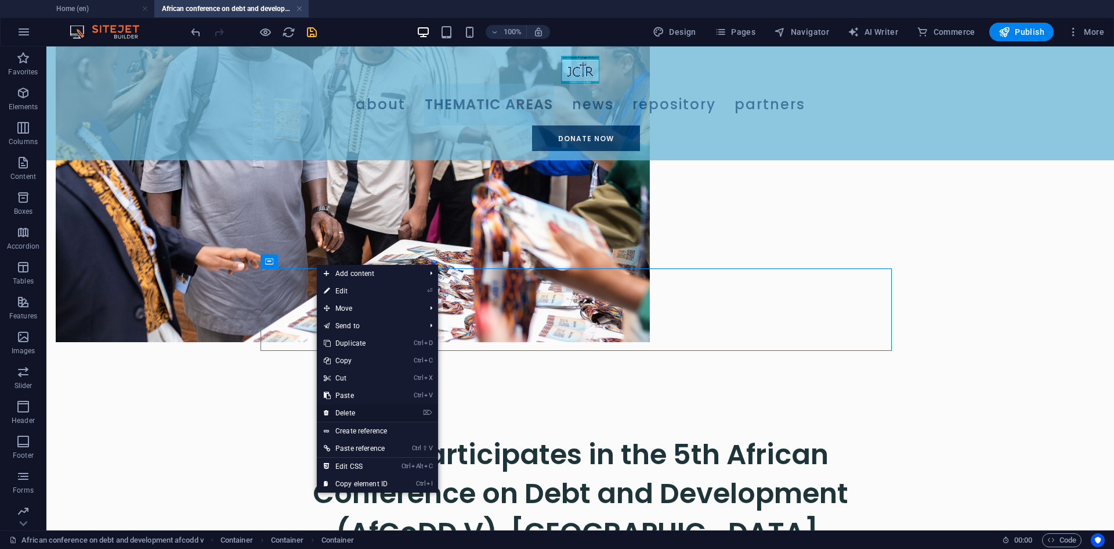
click at [373, 414] on link "⌦ Delete" at bounding box center [356, 412] width 78 height 17
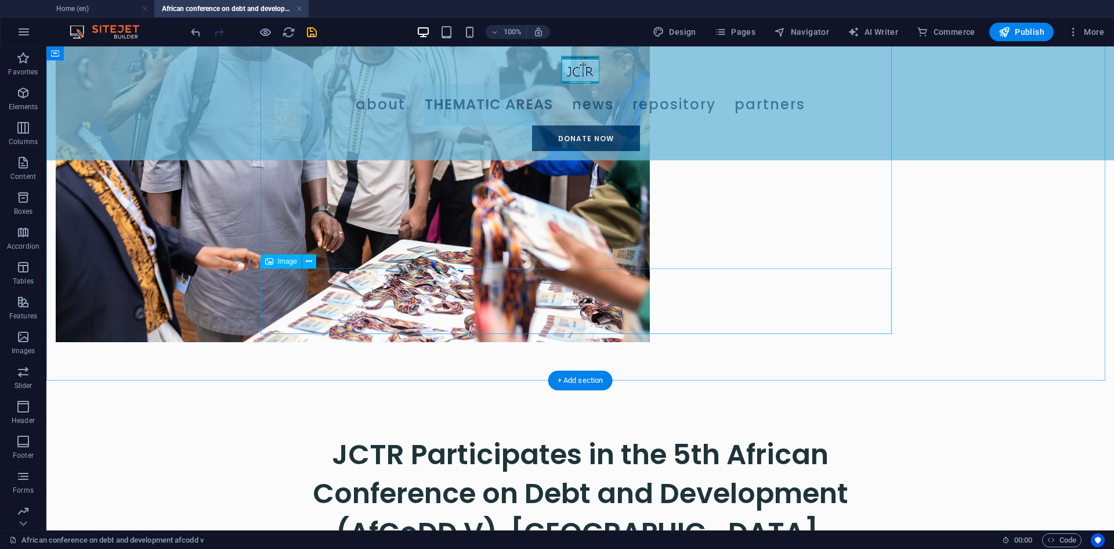
click at [311, 265] on icon at bounding box center [309, 261] width 6 height 12
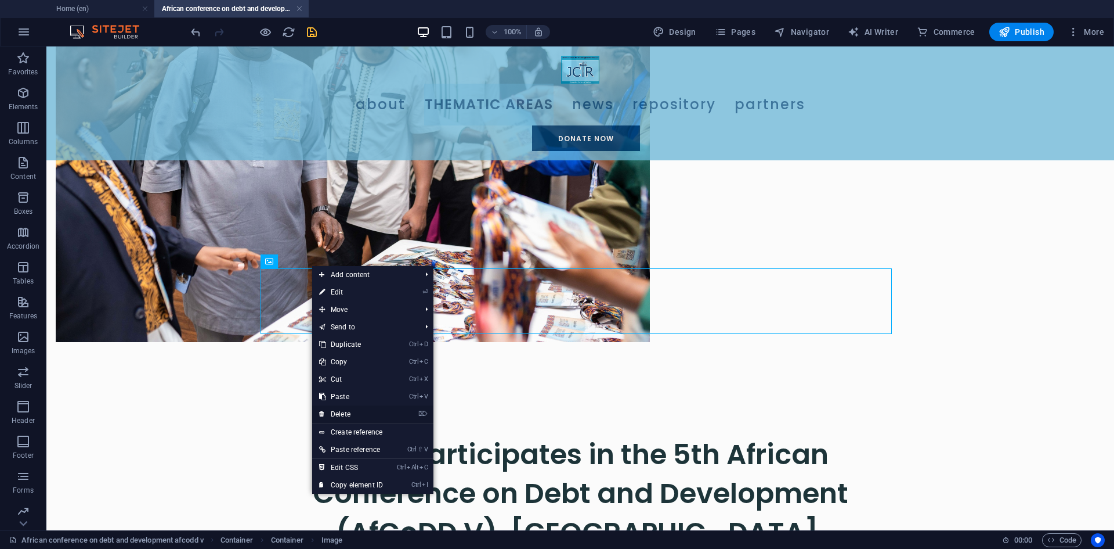
click at [349, 412] on link "⌦ Delete" at bounding box center [351, 413] width 78 height 17
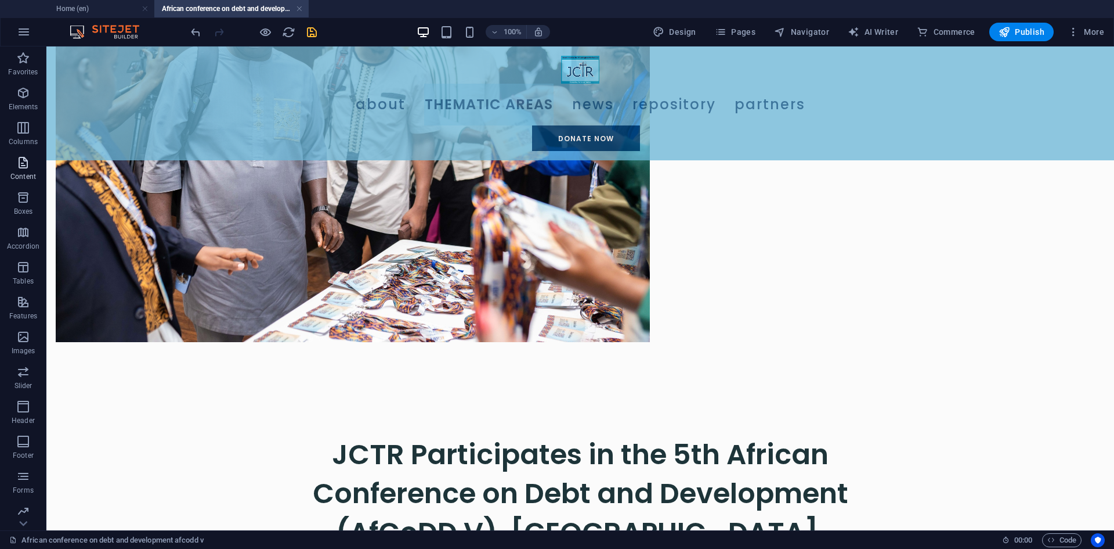
click at [27, 167] on icon "button" at bounding box center [23, 163] width 14 height 14
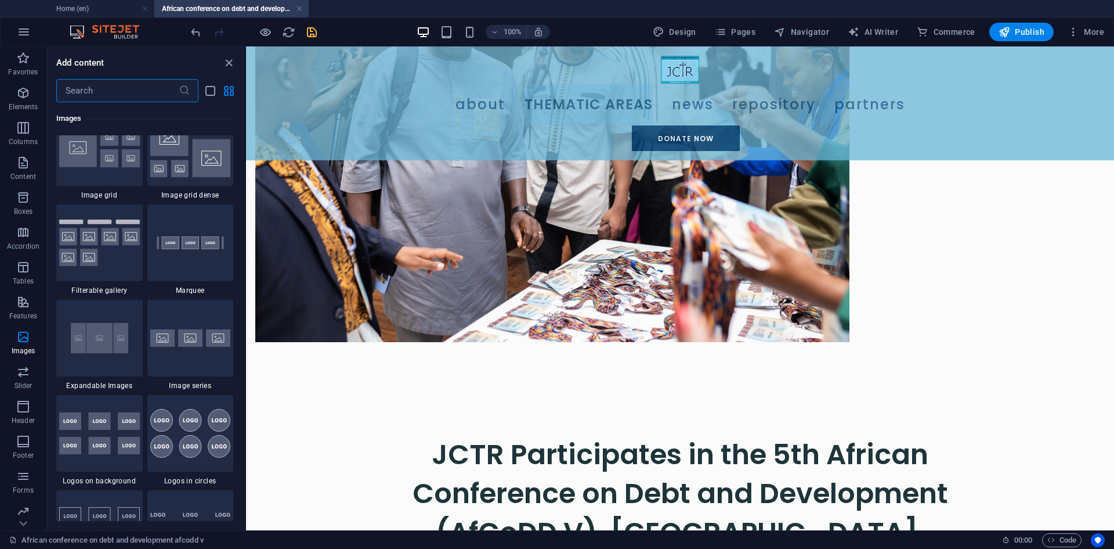
scroll to position [6152, 0]
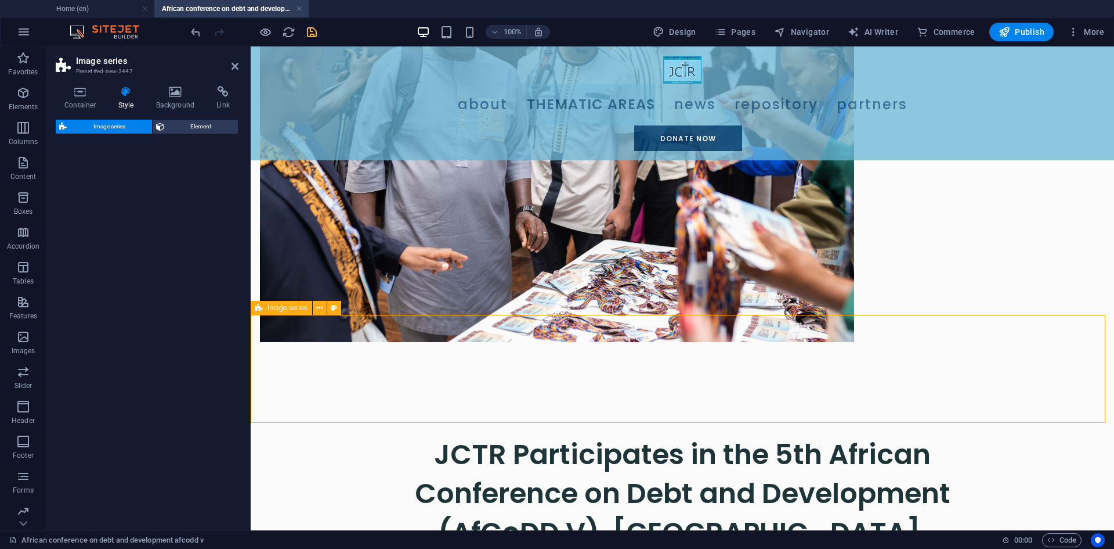
select select "rem"
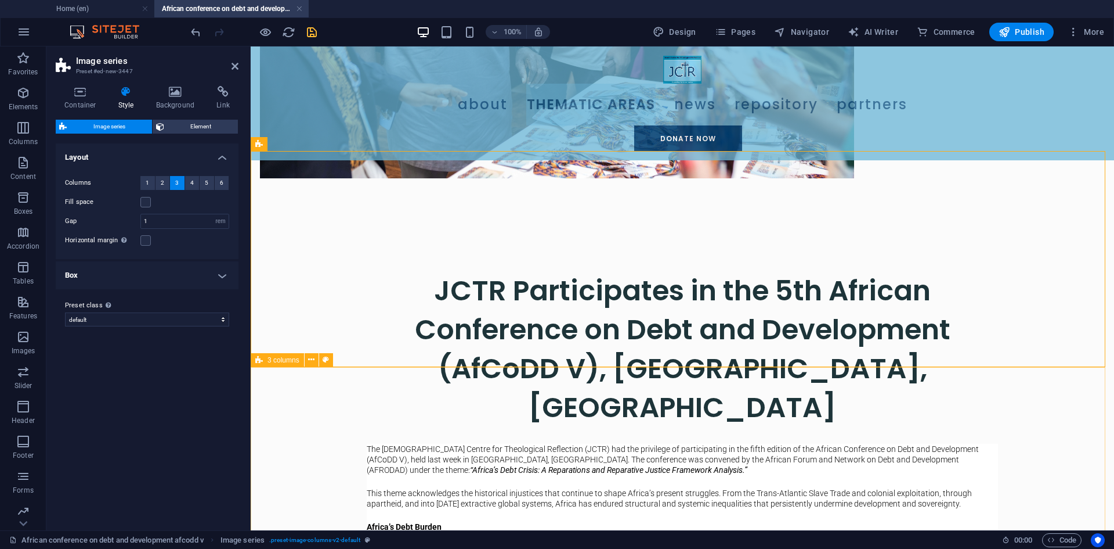
scroll to position [1291, 0]
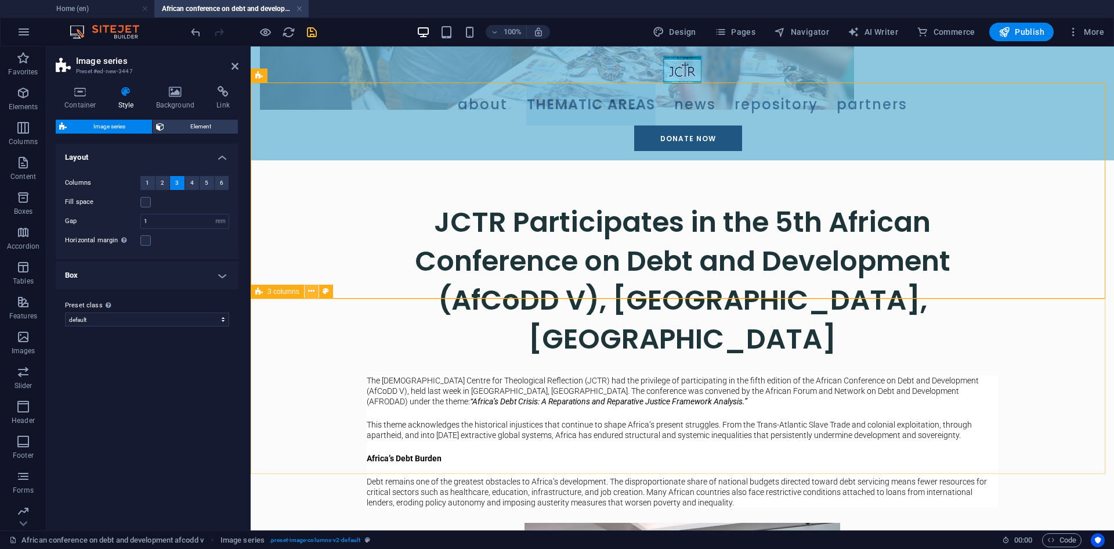
click at [311, 294] on icon at bounding box center [311, 291] width 6 height 12
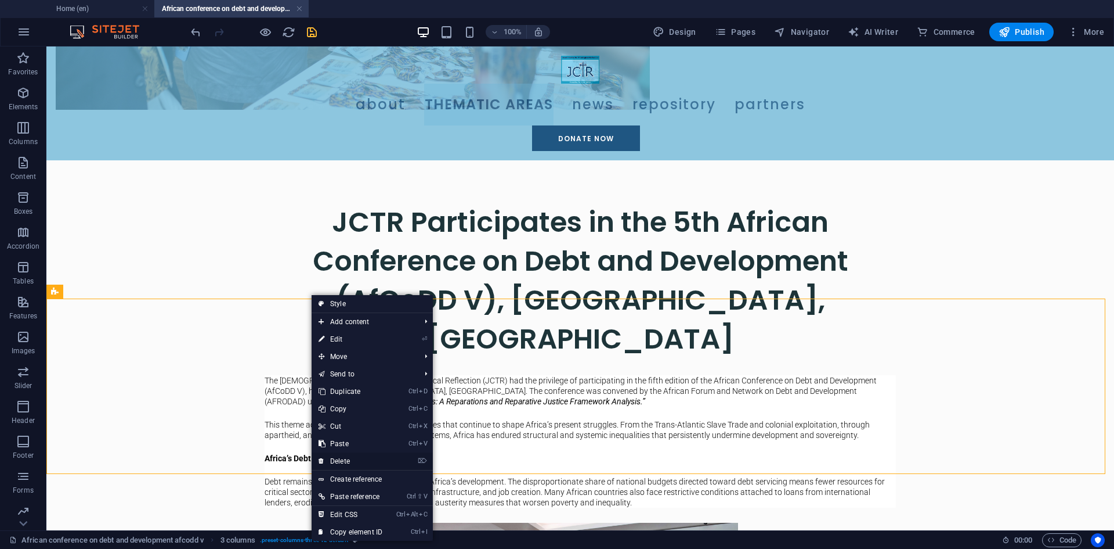
click at [353, 457] on link "⌦ Delete" at bounding box center [351, 460] width 78 height 17
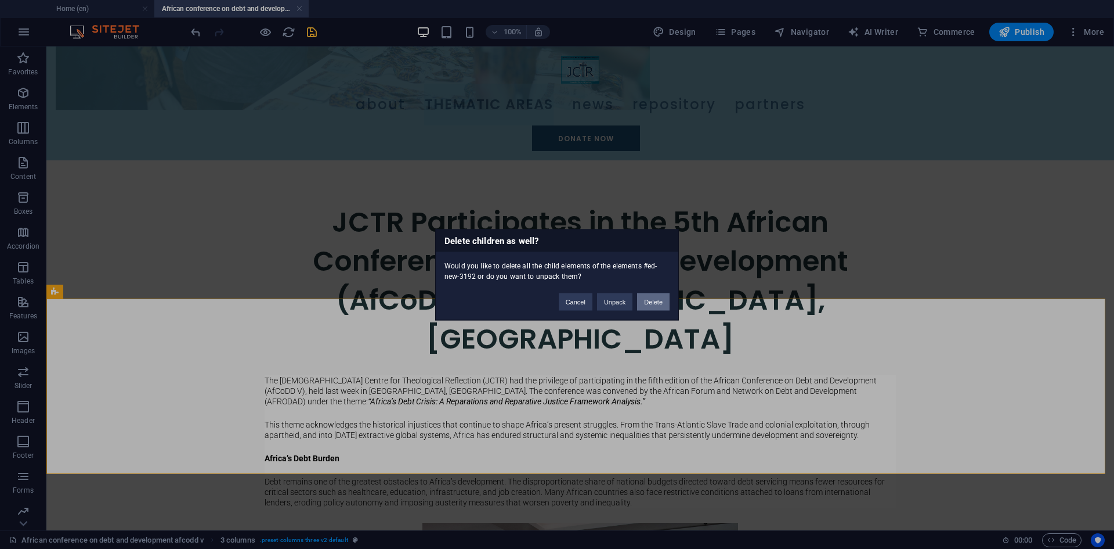
click at [658, 304] on button "Delete" at bounding box center [653, 301] width 33 height 17
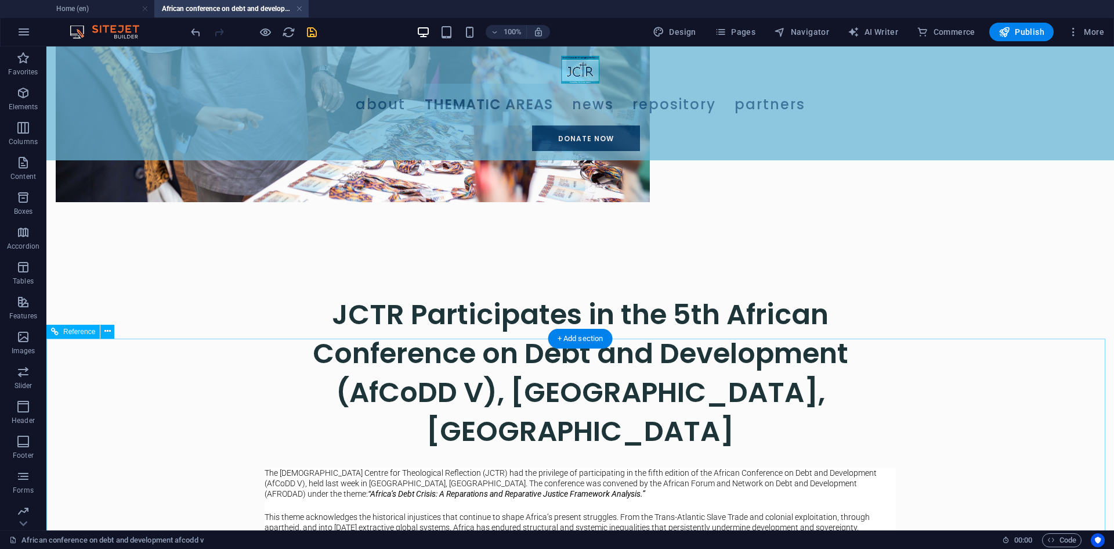
scroll to position [1030, 0]
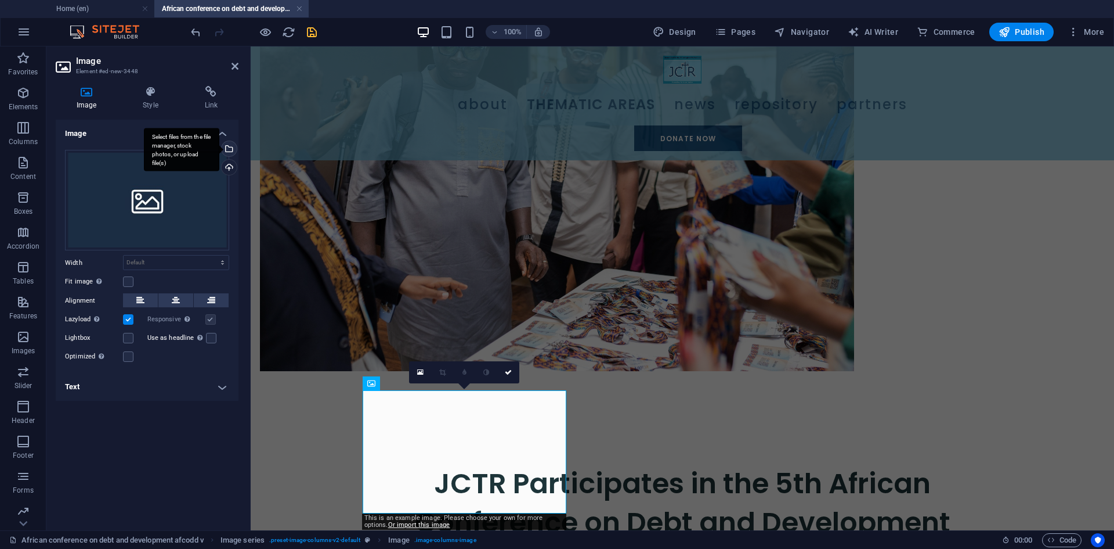
click at [230, 151] on div "Select files from the file manager, stock photos, or upload file(s)" at bounding box center [227, 149] width 17 height 17
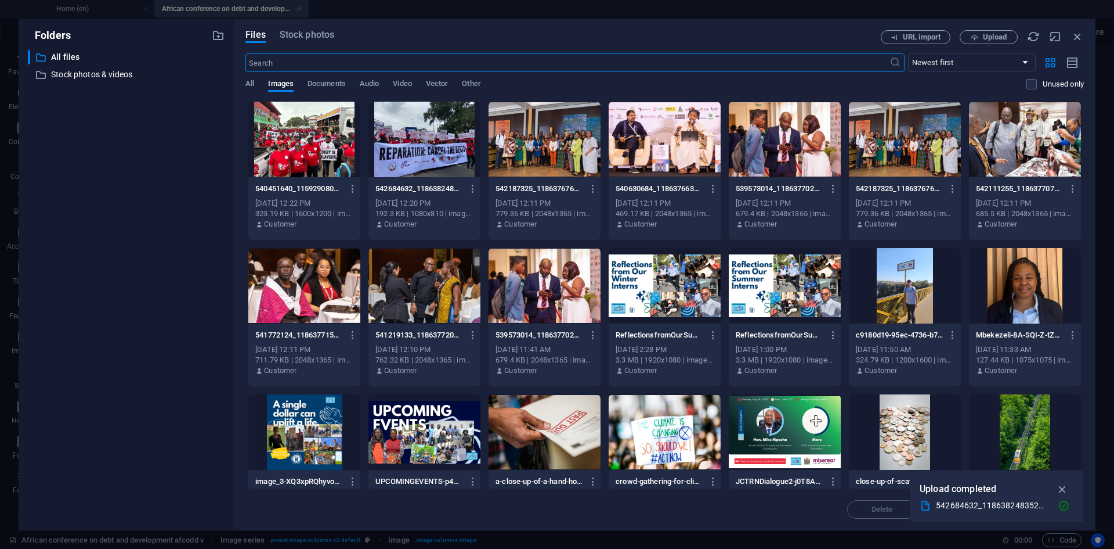
click at [317, 163] on div at bounding box center [304, 139] width 112 height 75
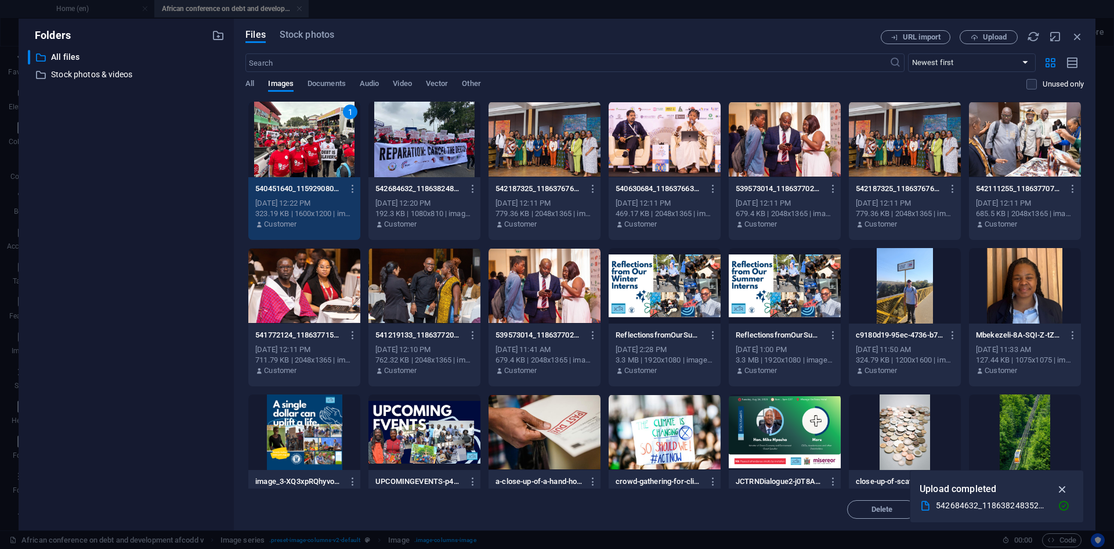
scroll to position [1038, 0]
click at [1064, 492] on icon "button" at bounding box center [1062, 488] width 13 height 13
click at [1040, 512] on span "Insert" at bounding box center [1050, 509] width 20 height 7
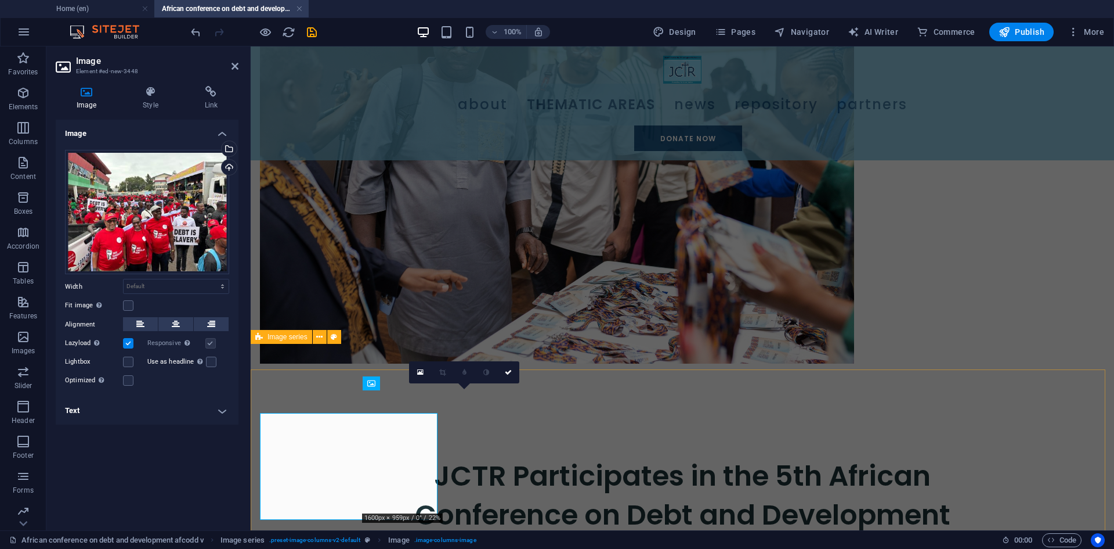
scroll to position [1030, 0]
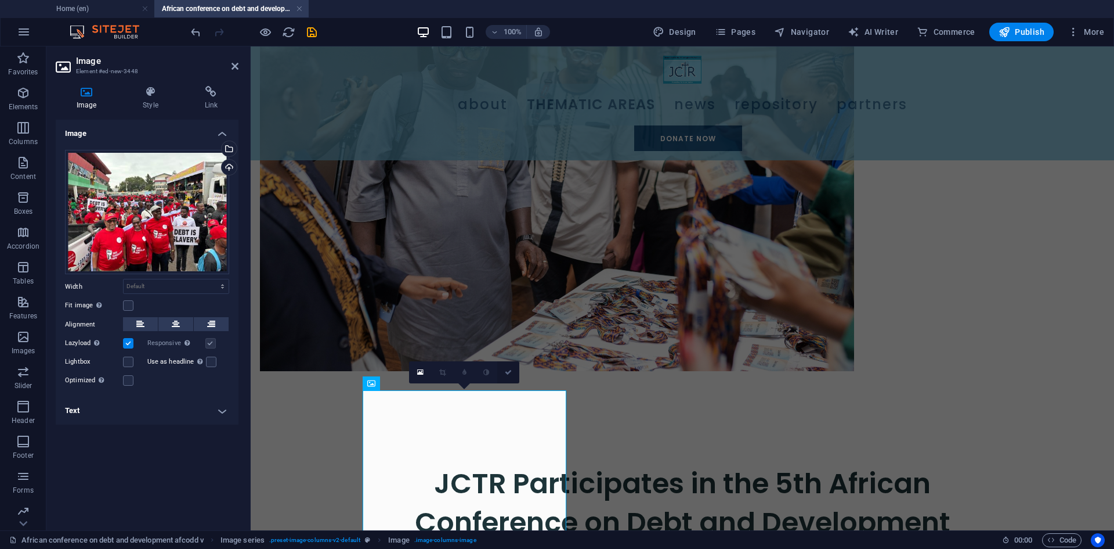
click at [509, 373] on icon at bounding box center [508, 372] width 7 height 7
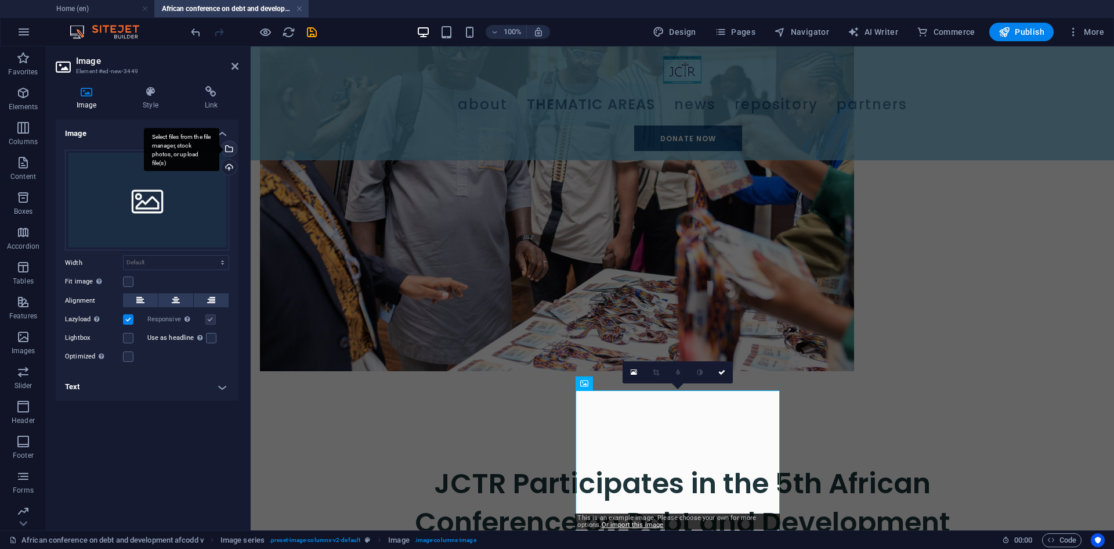
click at [229, 150] on div "Select files from the file manager, stock photos, or upload file(s)" at bounding box center [227, 149] width 17 height 17
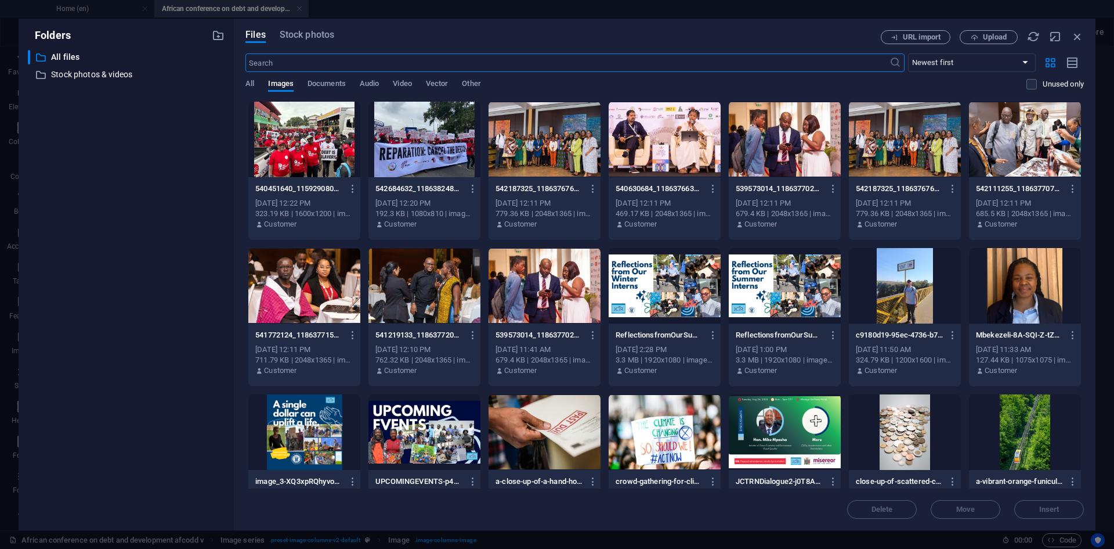
scroll to position [1038, 0]
click at [439, 162] on div at bounding box center [425, 139] width 112 height 75
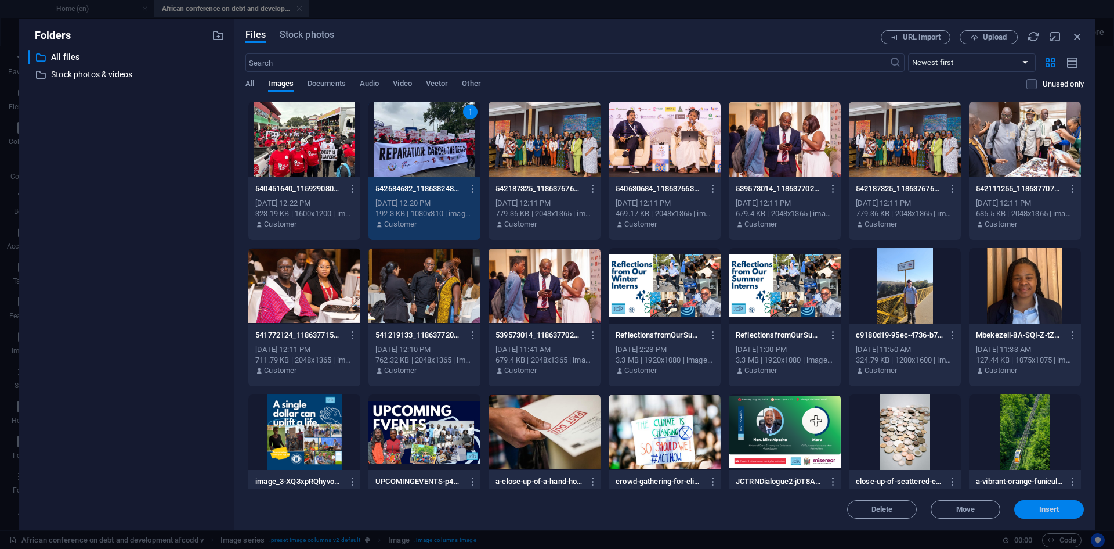
click at [1037, 507] on span "Insert" at bounding box center [1049, 509] width 60 height 7
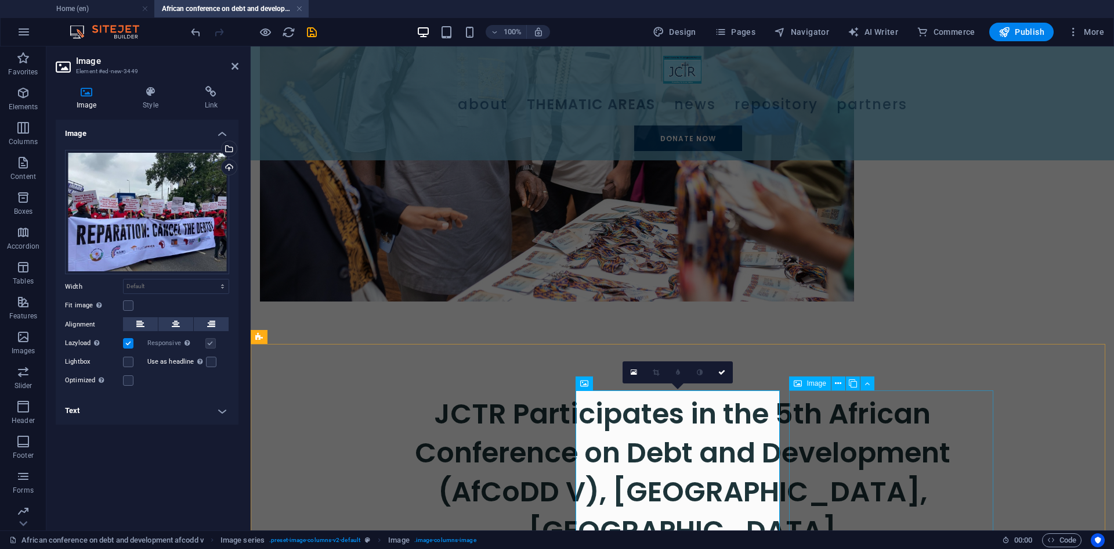
scroll to position [1204, 0]
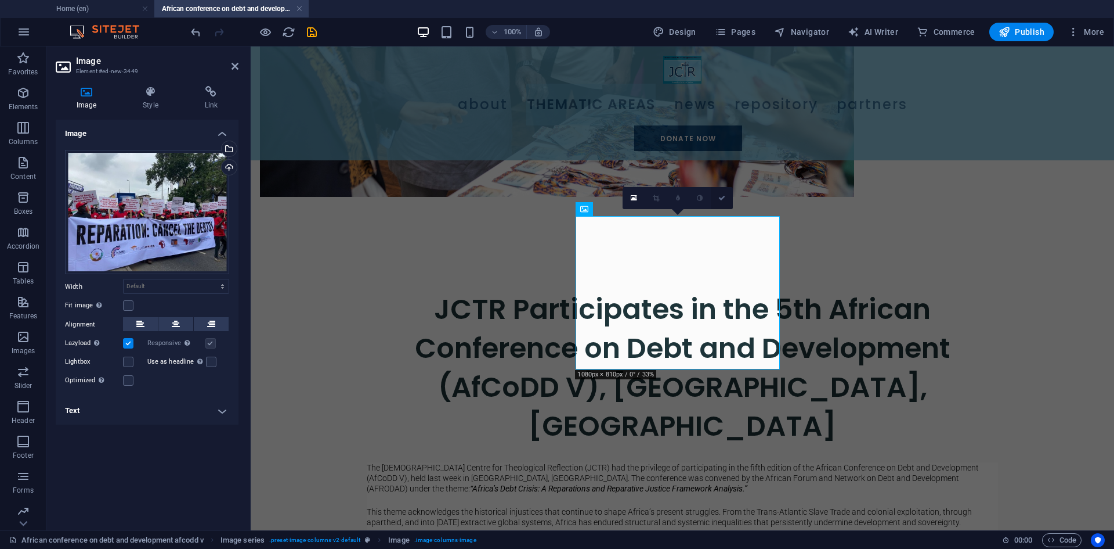
click at [720, 200] on icon at bounding box center [722, 197] width 7 height 7
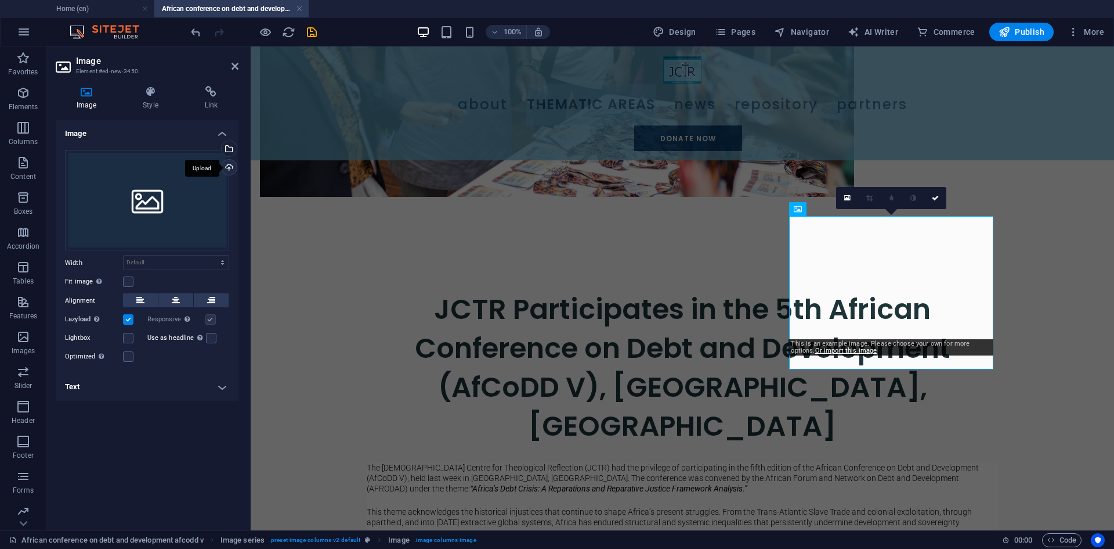
click at [228, 164] on div "Upload" at bounding box center [227, 168] width 17 height 17
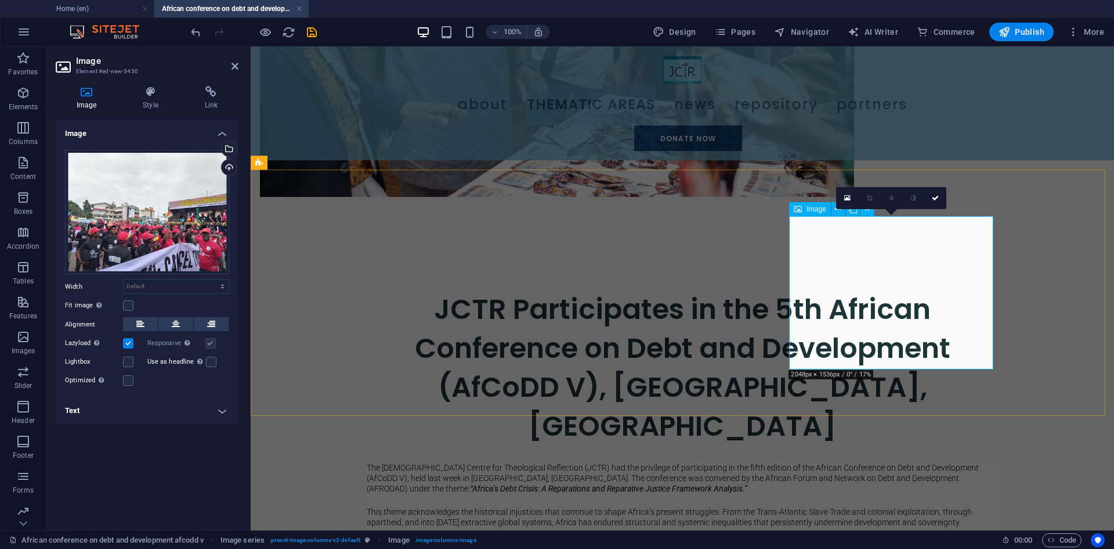
click at [936, 199] on icon at bounding box center [935, 197] width 7 height 7
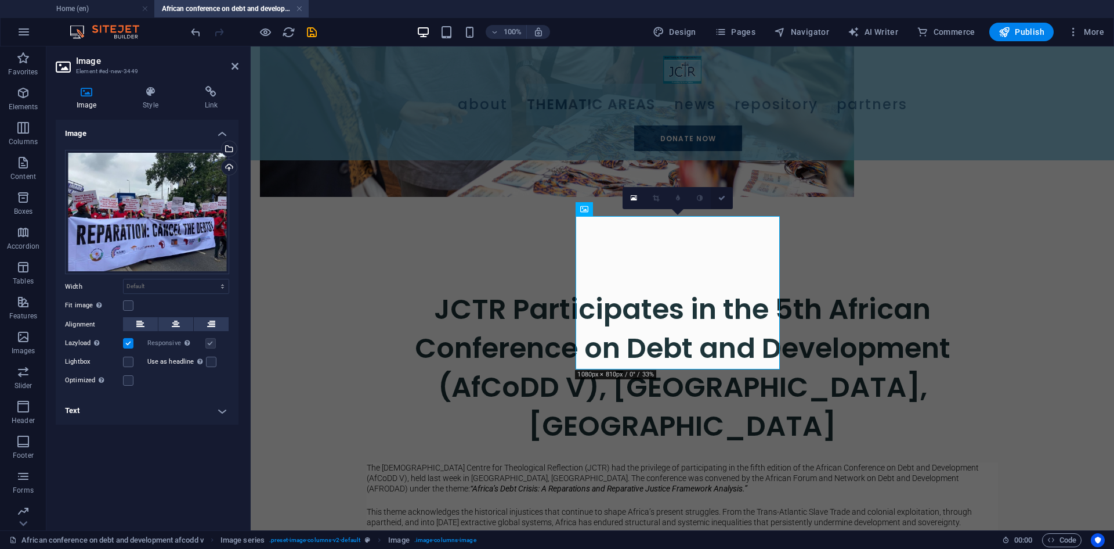
click at [722, 202] on link at bounding box center [722, 198] width 22 height 22
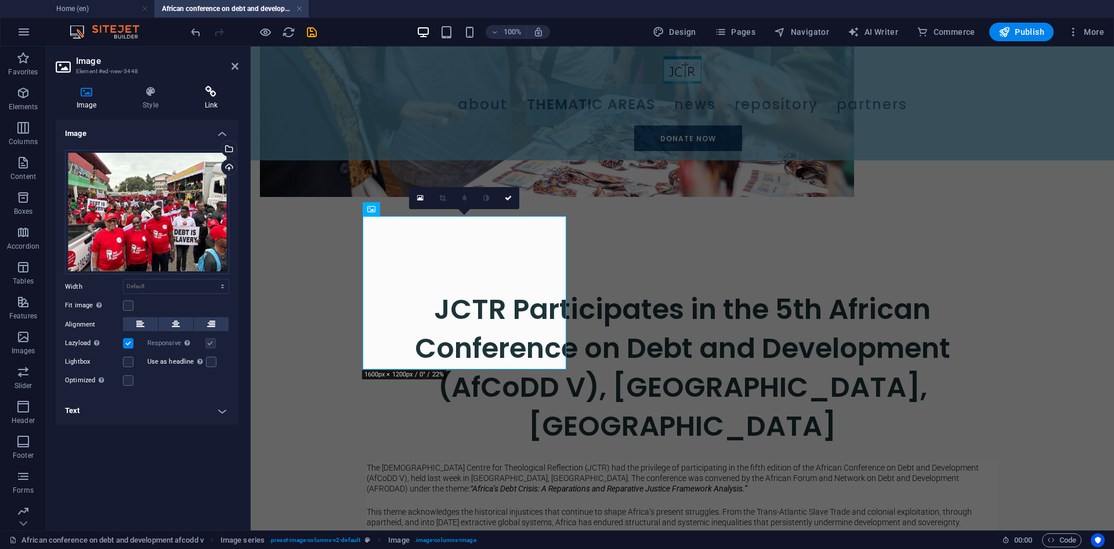
click at [212, 106] on h4 "Link" at bounding box center [211, 98] width 55 height 24
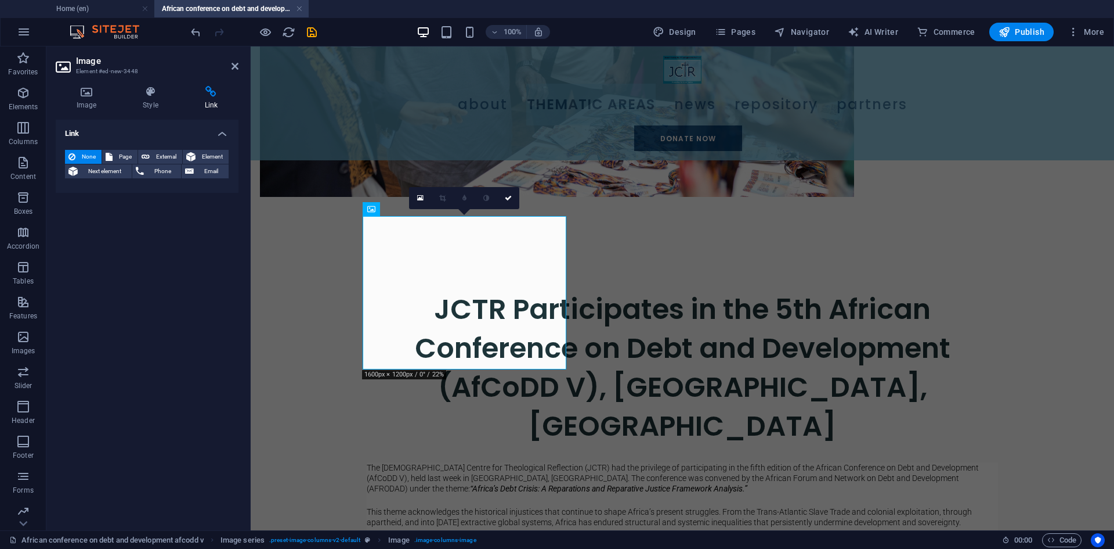
click at [234, 71] on header "Image Element #ed-new-3448" at bounding box center [147, 61] width 183 height 30
drag, startPoint x: 503, startPoint y: 194, endPoint x: 456, endPoint y: 149, distance: 65.3
click at [503, 195] on link at bounding box center [508, 198] width 22 height 22
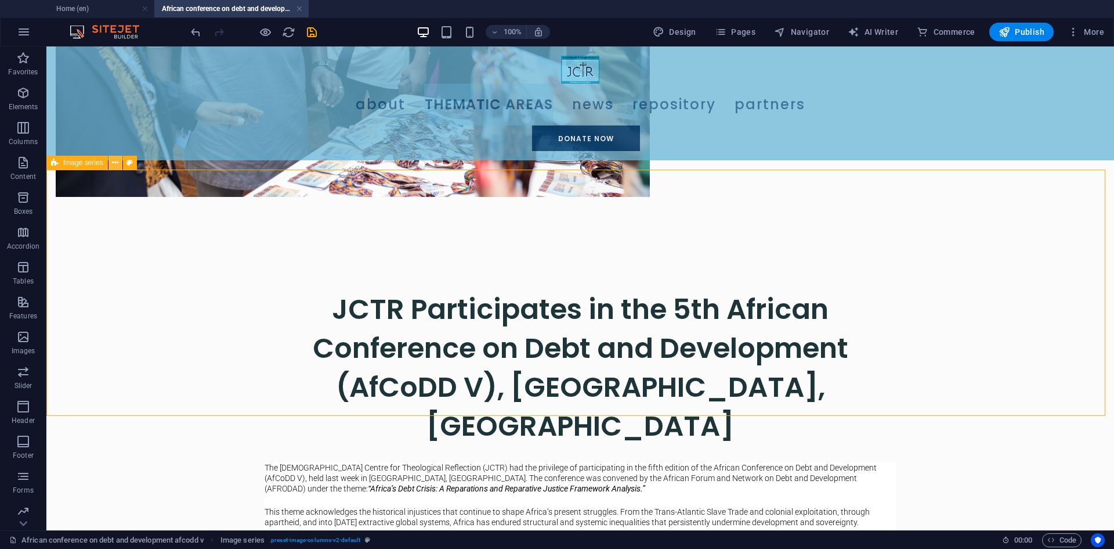
click at [113, 167] on icon at bounding box center [115, 163] width 6 height 12
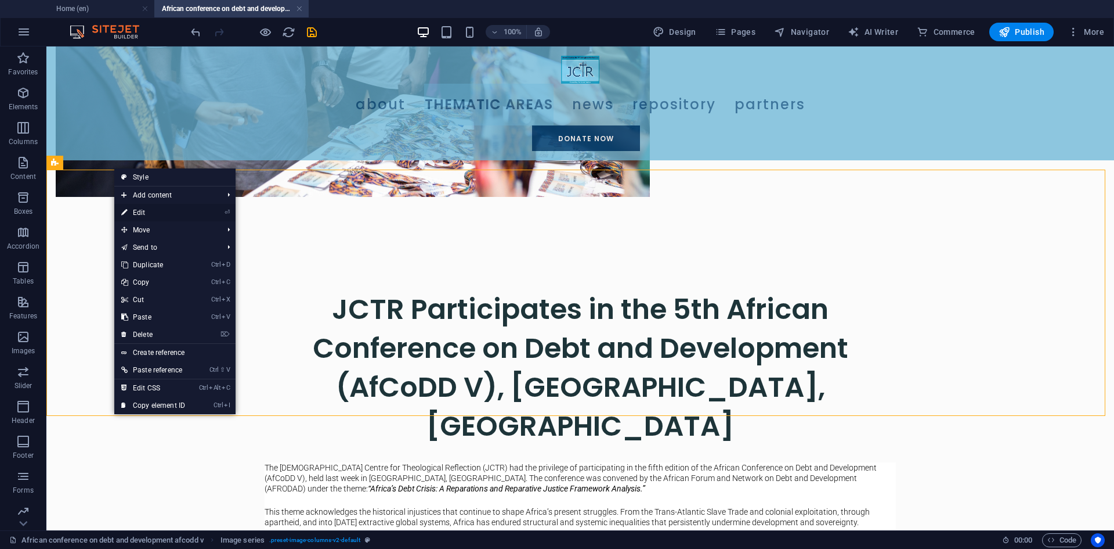
click at [143, 214] on link "⏎ Edit" at bounding box center [153, 212] width 78 height 17
select select "rem"
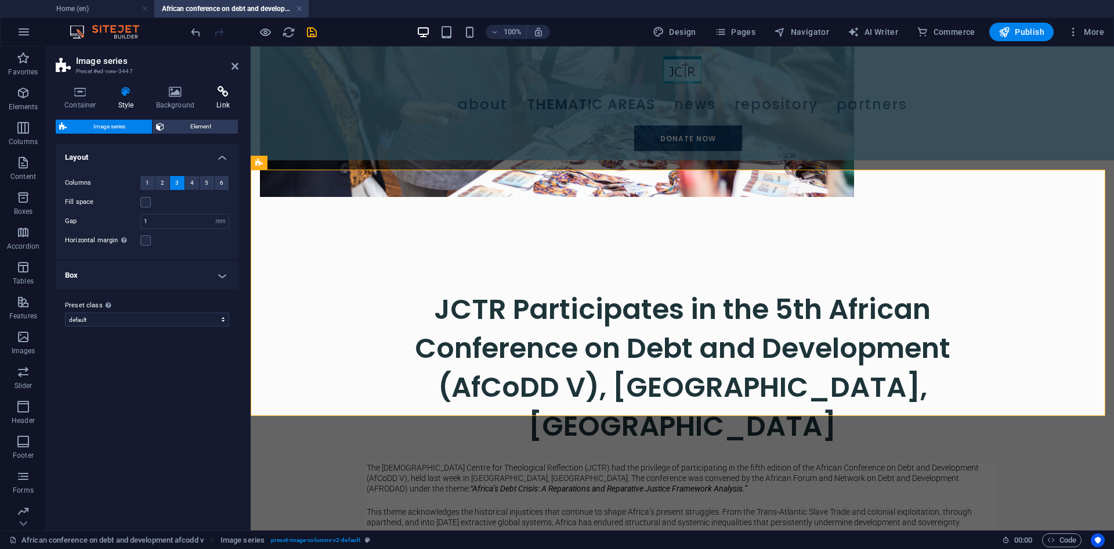
click at [221, 99] on h4 "Link" at bounding box center [223, 98] width 31 height 24
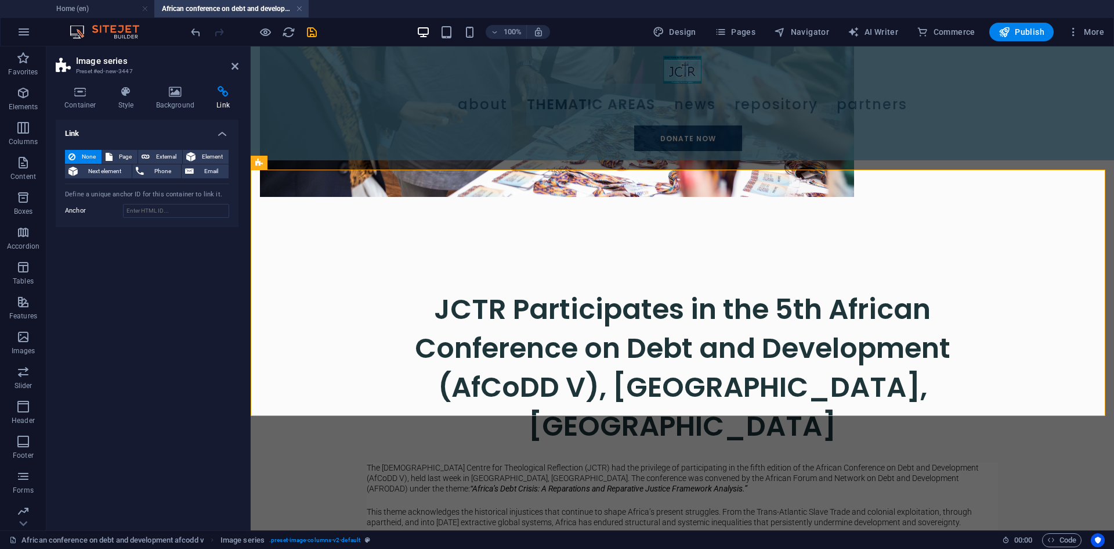
click at [230, 69] on header "Image series Preset #ed-new-3447" at bounding box center [147, 61] width 183 height 30
click at [232, 68] on icon at bounding box center [235, 66] width 7 height 9
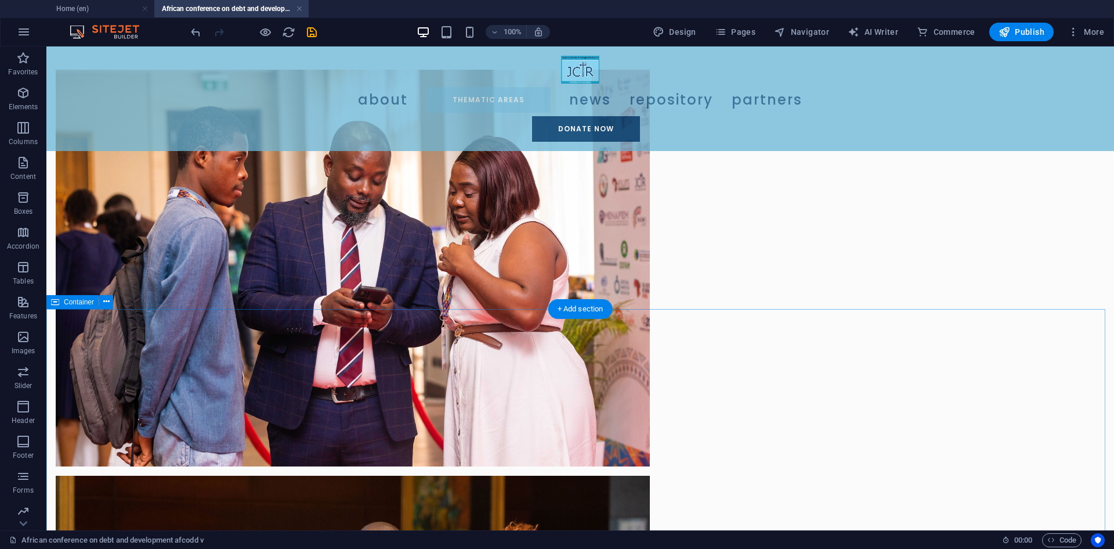
scroll to position [0, 0]
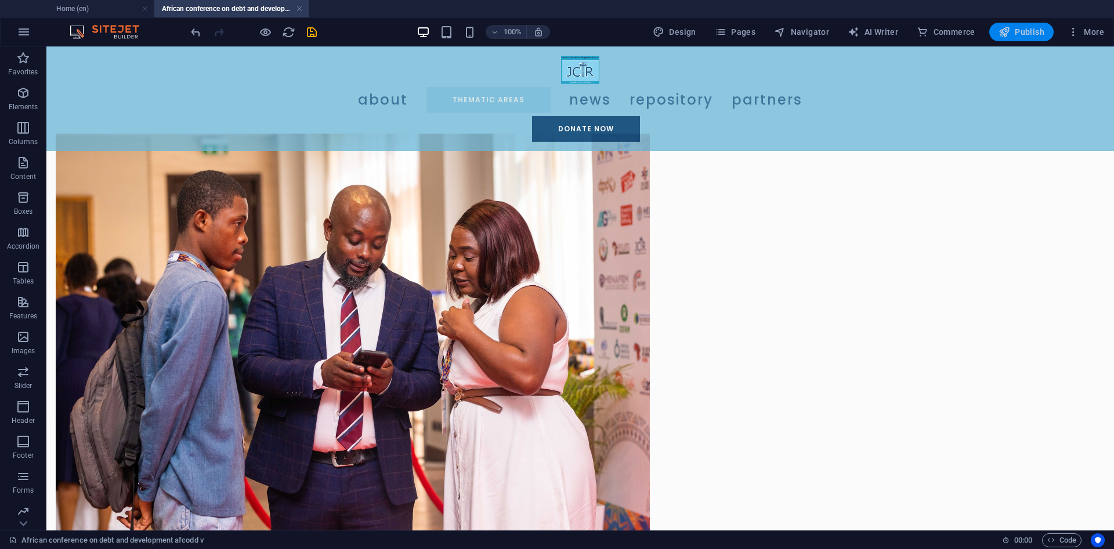
click at [1015, 29] on span "Publish" at bounding box center [1022, 32] width 46 height 12
